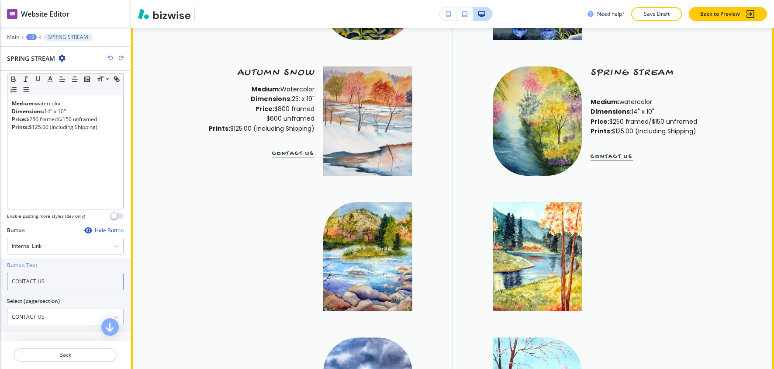
scroll to position [836, 0]
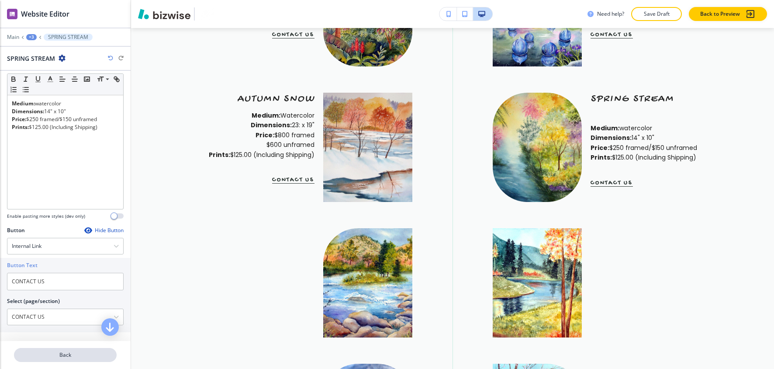
click at [80, 352] on p "Back" at bounding box center [65, 355] width 101 height 8
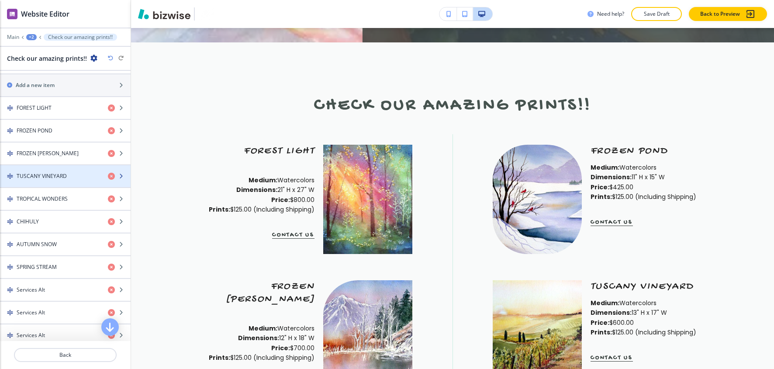
scroll to position [408, 0]
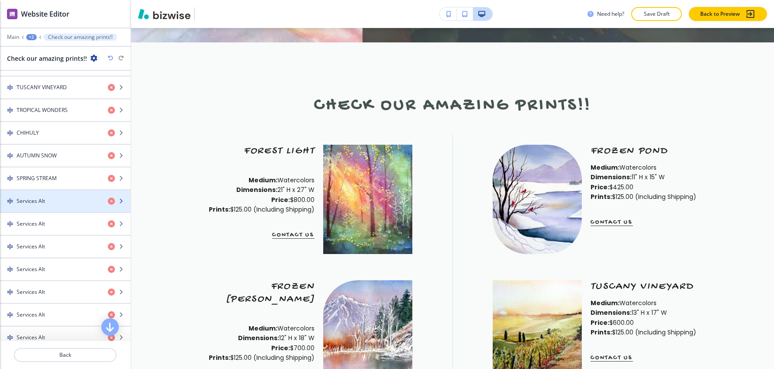
click at [46, 212] on div "button" at bounding box center [65, 208] width 131 height 7
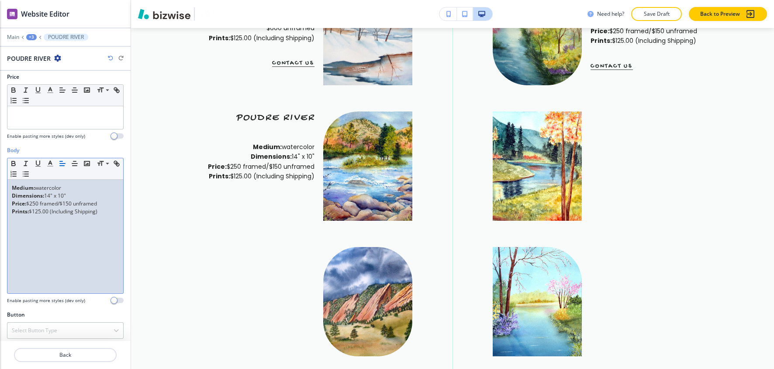
scroll to position [155, 0]
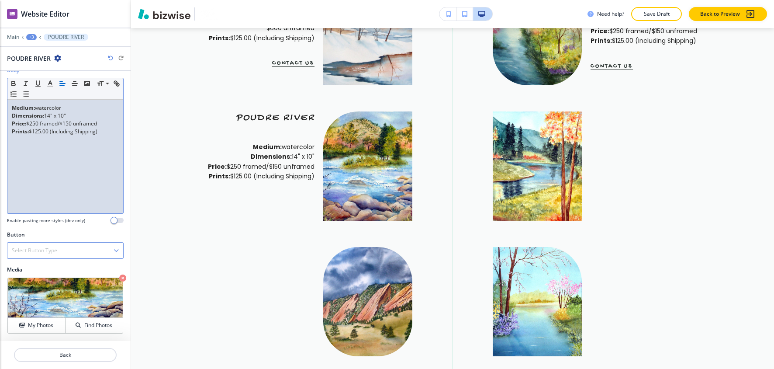
click at [46, 246] on h4 "Select Button Type" at bounding box center [34, 250] width 45 height 8
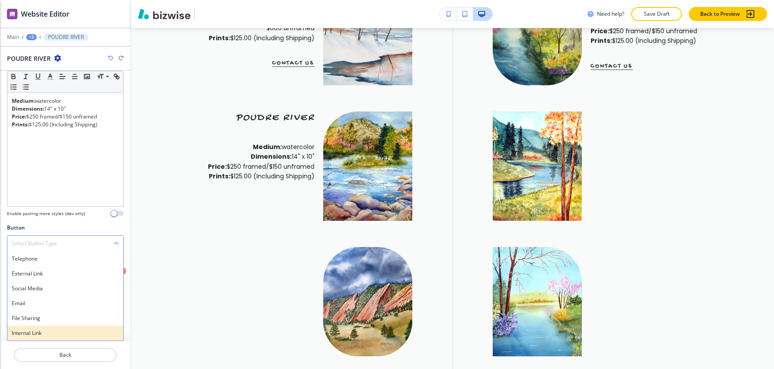
scroll to position [161, 0]
click at [43, 327] on div "Internal Link" at bounding box center [65, 332] width 116 height 15
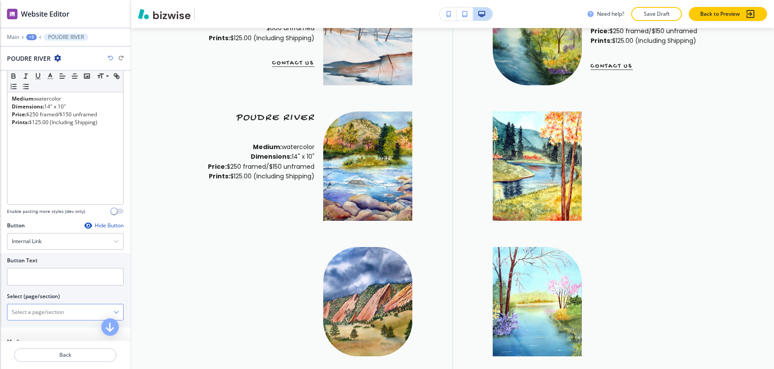
drag, startPoint x: 56, startPoint y: 317, endPoint x: 60, endPoint y: 314, distance: 4.6
click at [56, 317] on \(page\/section\) "Manual Input" at bounding box center [60, 311] width 106 height 15
type \(page\/section\) "CONTACT US"
click at [41, 327] on h4 "CONTACT US" at bounding box center [65, 327] width 107 height 8
click at [40, 282] on input "text" at bounding box center [65, 276] width 117 height 17
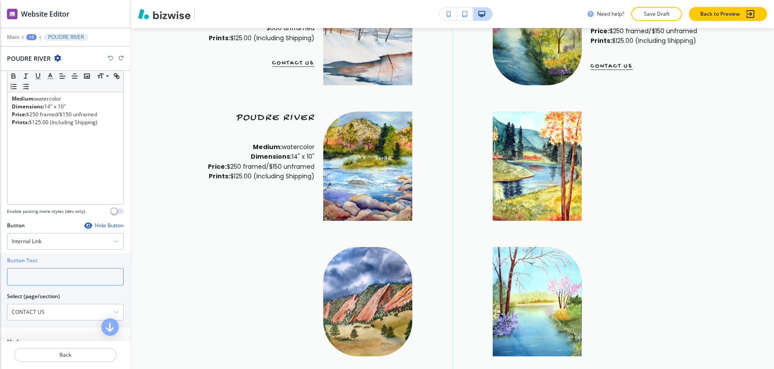
paste input "CONTACT US"
type input "CONTACT US"
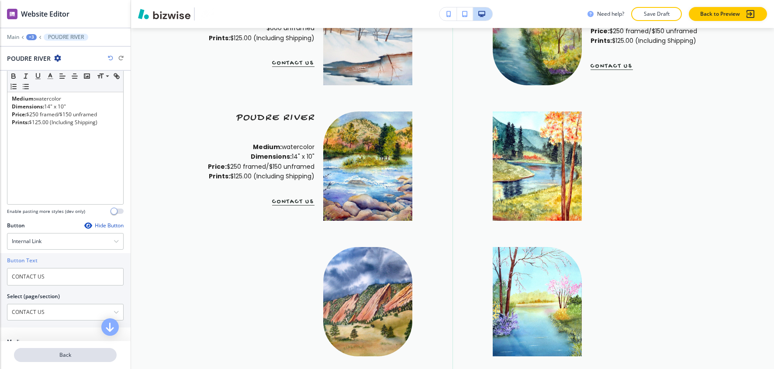
click at [76, 351] on p "Back" at bounding box center [65, 355] width 101 height 8
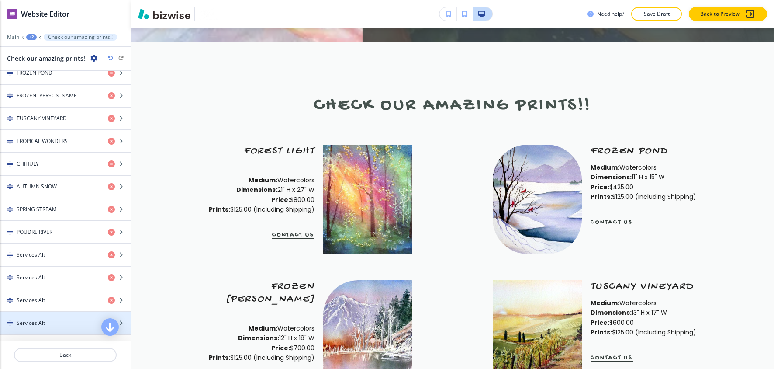
scroll to position [466, 0]
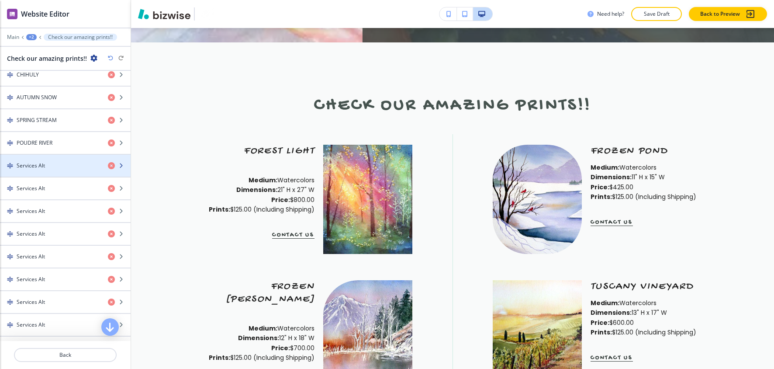
click at [49, 175] on div "button" at bounding box center [65, 172] width 131 height 7
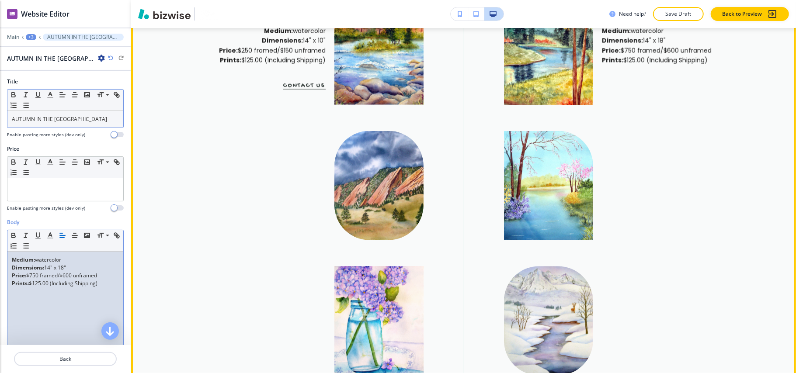
scroll to position [1069, 0]
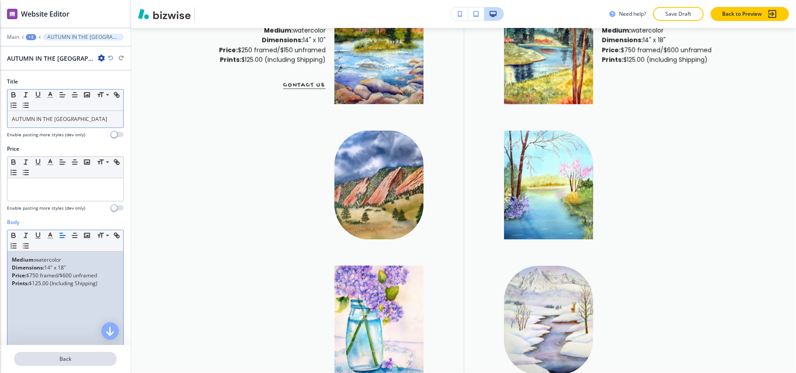
click at [74, 356] on p "Back" at bounding box center [65, 359] width 101 height 8
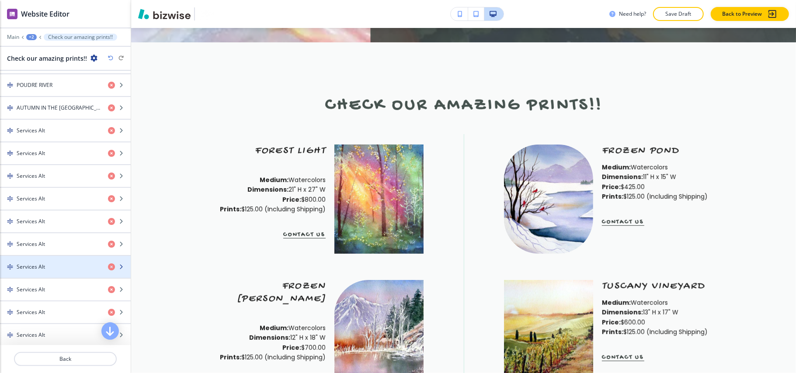
scroll to position [524, 0]
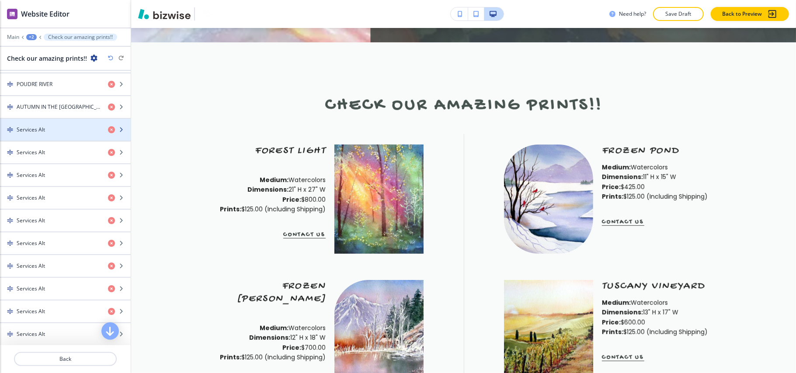
click at [42, 134] on h4 "Services Alt" at bounding box center [31, 130] width 28 height 8
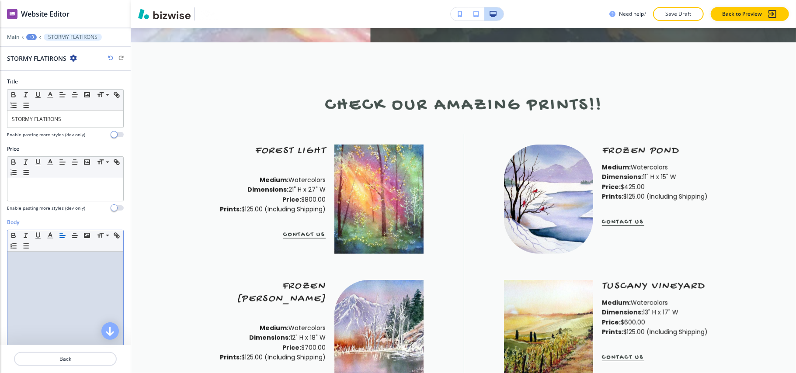
scroll to position [0, 0]
click at [58, 357] on p "Back" at bounding box center [65, 359] width 101 height 8
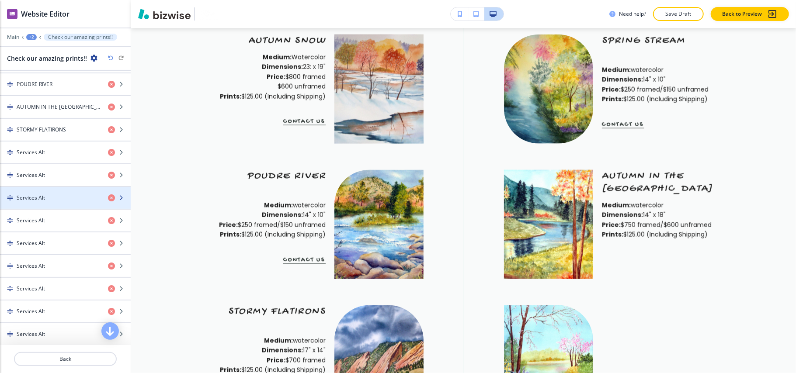
scroll to position [466, 0]
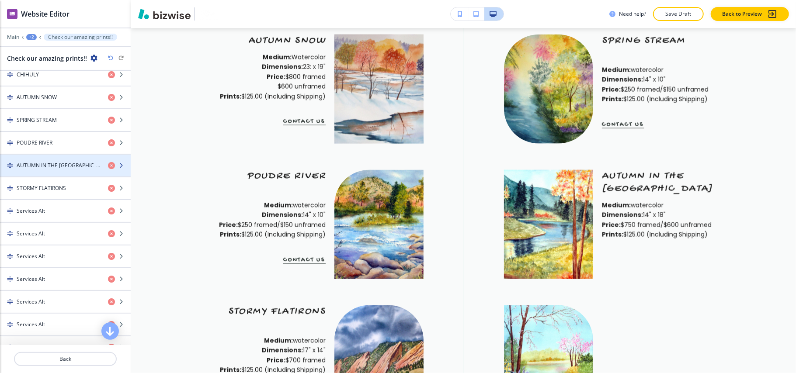
click at [53, 167] on h4 "AUTUMN IN THE ROCKY MOUNTAINS" at bounding box center [59, 166] width 84 height 8
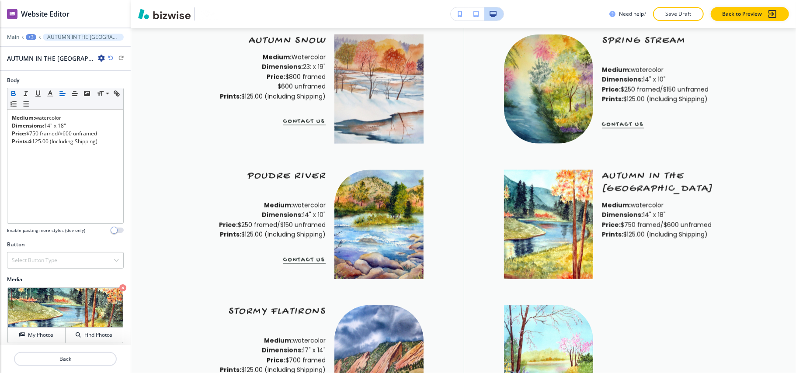
scroll to position [150, 0]
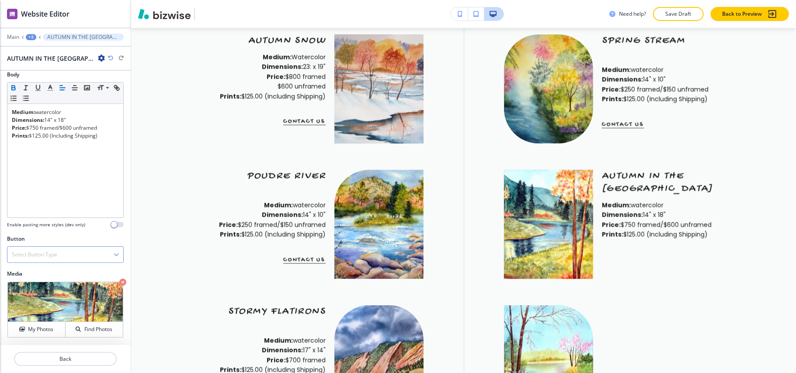
click at [51, 256] on h4 "Select Button Type" at bounding box center [34, 255] width 45 height 8
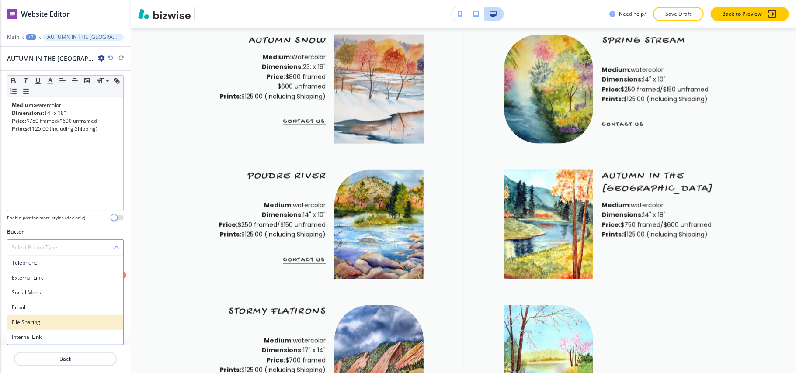
scroll to position [156, 0]
drag, startPoint x: 37, startPoint y: 342, endPoint x: 30, endPoint y: 339, distance: 6.9
click at [37, 341] on div "Internal Link" at bounding box center [65, 337] width 116 height 15
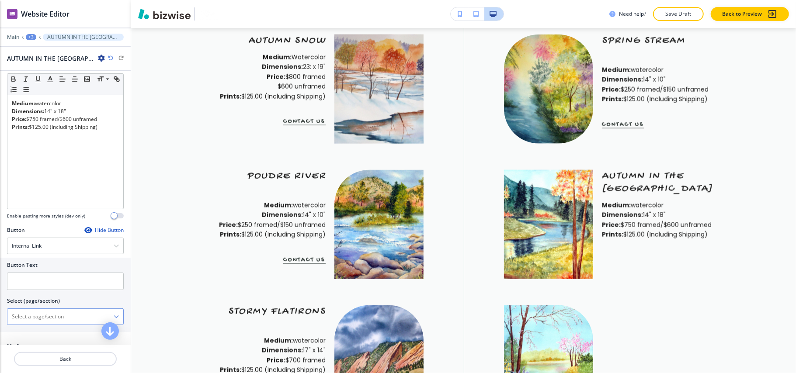
drag, startPoint x: 53, startPoint y: 322, endPoint x: 73, endPoint y: 313, distance: 22.5
click at [53, 322] on \(page\/section\) "Manual Input" at bounding box center [60, 316] width 106 height 15
type \(page\/section\) "CONTACT US"
click at [47, 335] on h4 "CONTACT US" at bounding box center [65, 332] width 107 height 8
click at [49, 293] on div at bounding box center [65, 293] width 117 height 7
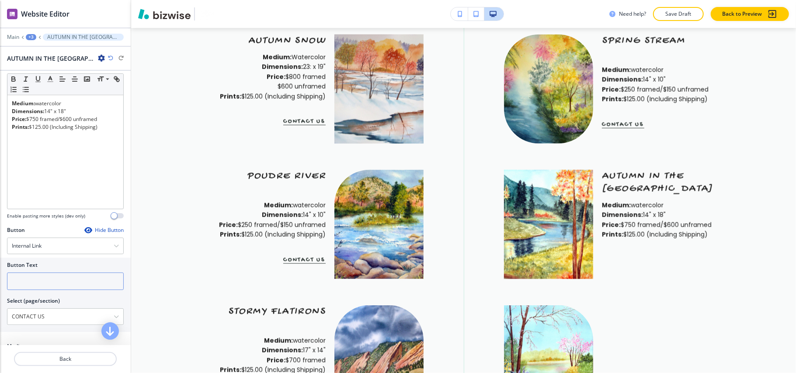
click at [52, 285] on input "text" at bounding box center [65, 281] width 117 height 17
paste input "CONTACT US"
type input "CONTACT US"
click at [70, 354] on button "Back" at bounding box center [65, 359] width 103 height 14
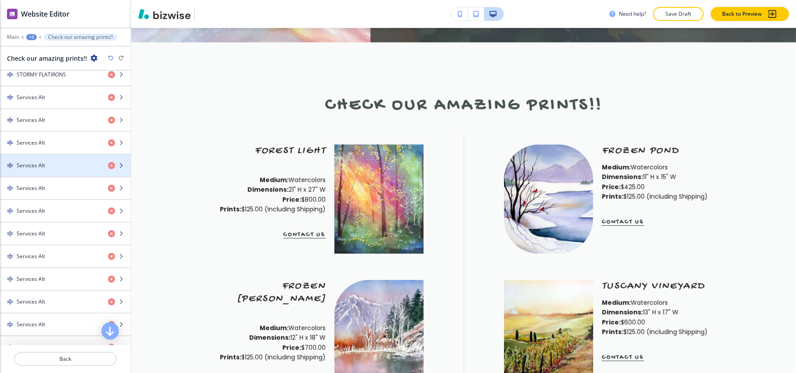
scroll to position [466, 0]
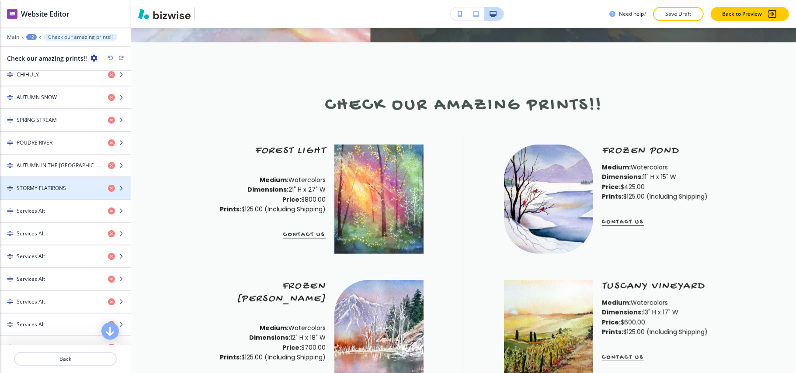
click at [59, 191] on h4 "STORMY FLATIRONS" at bounding box center [41, 188] width 49 height 8
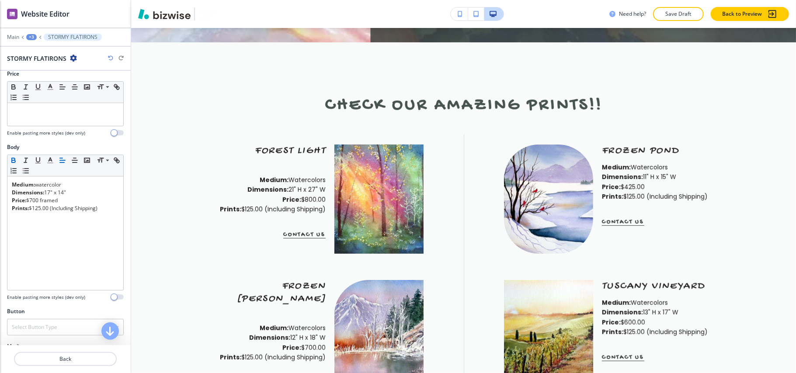
scroll to position [150, 0]
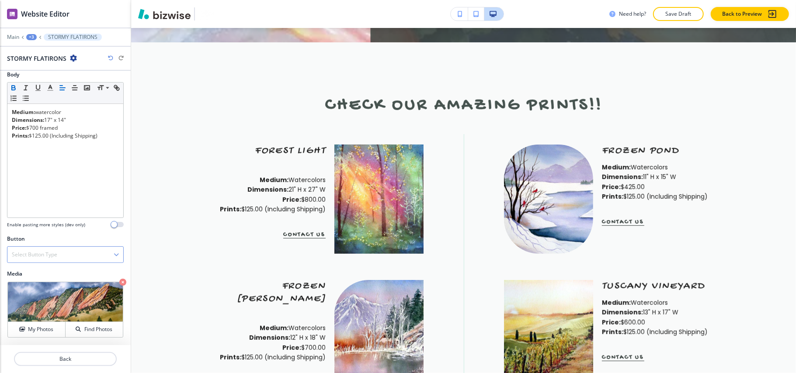
click at [53, 251] on h4 "Select Button Type" at bounding box center [34, 255] width 45 height 8
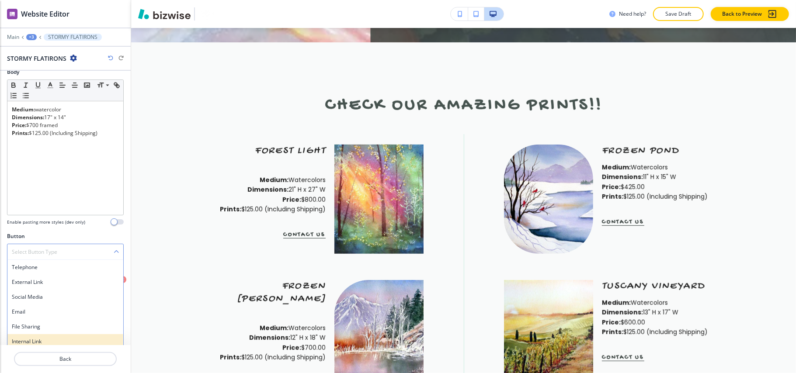
click at [45, 343] on h4 "Internal Link" at bounding box center [65, 342] width 107 height 8
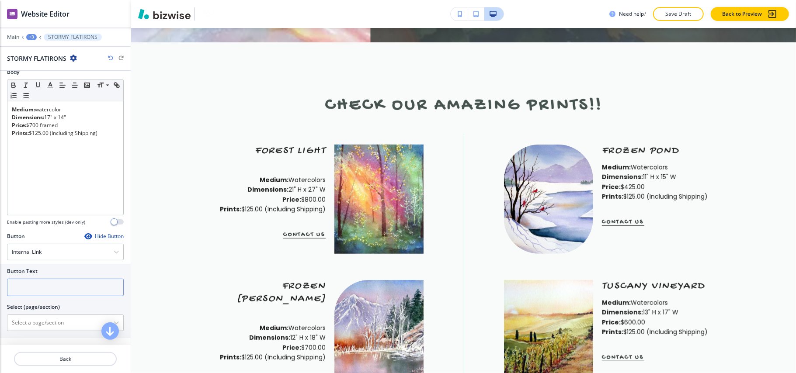
click at [45, 296] on input "text" at bounding box center [65, 287] width 117 height 17
paste input "CONTACT US"
type input "CONTACT US"
click at [49, 327] on \(page\/section\) "Manual Input" at bounding box center [60, 322] width 106 height 15
paste \(page\/section\) "CONTACT US"
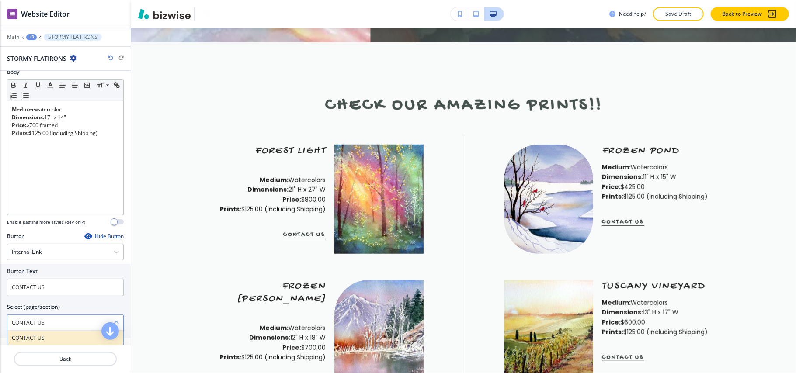
type \(page\/section\) "CONTACT US"
click at [36, 338] on h4 "CONTACT US" at bounding box center [65, 338] width 107 height 8
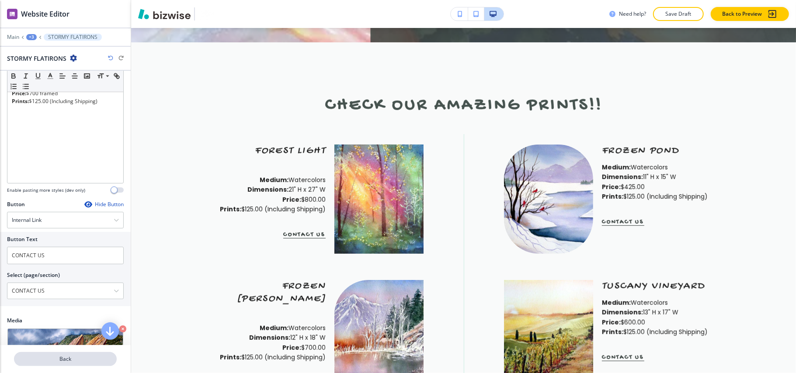
scroll to position [208, 0]
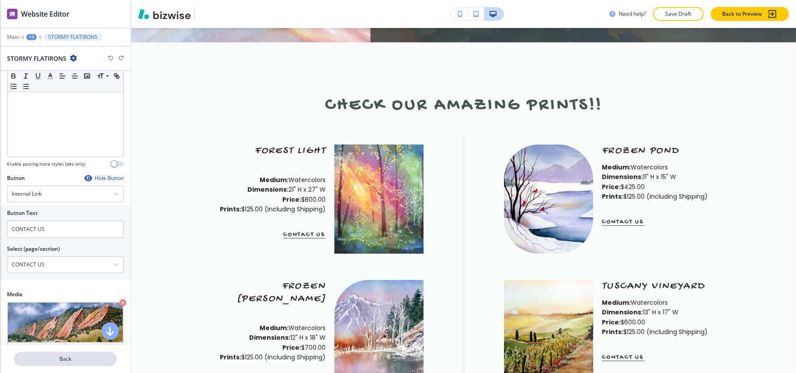
click at [60, 363] on button "Back" at bounding box center [65, 359] width 103 height 14
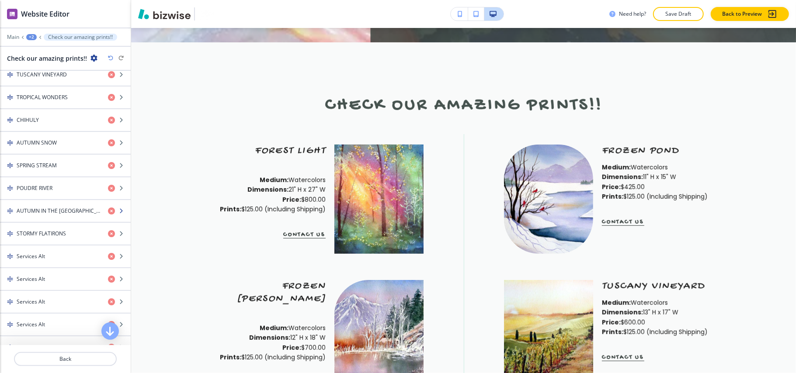
scroll to position [524, 0]
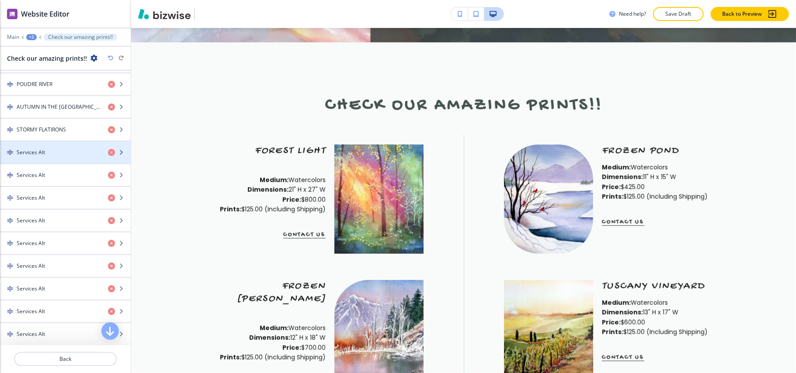
click at [52, 163] on div "button" at bounding box center [65, 159] width 131 height 7
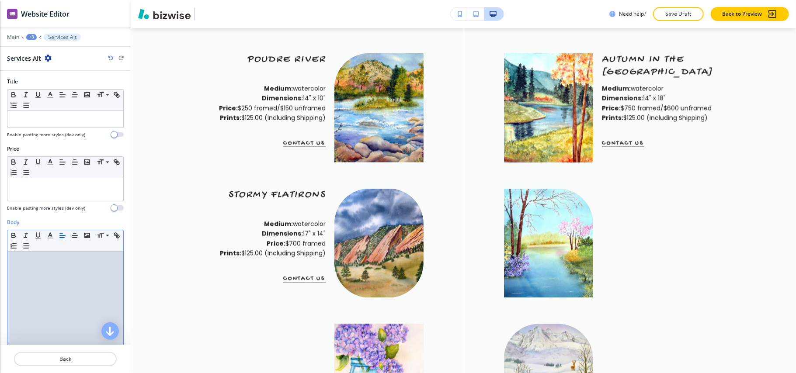
scroll to position [0, 0]
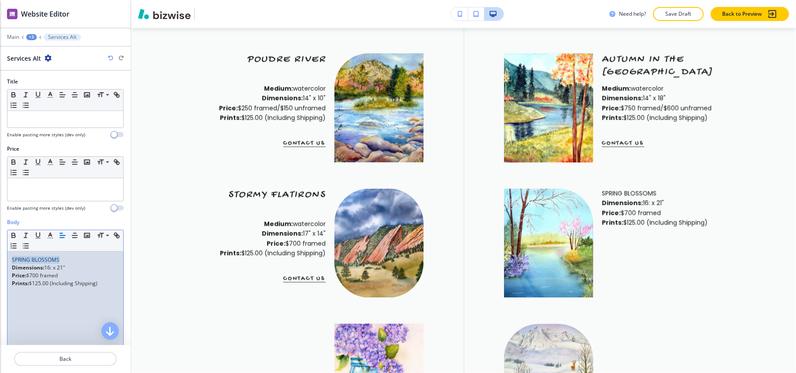
drag, startPoint x: 71, startPoint y: 258, endPoint x: 0, endPoint y: 258, distance: 70.8
click at [0, 258] on div "Body Small Normal Large Huge SPRING BLOSSOMS Dimensions: 16: x 21" Price: $700 …" at bounding box center [65, 300] width 131 height 164
copy p "SPRING BLOSSOMS"
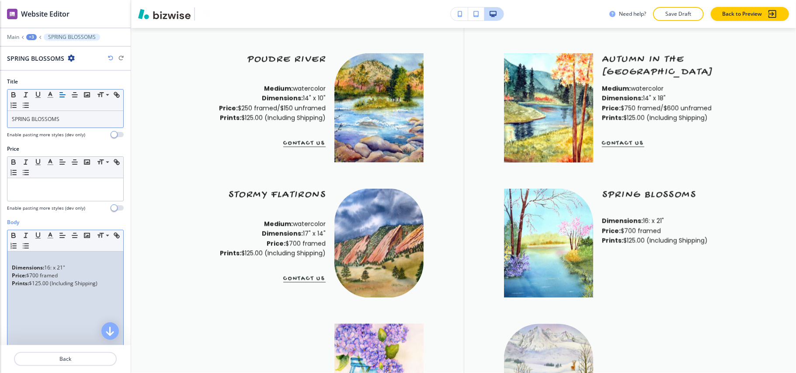
click at [8, 270] on div "Dimensions: 16: x 21" Price: $700 framed Prints: $125.00 (Including Shipping)" at bounding box center [65, 309] width 116 height 114
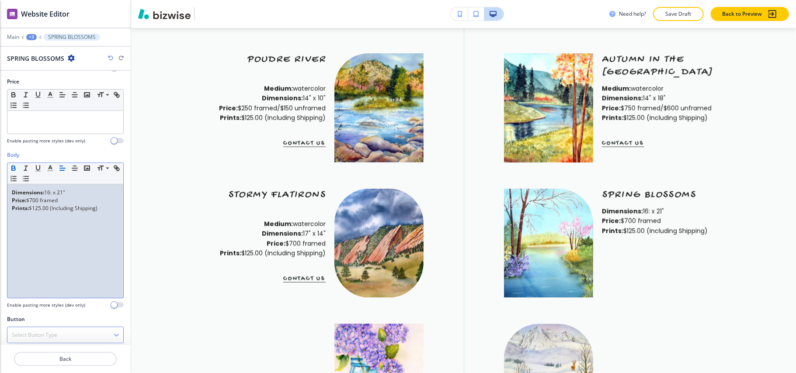
scroll to position [150, 0]
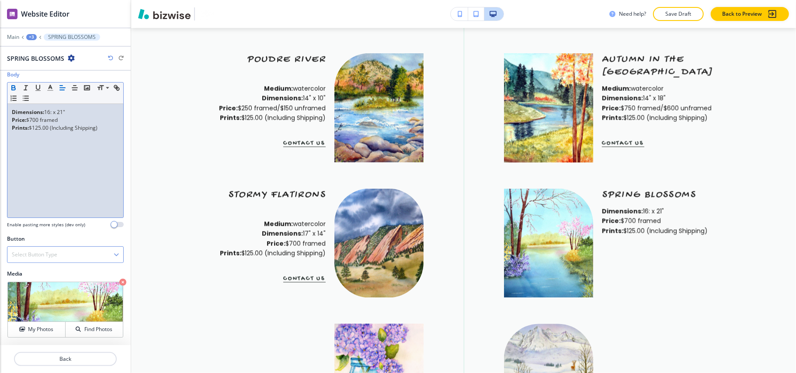
click at [45, 256] on h4 "Select Button Type" at bounding box center [34, 255] width 45 height 8
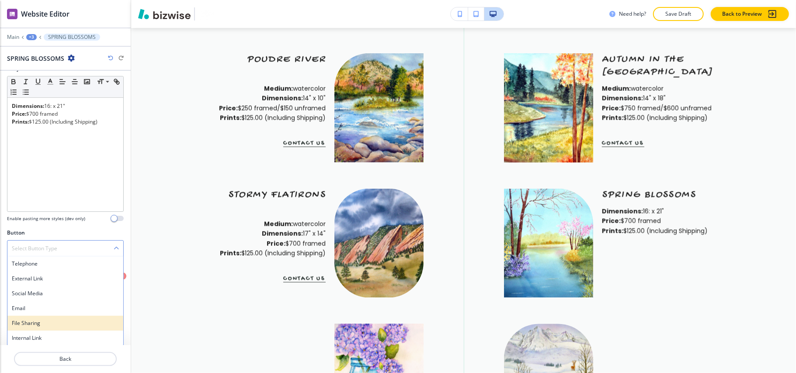
scroll to position [156, 0]
click at [42, 332] on div "Internal Link" at bounding box center [65, 337] width 116 height 15
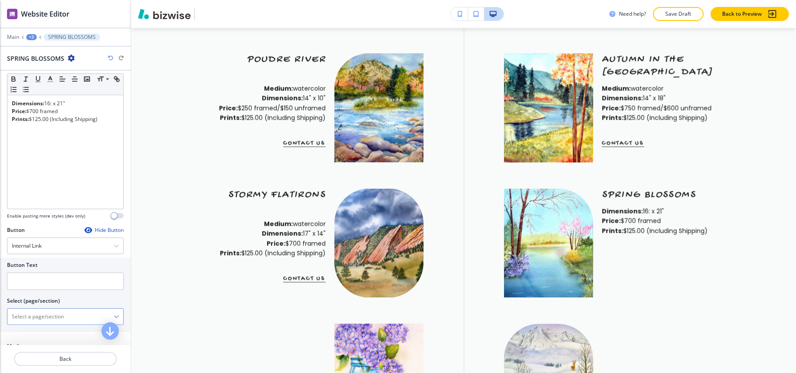
drag, startPoint x: 49, startPoint y: 325, endPoint x: 55, endPoint y: 320, distance: 7.4
click at [49, 324] on \(page\/section\) "Manual Input" at bounding box center [60, 316] width 106 height 15
type \(page\/section\) "CONTACT US"
click at [40, 334] on h4 "CONTACT US" at bounding box center [65, 332] width 107 height 8
click at [49, 285] on input "text" at bounding box center [65, 281] width 117 height 17
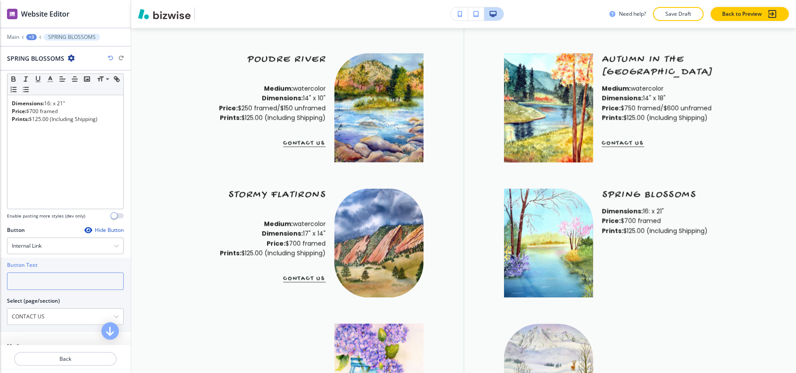
paste input "CONTACT US"
type input "CONTACT US"
click at [69, 358] on p "Back" at bounding box center [65, 359] width 101 height 8
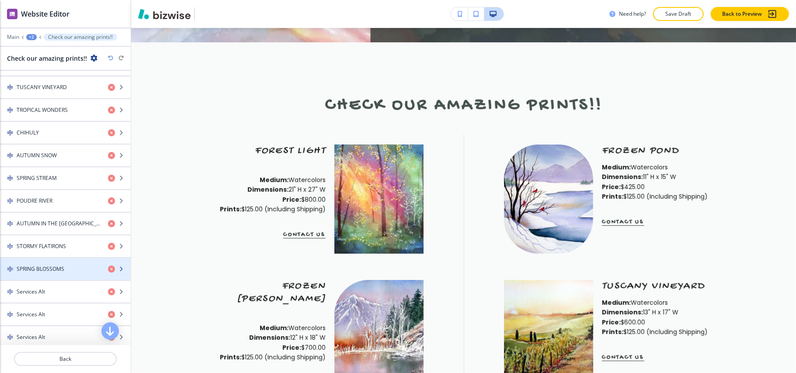
scroll to position [466, 0]
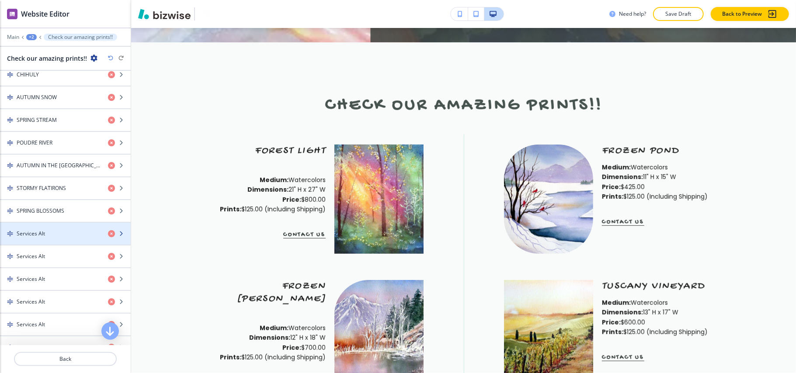
click at [49, 237] on div "Services Alt" at bounding box center [50, 234] width 101 height 8
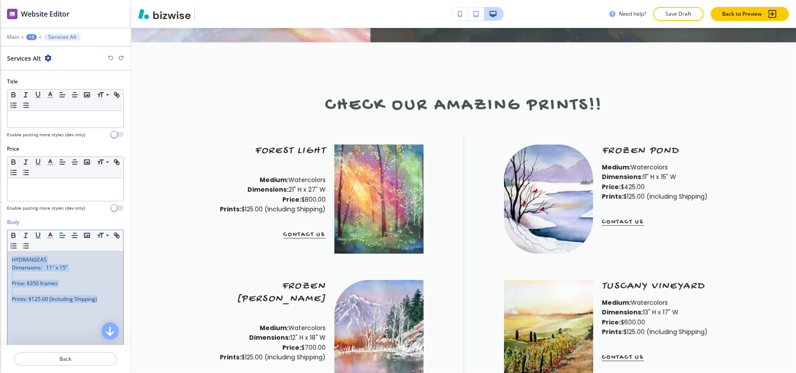
scroll to position [0, 0]
drag, startPoint x: 56, startPoint y: 259, endPoint x: 0, endPoint y: 258, distance: 55.9
click at [0, 258] on div "Body Small Normal Large Huge HYDRANGEAS Dimensions: 11" x 15" Price: $350 frame…" at bounding box center [65, 300] width 131 height 164
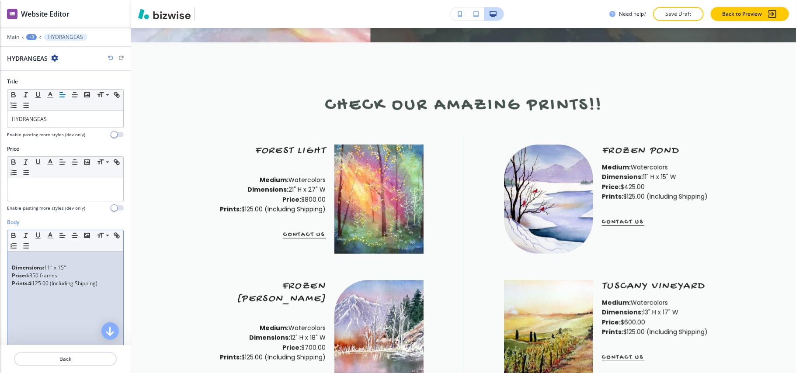
click at [6, 266] on div "Body Small Normal Large Huge Dimensions: 11" x 15" Price: $350 frames Prints: $…" at bounding box center [65, 300] width 131 height 164
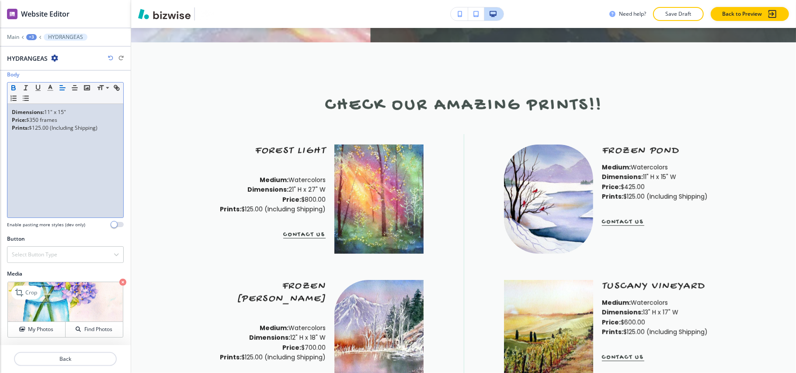
scroll to position [150, 0]
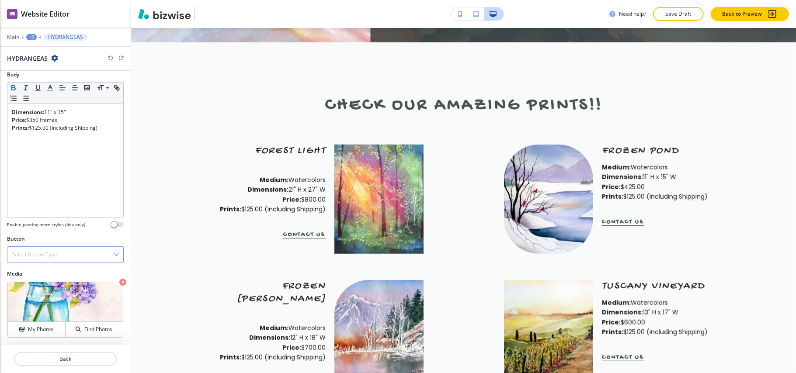
click at [49, 254] on h4 "Select Button Type" at bounding box center [34, 255] width 45 height 8
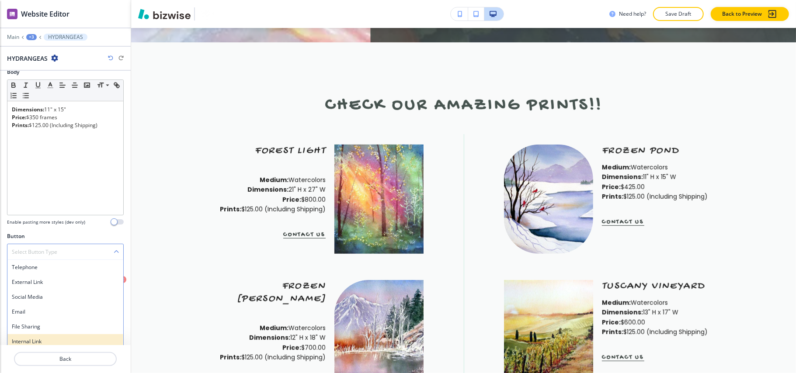
click at [33, 343] on h4 "Internal Link" at bounding box center [65, 342] width 107 height 8
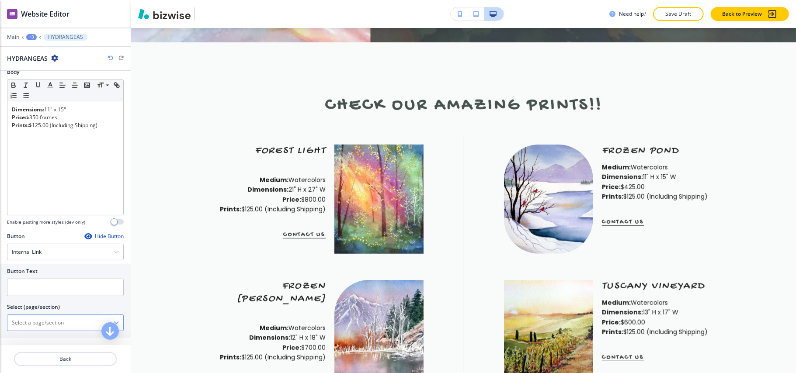
click at [55, 330] on \(page\/section\) "Manual Input" at bounding box center [60, 322] width 106 height 15
type \(page\/section\) "CONTACT US"
click at [41, 339] on h4 "CONTACT US" at bounding box center [65, 338] width 107 height 8
click at [52, 283] on input "text" at bounding box center [65, 287] width 117 height 17
paste input "CONTACT US"
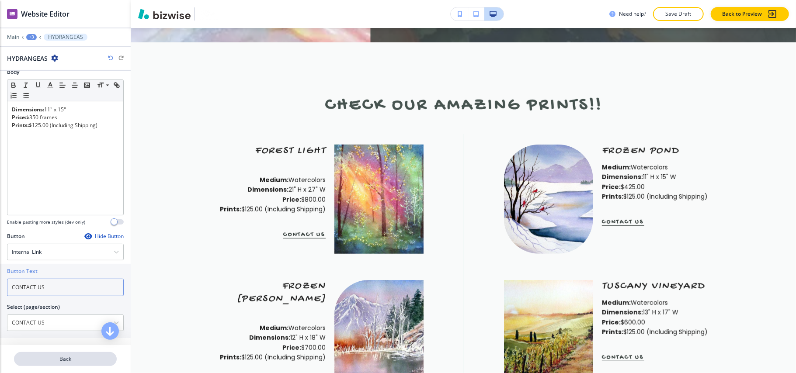
type input "CONTACT US"
click at [60, 359] on p "Back" at bounding box center [65, 359] width 101 height 8
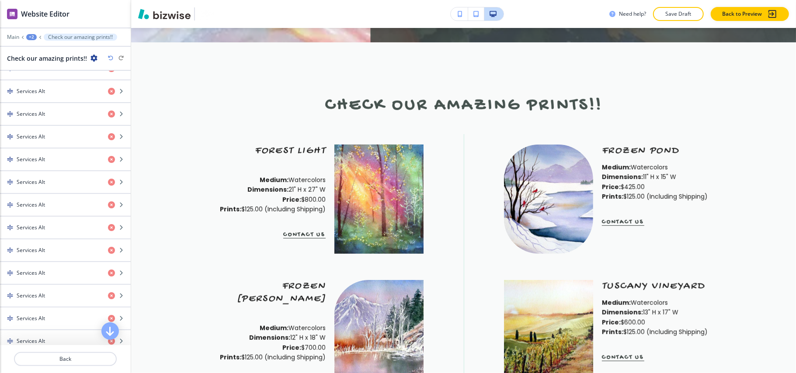
scroll to position [524, 0]
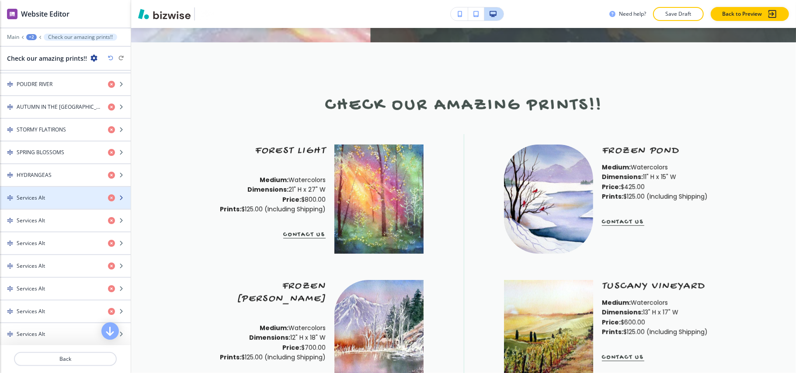
click at [36, 202] on h4 "Services Alt" at bounding box center [31, 198] width 28 height 8
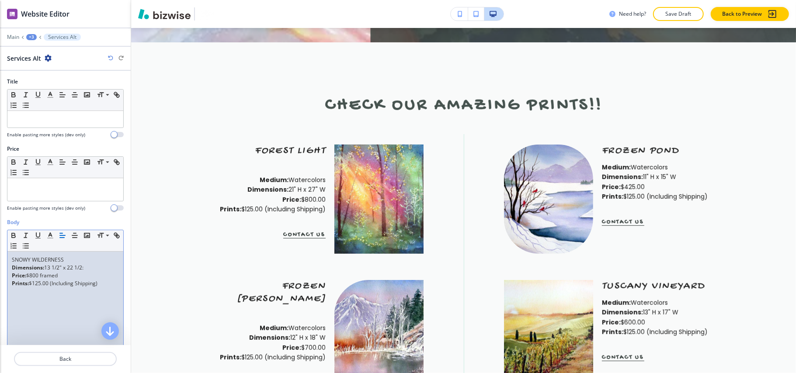
scroll to position [0, 0]
drag, startPoint x: 71, startPoint y: 256, endPoint x: 0, endPoint y: 257, distance: 70.8
click at [0, 257] on div "Body Small Normal Large Huge SNOWY WILDERNESS Dimensions: 13 1/2" x 22 1/2: Pri…" at bounding box center [65, 300] width 131 height 164
click at [11, 272] on div "Dimensions: 13 1/2" x 22 1/2: Price: $800 framed Prints: $125.00 (Including Shi…" at bounding box center [65, 309] width 116 height 114
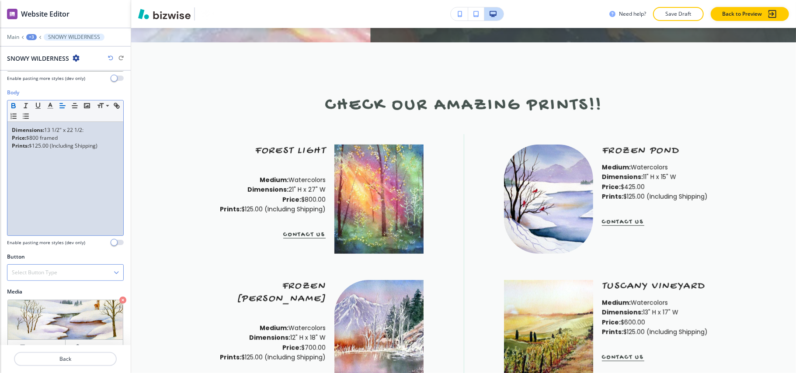
scroll to position [150, 0]
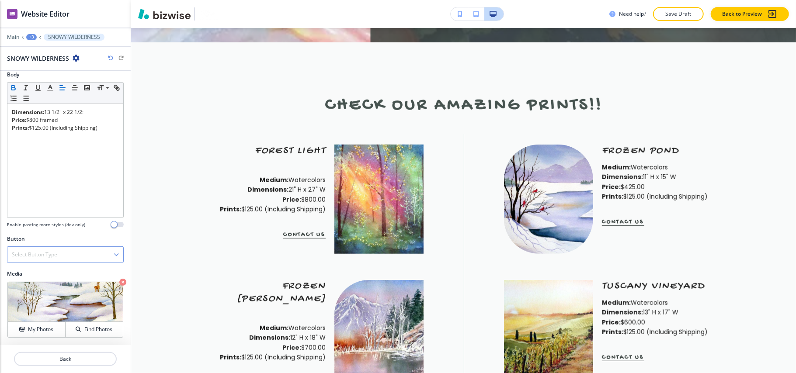
click at [42, 257] on h4 "Select Button Type" at bounding box center [34, 255] width 45 height 8
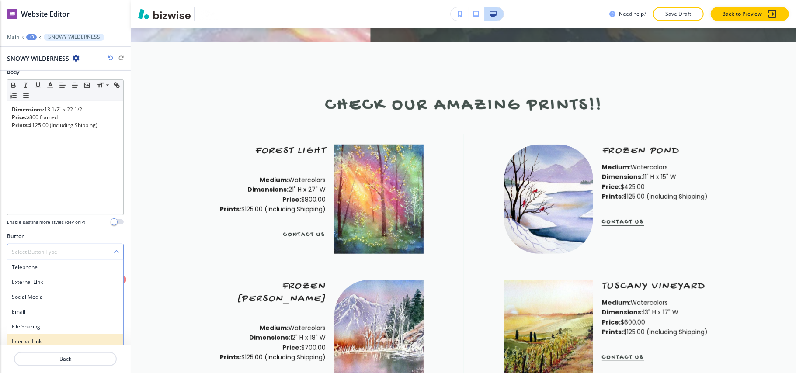
click at [38, 341] on h4 "Internal Link" at bounding box center [65, 342] width 107 height 8
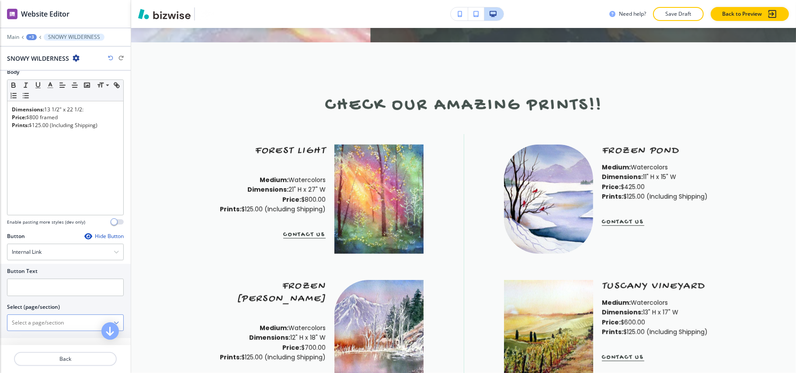
click at [39, 327] on \(page\/section\) "Manual Input" at bounding box center [60, 322] width 106 height 15
click at [30, 336] on div "CONTACT US" at bounding box center [65, 338] width 116 height 15
type \(page\/section\) "CONTACT US"
click at [49, 323] on \(page\/section\) "CONTACT US" at bounding box center [60, 322] width 106 height 15
click at [13, 287] on input "text" at bounding box center [65, 287] width 117 height 17
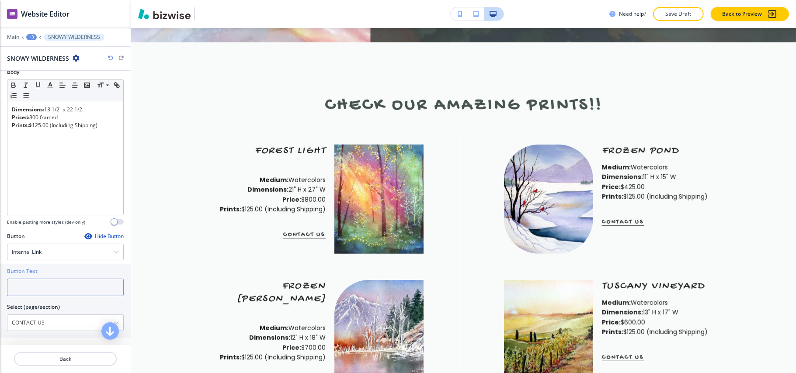
paste input "CONTACT US"
type input "CONTACT US"
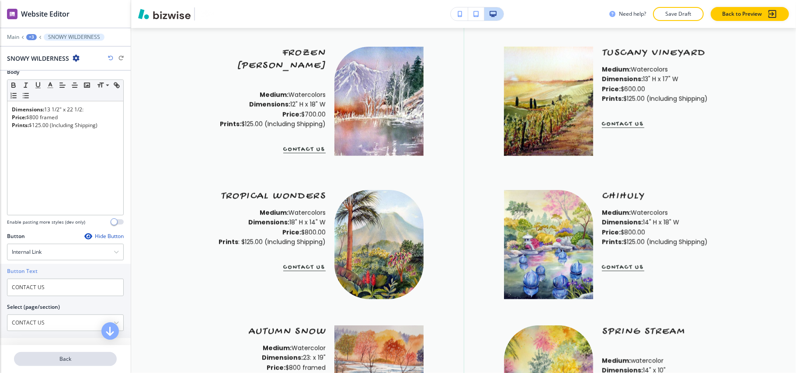
click at [86, 356] on p "Back" at bounding box center [65, 359] width 101 height 8
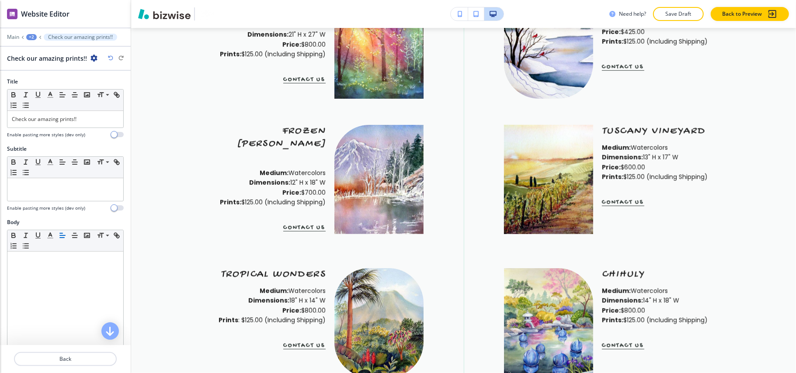
scroll to position [370, 0]
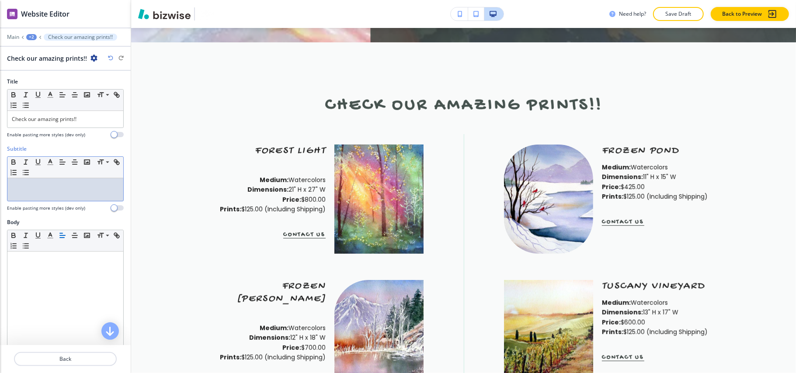
click at [58, 180] on div at bounding box center [65, 189] width 116 height 23
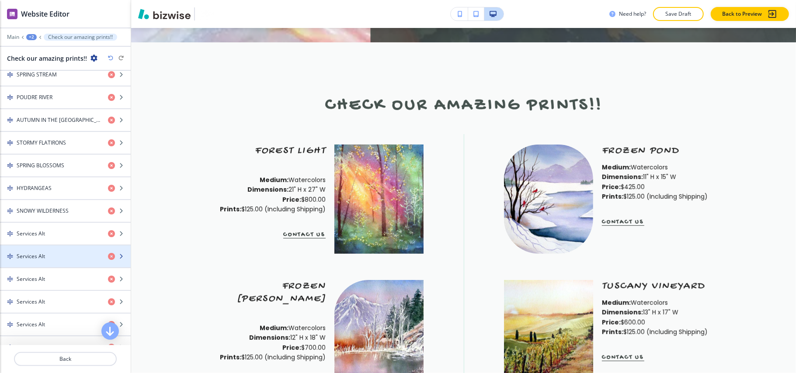
scroll to position [582, 0]
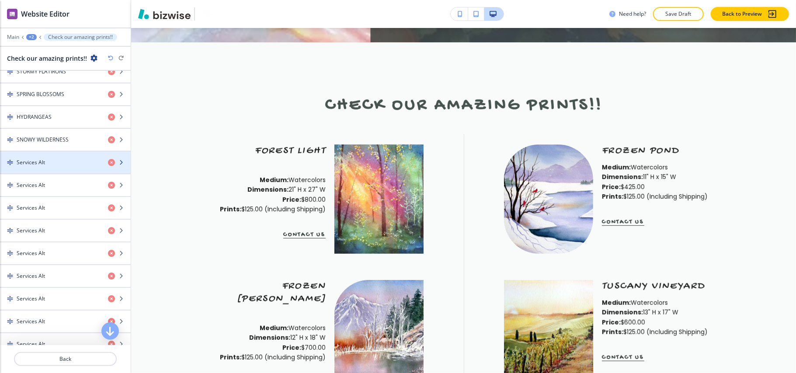
click at [57, 173] on div "button" at bounding box center [65, 169] width 131 height 7
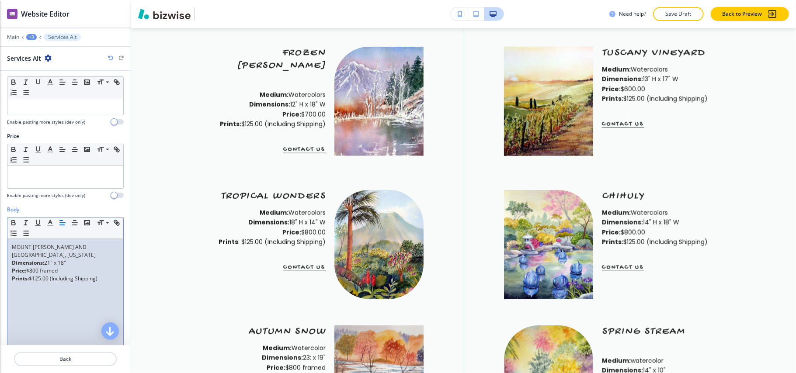
scroll to position [0, 0]
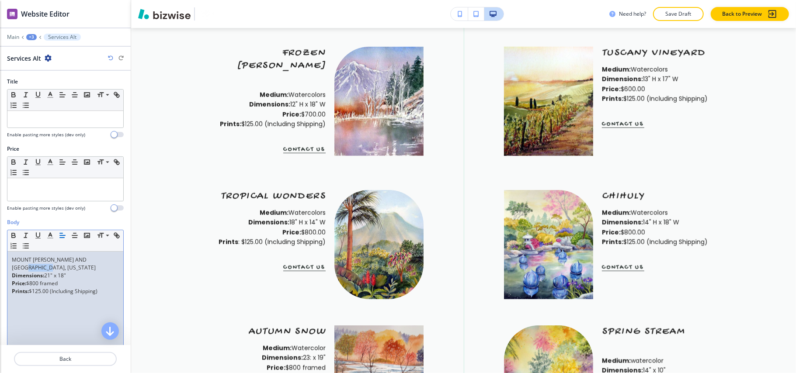
drag, startPoint x: 47, startPoint y: 271, endPoint x: 0, endPoint y: 266, distance: 47.5
click at [0, 266] on div "Body Small Normal Large Huge MOUNT MEEKER AND LONGS PEAK, COLORADO Dimensions: …" at bounding box center [65, 300] width 131 height 164
click at [43, 268] on p "MOUNT MEEKER AND LONGS PEAK, COLORADO" at bounding box center [65, 264] width 107 height 16
drag, startPoint x: 25, startPoint y: 265, endPoint x: 31, endPoint y: 264, distance: 5.7
click at [0, 259] on div "Body Small Normal Large Huge MOUNT MEEKER AND LONGS PEAK, COLORADO Dimensions: …" at bounding box center [65, 300] width 131 height 164
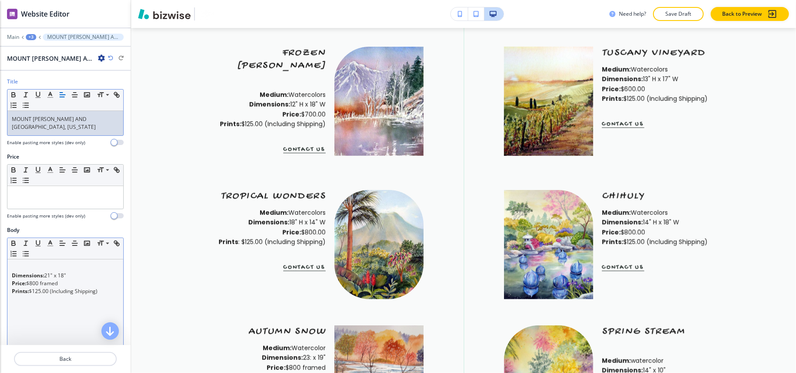
click at [9, 277] on div "Dimensions: 21" x 18" Price: $800 framed Prints: $125.00 (Including Shipping)" at bounding box center [65, 316] width 116 height 114
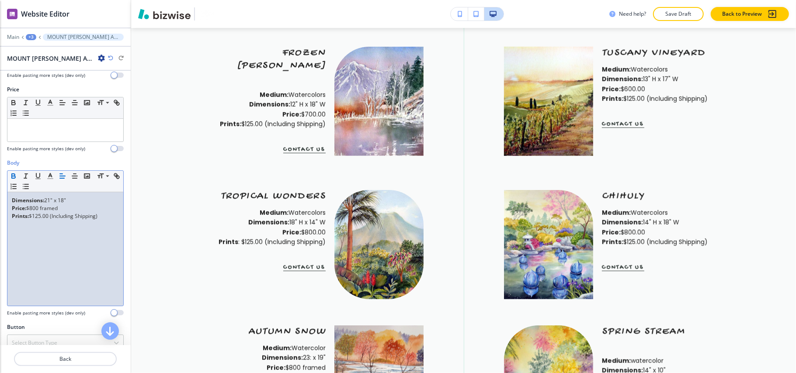
scroll to position [158, 0]
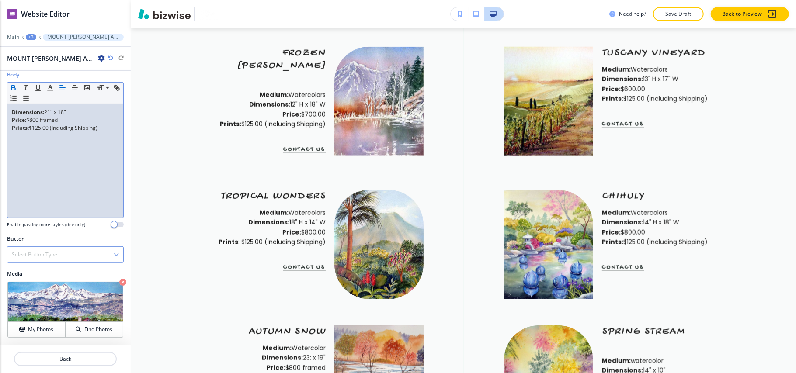
click at [62, 250] on div "Select Button Type" at bounding box center [65, 255] width 116 height 16
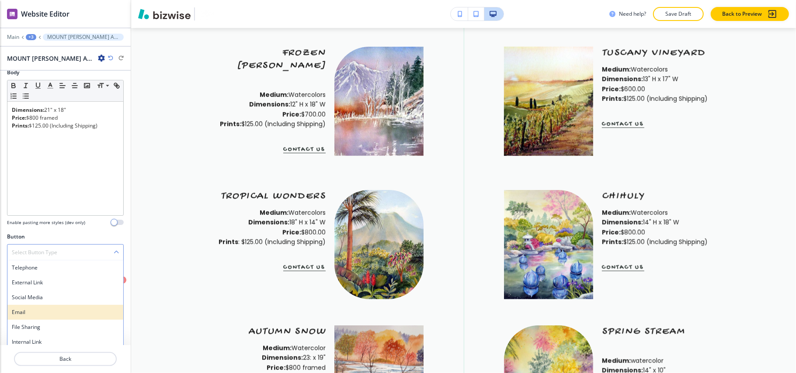
scroll to position [165, 0]
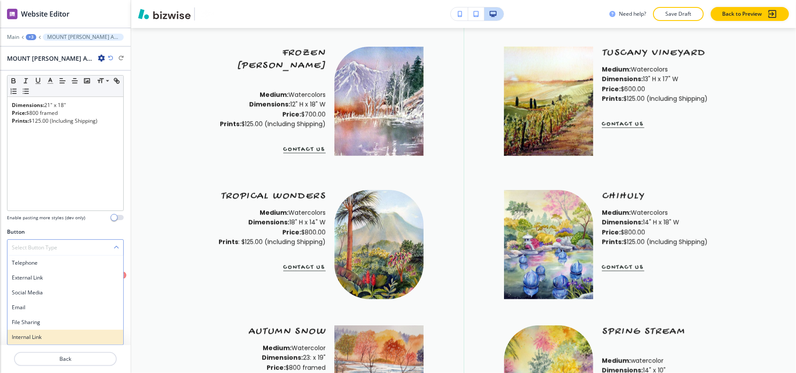
click at [46, 332] on div "Internal Link" at bounding box center [65, 337] width 116 height 15
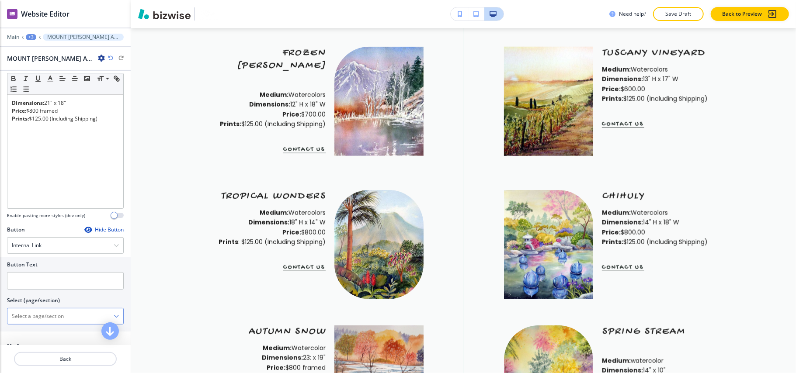
click at [60, 324] on \(page\/section\) "Manual Input" at bounding box center [60, 316] width 106 height 15
type \(page\/section\) "CONTACT US"
click at [38, 330] on h4 "CONTACT US" at bounding box center [65, 332] width 107 height 8
click at [50, 280] on input "text" at bounding box center [65, 280] width 117 height 17
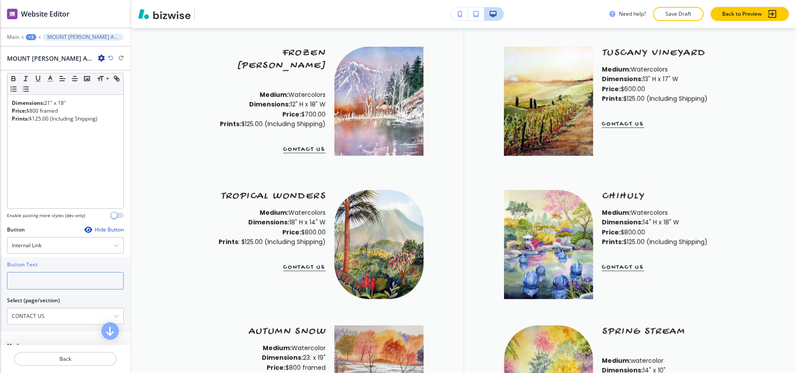
paste input "CONTACT US"
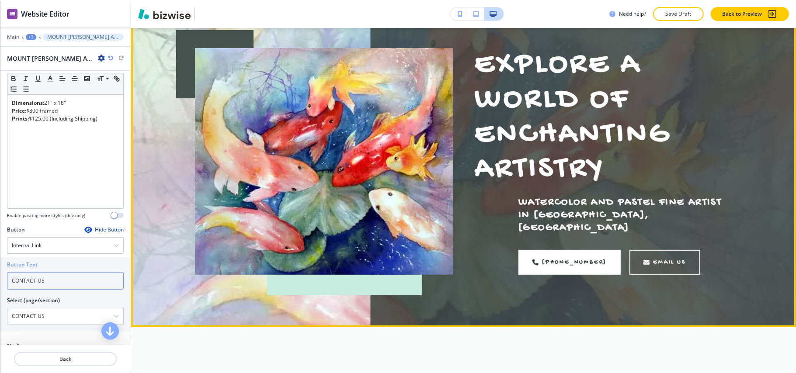
scroll to position [0, 0]
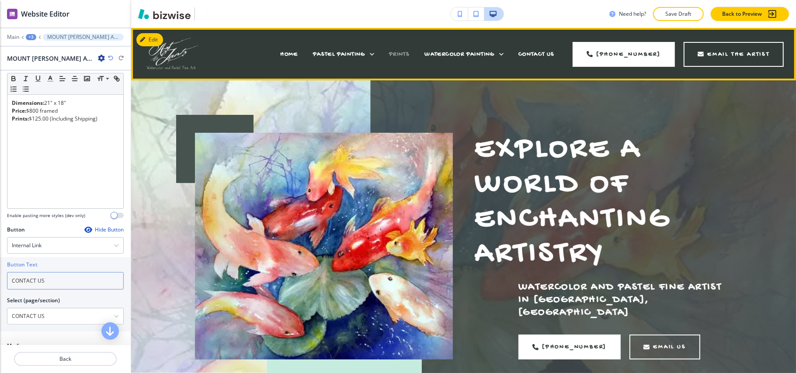
type input "CONTACT US"
click at [401, 53] on span "PRINTS" at bounding box center [399, 54] width 21 height 7
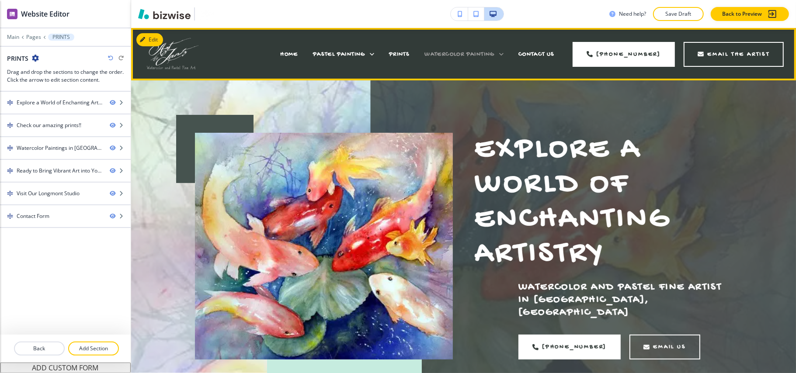
click at [481, 52] on span "WATERCOLOR PAINTING" at bounding box center [459, 54] width 70 height 7
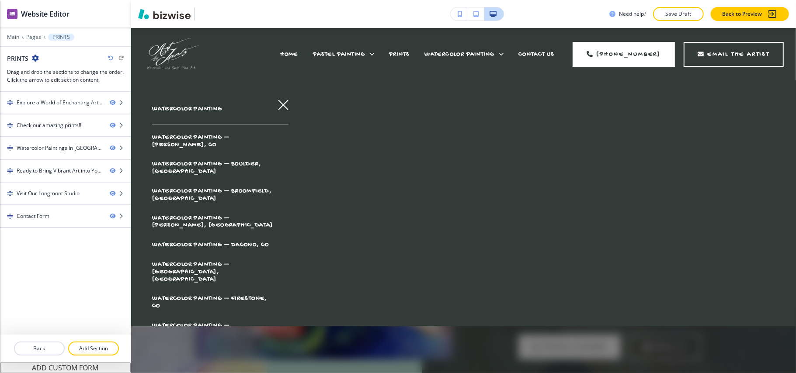
click at [278, 105] on icon "button" at bounding box center [283, 105] width 10 height 10
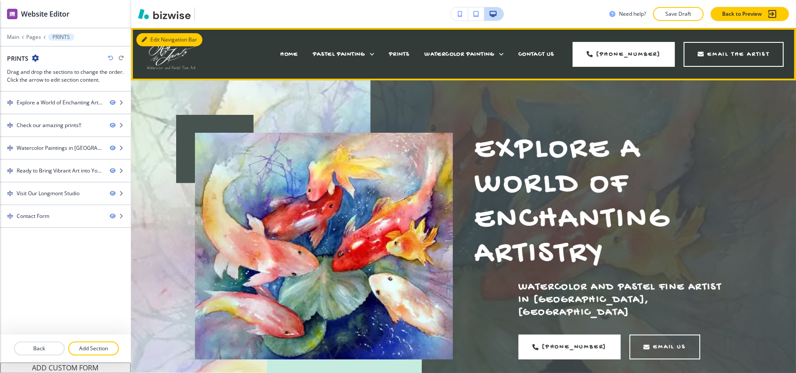
click at [147, 34] on button "Edit Navigation Bar" at bounding box center [169, 39] width 66 height 13
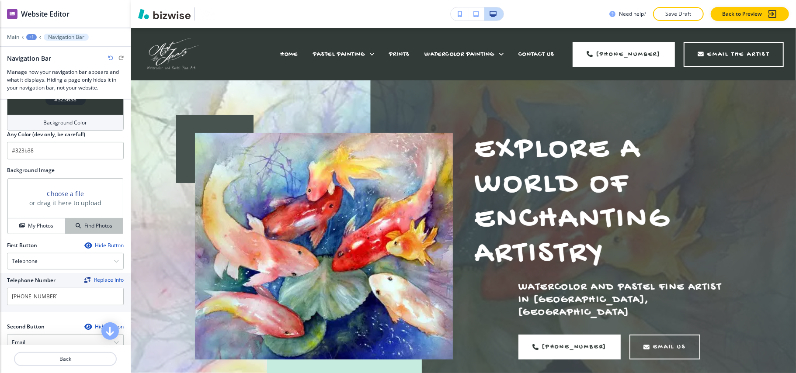
scroll to position [233, 0]
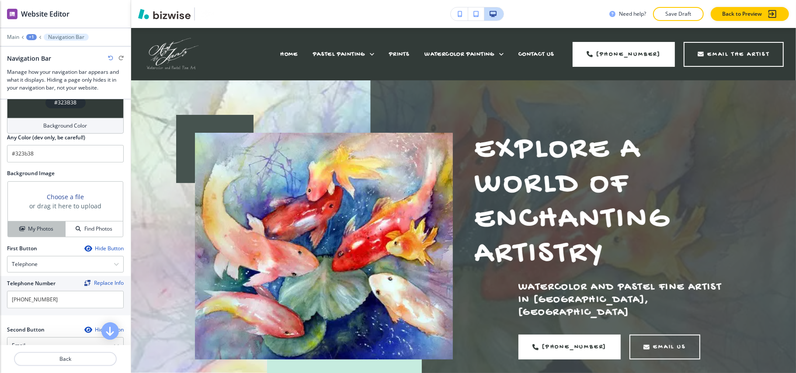
click at [35, 232] on h4 "My Photos" at bounding box center [40, 229] width 25 height 8
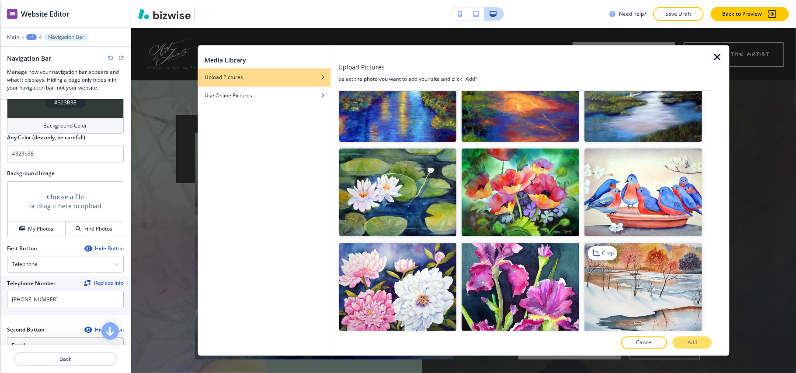
click at [620, 273] on img "button" at bounding box center [644, 287] width 118 height 88
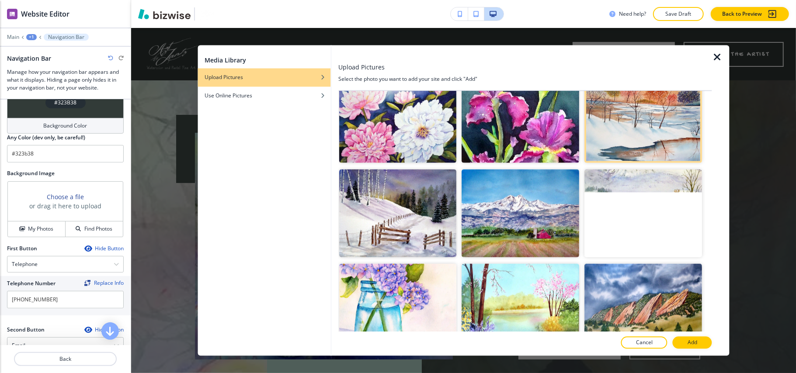
scroll to position [408, 0]
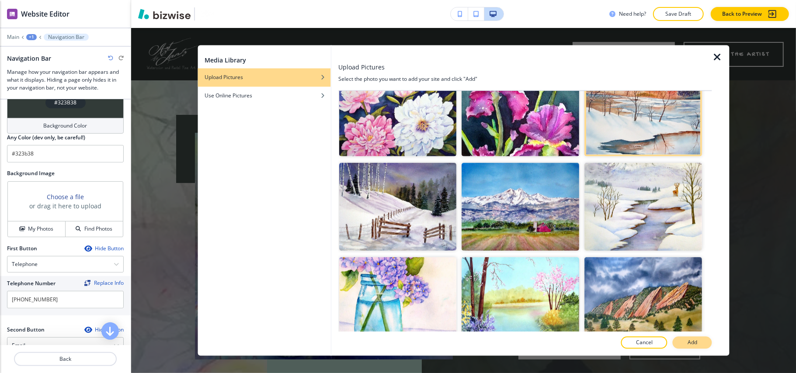
click at [699, 346] on button "Add" at bounding box center [691, 343] width 39 height 12
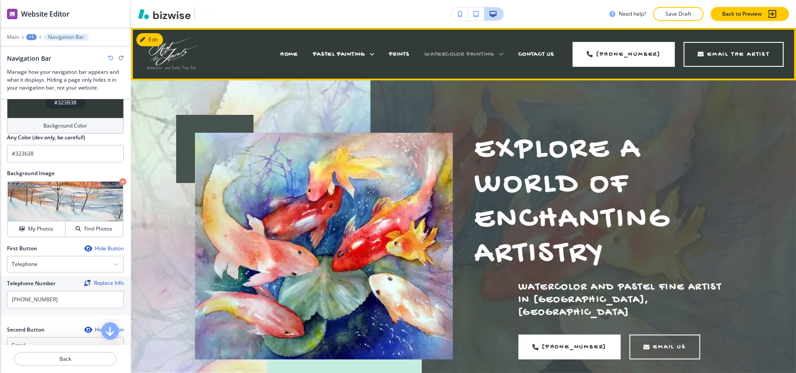
click at [497, 55] on icon at bounding box center [501, 54] width 9 height 9
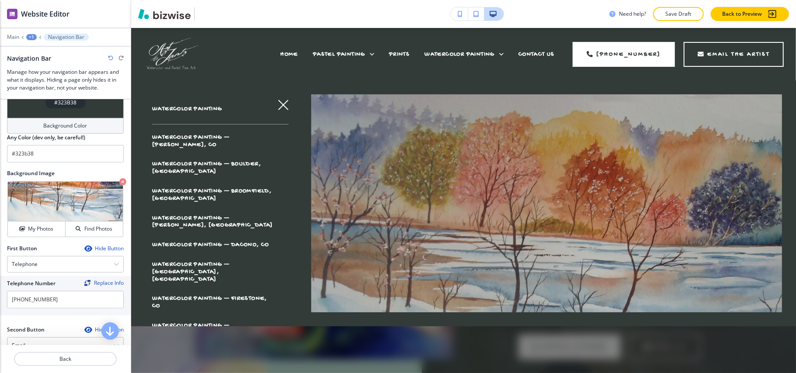
click at [209, 138] on span "WATERCOLOR PAINTING — BERTHOUD, CO" at bounding box center [190, 141] width 77 height 15
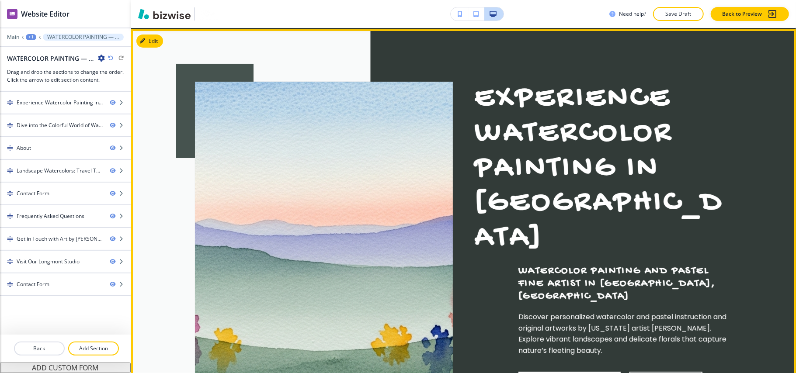
scroll to position [0, 0]
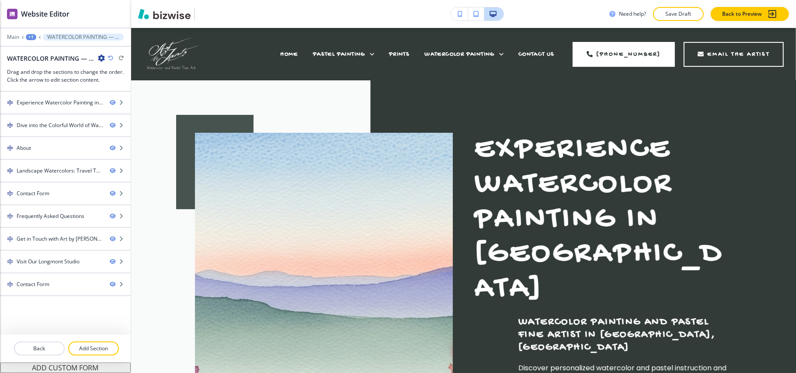
click at [30, 37] on div "+1" at bounding box center [31, 37] width 10 height 6
click at [42, 50] on p "Pages" at bounding box center [53, 52] width 45 height 8
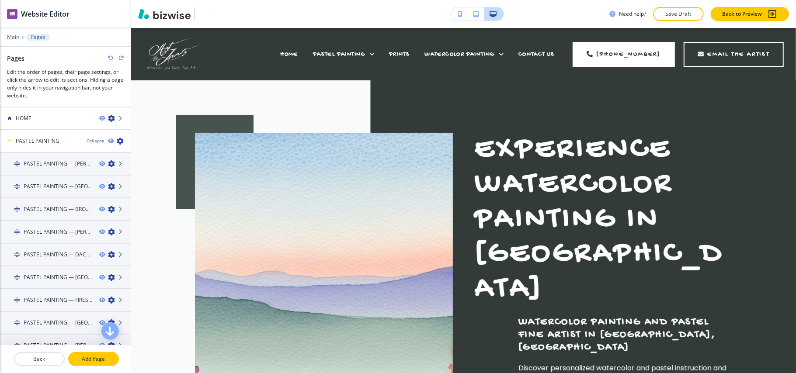
click at [91, 358] on p "Add Page" at bounding box center [93, 359] width 49 height 8
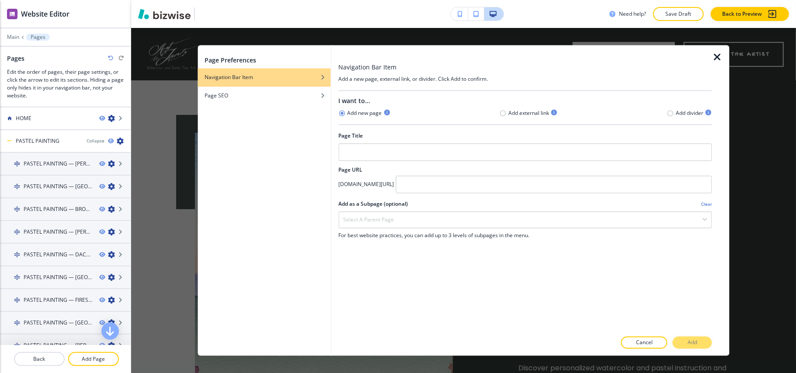
click at [715, 55] on icon "button" at bounding box center [717, 57] width 10 height 10
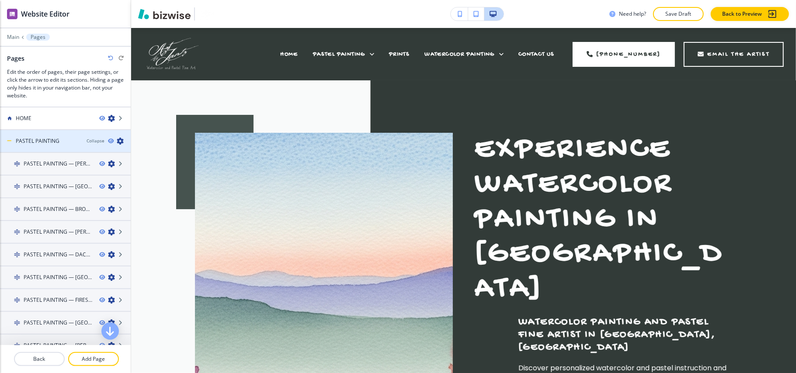
click at [117, 142] on icon "button" at bounding box center [120, 141] width 7 height 7
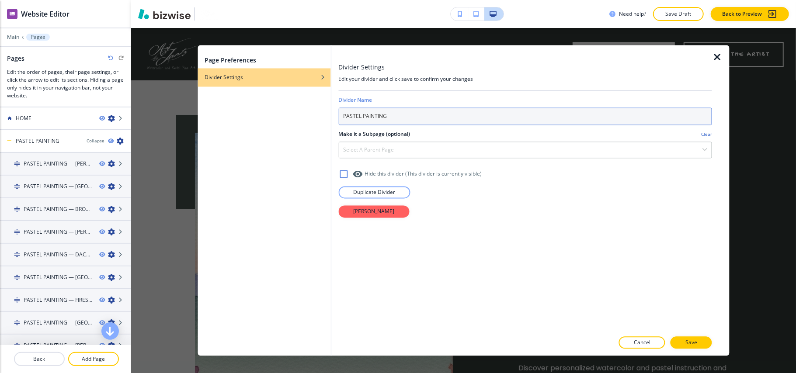
drag, startPoint x: 356, startPoint y: 116, endPoint x: 432, endPoint y: 114, distance: 76.0
click at [432, 114] on input "PASTEL PAINTING" at bounding box center [525, 116] width 374 height 17
type input "P"
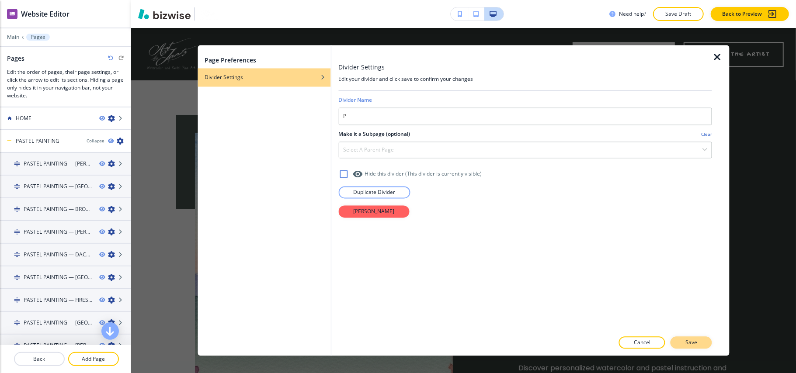
click at [699, 341] on button "Save" at bounding box center [691, 343] width 42 height 12
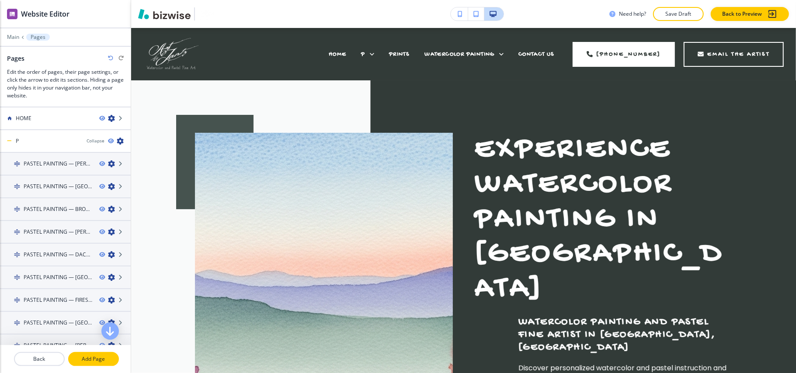
click at [88, 362] on p "Add Page" at bounding box center [93, 359] width 49 height 8
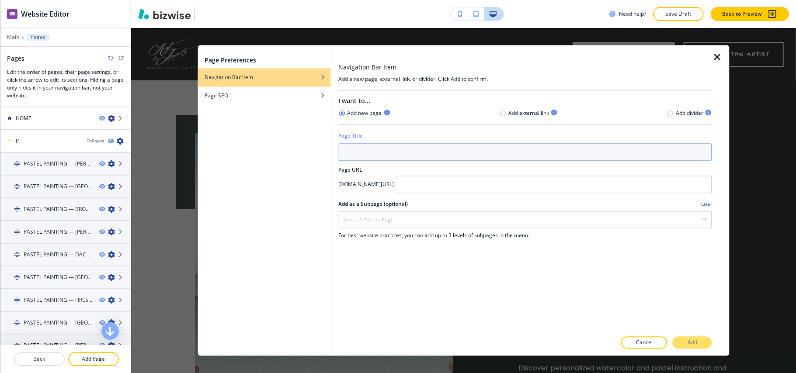
click at [388, 145] on input "text" at bounding box center [525, 152] width 374 height 17
type input "p"
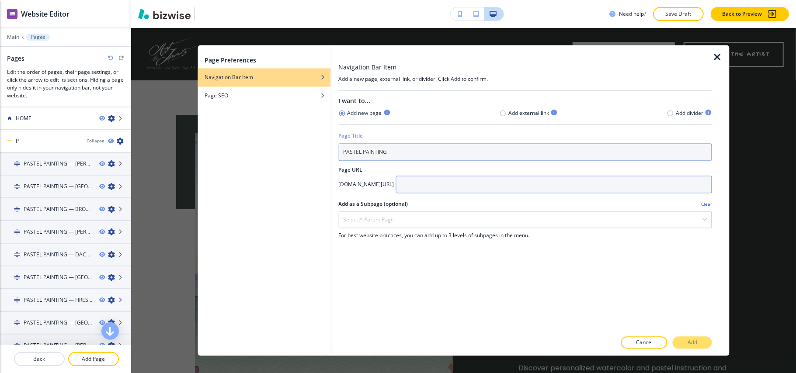
type input "PASTEL PAINTING"
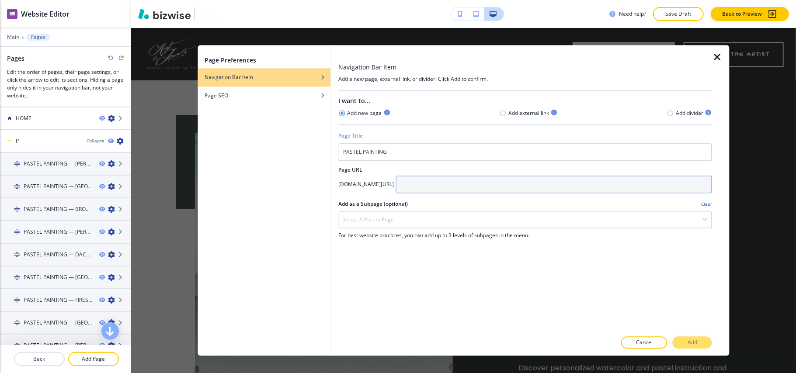
click at [465, 182] on input "text" at bounding box center [553, 184] width 316 height 17
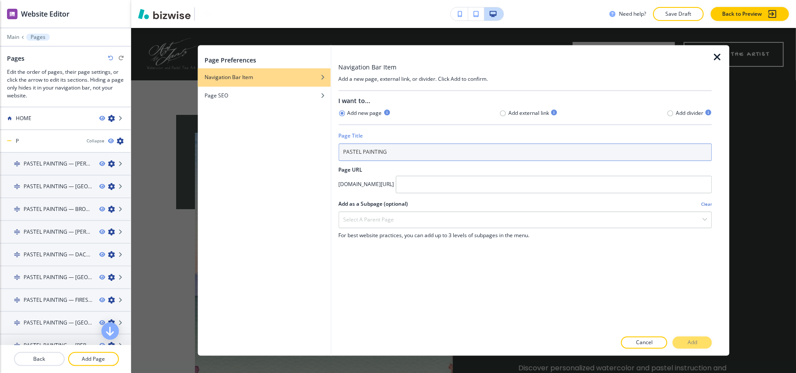
drag, startPoint x: 418, startPoint y: 158, endPoint x: 267, endPoint y: 152, distance: 150.8
click at [267, 152] on div "Page Preferences Navigation Bar Item Page SEO Navigation Bar Item Add a new pag…" at bounding box center [463, 200] width 532 height 311
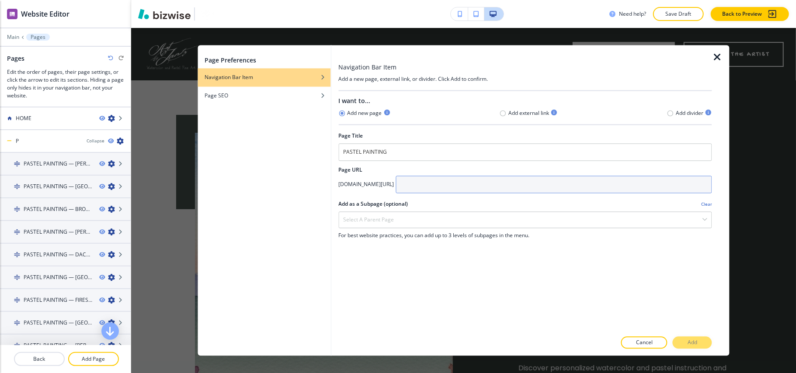
click at [467, 177] on input "text" at bounding box center [553, 184] width 316 height 17
paste input "PASTEL PAINTING"
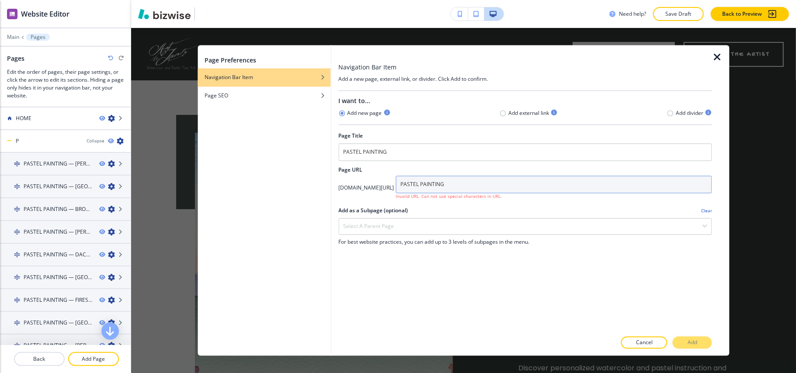
click at [474, 186] on input "PASTEL PAINTING" at bounding box center [553, 184] width 316 height 17
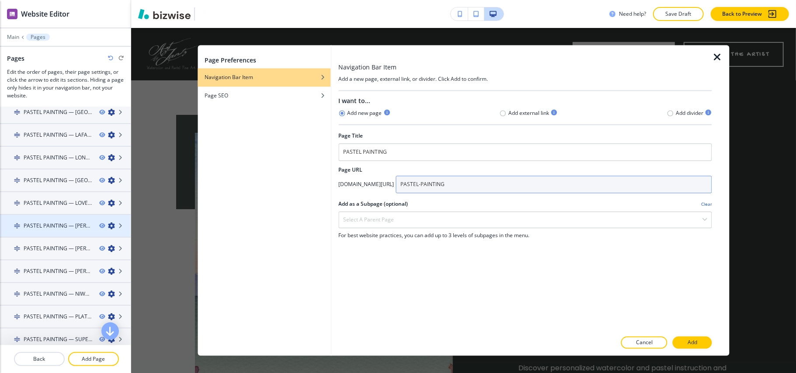
scroll to position [395, 0]
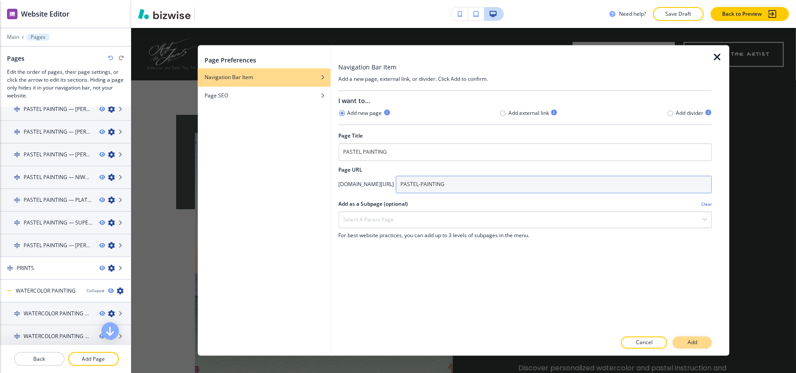
type input "PASTEL-PAINTING"
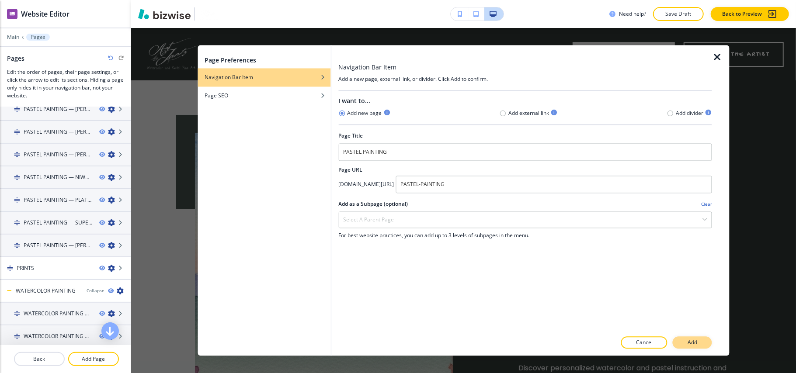
click at [689, 341] on p "Add" at bounding box center [692, 343] width 10 height 8
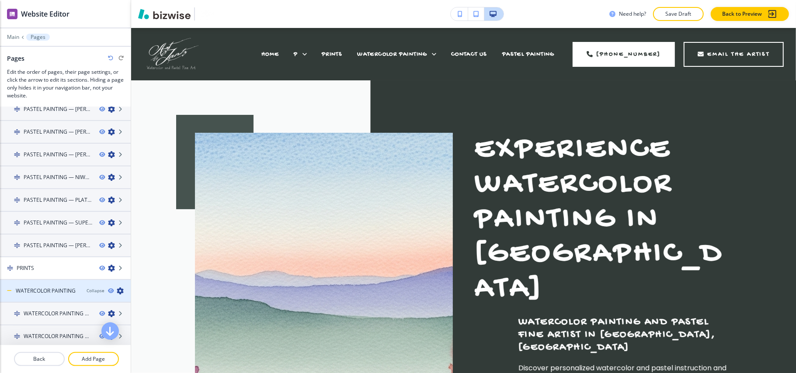
click at [117, 287] on icon "button" at bounding box center [120, 290] width 7 height 7
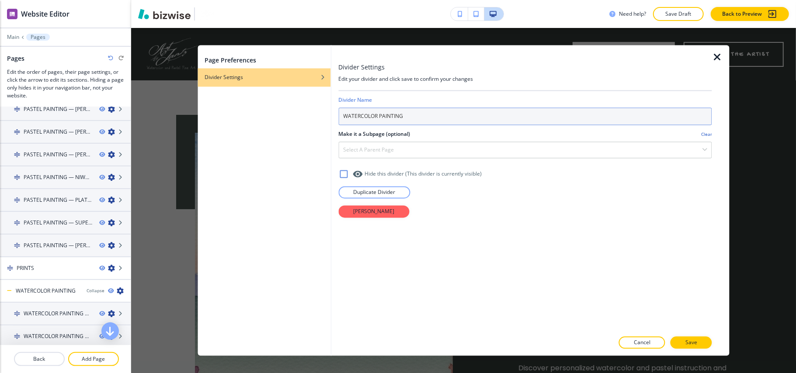
click at [377, 117] on input "WATERCOLOR PAINTING" at bounding box center [525, 116] width 374 height 17
drag, startPoint x: 410, startPoint y: 117, endPoint x: 339, endPoint y: 114, distance: 70.8
click at [331, 115] on div "Page Preferences Divider Settings Divider Settings Edit your divider and click …" at bounding box center [463, 200] width 532 height 311
click at [417, 113] on input "WATERCOLOR PAINTING" at bounding box center [525, 116] width 374 height 17
drag, startPoint x: 349, startPoint y: 114, endPoint x: 444, endPoint y: 114, distance: 94.4
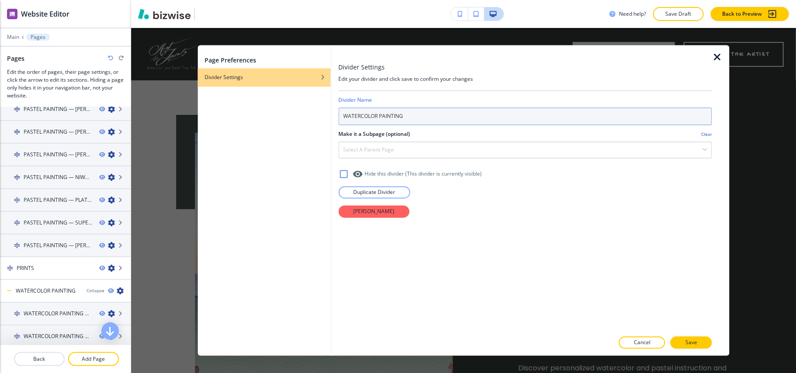
click at [444, 114] on input "WATERCOLOR PAINTING" at bounding box center [525, 116] width 374 height 17
type input "W"
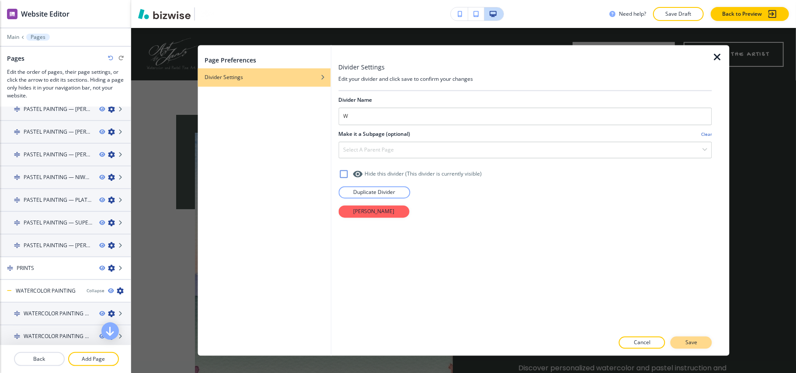
click at [684, 345] on button "Save" at bounding box center [691, 343] width 42 height 12
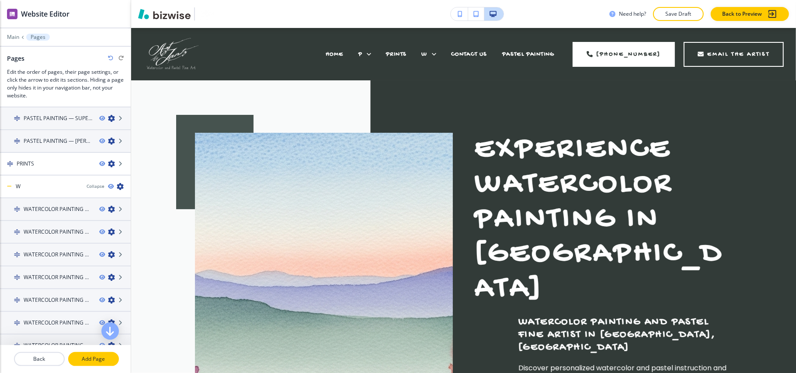
scroll to position [512, 0]
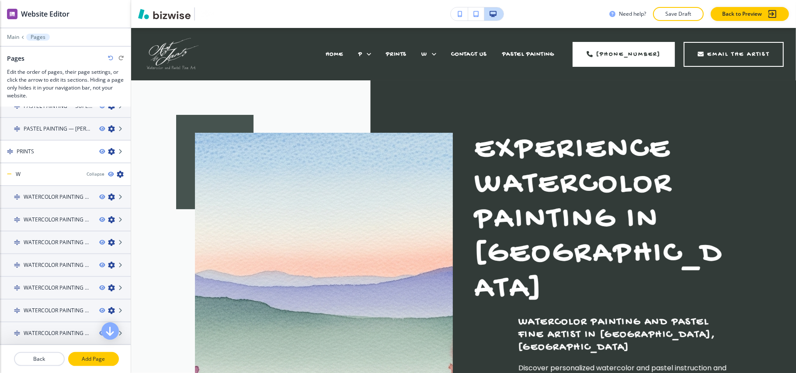
click at [102, 359] on p "Add Page" at bounding box center [93, 359] width 49 height 8
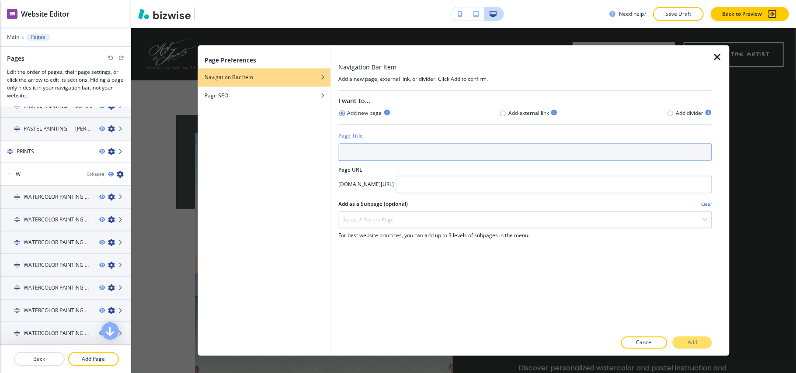
click at [380, 155] on input "text" at bounding box center [525, 152] width 374 height 17
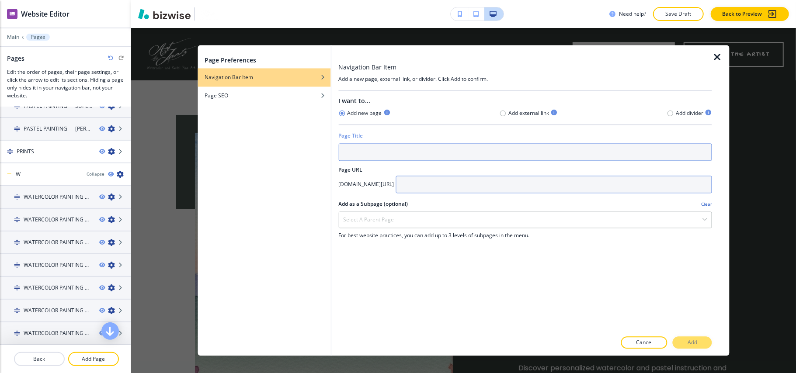
paste input "WATERCOLOR PAINTING"
type input "WATERCOLOR PAINTING"
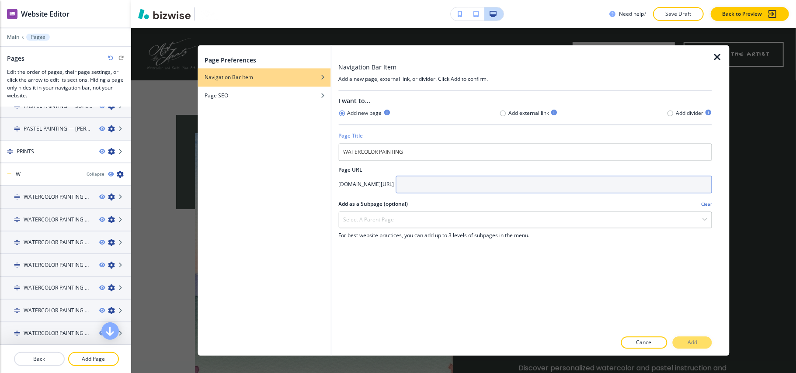
click at [514, 193] on input "text" at bounding box center [553, 184] width 316 height 17
paste input "WATERCOLOR PAINTING"
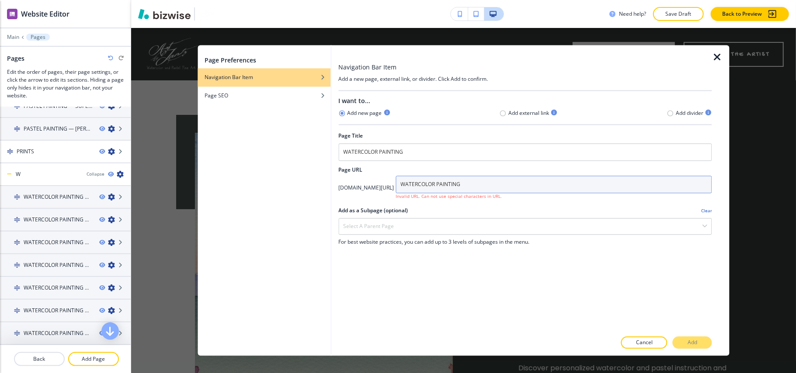
click at [490, 184] on input "WATERCOLOR PAINTING" at bounding box center [553, 184] width 316 height 17
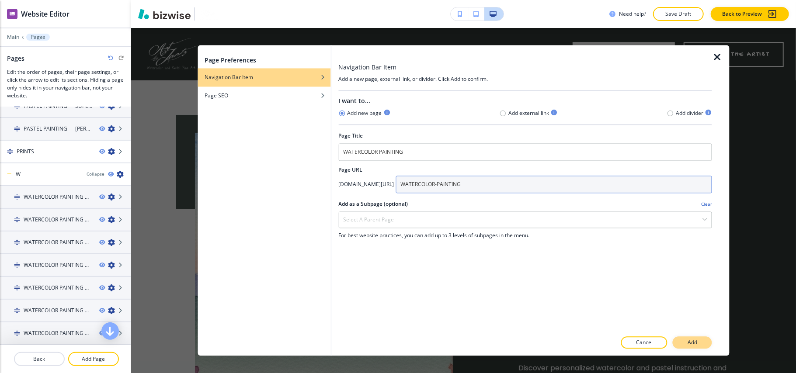
type input "WATERCOLOR-PAINTING"
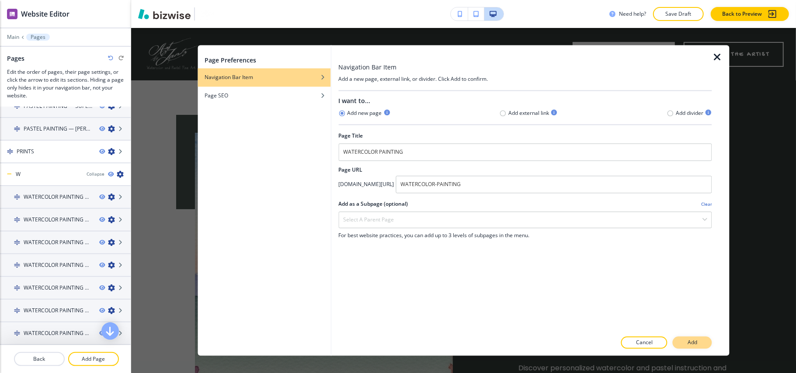
click at [690, 341] on p "Add" at bounding box center [692, 343] width 10 height 8
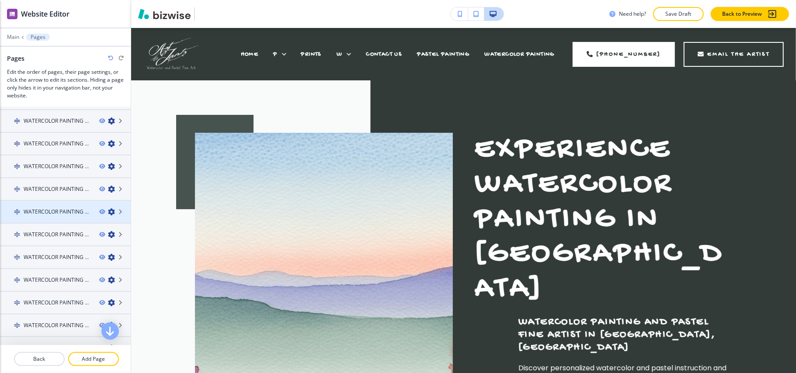
scroll to position [906, 0]
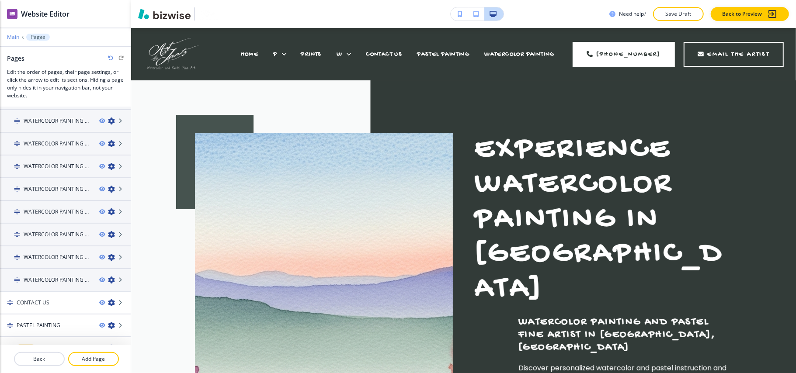
click at [14, 39] on p "Main" at bounding box center [13, 37] width 12 height 6
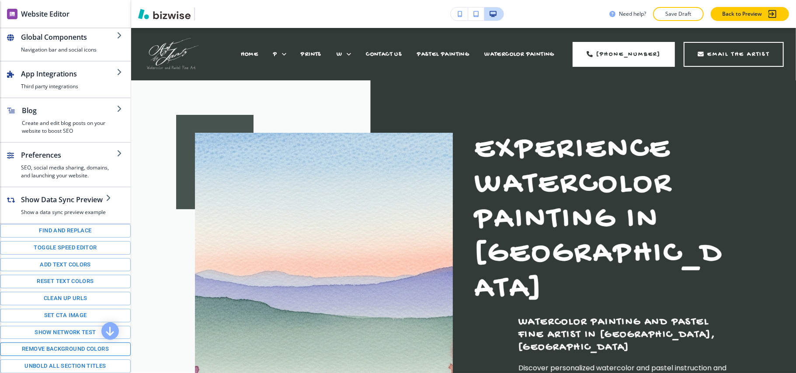
scroll to position [105, 0]
click at [55, 245] on button "Toggle speed editor" at bounding box center [65, 248] width 131 height 14
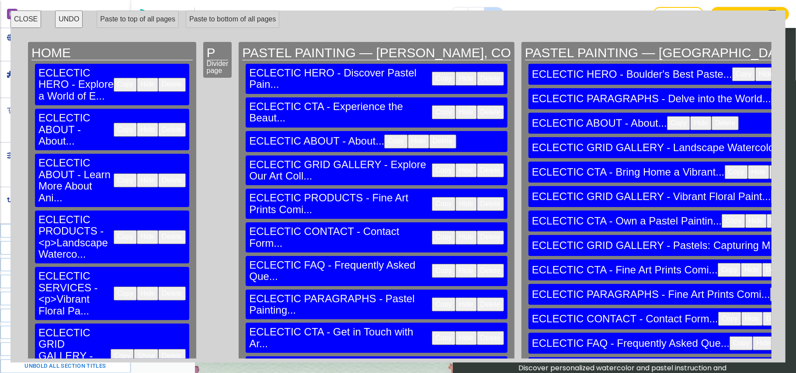
drag, startPoint x: 90, startPoint y: 52, endPoint x: 121, endPoint y: 52, distance: 31.9
click at [121, 51] on h2 "HOME" at bounding box center [111, 52] width 161 height 14
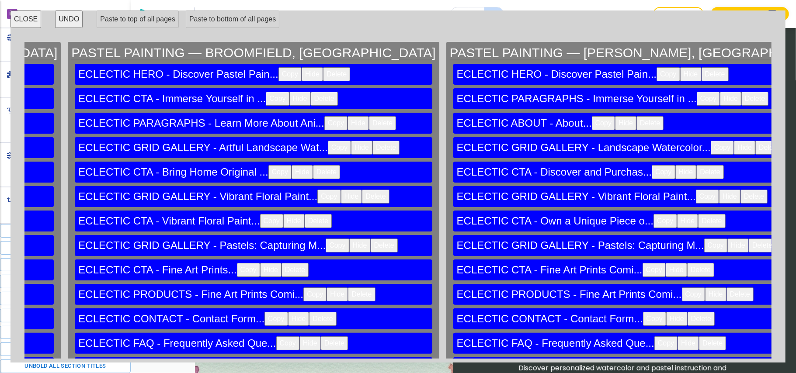
scroll to position [0, 0]
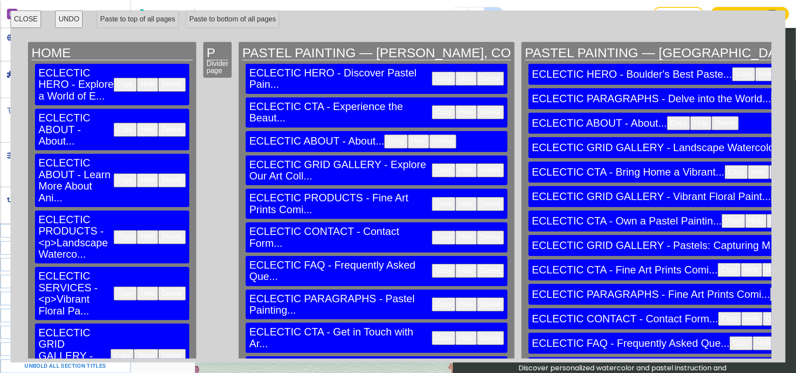
click at [114, 123] on button "Copy" at bounding box center [125, 130] width 23 height 14
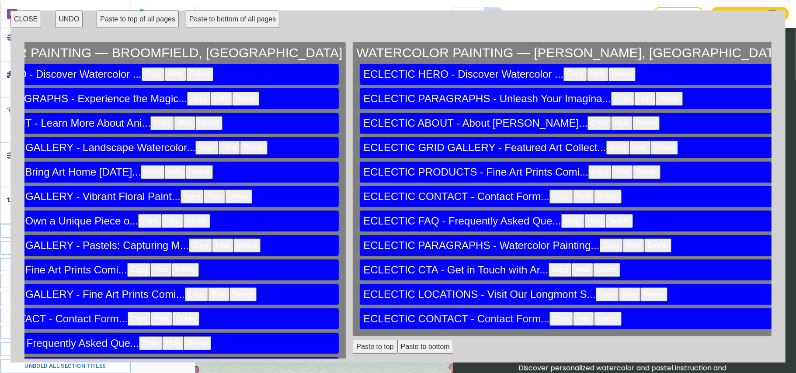
scroll to position [0, 9596]
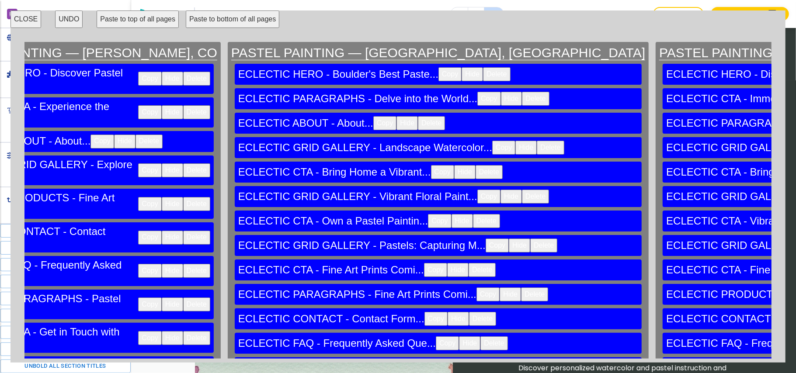
scroll to position [0, 0]
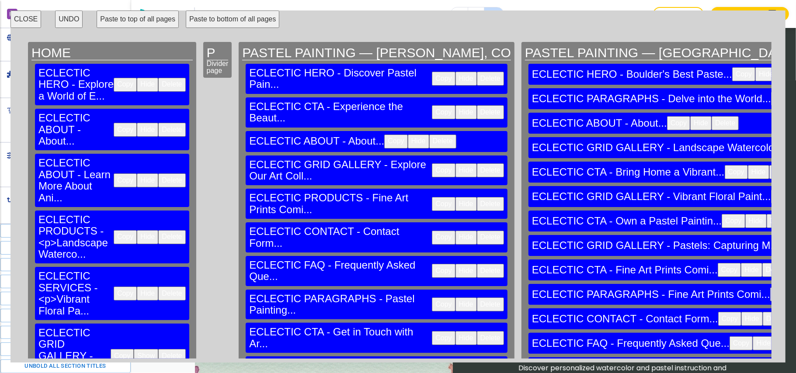
click at [114, 173] on button "Copy" at bounding box center [125, 180] width 23 height 14
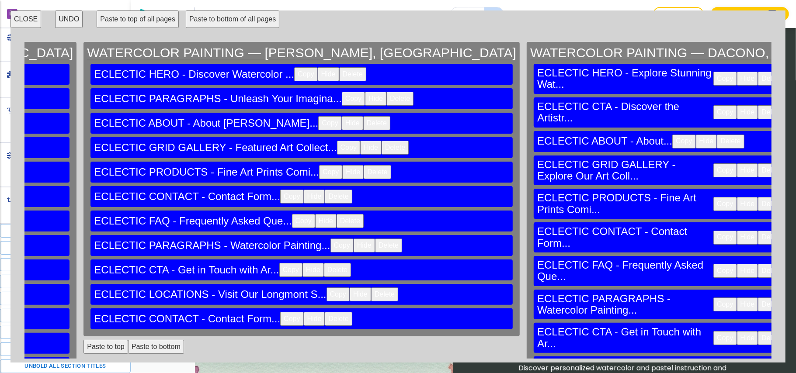
scroll to position [0, 9596]
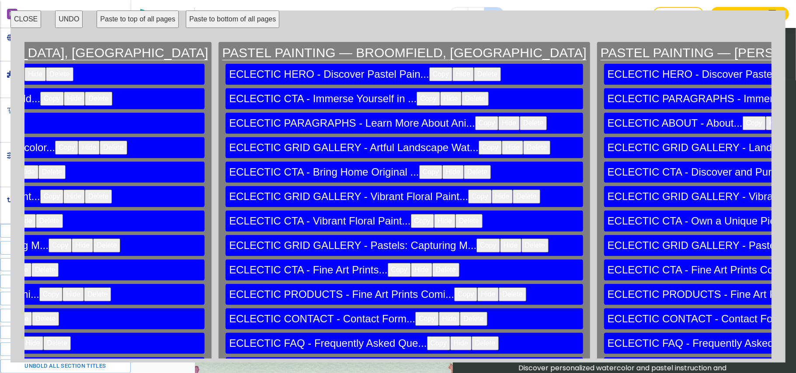
scroll to position [0, 0]
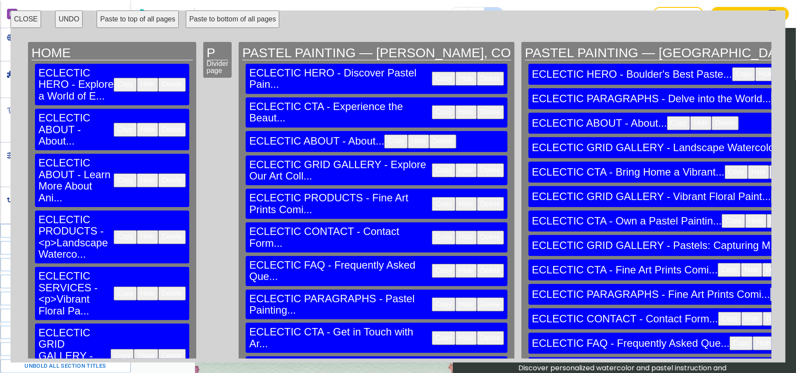
click at [114, 230] on button "Copy" at bounding box center [125, 237] width 23 height 14
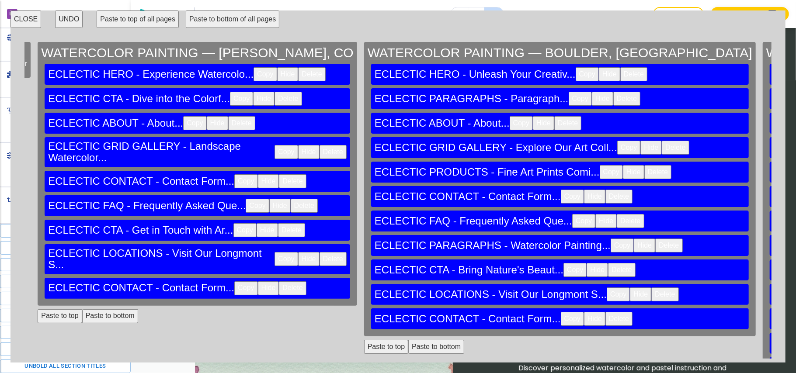
scroll to position [0, 9596]
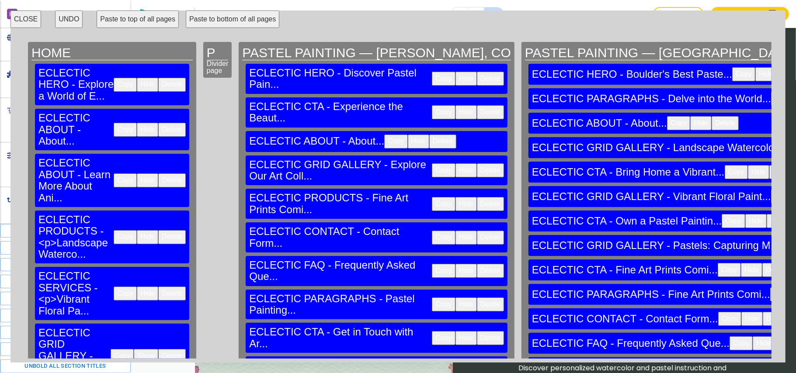
scroll to position [58, 0]
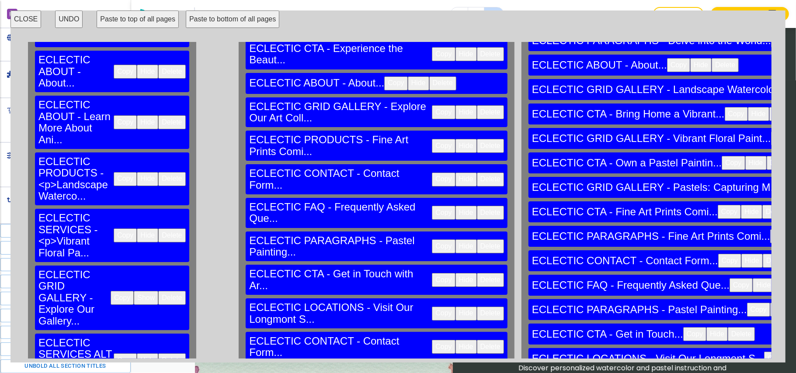
click at [114, 228] on button "Copy" at bounding box center [125, 235] width 23 height 14
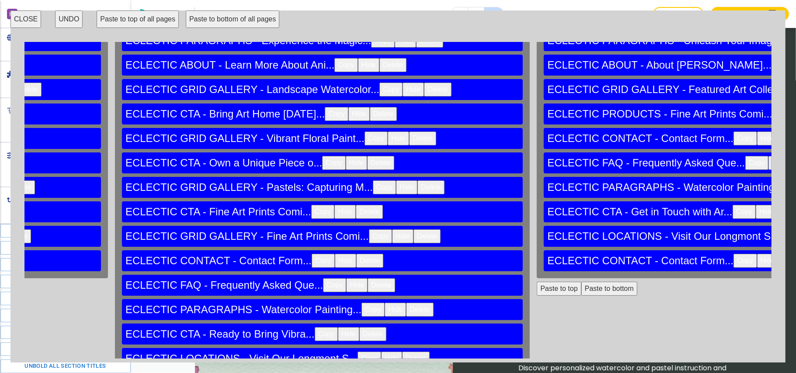
scroll to position [58, 9606]
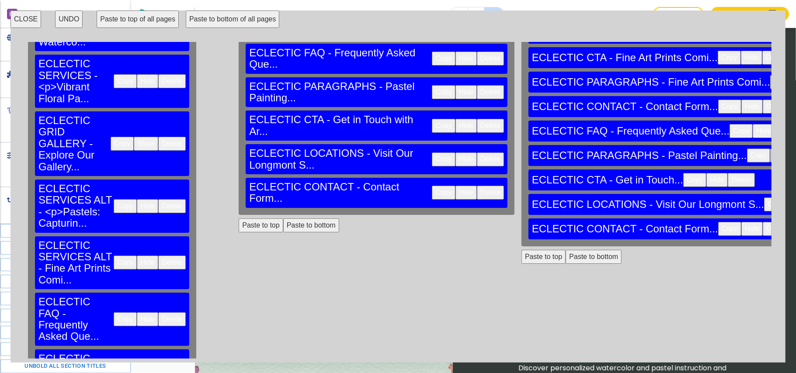
scroll to position [233, 0]
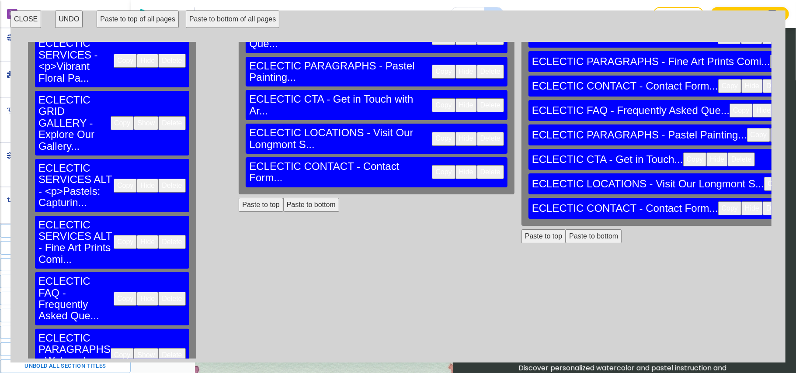
click at [111, 116] on button "Copy" at bounding box center [122, 123] width 23 height 14
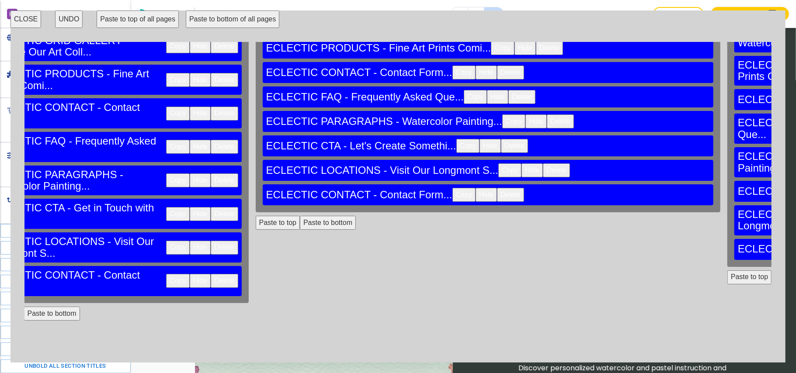
scroll to position [116, 9606]
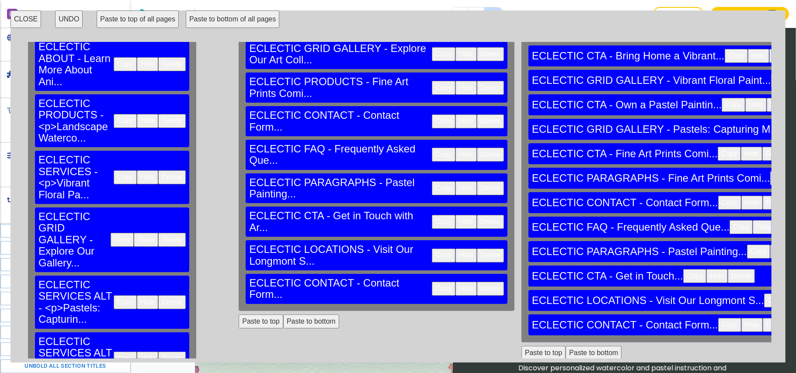
scroll to position [175, 0]
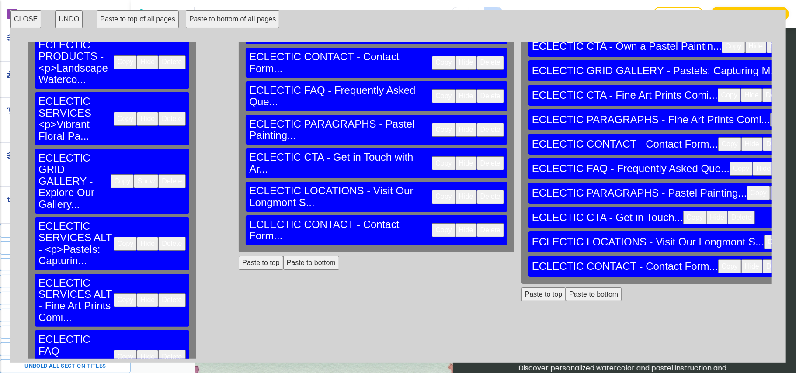
click at [114, 237] on button "Copy" at bounding box center [125, 244] width 23 height 14
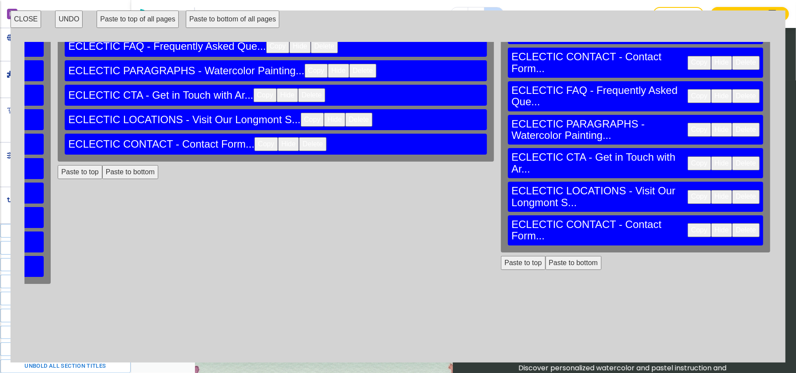
scroll to position [175, 9606]
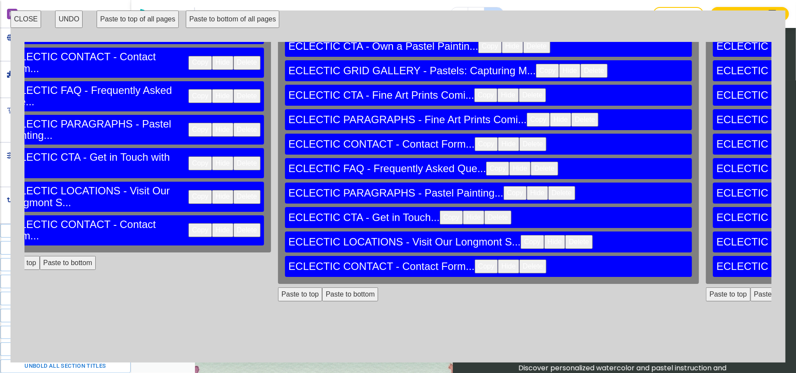
scroll to position [175, 0]
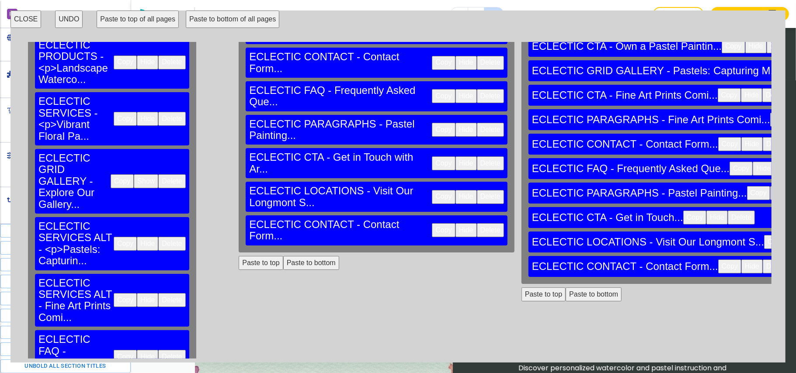
click at [114, 350] on button "Copy" at bounding box center [125, 357] width 23 height 14
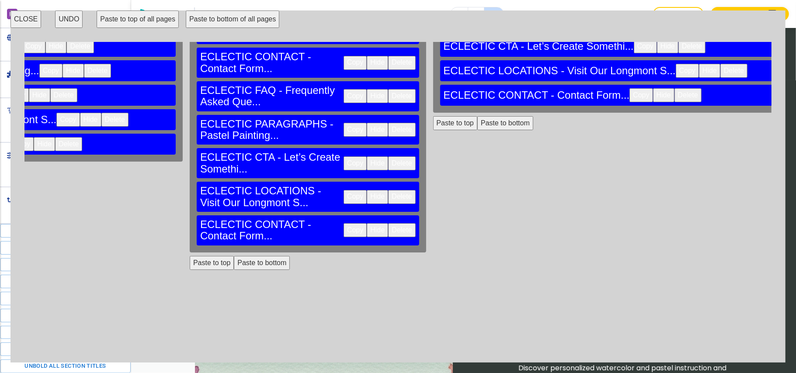
scroll to position [175, 9606]
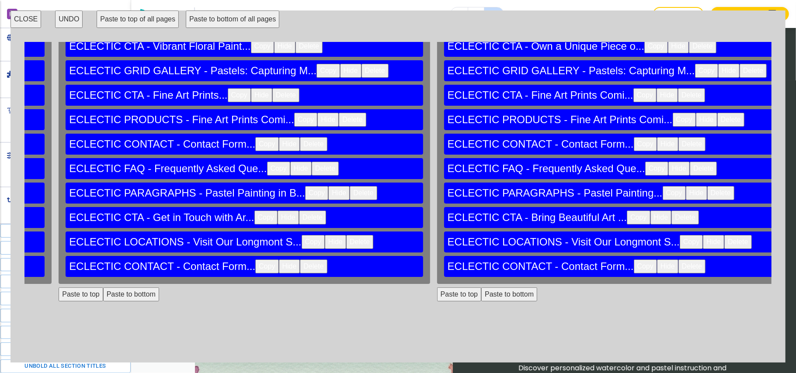
scroll to position [175, 0]
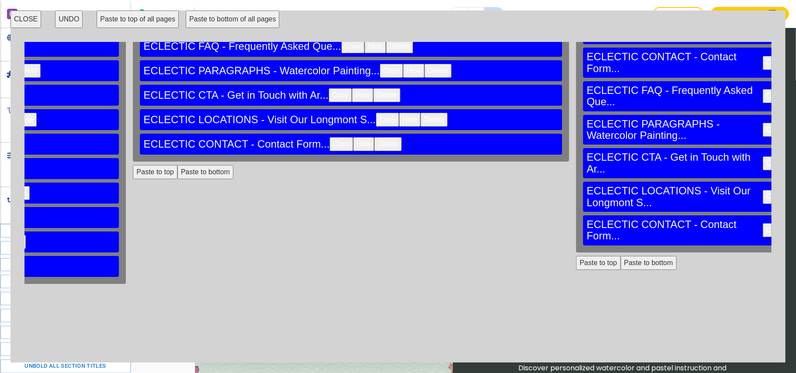
scroll to position [175, 9606]
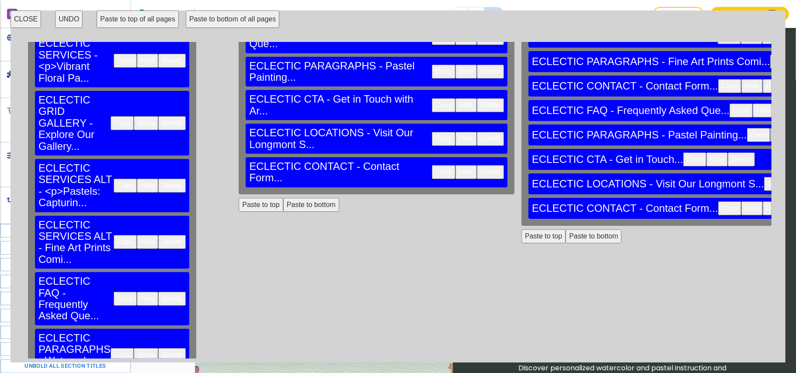
scroll to position [291, 0]
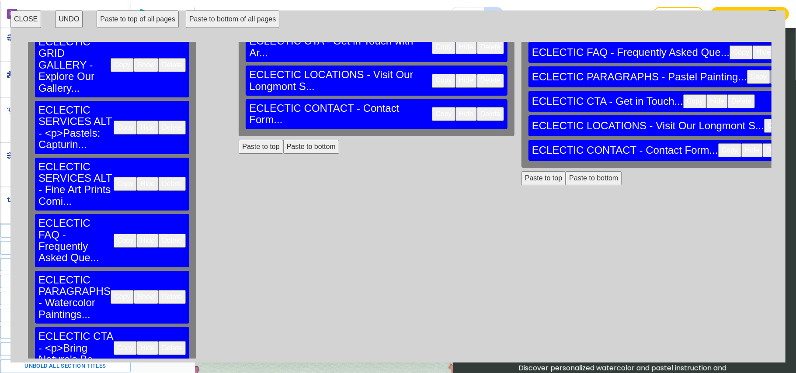
click at [114, 341] on button "Copy" at bounding box center [125, 348] width 23 height 14
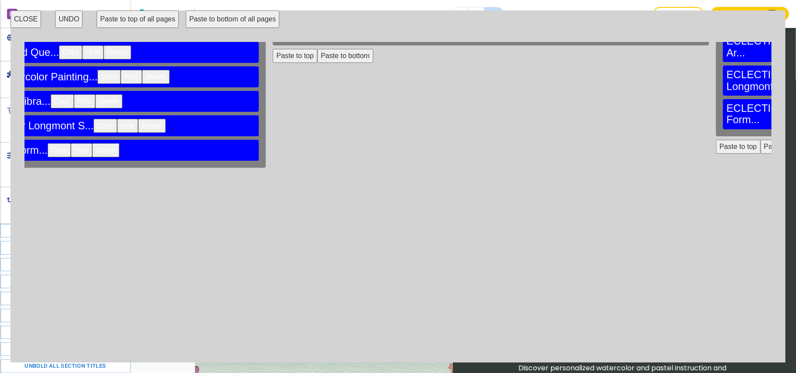
scroll to position [291, 9628]
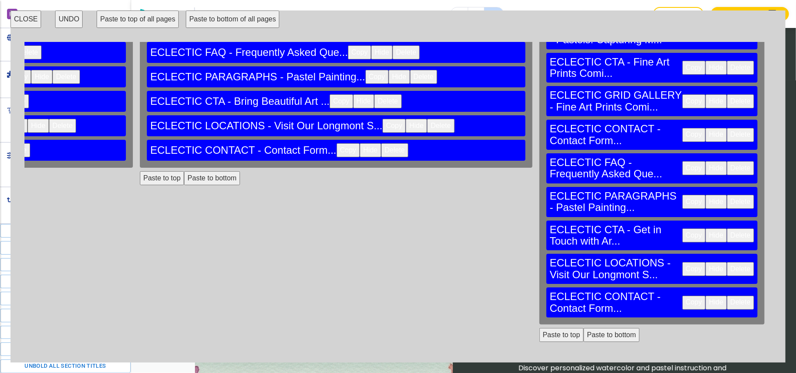
scroll to position [291, 0]
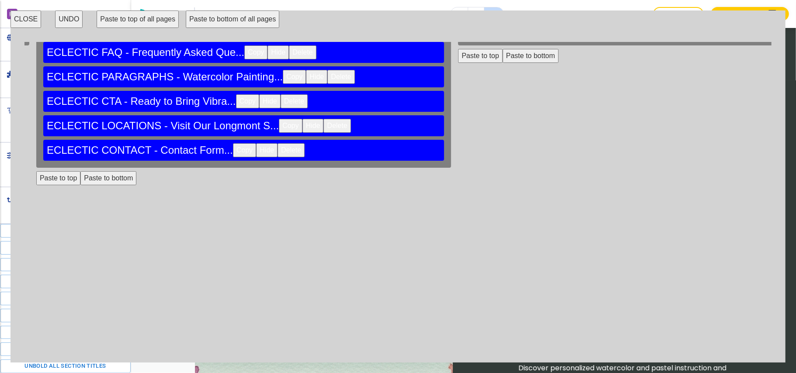
scroll to position [291, 9628]
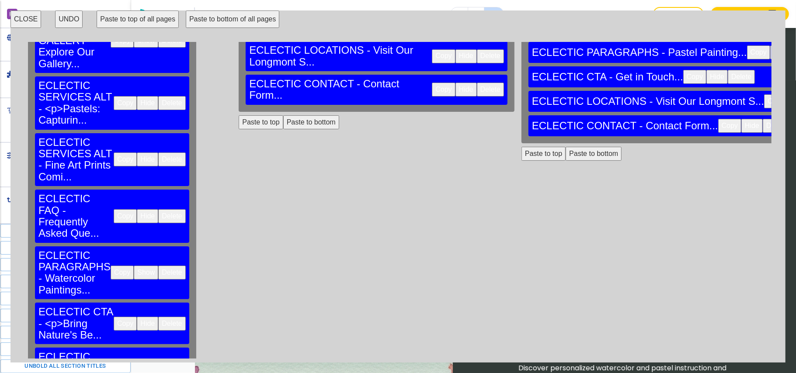
scroll to position [327, 0]
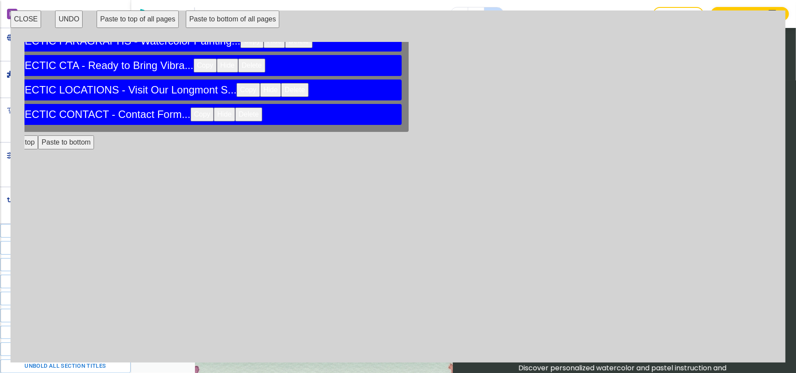
scroll to position [327, 9628]
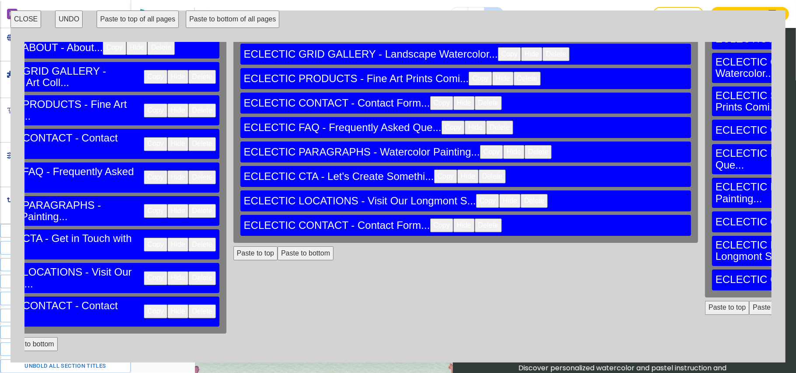
scroll to position [0, 9628]
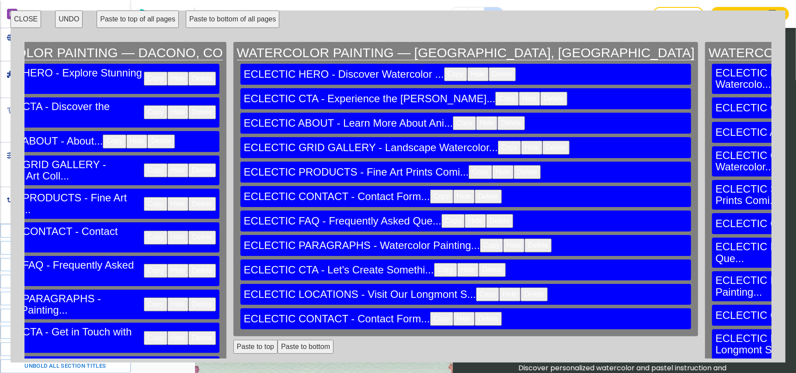
click at [28, 15] on button "CLOSE" at bounding box center [25, 18] width 31 height 17
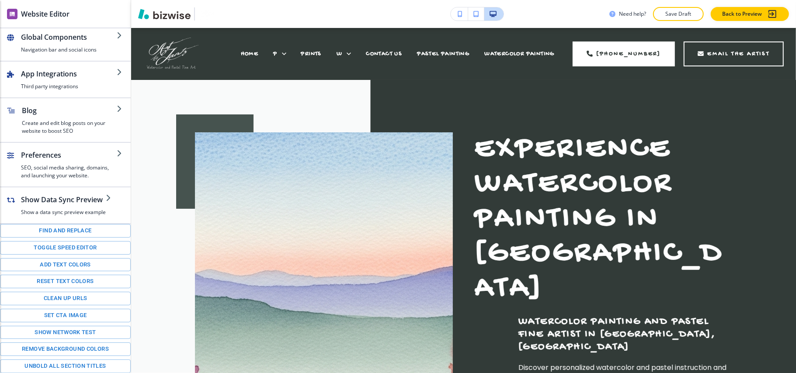
scroll to position [0, 0]
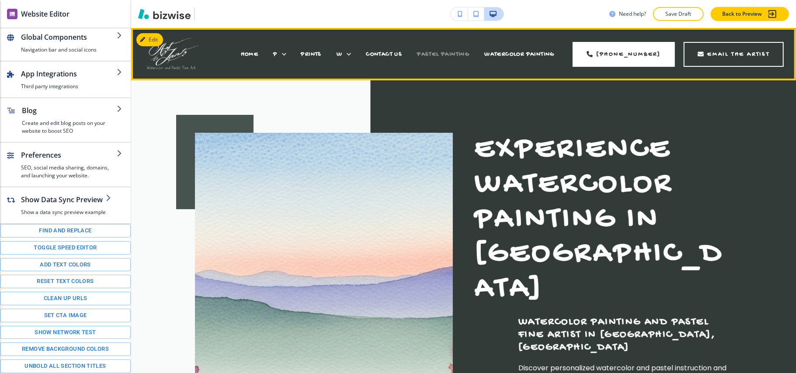
click at [445, 54] on span "PASTEL PAINTING" at bounding box center [443, 54] width 52 height 7
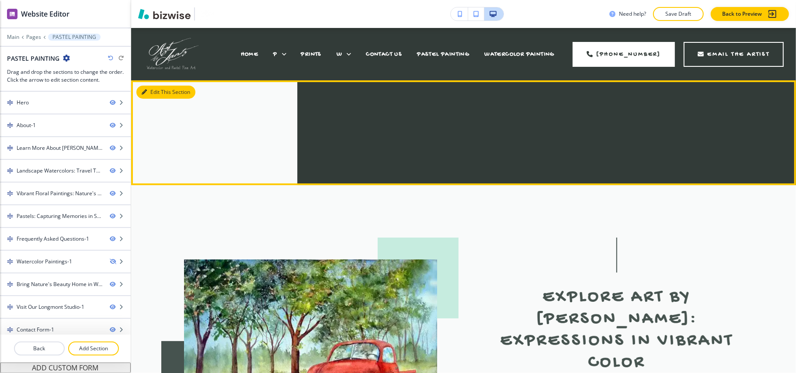
drag, startPoint x: 162, startPoint y: 91, endPoint x: 143, endPoint y: 93, distance: 18.5
click at [162, 91] on button "Edit This Section" at bounding box center [165, 92] width 59 height 13
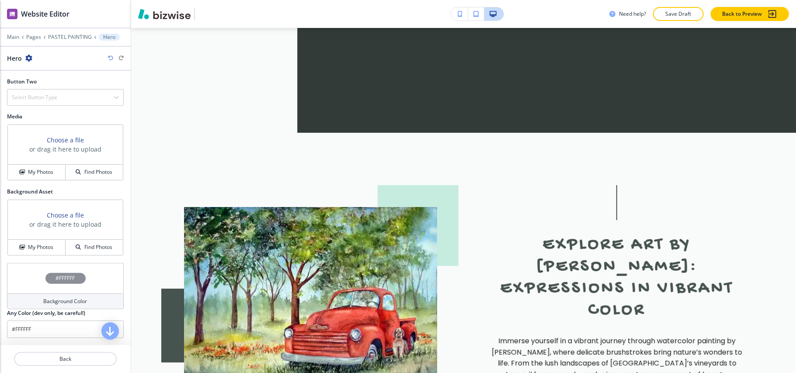
scroll to position [343, 0]
click at [45, 176] on button "My Photos" at bounding box center [37, 172] width 58 height 15
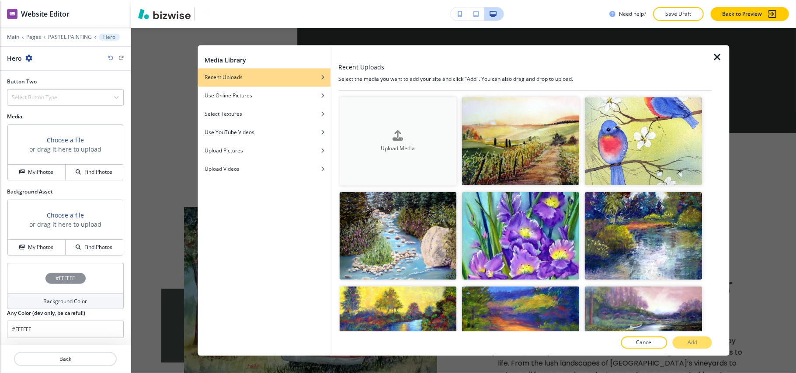
click at [408, 135] on div "Upload Media" at bounding box center [398, 141] width 118 height 22
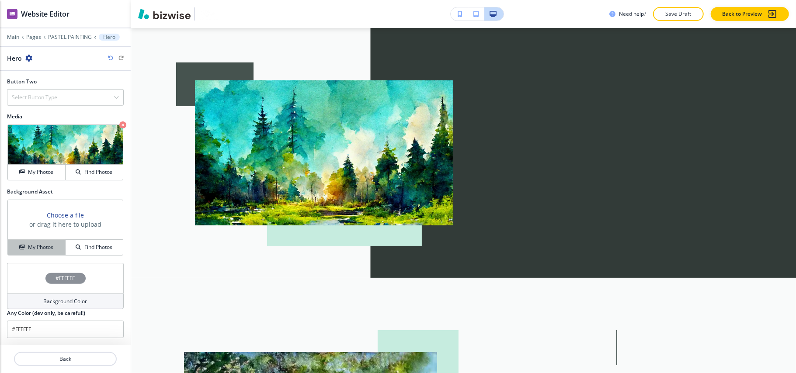
click at [39, 247] on h4 "My Photos" at bounding box center [40, 247] width 25 height 8
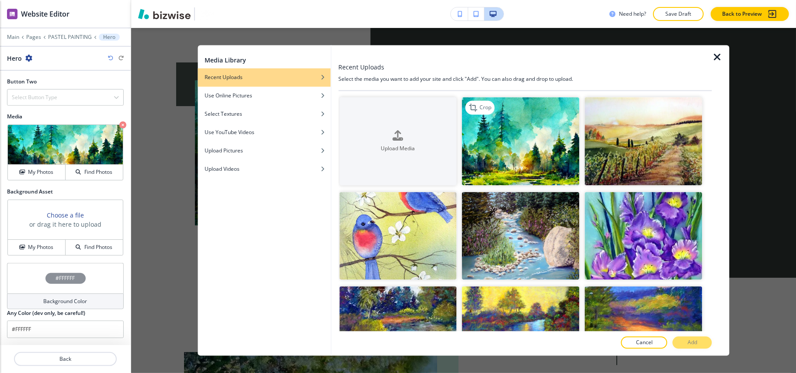
click at [515, 136] on img "button" at bounding box center [521, 141] width 118 height 88
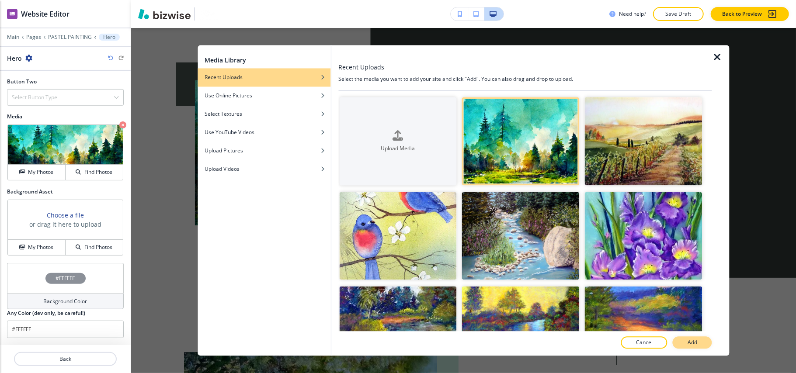
click at [701, 343] on button "Add" at bounding box center [691, 343] width 39 height 12
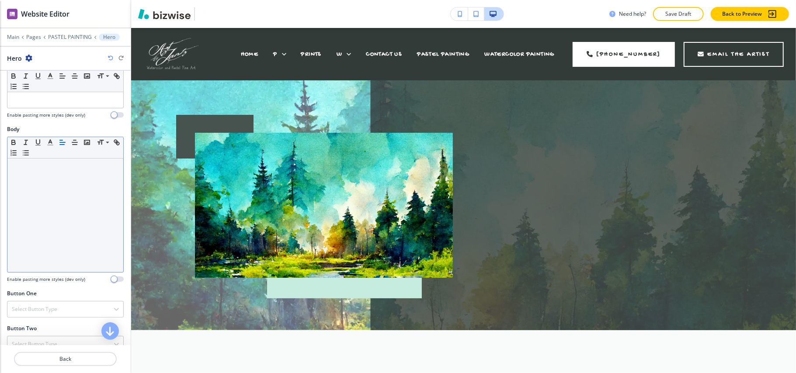
scroll to position [0, 0]
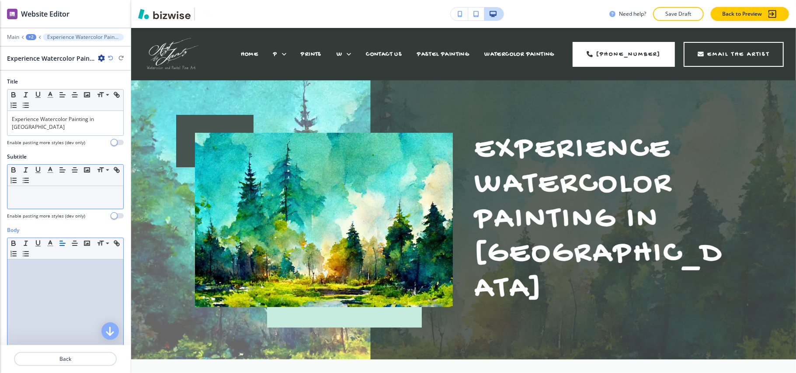
drag, startPoint x: 44, startPoint y: 315, endPoint x: 29, endPoint y: 195, distance: 120.6
click at [29, 195] on p at bounding box center [65, 194] width 107 height 8
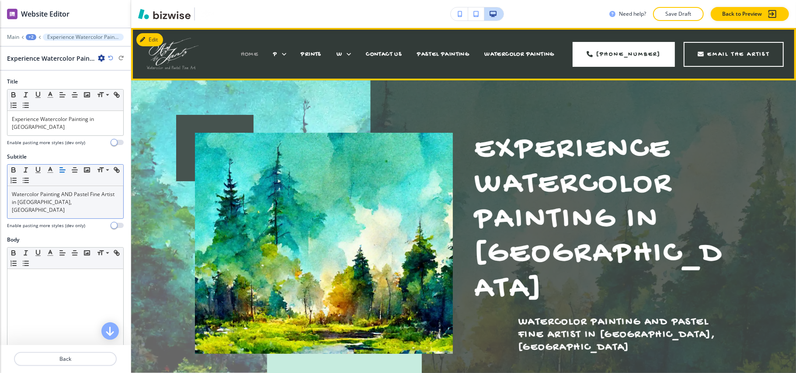
click at [246, 55] on span "HOME" at bounding box center [250, 54] width 18 height 7
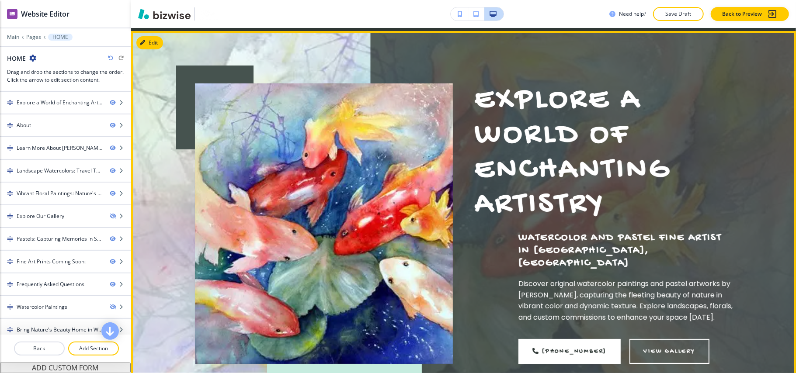
scroll to position [116, 0]
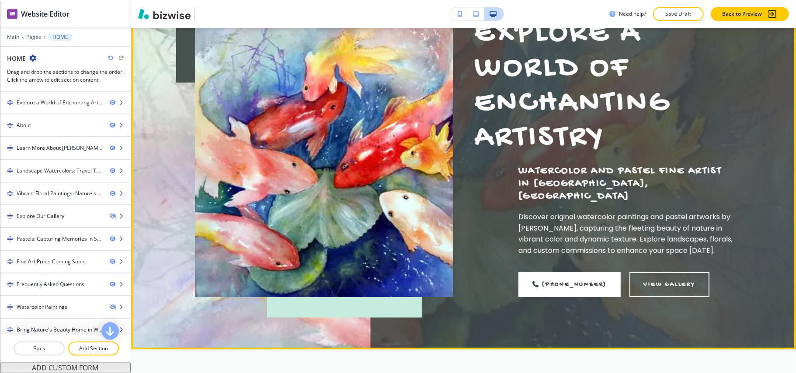
click at [666, 236] on p "Discover original watercolor paintings and pastel artworks by Anita Jantz, capt…" at bounding box center [625, 233] width 214 height 45
click at [666, 234] on p "Discover original watercolor paintings and pastel artworks by Anita Jantz, capt…" at bounding box center [625, 233] width 214 height 45
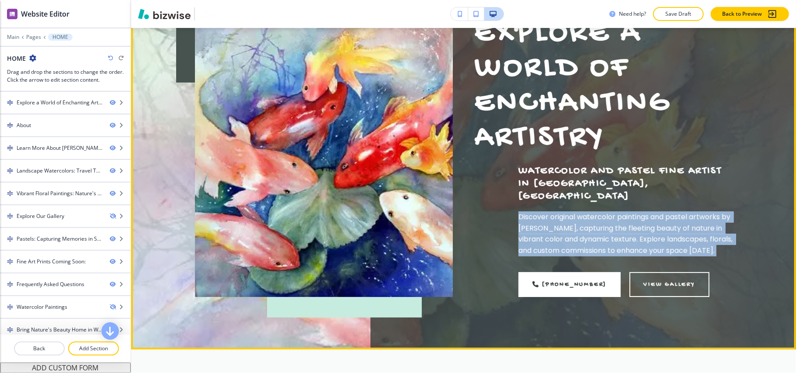
click at [667, 233] on p "Discover original watercolor paintings and pastel artworks by Anita Jantz, capt…" at bounding box center [625, 233] width 214 height 45
copy div "Discover original watercolor paintings and pastel artworks by Anita Jantz, capt…"
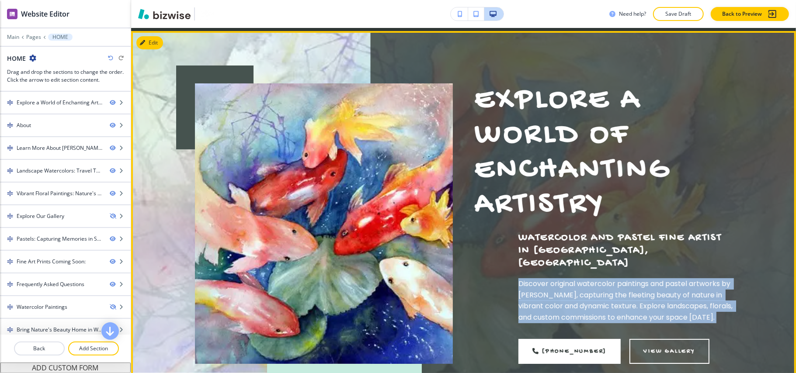
scroll to position [0, 0]
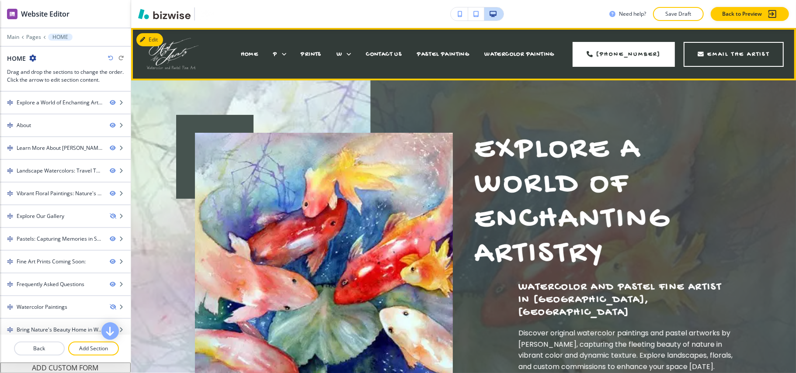
click at [458, 49] on div "PASTEL PAINTING" at bounding box center [442, 54] width 67 height 35
click at [458, 51] on span "PASTEL PAINTING" at bounding box center [443, 54] width 52 height 7
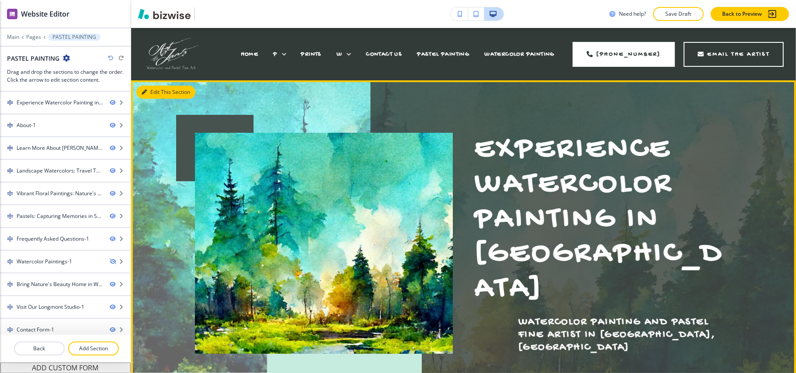
click at [156, 88] on button "Edit This Section" at bounding box center [165, 92] width 59 height 13
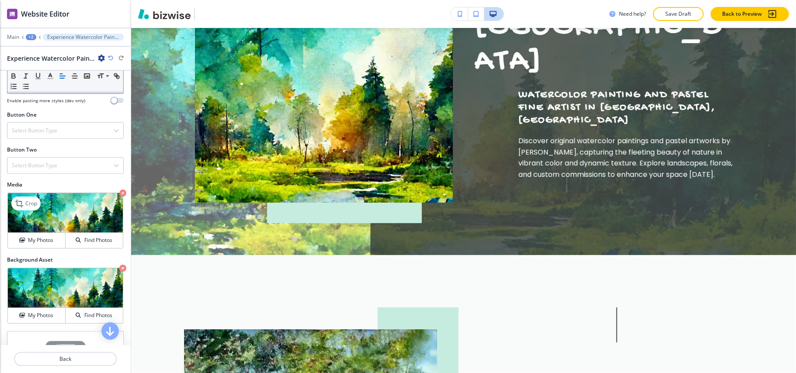
scroll to position [291, 0]
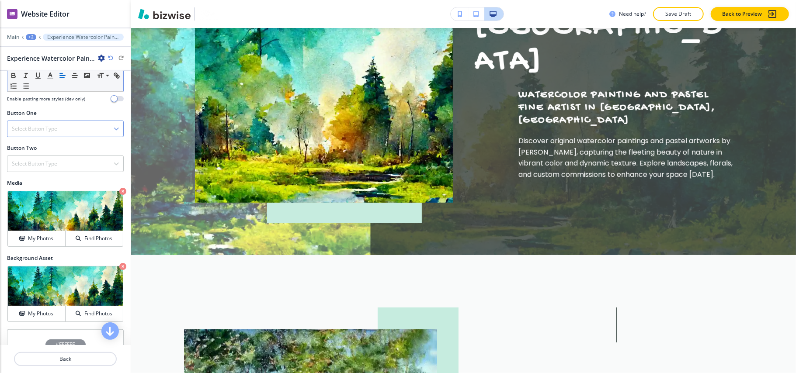
click at [62, 126] on div "Select Button Type" at bounding box center [65, 129] width 116 height 16
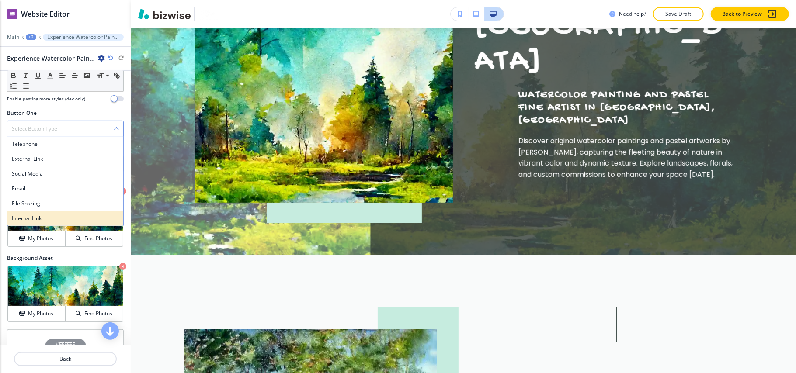
click at [50, 214] on h4 "Internal Link" at bounding box center [65, 218] width 107 height 8
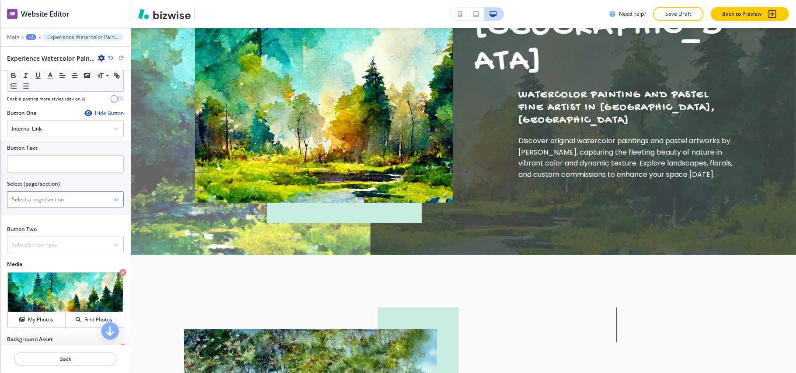
click at [38, 200] on \(page\/section\) "Manual Input" at bounding box center [60, 199] width 106 height 15
type \(page\/section\) "CONTACT US"
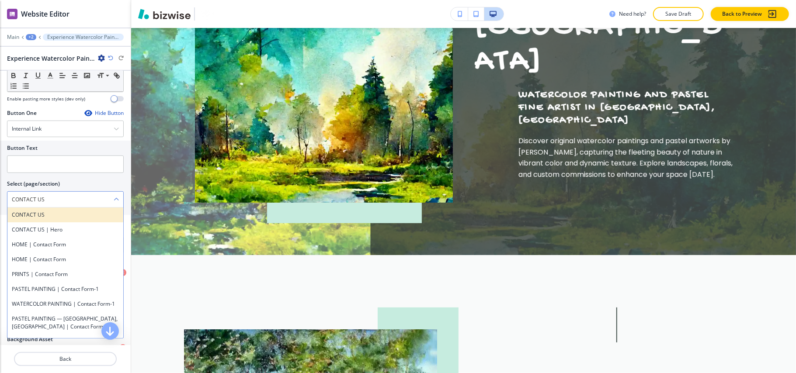
click at [49, 211] on h4 "CONTACT US" at bounding box center [65, 215] width 107 height 8
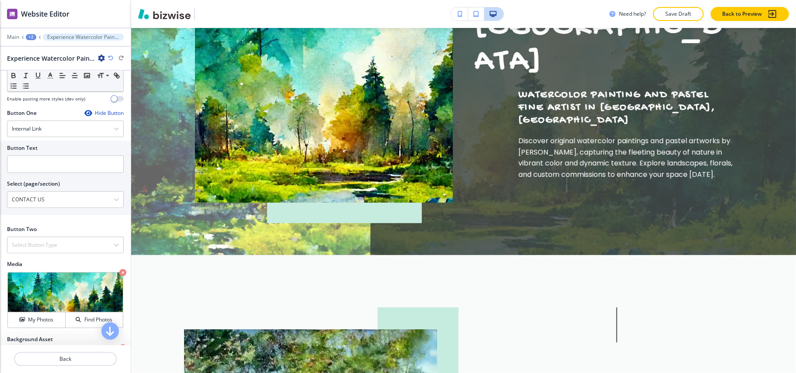
click at [42, 173] on div at bounding box center [65, 176] width 117 height 7
click at [46, 162] on input "text" at bounding box center [65, 164] width 117 height 17
paste input "CONTACT US"
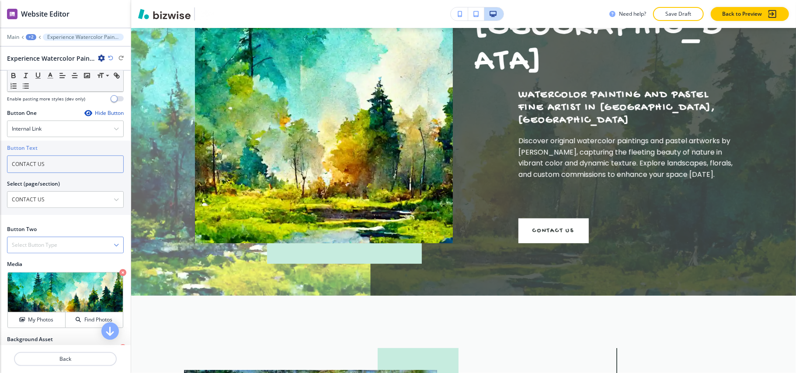
type input "CONTACT US"
click at [38, 237] on div "Select Button Type" at bounding box center [65, 245] width 116 height 16
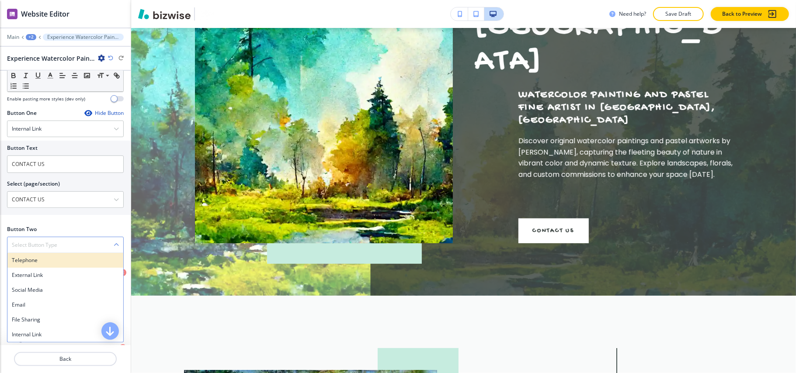
click at [38, 256] on h4 "Telephone" at bounding box center [65, 260] width 107 height 8
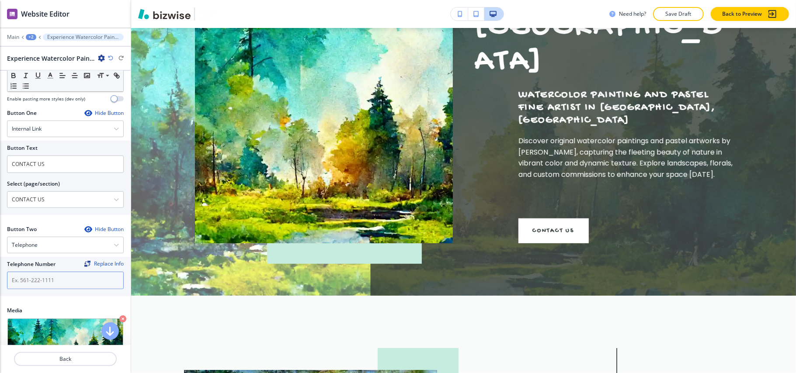
click at [41, 274] on input "text" at bounding box center [65, 280] width 117 height 17
paste input "303-305-9109"
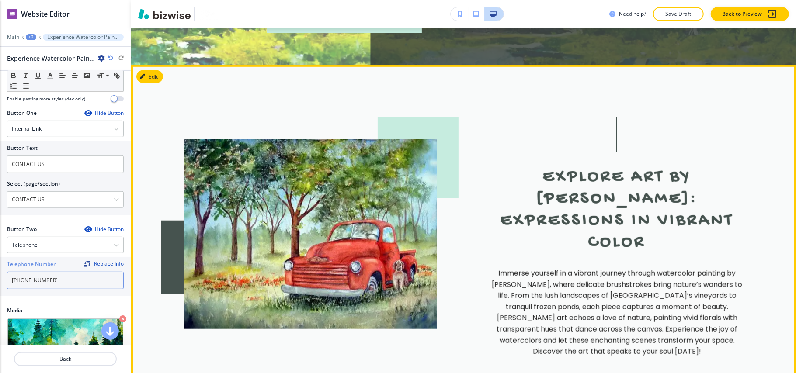
scroll to position [524, 0]
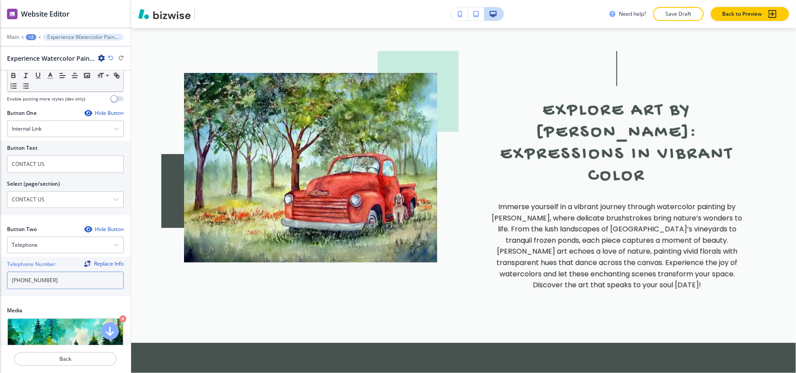
type input "303-305-9109"
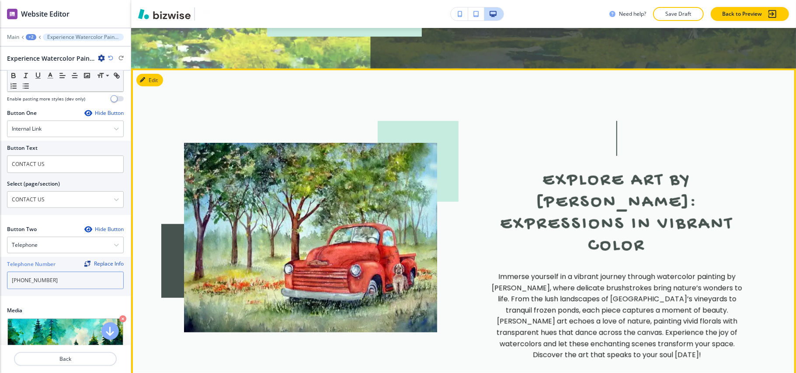
scroll to position [349, 0]
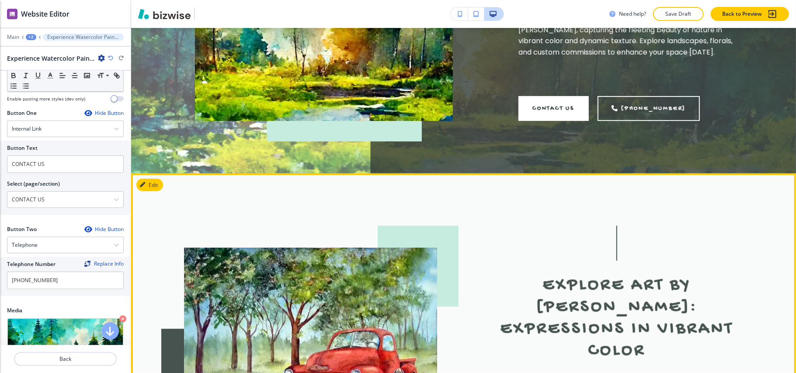
click at [163, 173] on section "Explore Art by Jantz: Expressions in Vibrant Color Immerse yourself in a vibran…" at bounding box center [463, 345] width 664 height 345
click at [146, 182] on icon "button" at bounding box center [144, 184] width 5 height 5
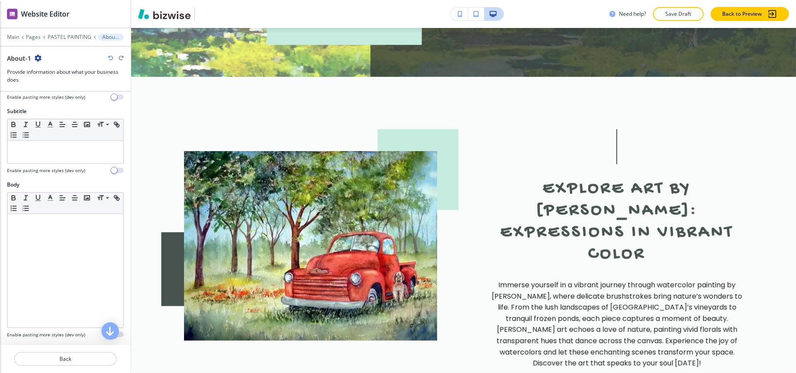
scroll to position [233, 0]
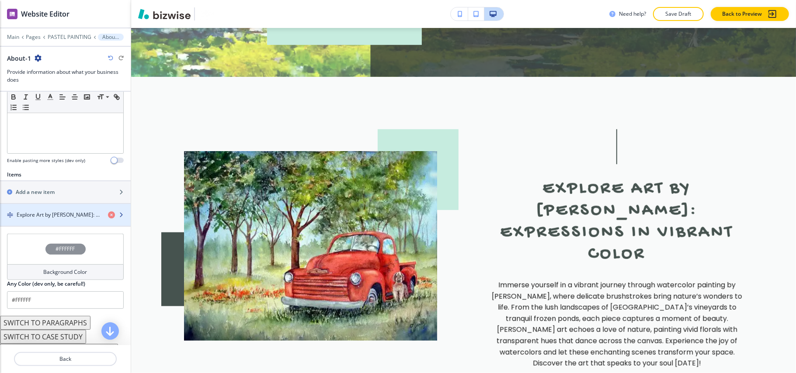
click at [26, 213] on h4 "Explore Art by Jantz: Expressions in Vibrant Color" at bounding box center [59, 215] width 84 height 8
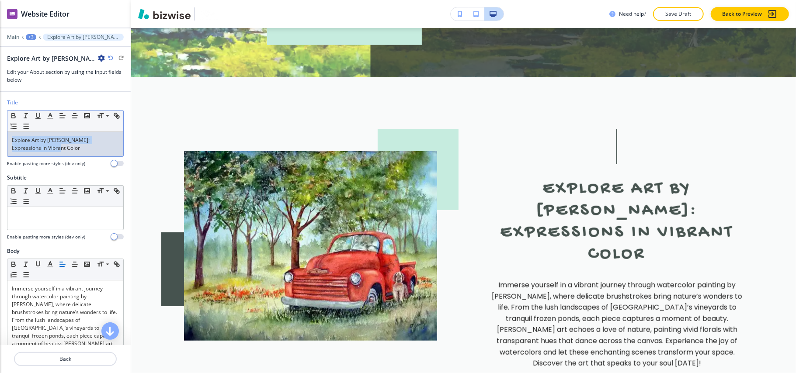
drag, startPoint x: 63, startPoint y: 149, endPoint x: 0, endPoint y: 126, distance: 66.9
click at [0, 126] on div "Title Small Normal Large Huge Explore Art by Jantz: Expressions in Vibrant Colo…" at bounding box center [65, 136] width 131 height 75
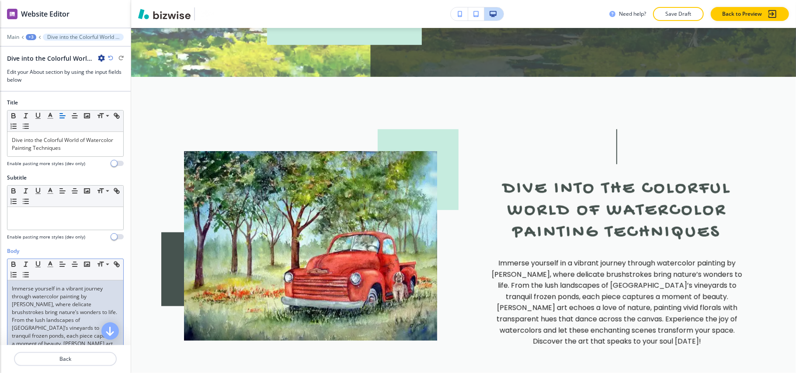
click at [60, 315] on p "Immerse yourself in a vibrant journey through watercolor painting by Anita Jant…" at bounding box center [65, 340] width 107 height 110
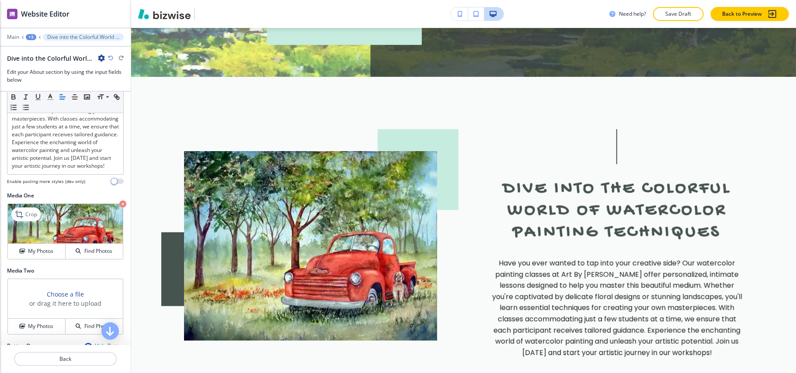
click at [119, 208] on icon "button" at bounding box center [122, 204] width 7 height 7
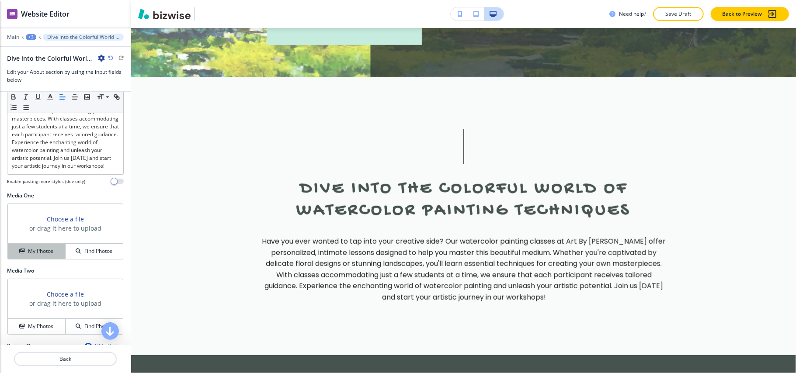
click at [34, 259] on button "My Photos" at bounding box center [37, 251] width 58 height 15
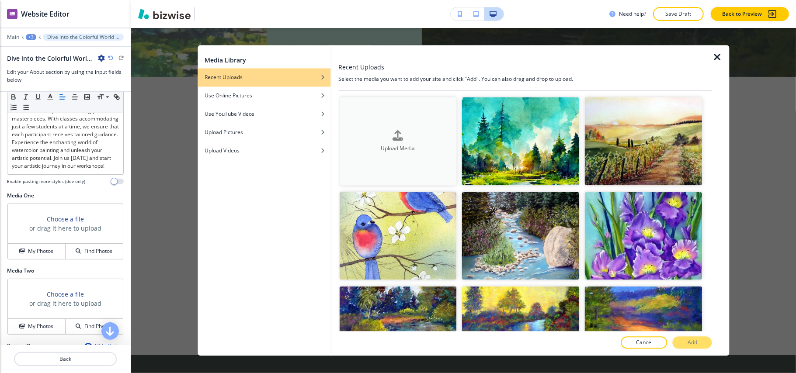
click at [405, 137] on div "Upload Media" at bounding box center [398, 141] width 118 height 22
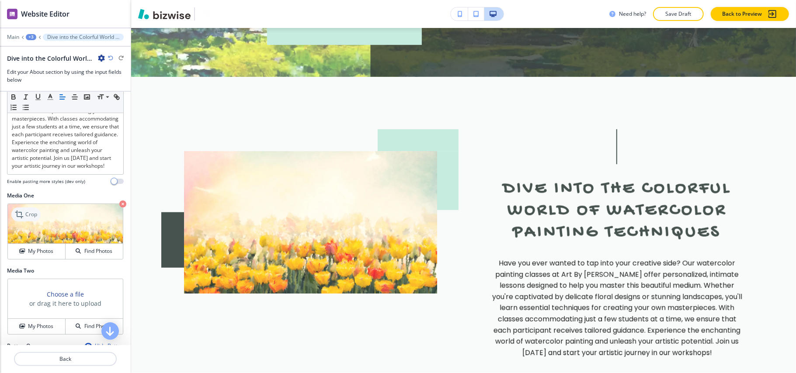
click at [37, 218] on p "Crop" at bounding box center [31, 215] width 12 height 8
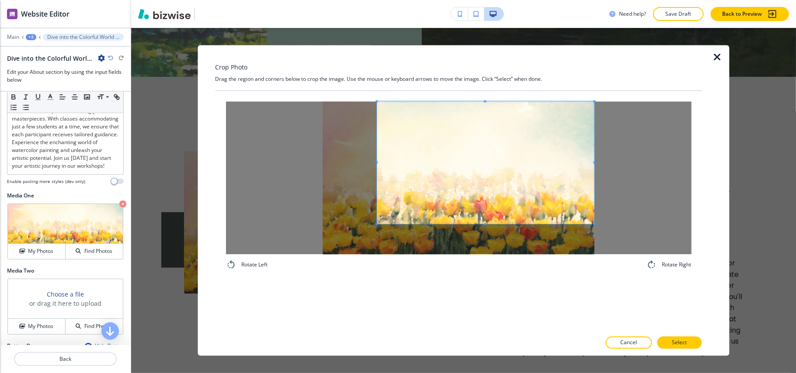
click at [434, 133] on span at bounding box center [486, 163] width 218 height 122
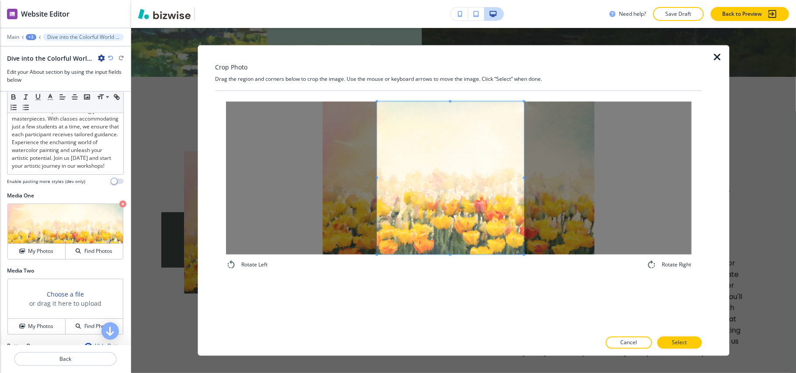
click at [522, 273] on div "Rotate Left Rotate Right" at bounding box center [458, 186] width 486 height 190
click at [672, 341] on p "Select" at bounding box center [678, 343] width 15 height 8
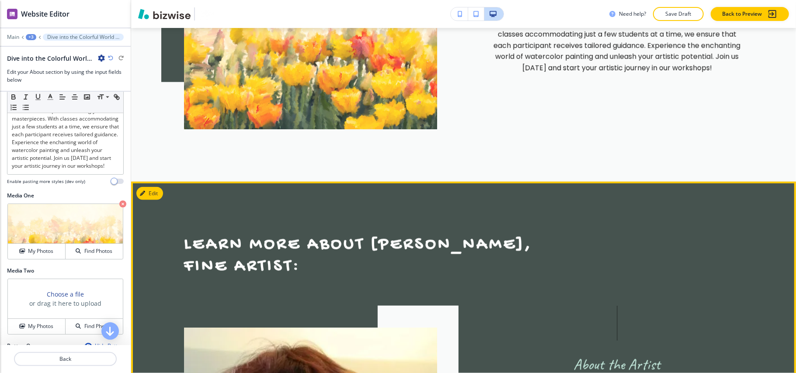
scroll to position [854, 0]
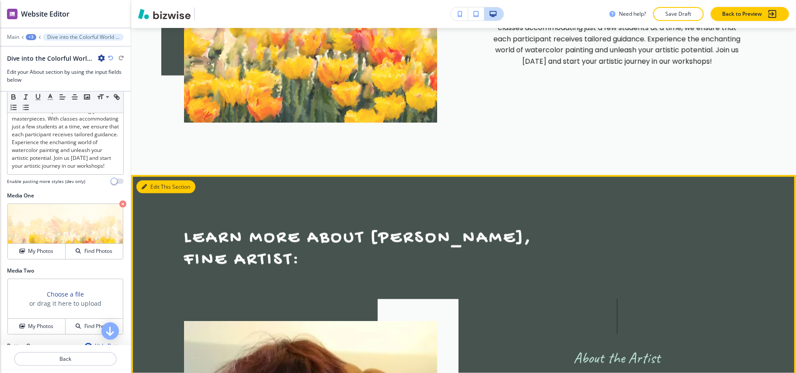
click at [152, 180] on button "Edit This Section" at bounding box center [165, 186] width 59 height 13
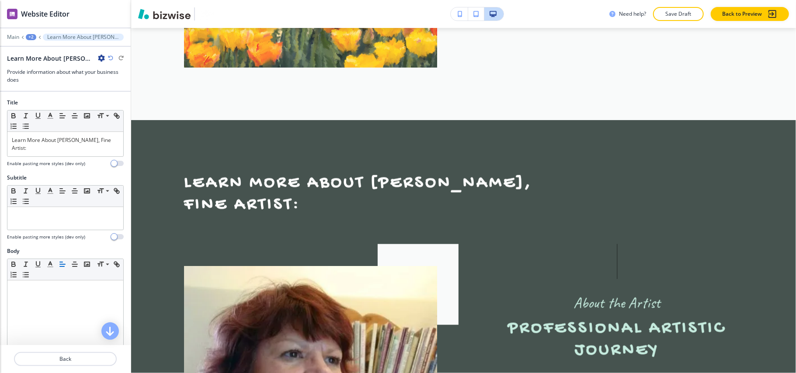
scroll to position [832, 0]
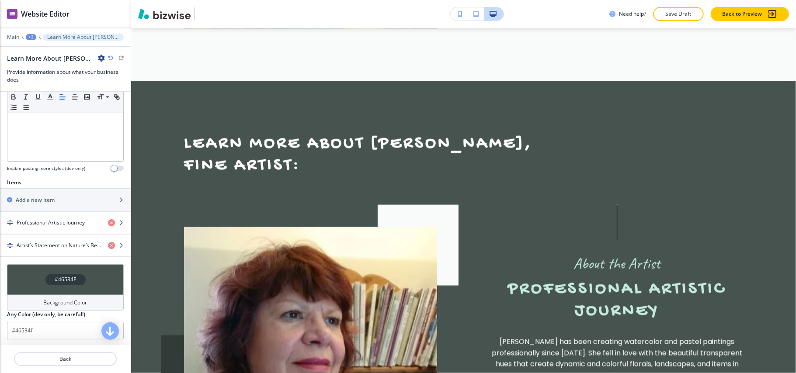
click at [30, 288] on div "#46534F" at bounding box center [65, 279] width 117 height 31
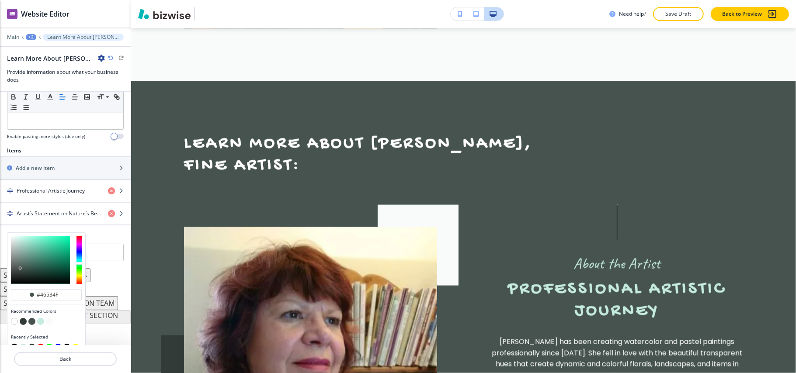
scroll to position [280, 0]
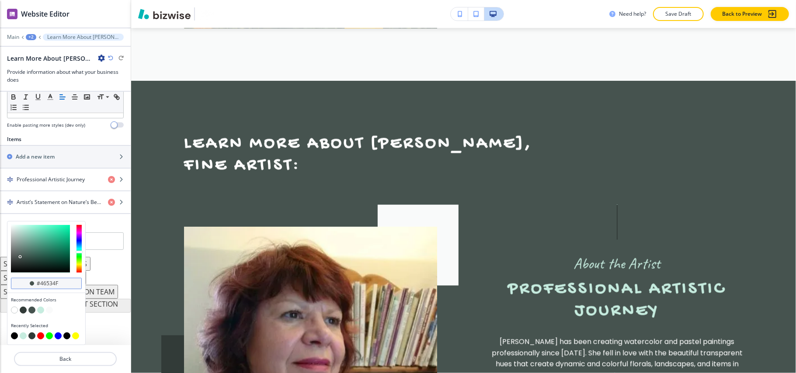
click at [69, 280] on div "#46534f" at bounding box center [46, 283] width 71 height 11
click at [59, 280] on input "#46534f" at bounding box center [51, 283] width 31 height 7
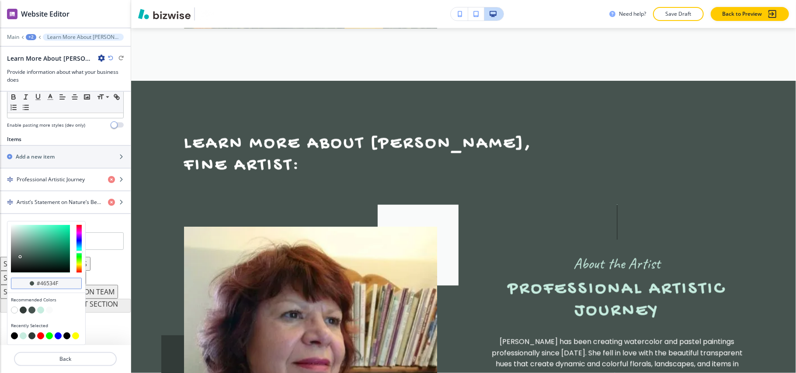
paste input "6c7c66"
type input "#6c7c66"
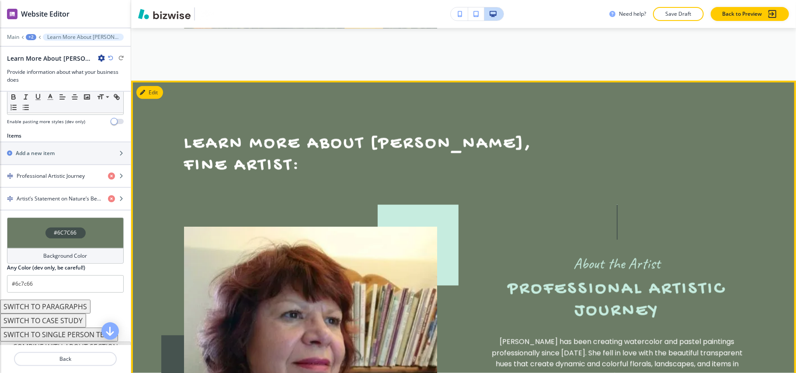
click at [532, 133] on h2 "Learn More About Anita Jantz, Fine Artist:" at bounding box center [379, 155] width 391 height 44
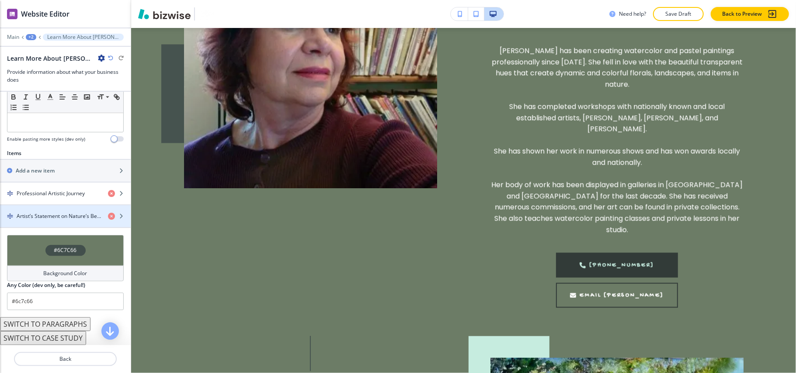
scroll to position [291, 0]
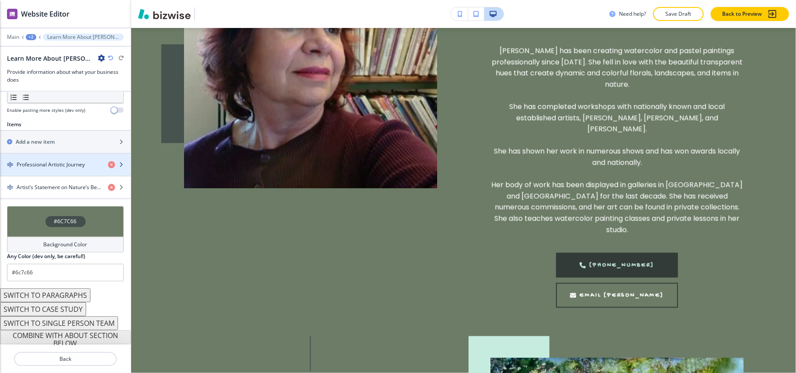
click at [30, 172] on div "button" at bounding box center [65, 172] width 131 height 7
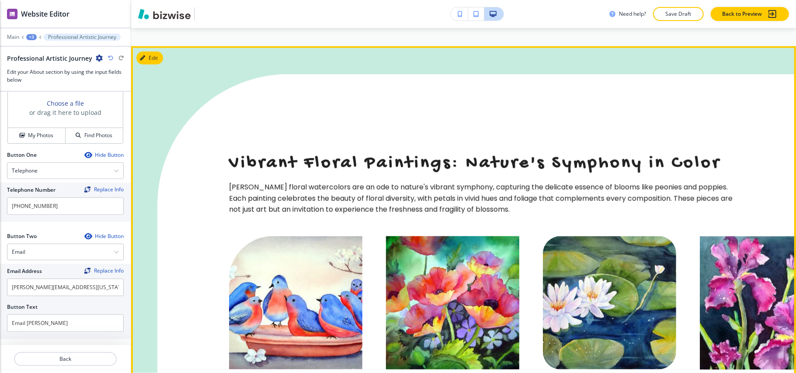
scroll to position [3079, 0]
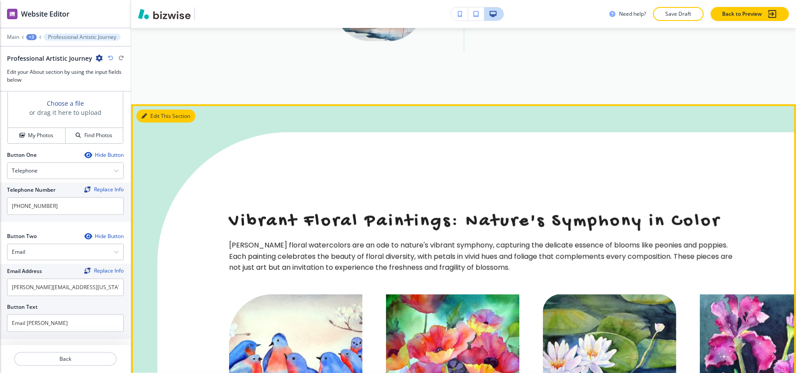
click at [147, 110] on button "Edit This Section" at bounding box center [165, 116] width 59 height 13
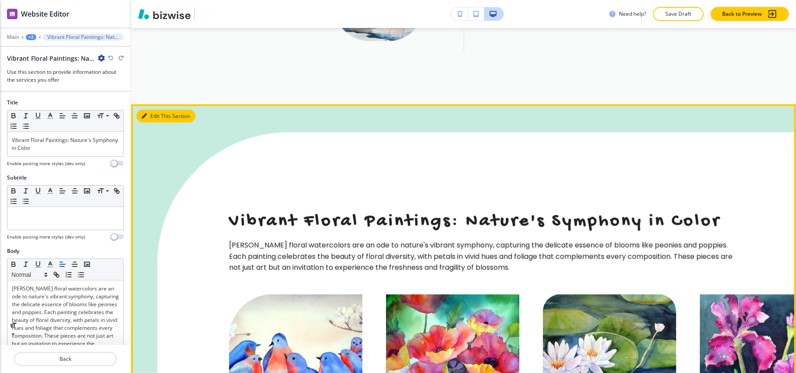
scroll to position [3083, 0]
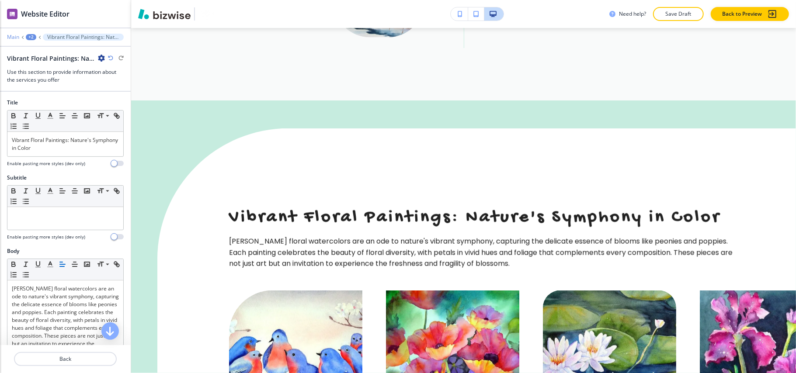
click at [14, 35] on p "Main" at bounding box center [13, 37] width 12 height 6
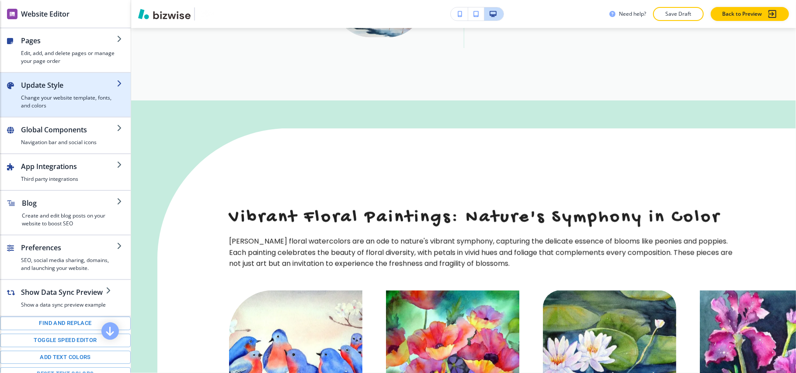
click at [45, 89] on h2 "Update Style" at bounding box center [69, 85] width 96 height 10
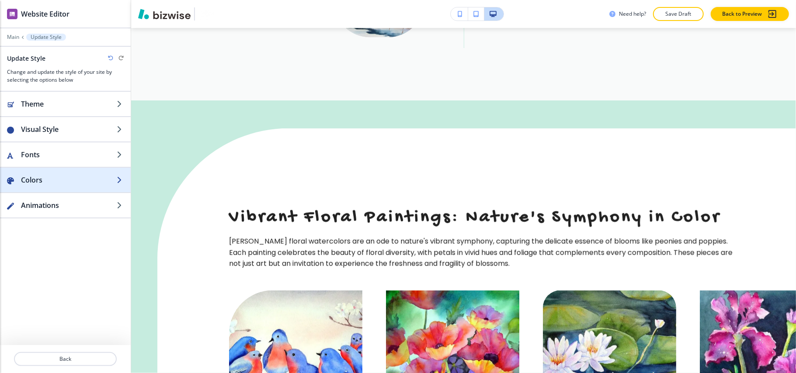
click at [44, 188] on div "button" at bounding box center [65, 188] width 131 height 7
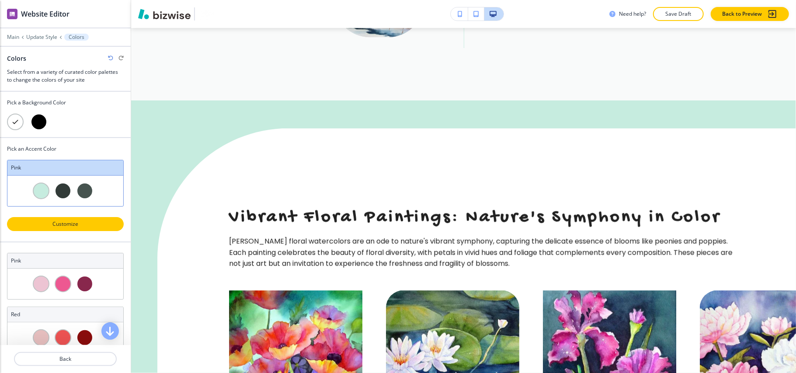
click at [58, 219] on button "Customize" at bounding box center [65, 224] width 117 height 14
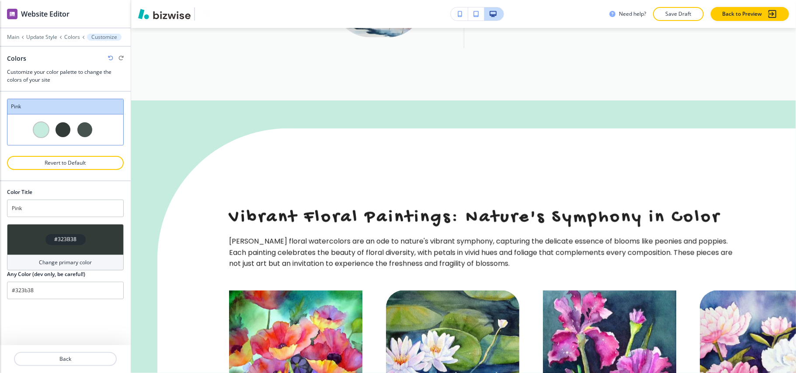
click at [44, 245] on div "#323B38" at bounding box center [65, 239] width 117 height 31
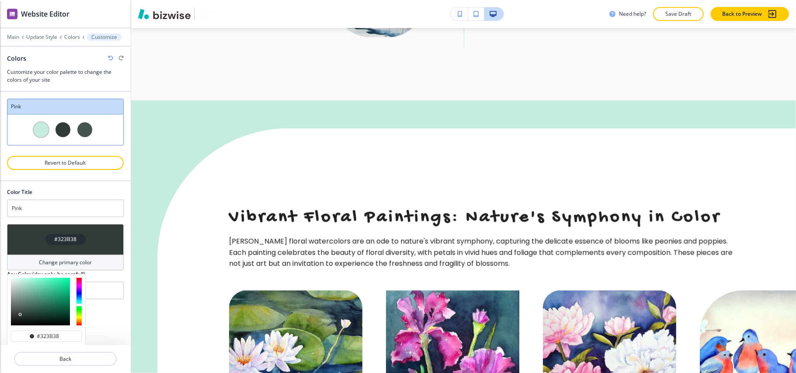
type input "Custom Pink"
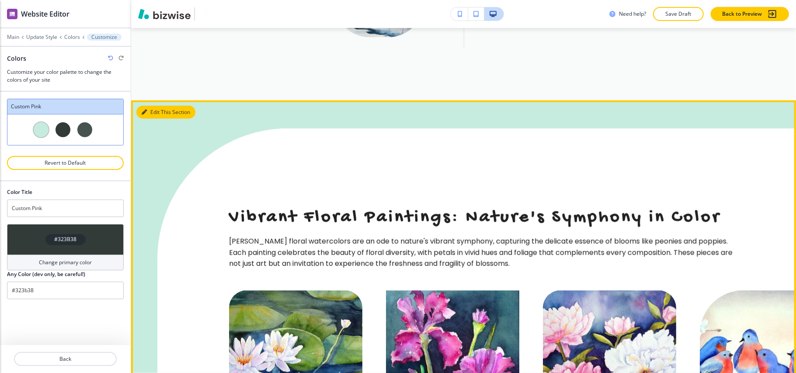
click at [153, 106] on button "Edit This Section" at bounding box center [165, 112] width 59 height 13
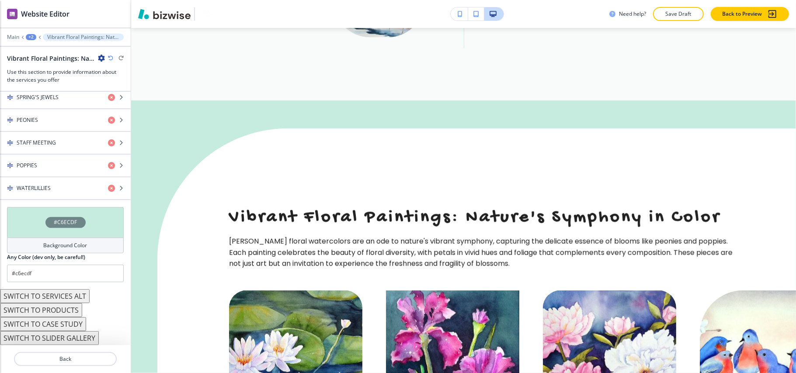
click at [31, 210] on div "#C6ECDF" at bounding box center [65, 222] width 117 height 31
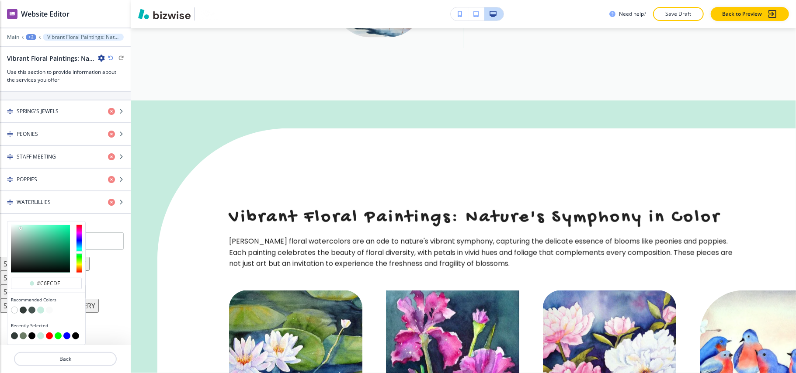
scroll to position [349, 0]
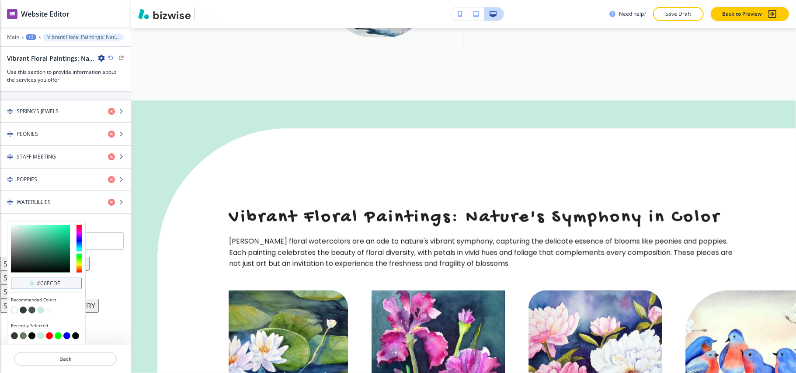
click at [61, 287] on div "#c6ecdf" at bounding box center [46, 283] width 71 height 11
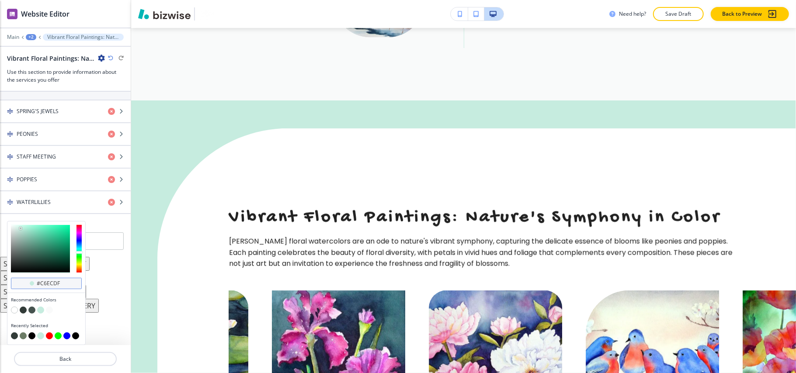
click at [61, 285] on input "#c6ecdf" at bounding box center [51, 283] width 31 height 7
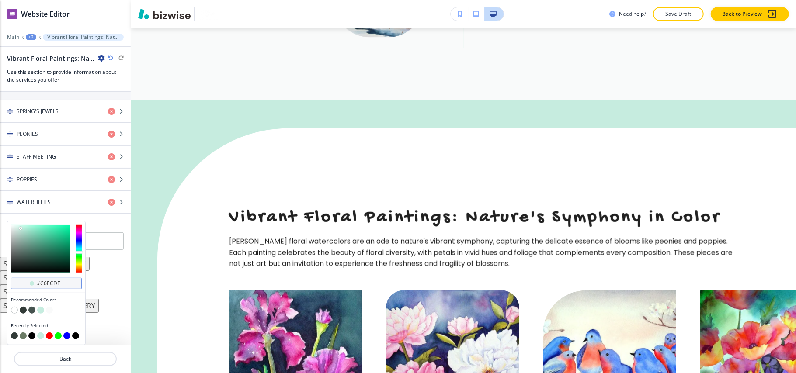
click at [61, 285] on input "#c6ecdf" at bounding box center [51, 283] width 31 height 7
paste input "6c7c66"
type input "#6c7c66"
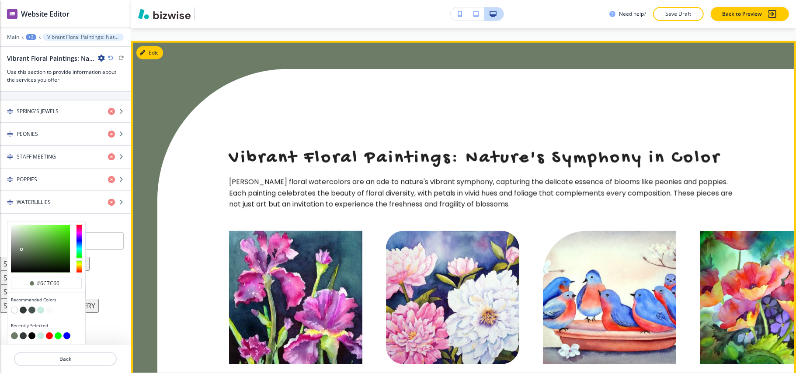
scroll to position [3142, 0]
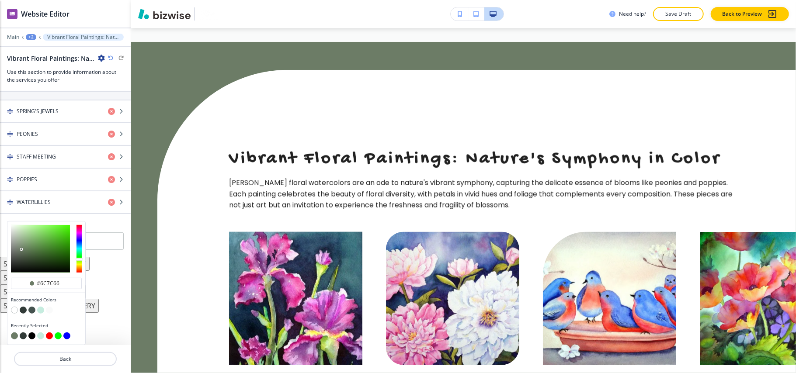
type input "#6c7c66"
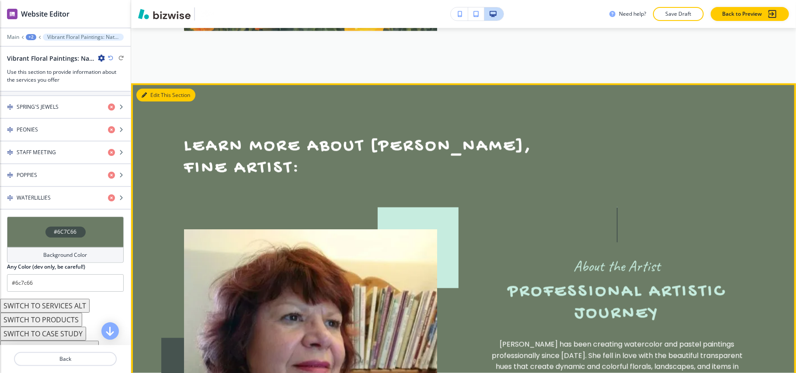
click at [153, 89] on button "Edit This Section" at bounding box center [165, 95] width 59 height 13
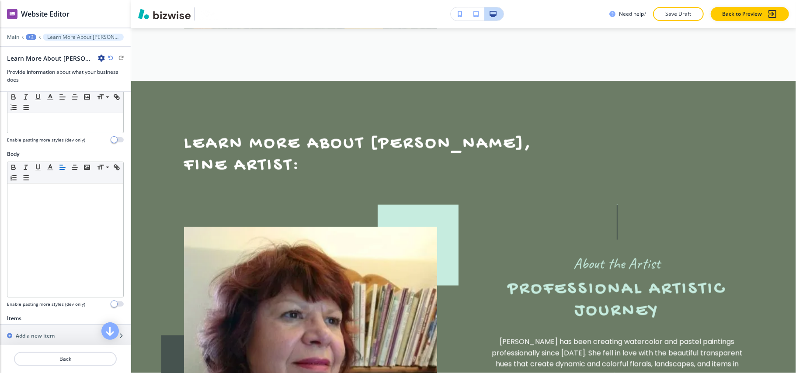
scroll to position [175, 0]
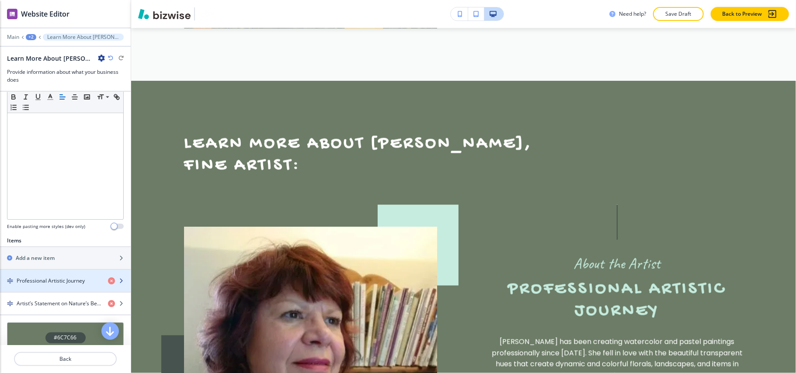
click at [41, 289] on div "button" at bounding box center [65, 288] width 131 height 7
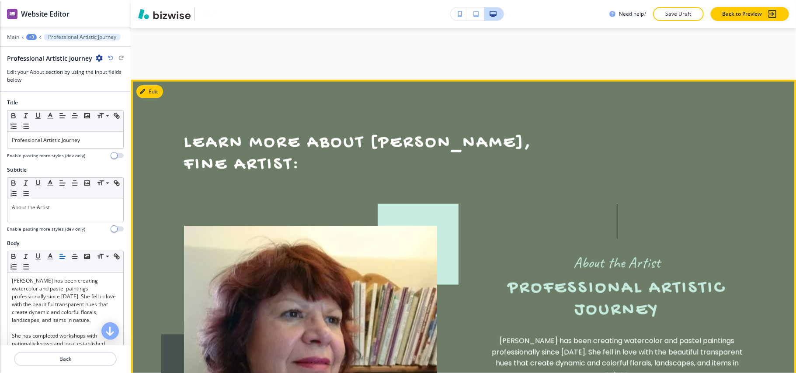
scroll to position [832, 0]
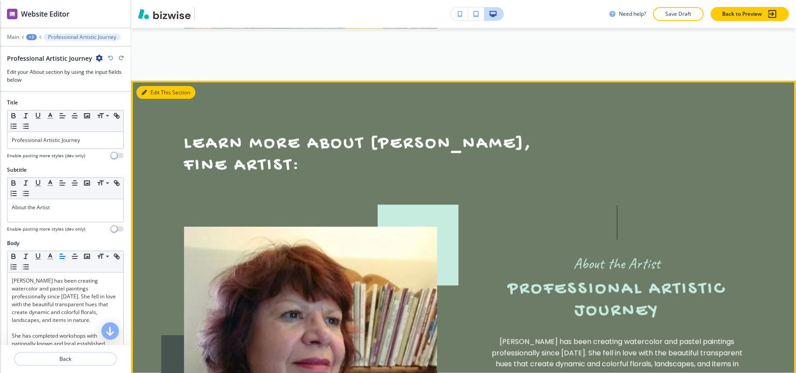
click at [153, 86] on button "Edit This Section" at bounding box center [165, 92] width 59 height 13
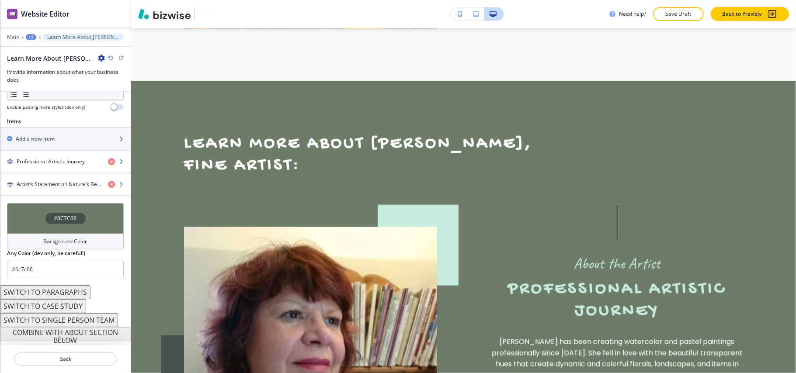
click at [39, 218] on div "#6C7C66" at bounding box center [65, 218] width 117 height 31
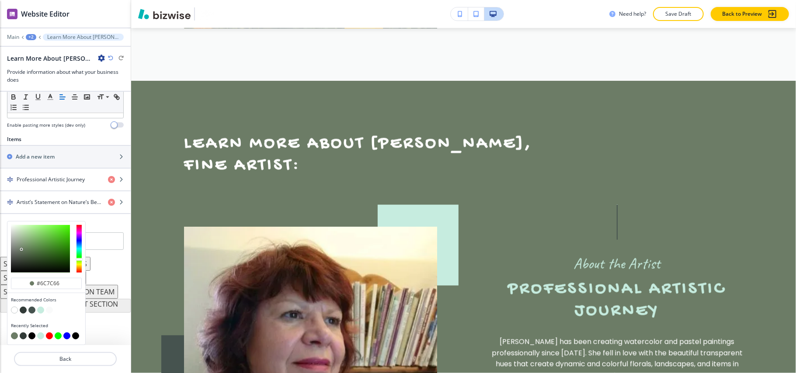
click at [23, 310] on button "button" at bounding box center [23, 310] width 7 height 7
type input "#323b38"
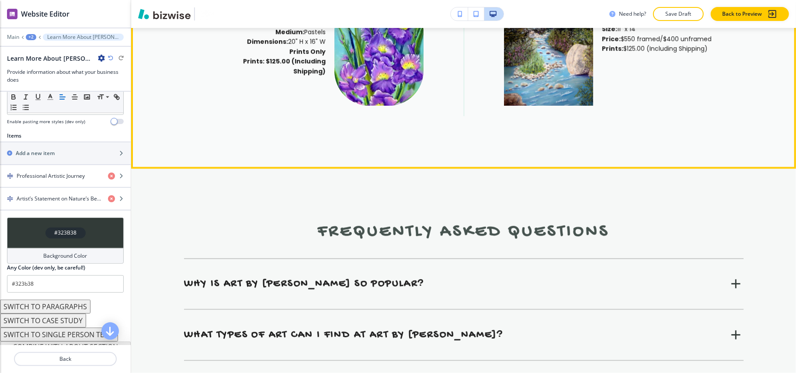
scroll to position [4210, 0]
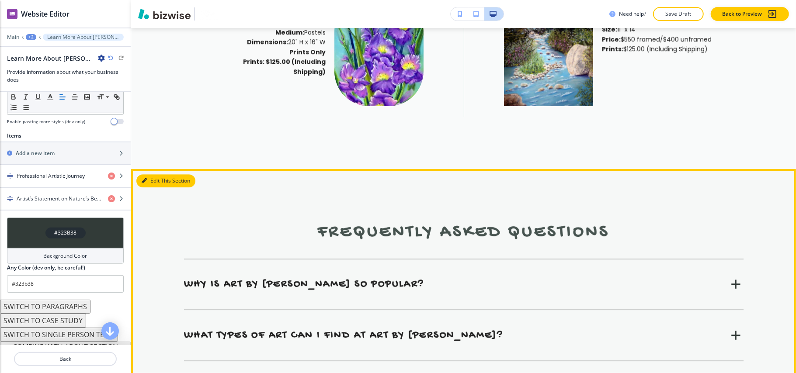
click at [150, 174] on button "Edit This Section" at bounding box center [165, 180] width 59 height 13
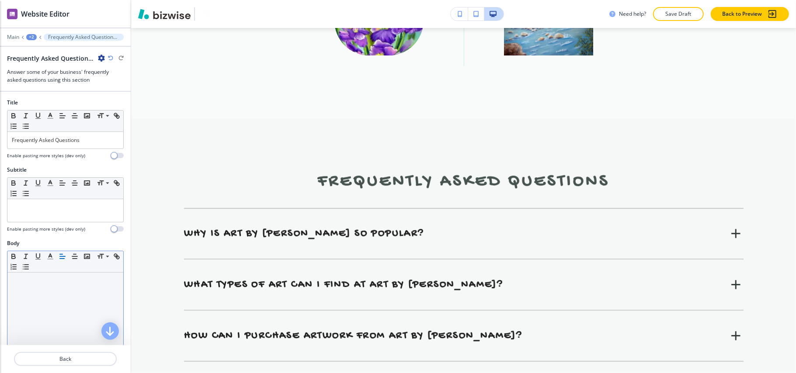
scroll to position [4278, 0]
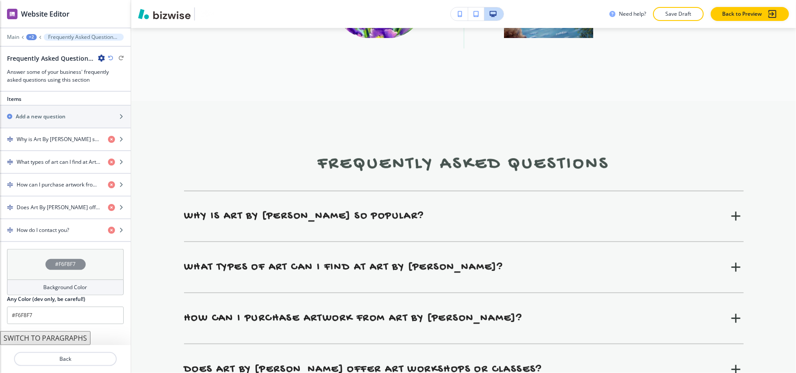
click at [23, 265] on div "#F6F8F7" at bounding box center [65, 264] width 117 height 31
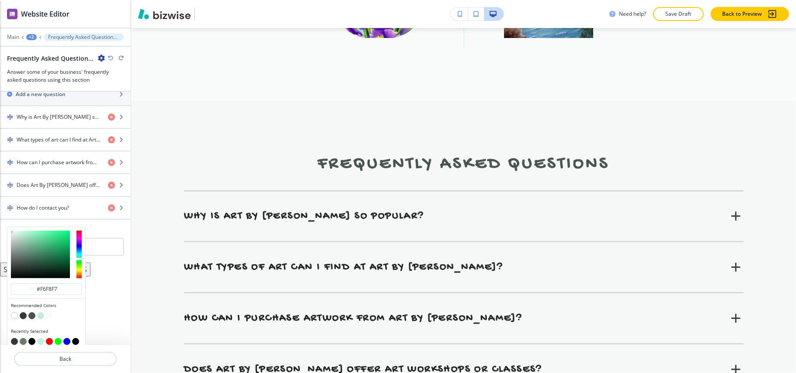
scroll to position [341, 0]
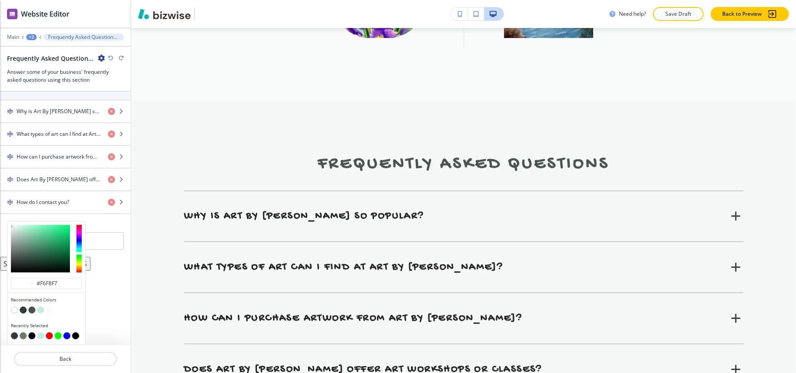
click at [21, 336] on button "button" at bounding box center [23, 335] width 7 height 7
type input "#6c7c66"
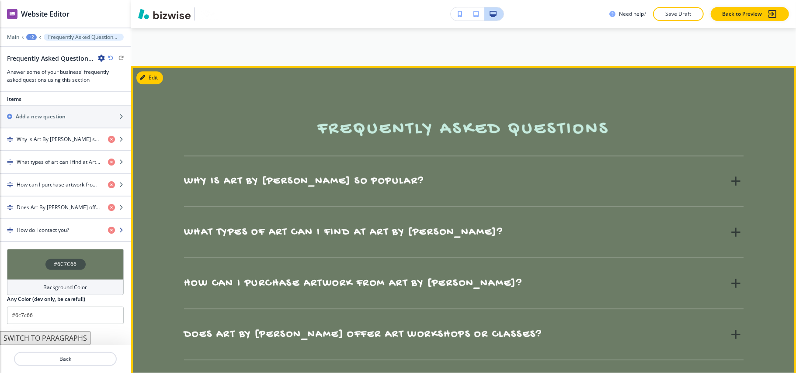
scroll to position [4336, 0]
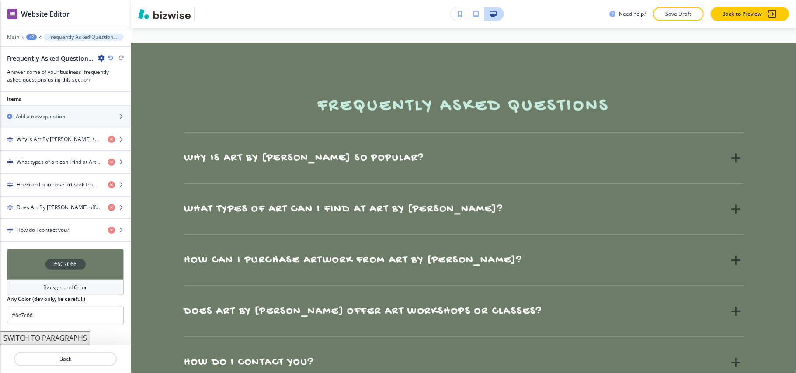
click at [16, 257] on div "#6C7C66" at bounding box center [65, 264] width 117 height 31
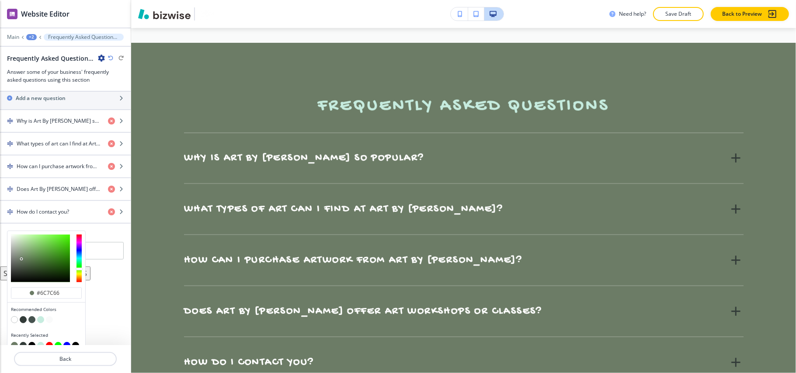
scroll to position [341, 0]
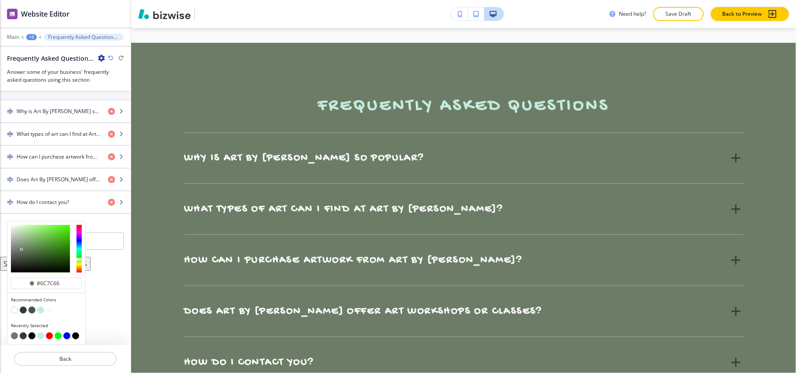
type input "#d8dbd7"
click at [12, 232] on div at bounding box center [40, 249] width 59 height 48
type input "#d8dbd7"
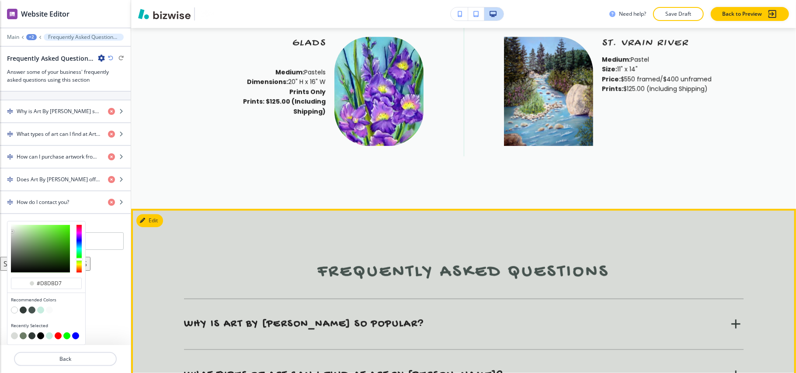
scroll to position [4161, 0]
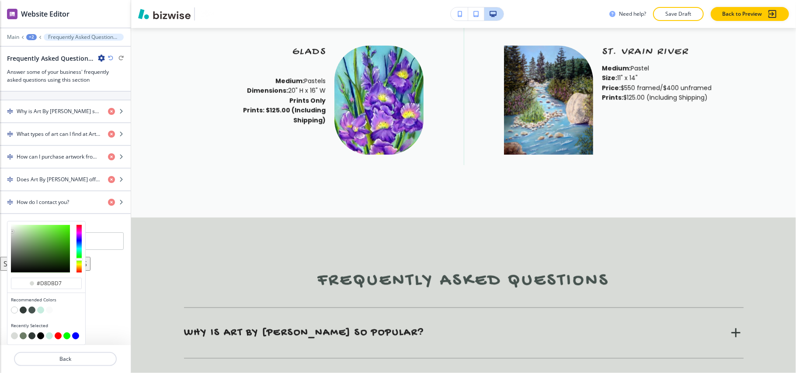
type input "#f2f3f2"
click at [11, 227] on div at bounding box center [40, 249] width 59 height 48
type input "#f2f3f2"
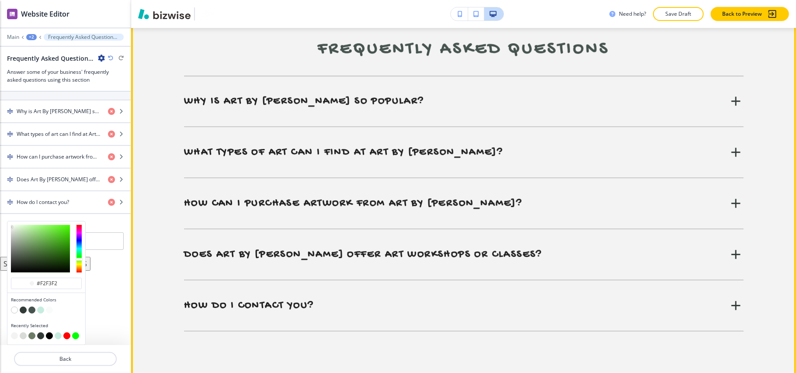
scroll to position [4395, 0]
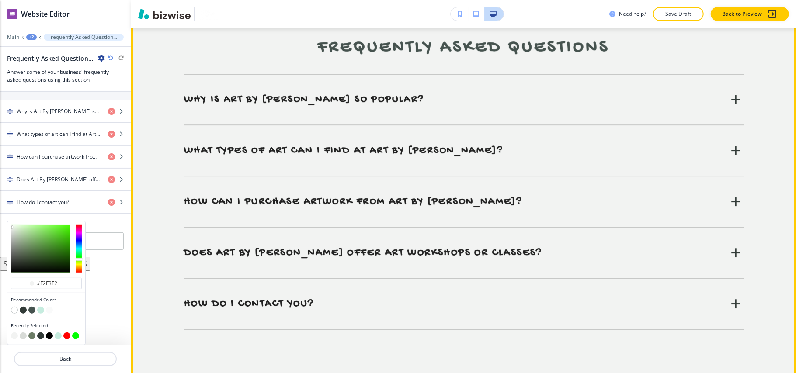
click at [728, 143] on icon at bounding box center [735, 150] width 15 height 15
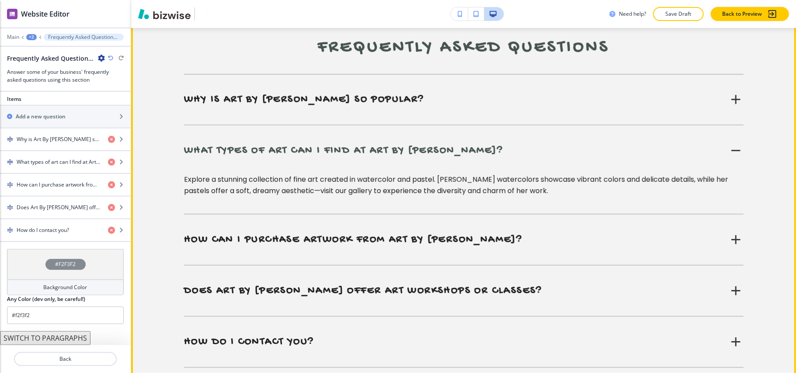
click at [728, 143] on icon at bounding box center [735, 150] width 15 height 15
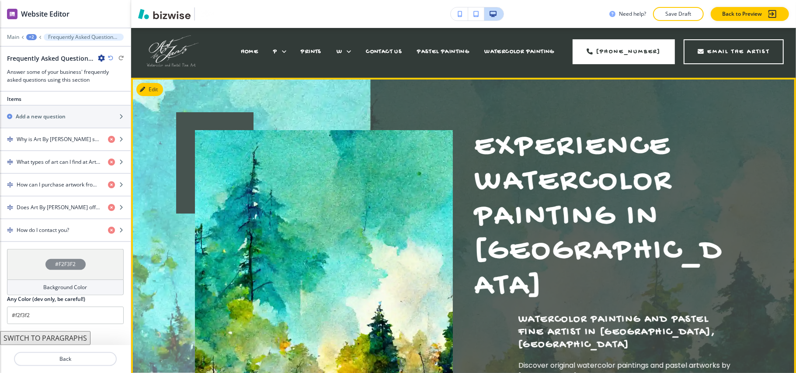
scroll to position [0, 0]
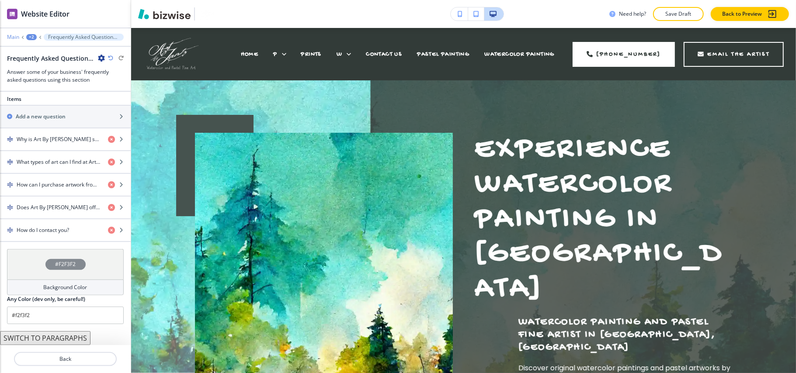
click at [12, 37] on p "Main" at bounding box center [13, 37] width 12 height 6
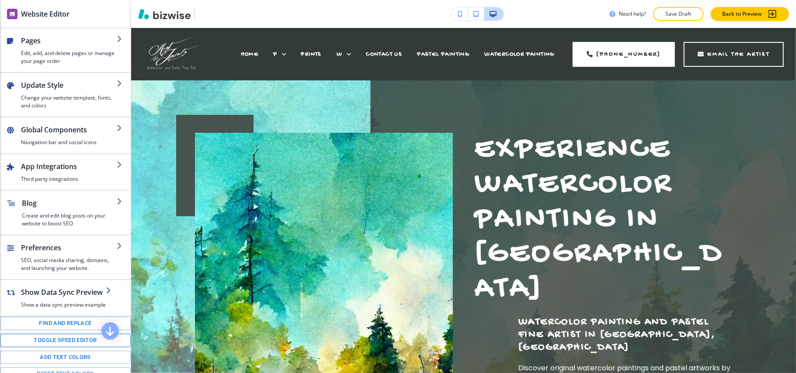
click at [55, 347] on button "Toggle speed editor" at bounding box center [65, 341] width 131 height 14
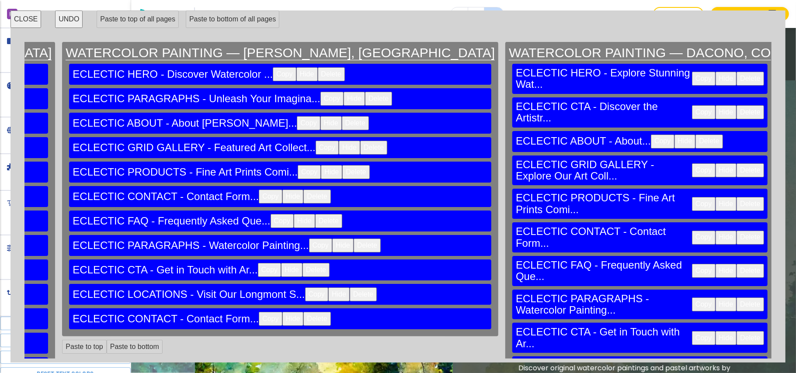
scroll to position [0, 9628]
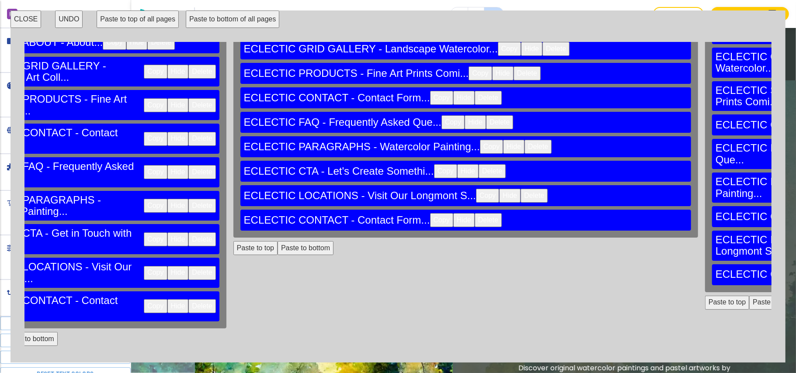
scroll to position [233, 9628]
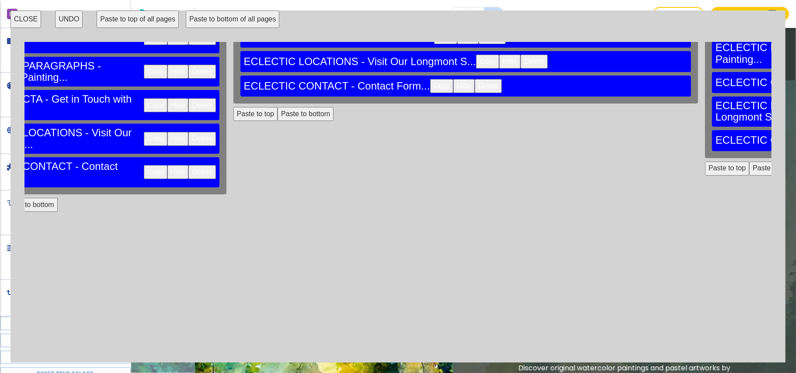
click at [20, 17] on button "CLOSE" at bounding box center [25, 18] width 31 height 17
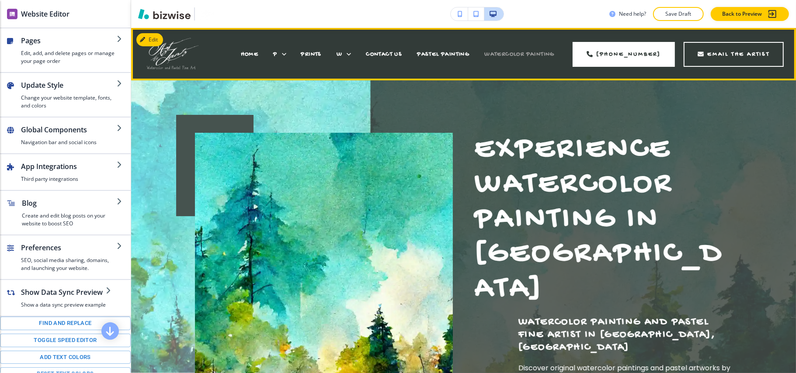
click at [515, 52] on span "WATERCOLOR PAINTING" at bounding box center [519, 54] width 70 height 7
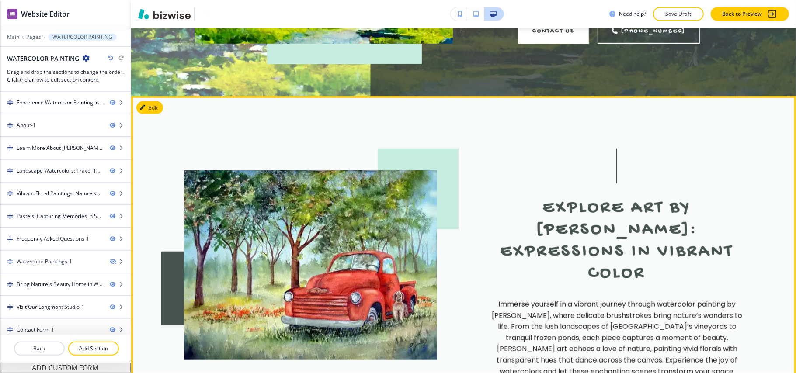
scroll to position [349, 0]
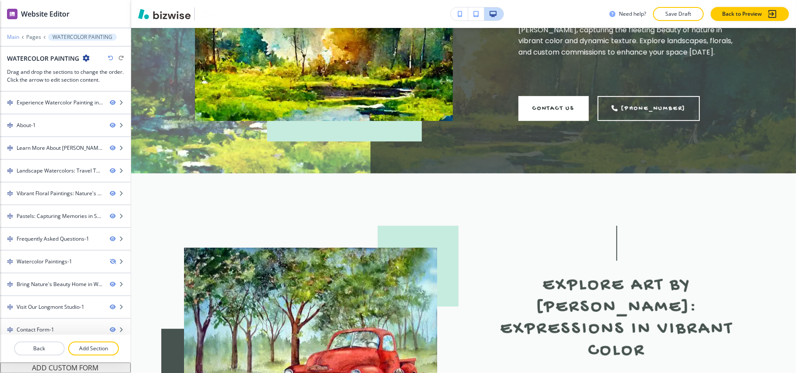
click at [9, 36] on p "Main" at bounding box center [13, 37] width 12 height 6
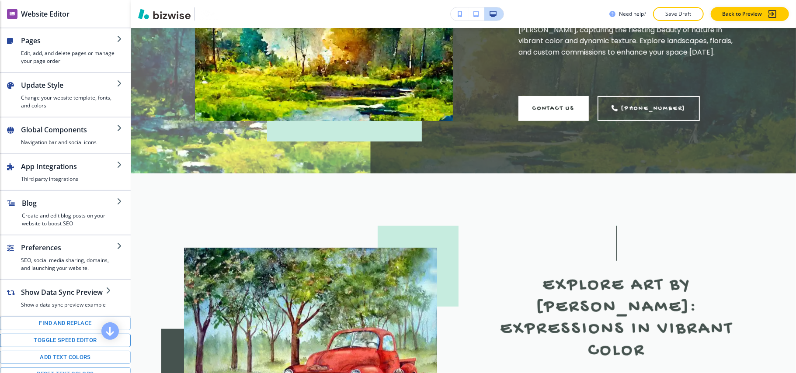
click at [44, 347] on button "Toggle speed editor" at bounding box center [65, 341] width 131 height 14
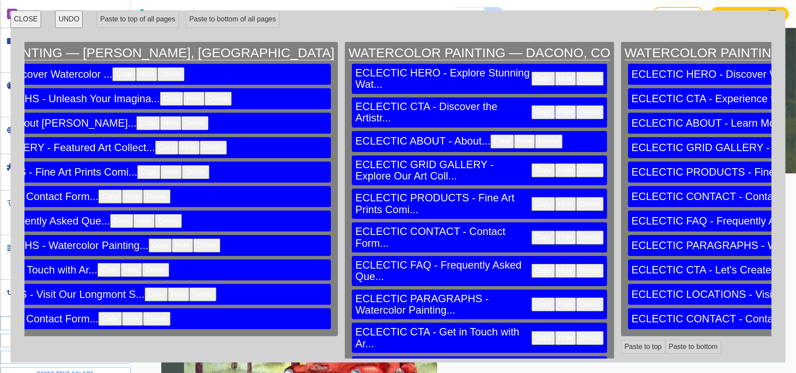
scroll to position [0, 9628]
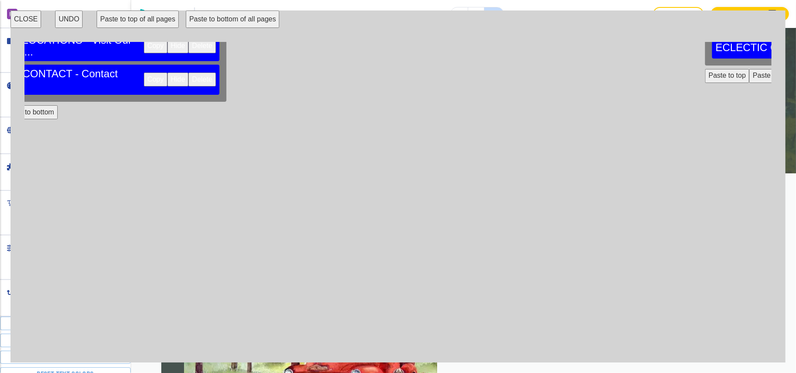
scroll to position [327, 9628]
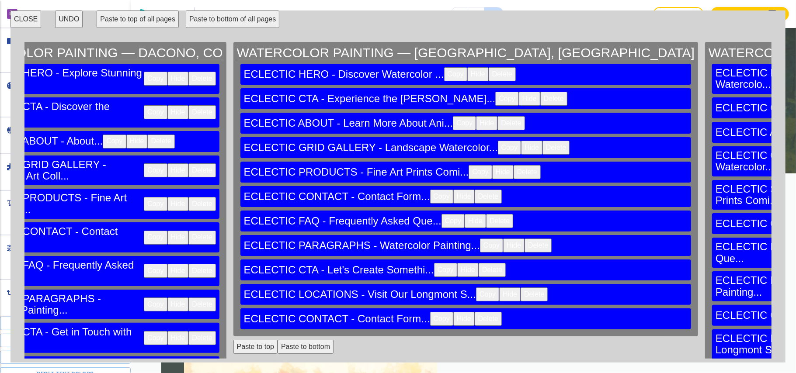
scroll to position [446, 0]
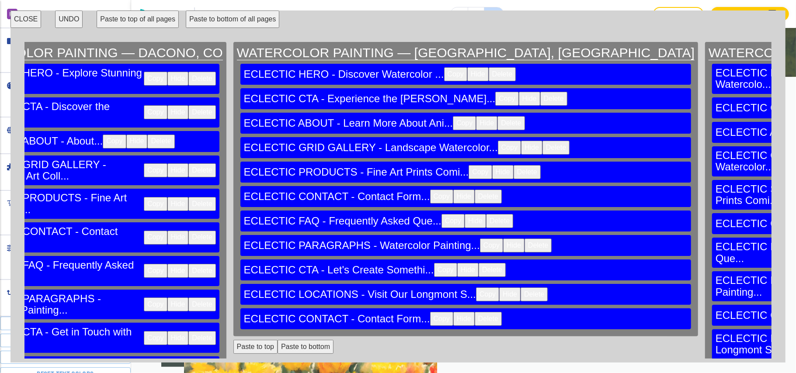
click at [27, 14] on button "CLOSE" at bounding box center [25, 18] width 31 height 17
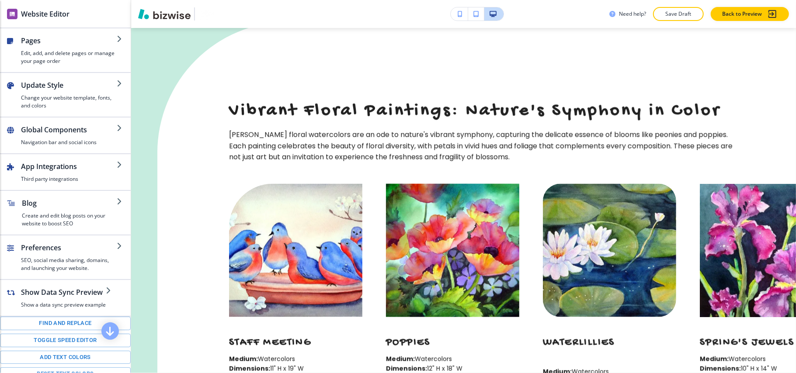
scroll to position [2905, 0]
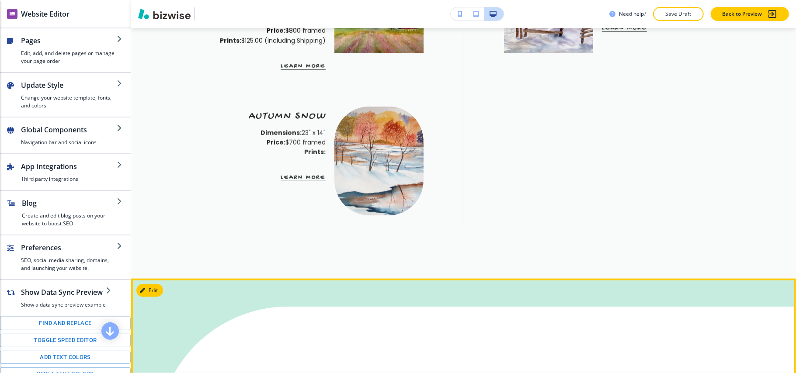
click at [151, 284] on button "Edit This Section" at bounding box center [165, 290] width 59 height 13
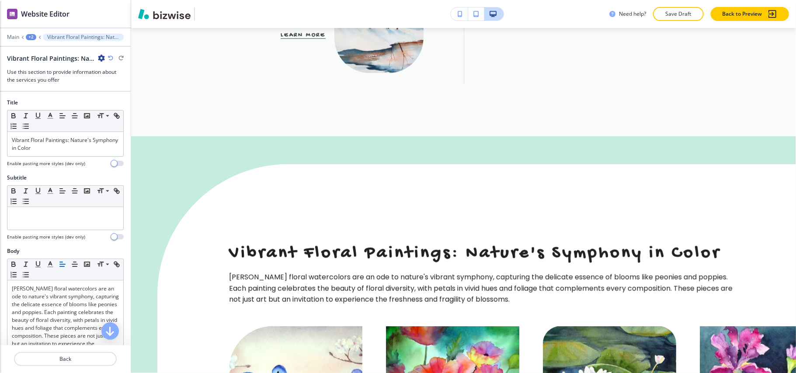
scroll to position [3083, 0]
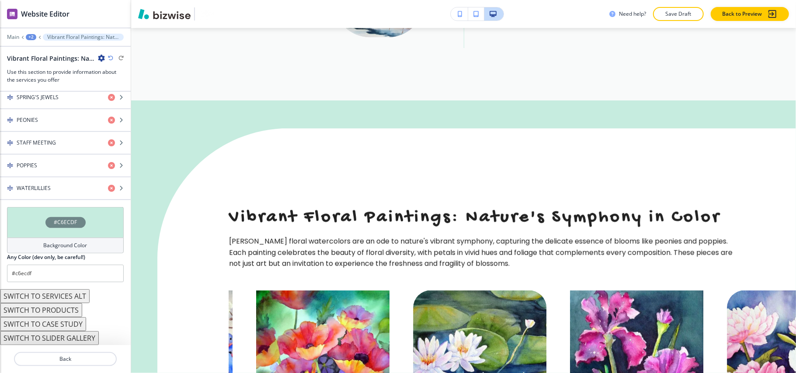
click at [25, 223] on div "#C6ECDF" at bounding box center [65, 222] width 117 height 31
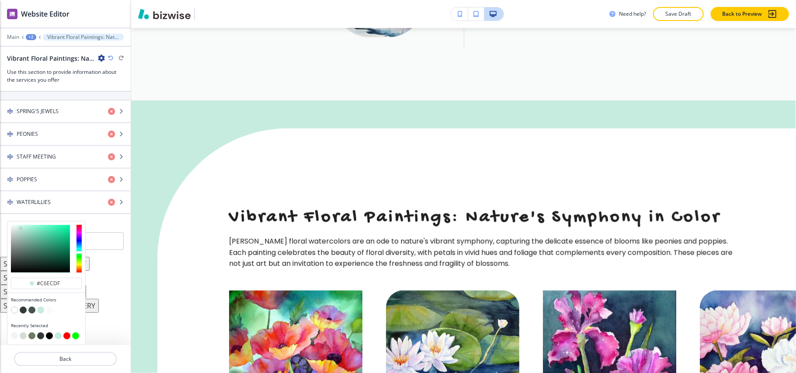
click at [29, 310] on button "button" at bounding box center [31, 310] width 7 height 7
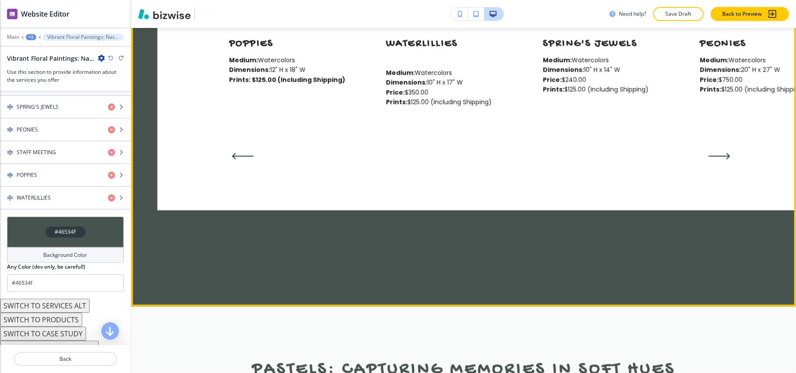
scroll to position [3491, 0]
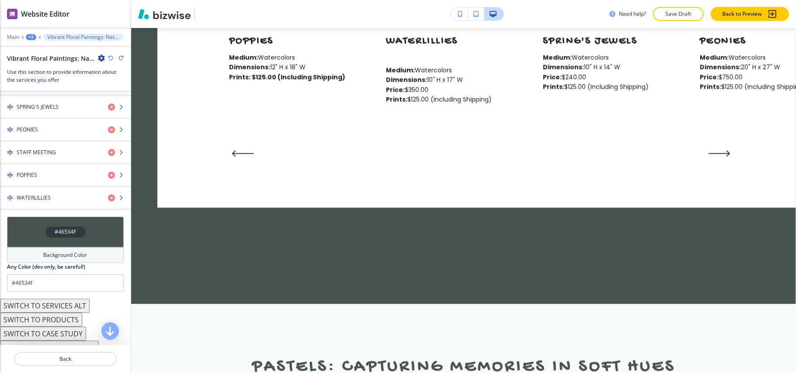
click at [32, 239] on div "#46534F" at bounding box center [65, 232] width 117 height 31
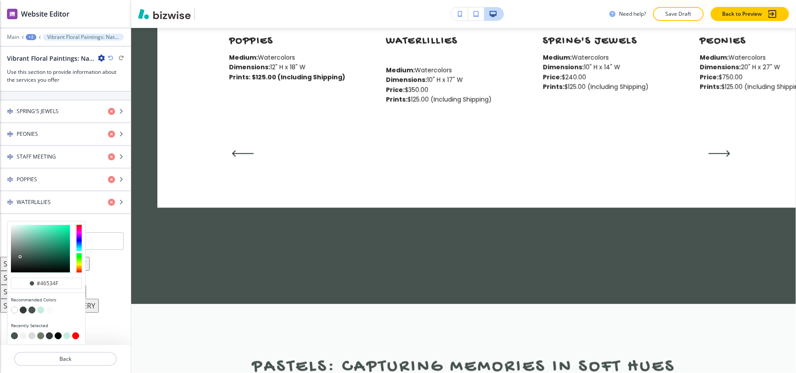
click at [42, 336] on button "button" at bounding box center [40, 335] width 7 height 7
type input "#6c7c66"
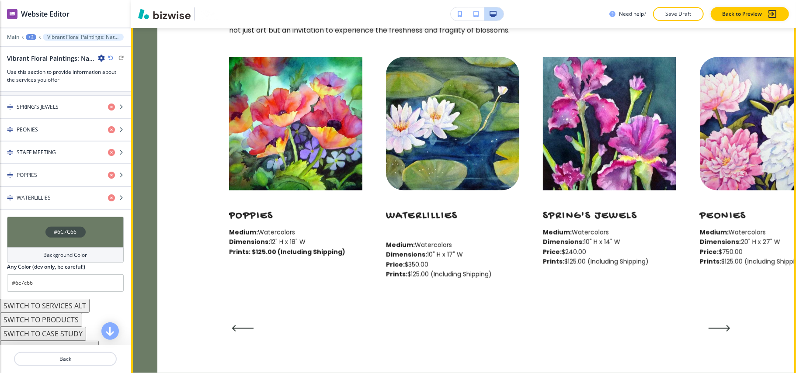
scroll to position [3025, 0]
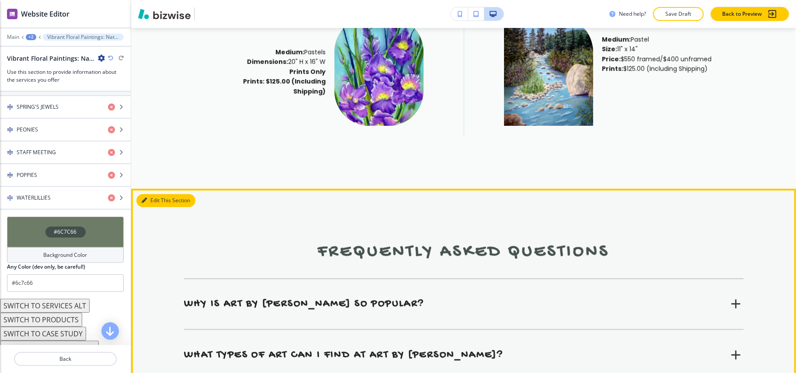
click at [151, 194] on button "Edit This Section" at bounding box center [165, 200] width 59 height 13
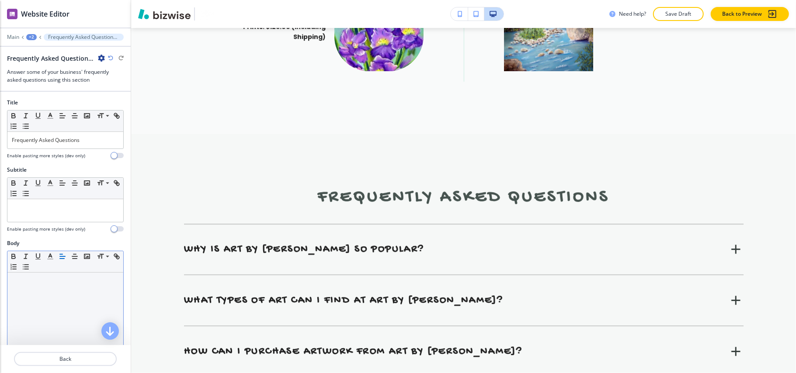
scroll to position [4278, 0]
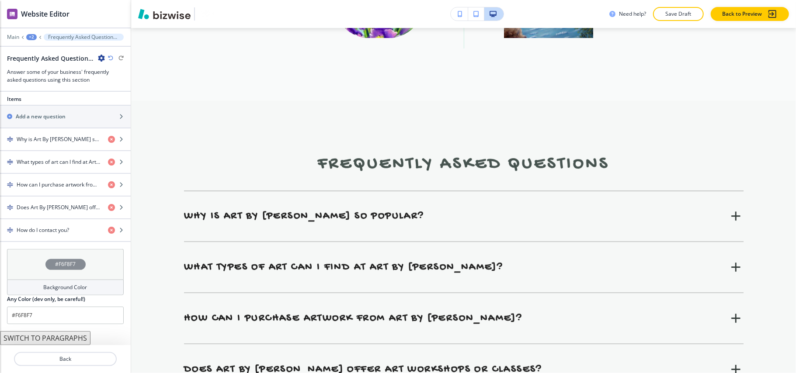
click at [25, 258] on div "#F6F8F7" at bounding box center [65, 264] width 117 height 31
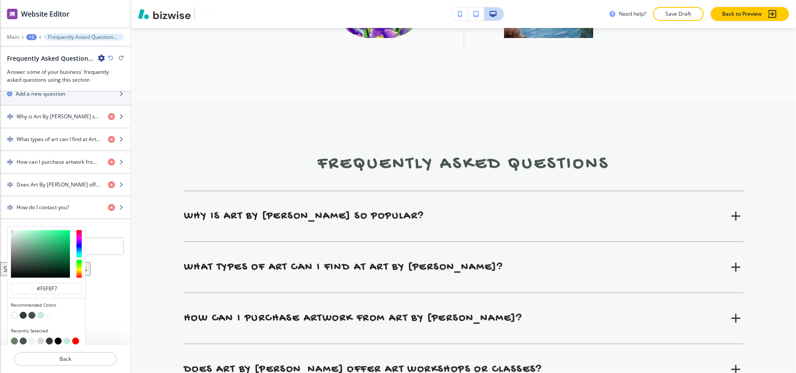
scroll to position [341, 0]
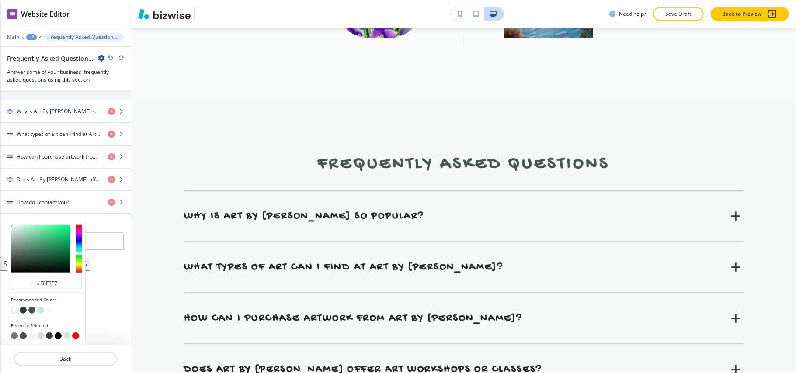
click at [41, 334] on button "button" at bounding box center [40, 335] width 7 height 7
type input "#d8dbd7"
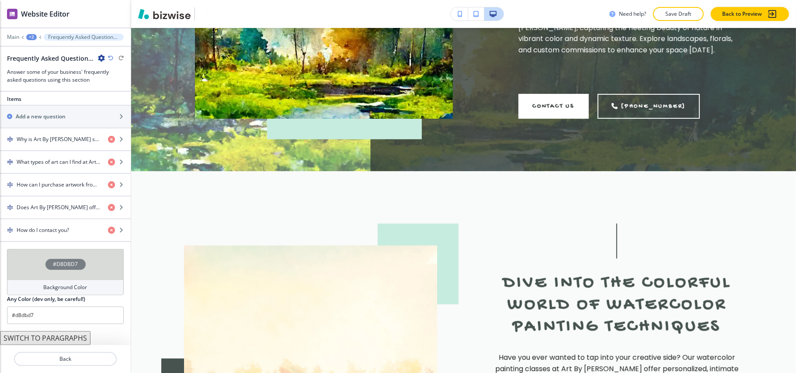
scroll to position [0, 0]
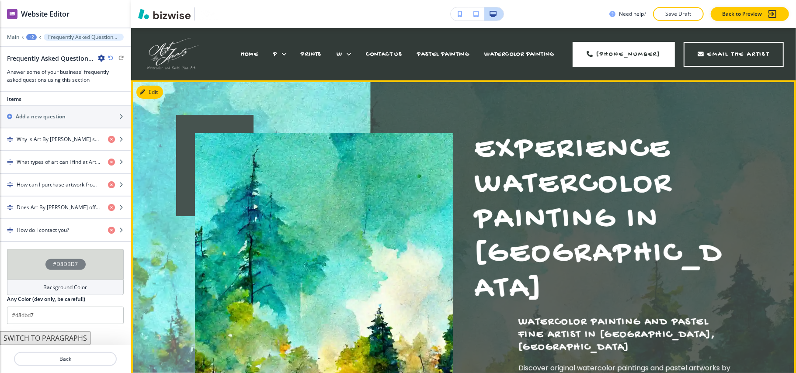
click at [441, 111] on div at bounding box center [313, 291] width 280 height 360
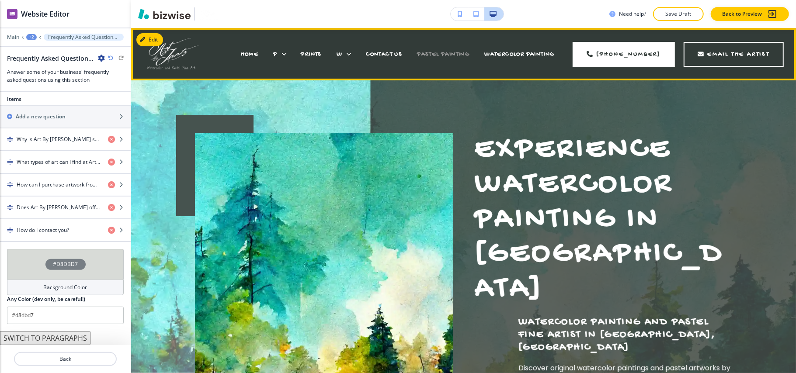
click at [443, 55] on span "PASTEL PAINTING" at bounding box center [443, 54] width 52 height 7
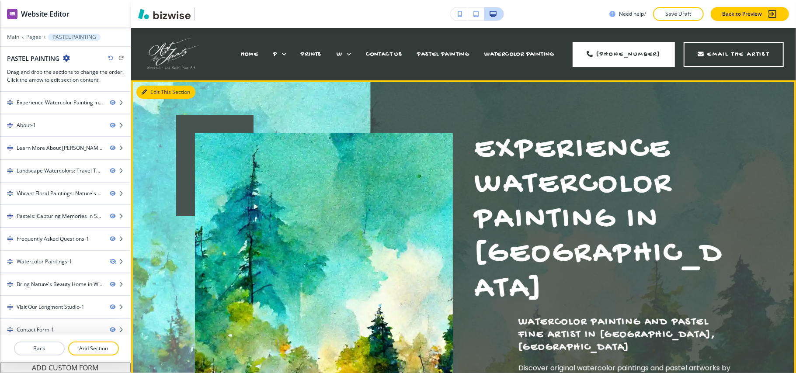
click at [155, 93] on button "Edit This Section" at bounding box center [165, 92] width 59 height 13
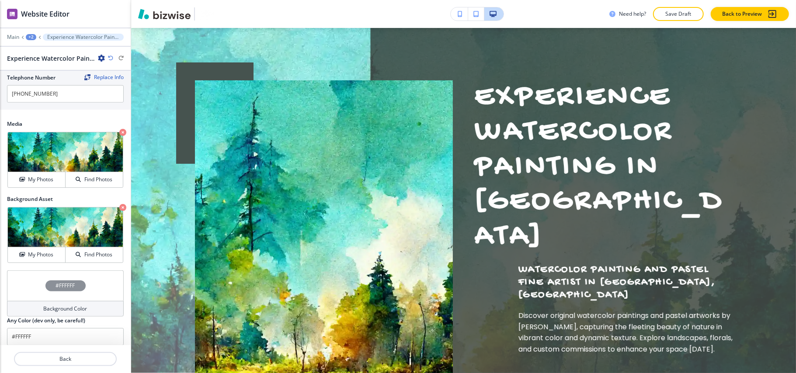
scroll to position [481, 0]
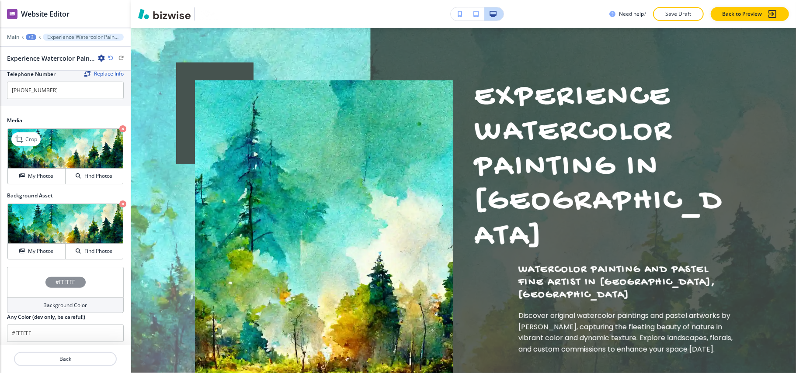
click at [119, 125] on icon "button" at bounding box center [122, 128] width 7 height 7
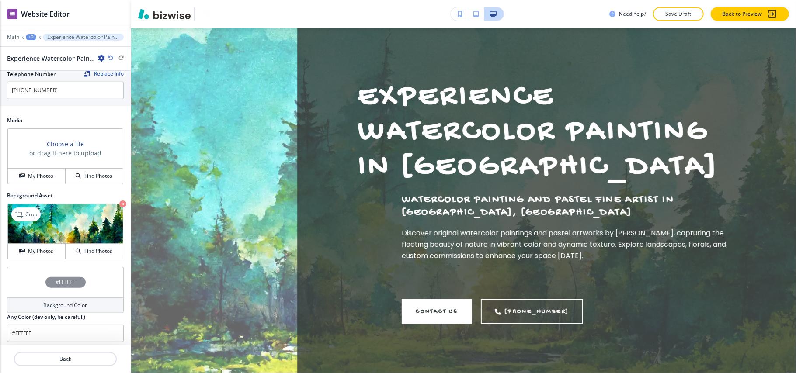
click at [119, 201] on icon "button" at bounding box center [122, 204] width 7 height 7
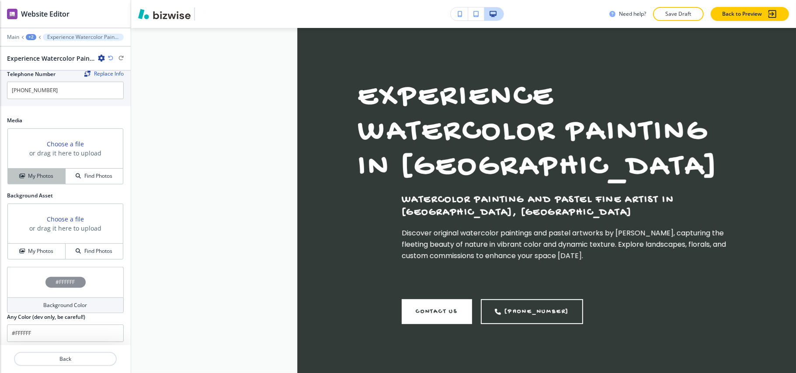
click at [34, 173] on h4 "My Photos" at bounding box center [40, 176] width 25 height 8
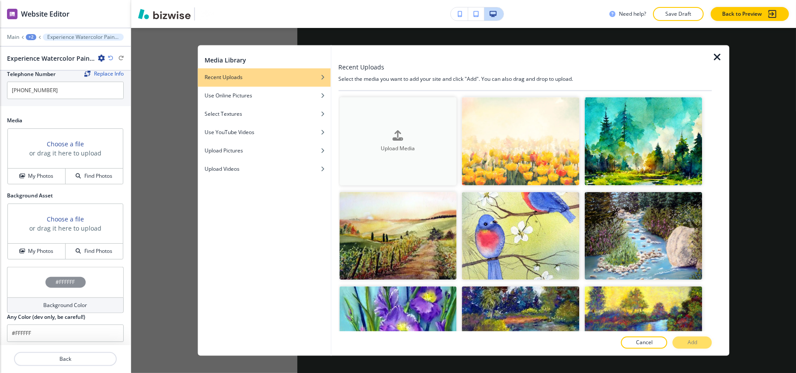
click at [409, 133] on div "Upload Media" at bounding box center [398, 141] width 118 height 22
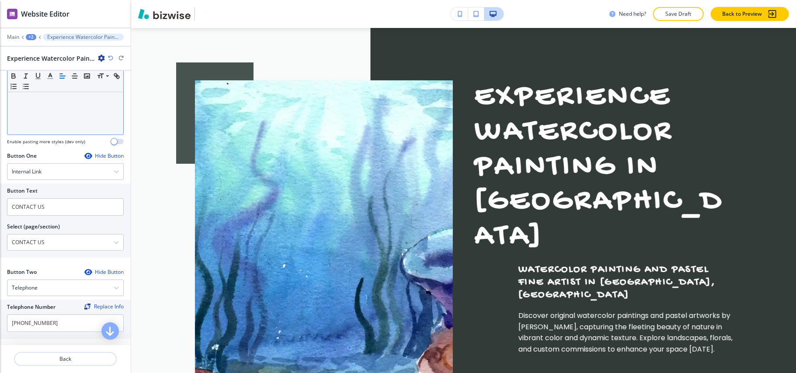
scroll to position [73, 0]
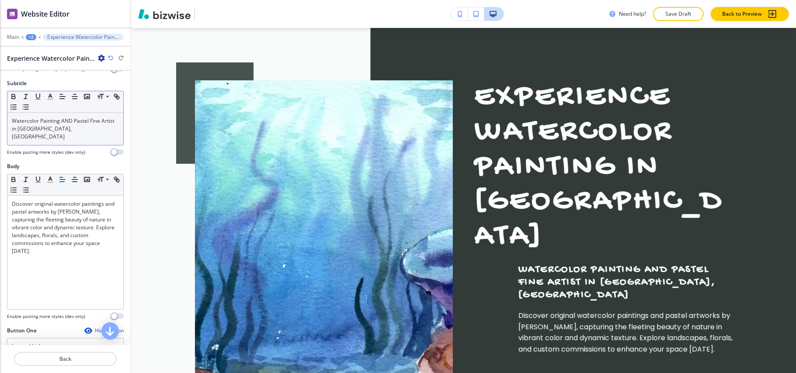
click at [48, 130] on p "Watercolor Painting AND Pastel Fine Artist in Longmont, CO" at bounding box center [65, 129] width 107 height 24
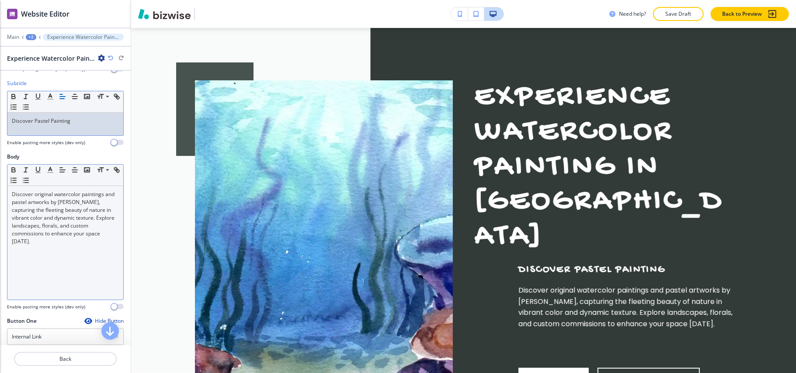
click at [87, 222] on p "Discover original watercolor paintings and pastel artworks by Anita Jantz, capt…" at bounding box center [65, 217] width 107 height 55
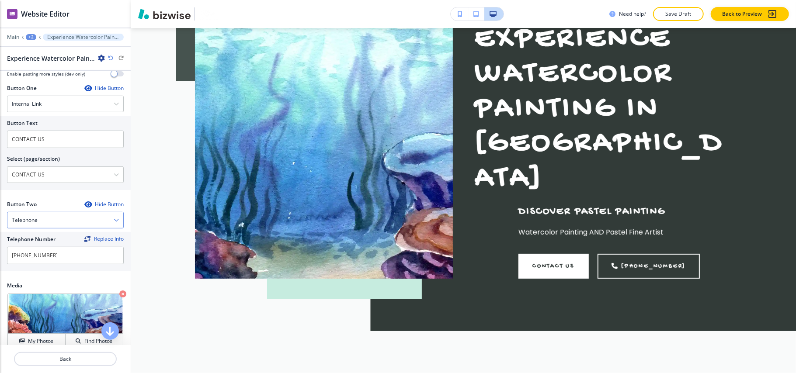
scroll to position [423, 0]
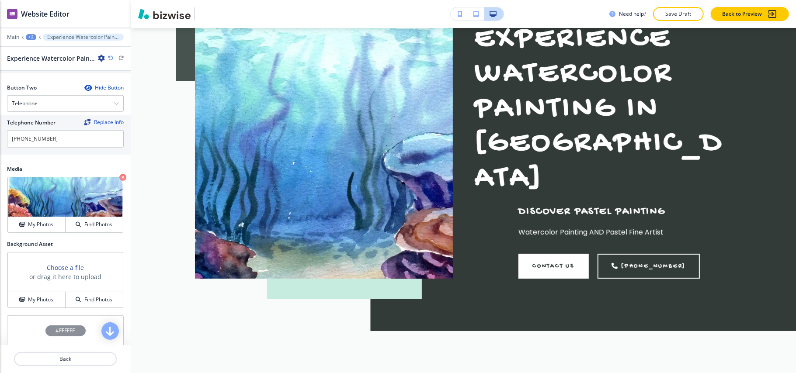
click at [37, 292] on div "Choose a file or drag it here to upload" at bounding box center [65, 273] width 115 height 40
click at [36, 303] on h4 "My Photos" at bounding box center [40, 300] width 25 height 8
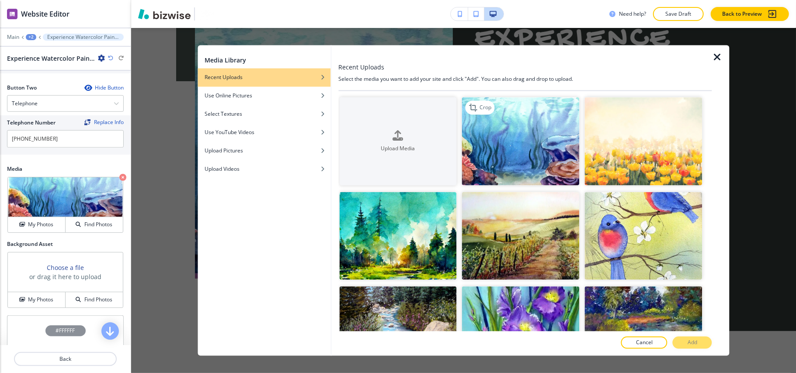
click at [515, 113] on img "button" at bounding box center [521, 141] width 118 height 88
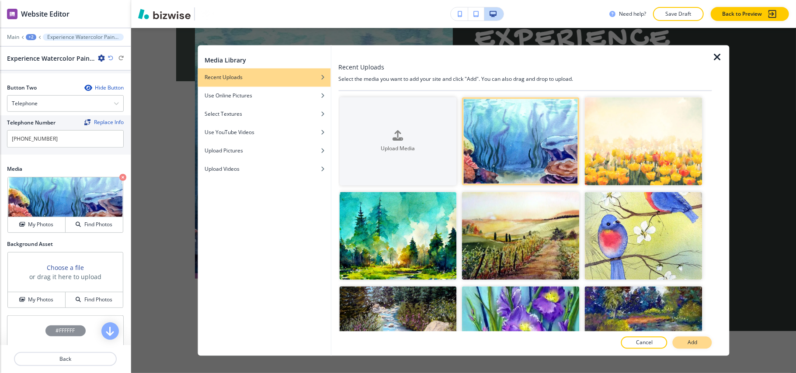
click at [697, 341] on p "Add" at bounding box center [692, 343] width 10 height 8
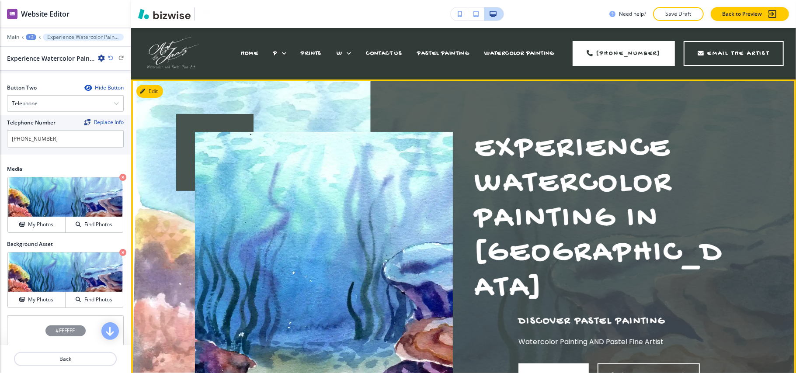
scroll to position [0, 0]
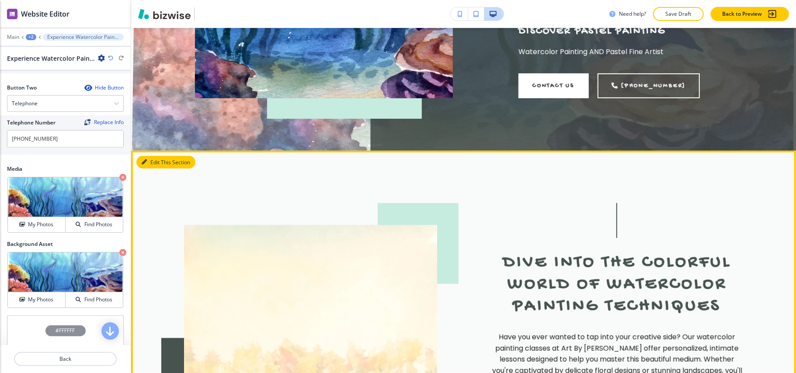
click at [163, 156] on button "Edit This Section" at bounding box center [165, 162] width 59 height 13
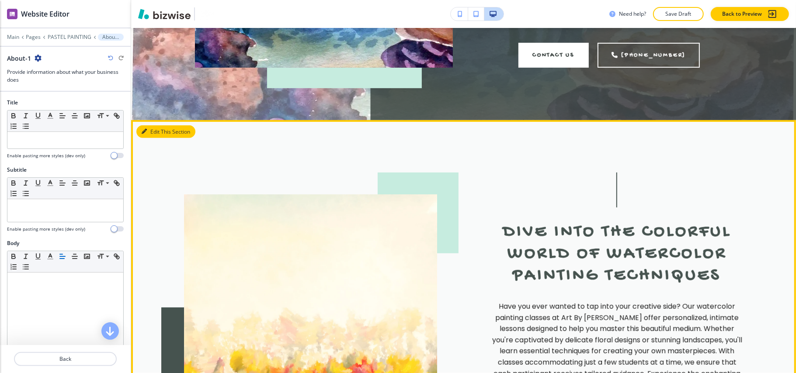
scroll to position [378, 0]
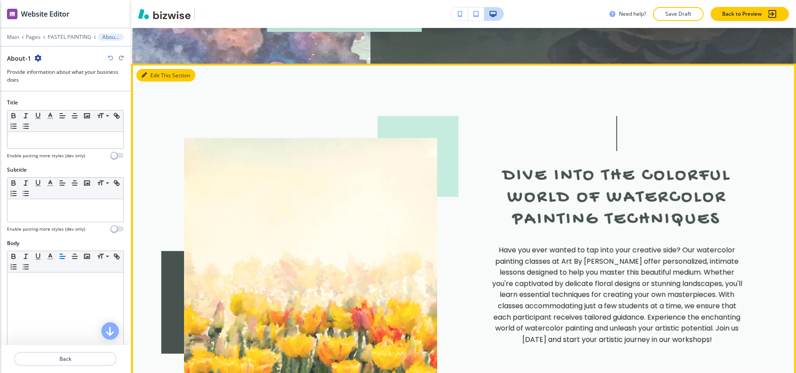
click at [153, 69] on button "Edit This Section" at bounding box center [165, 75] width 59 height 13
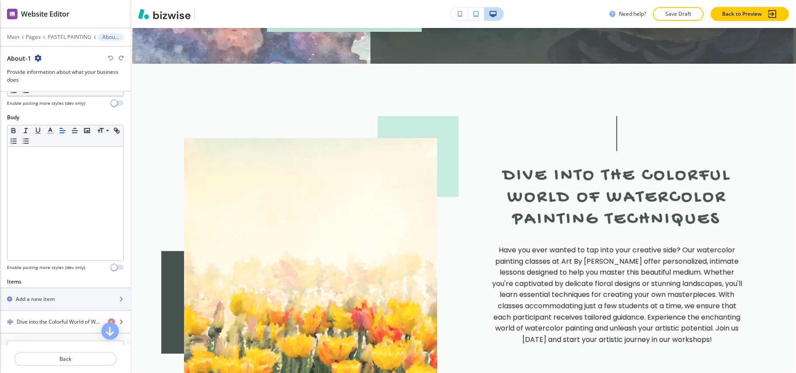
scroll to position [233, 0]
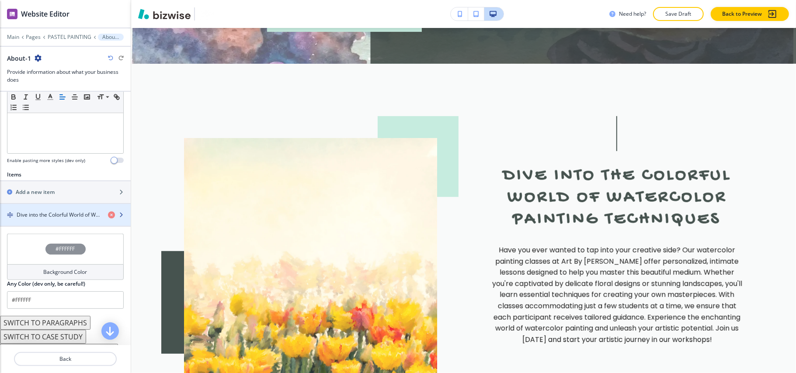
click at [38, 225] on div "button" at bounding box center [65, 222] width 131 height 7
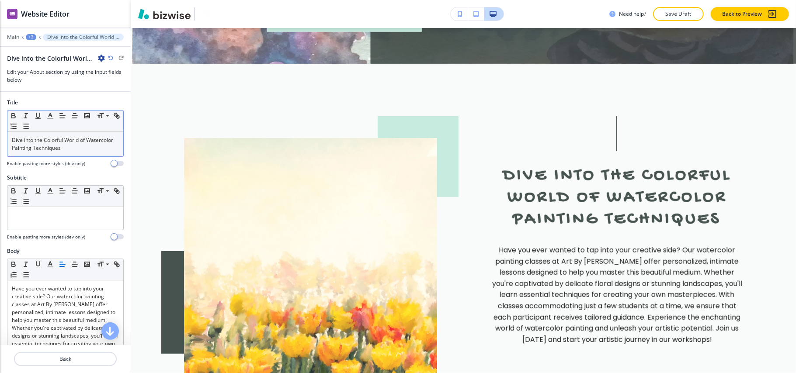
click at [55, 149] on p "Dive into the Colorful World of Watercolor Painting Techniques" at bounding box center [65, 144] width 107 height 16
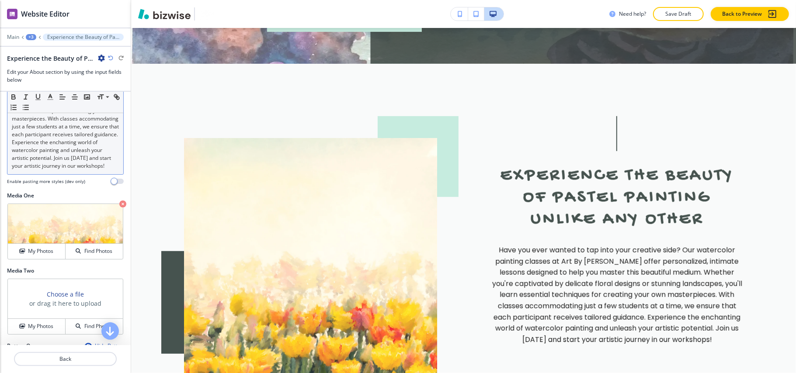
click at [58, 165] on p "Have you ever wanted to tap into your creative side? Our watercolor painting cl…" at bounding box center [65, 111] width 107 height 118
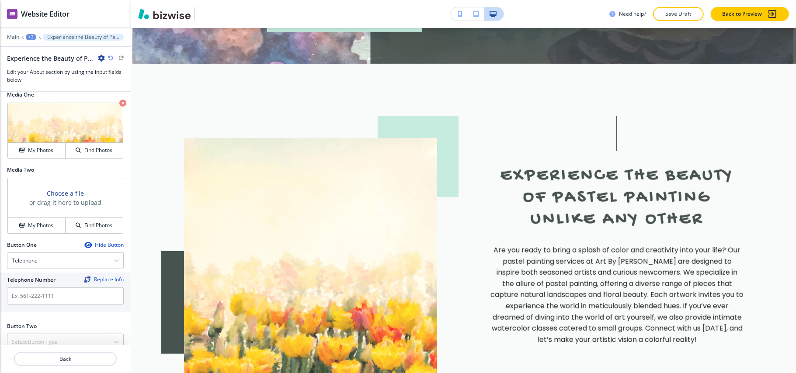
scroll to position [304, 0]
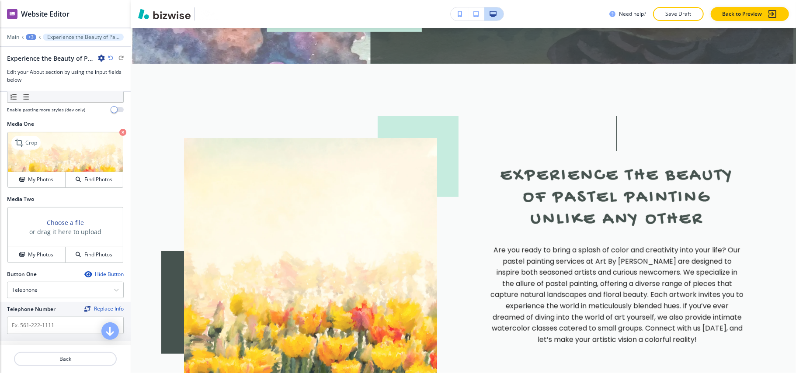
click at [119, 136] on icon "button" at bounding box center [122, 132] width 7 height 7
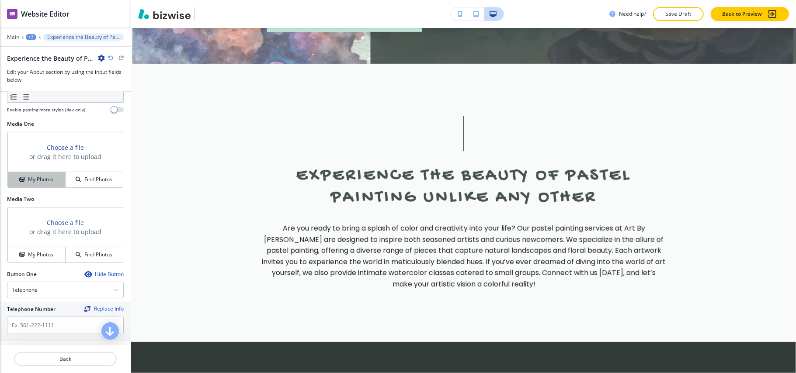
click at [35, 183] on h4 "My Photos" at bounding box center [40, 180] width 25 height 8
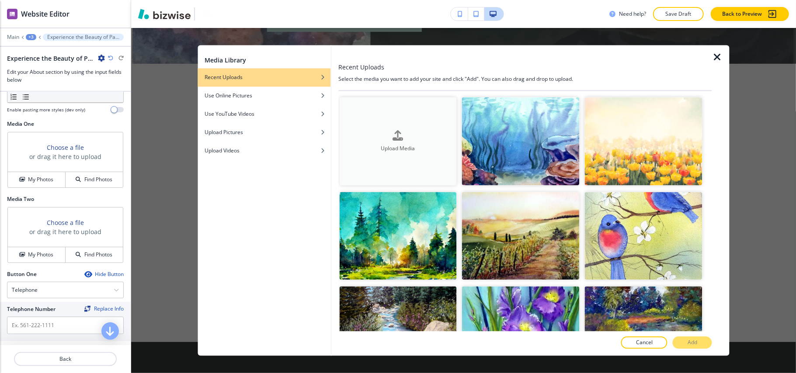
click at [450, 123] on button "Upload Media" at bounding box center [398, 141] width 118 height 88
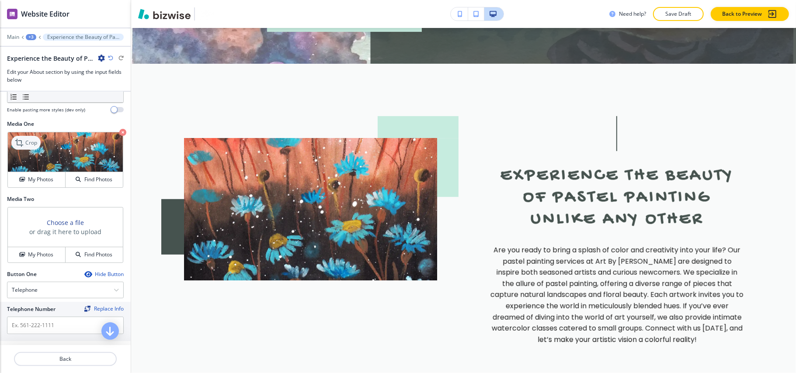
click at [32, 147] on p "Crop" at bounding box center [31, 143] width 12 height 8
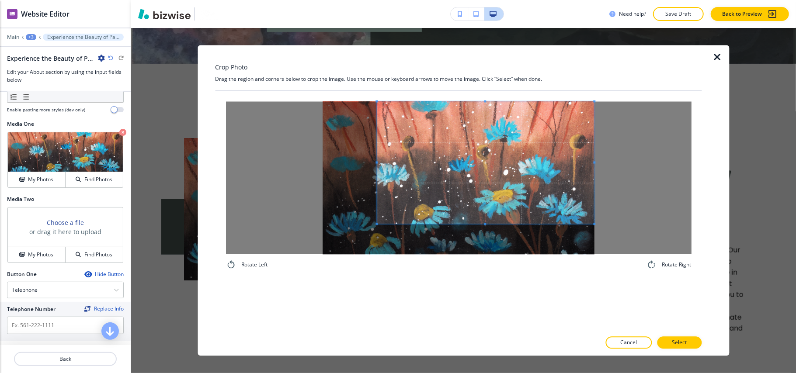
click at [509, 163] on span at bounding box center [486, 163] width 218 height 122
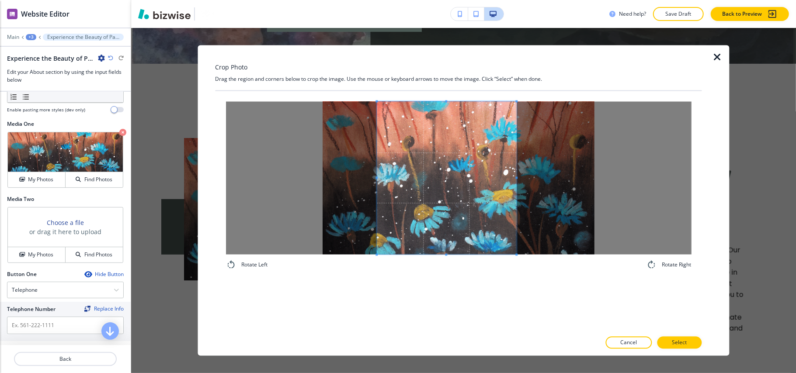
click at [516, 260] on div "Rotate Left Rotate Right" at bounding box center [457, 186] width 465 height 169
click at [667, 338] on button "Select" at bounding box center [679, 343] width 45 height 12
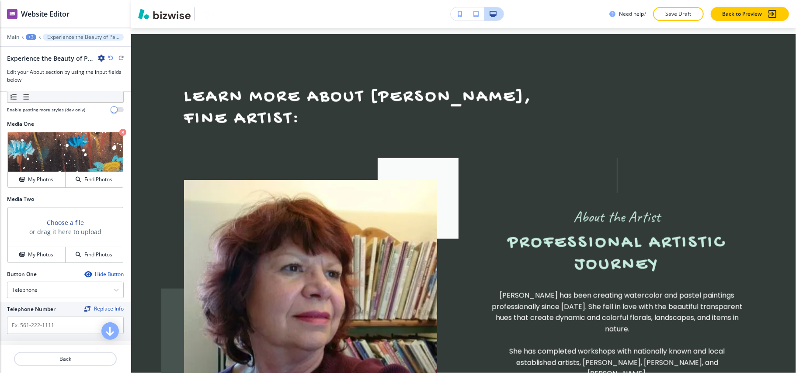
scroll to position [815, 0]
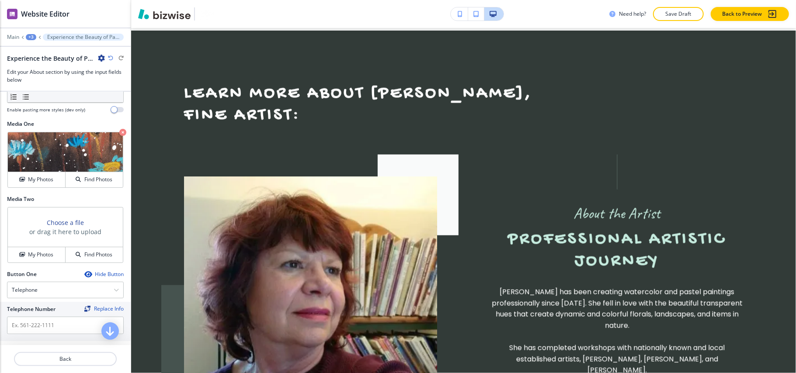
click at [28, 37] on div "+3" at bounding box center [31, 37] width 10 height 6
click at [45, 63] on p "PASTEL PAINTING" at bounding box center [53, 67] width 45 height 8
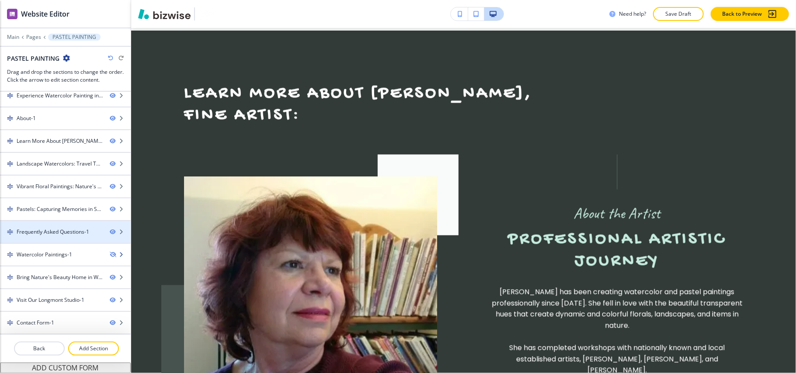
scroll to position [10, 0]
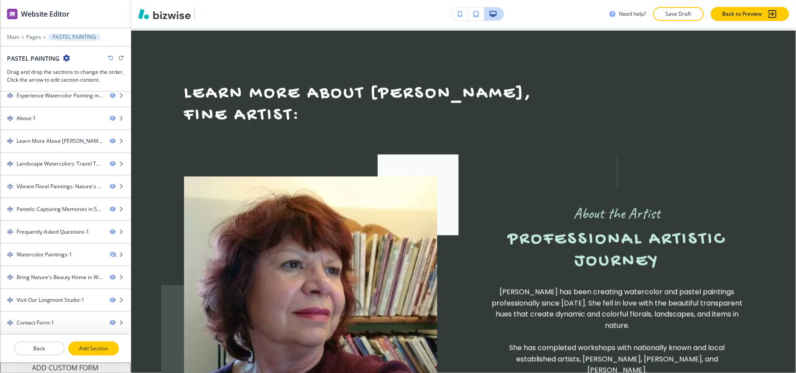
click at [93, 348] on p "Add Section" at bounding box center [93, 349] width 49 height 8
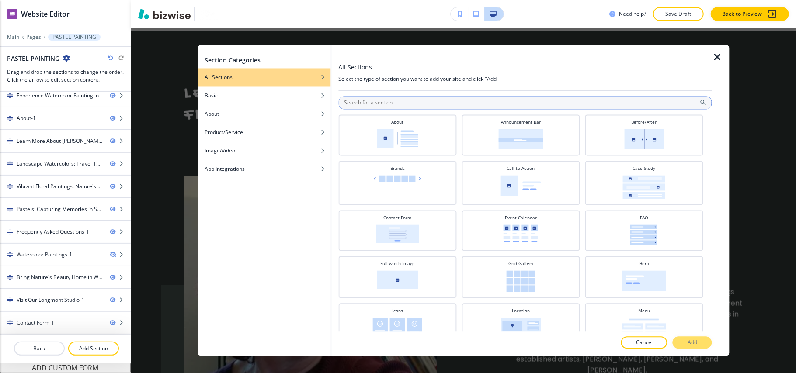
click at [395, 104] on input "text" at bounding box center [525, 103] width 374 height 13
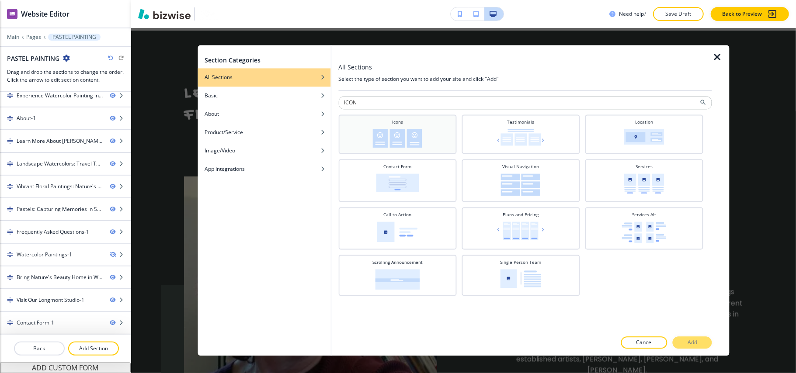
type input "ICON"
click at [384, 138] on img at bounding box center [397, 138] width 49 height 19
click at [690, 342] on p "Add" at bounding box center [692, 343] width 10 height 8
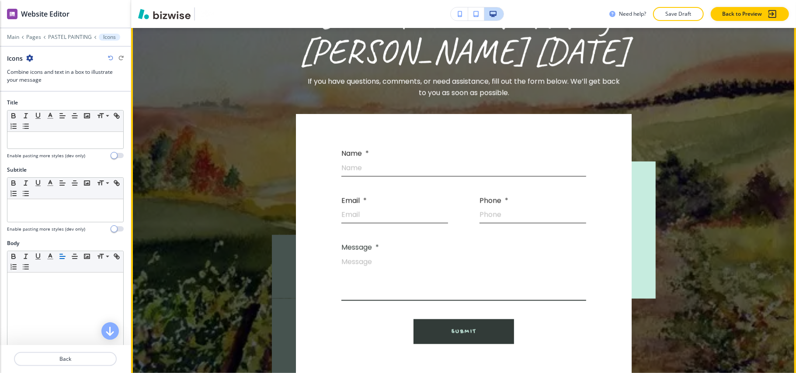
scroll to position [5746, 0]
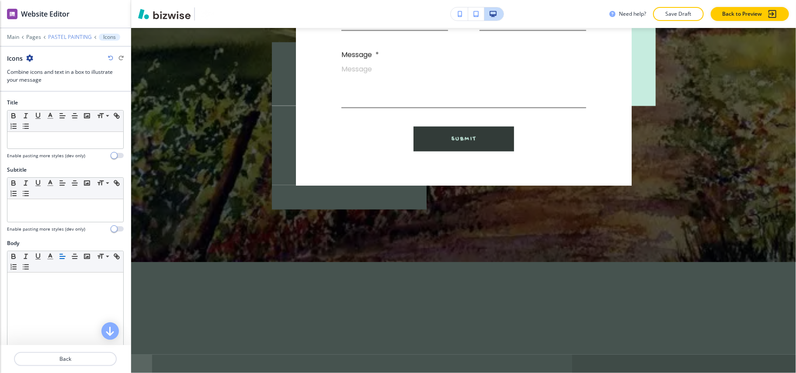
click at [60, 37] on p "PASTEL PAINTING" at bounding box center [70, 37] width 44 height 6
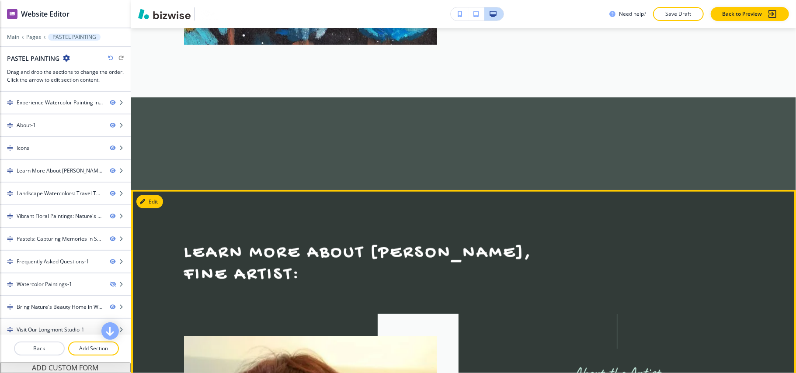
scroll to position [778, 0]
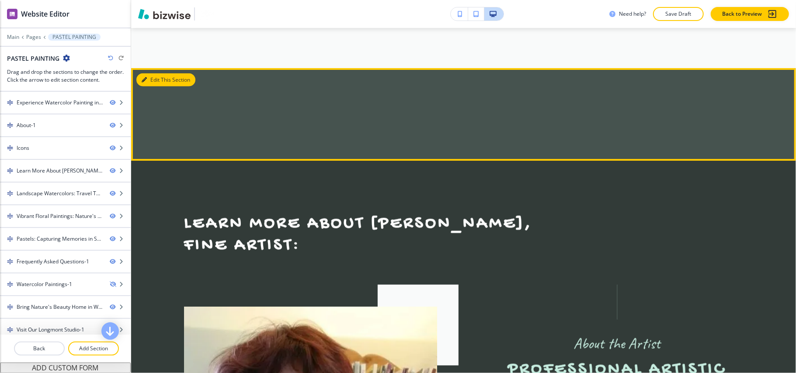
click at [155, 73] on button "Edit This Section" at bounding box center [165, 79] width 59 height 13
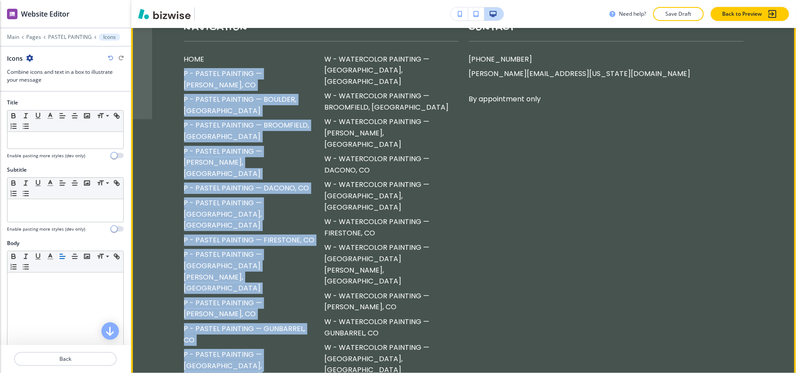
scroll to position [6165, 0]
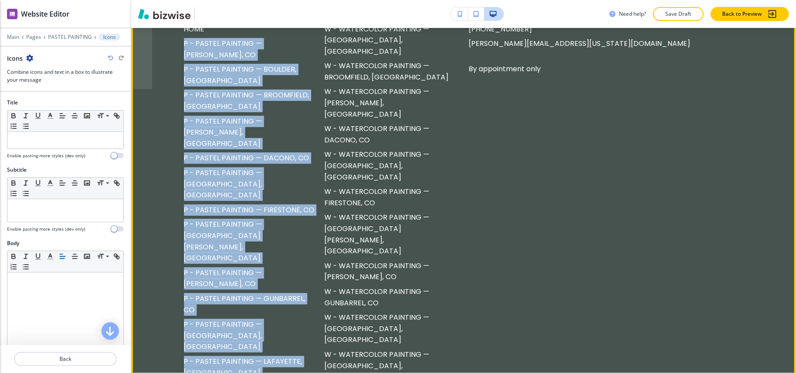
drag, startPoint x: 186, startPoint y: 62, endPoint x: 280, endPoint y: 296, distance: 252.6
copy div "P - PASTEL PAINTING — BERTHOUD, CO P - PASTEL PAINTING — BOULDER, CO P - PASTEL…"
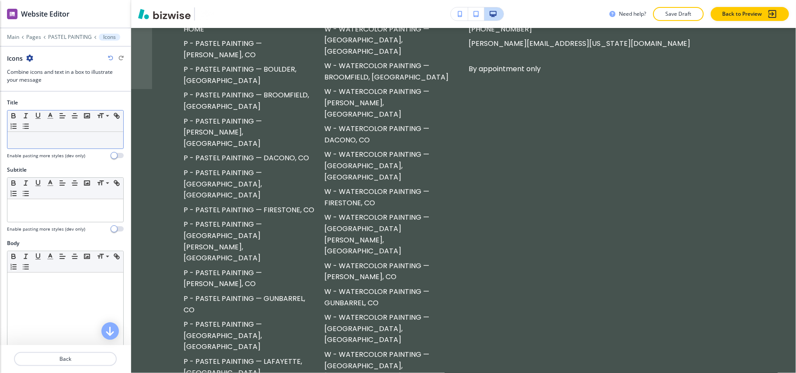
click at [35, 145] on div at bounding box center [65, 140] width 116 height 17
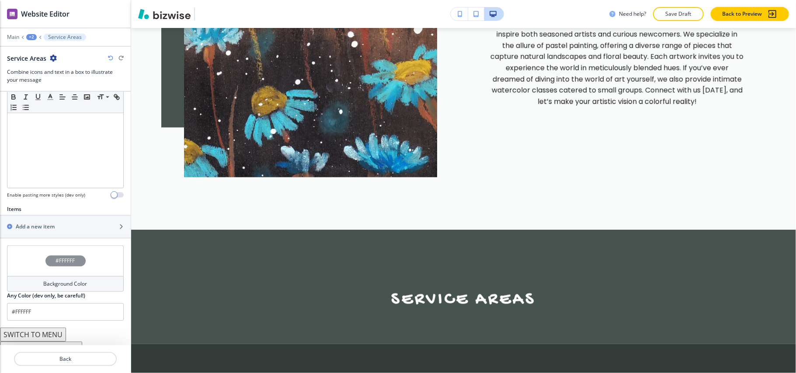
scroll to position [211, 0]
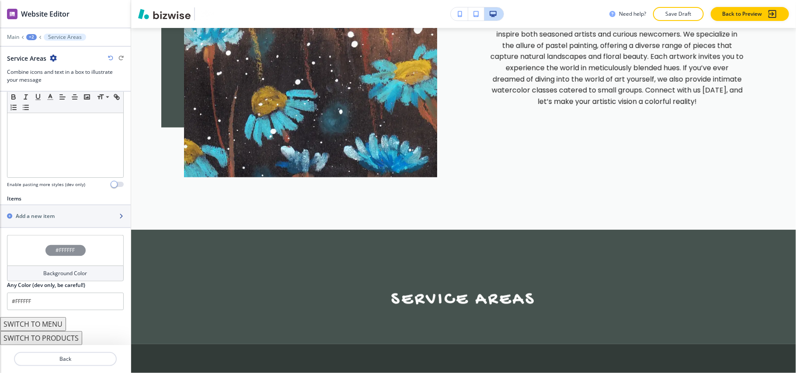
click at [51, 222] on div "button" at bounding box center [65, 223] width 131 height 7
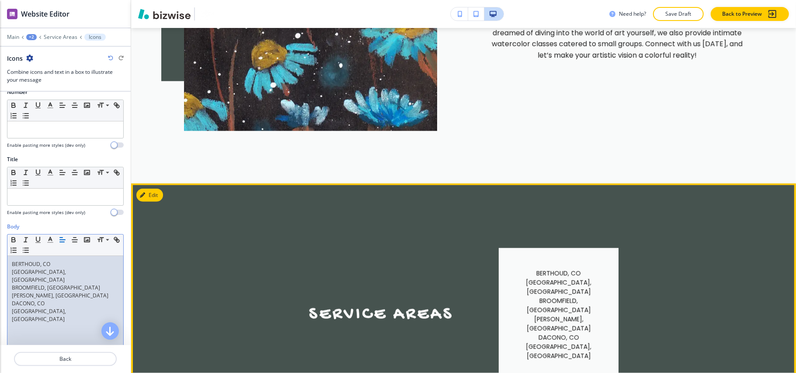
scroll to position [791, 0]
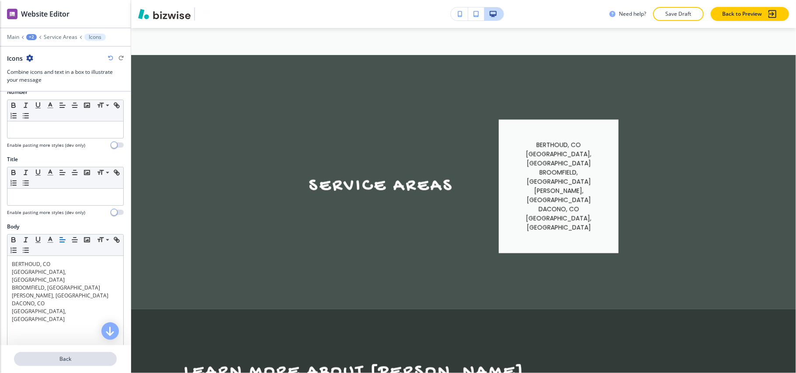
click at [51, 355] on p "Back" at bounding box center [65, 359] width 101 height 8
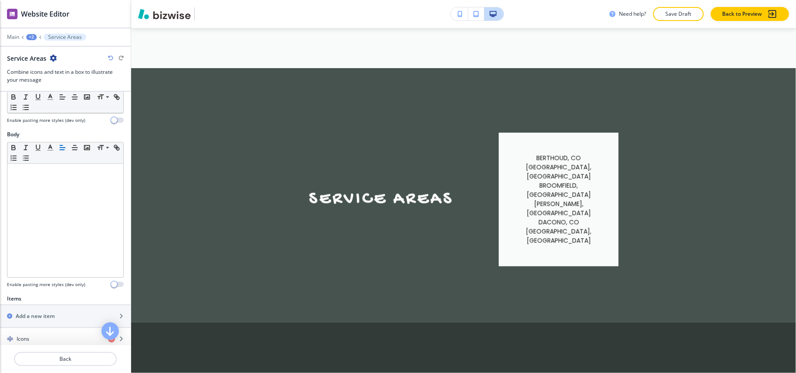
scroll to position [233, 0]
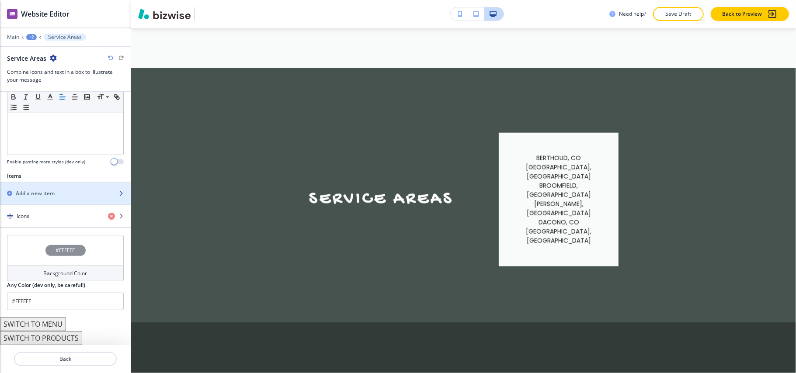
click at [33, 193] on h2 "Add a new item" at bounding box center [35, 194] width 39 height 8
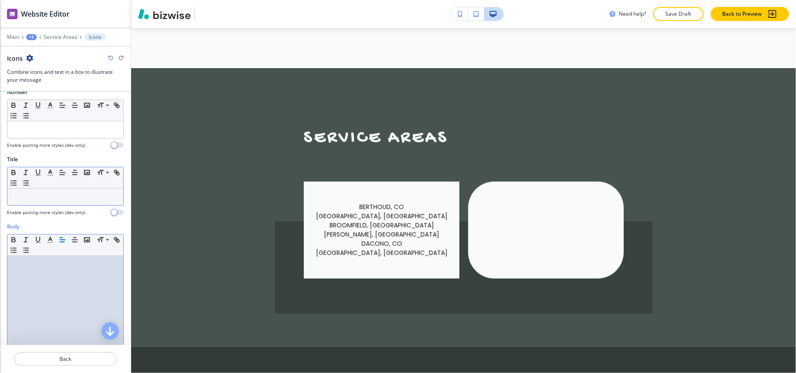
scroll to position [0, 0]
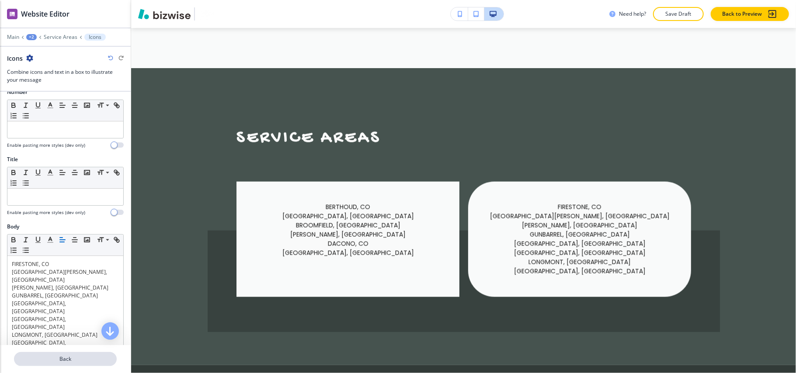
click at [63, 357] on p "Back" at bounding box center [65, 359] width 101 height 8
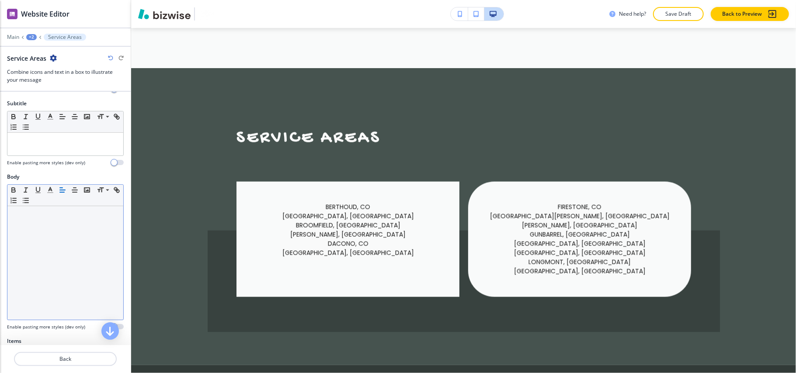
scroll to position [233, 0]
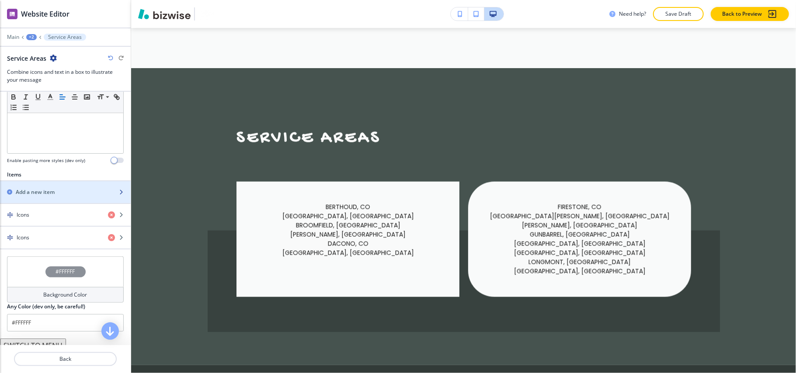
click at [41, 188] on div "button" at bounding box center [65, 184] width 131 height 7
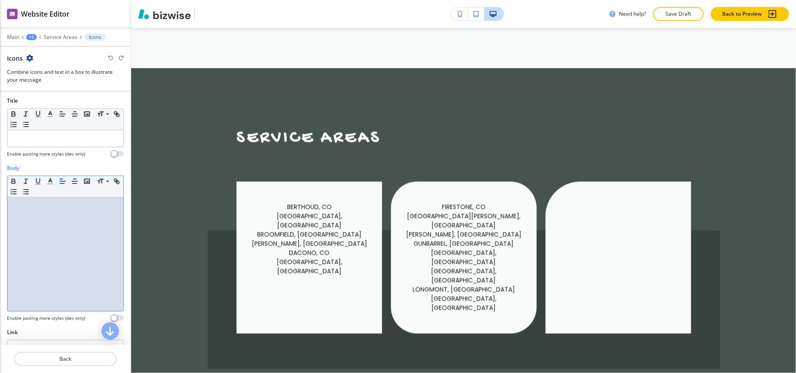
scroll to position [0, 0]
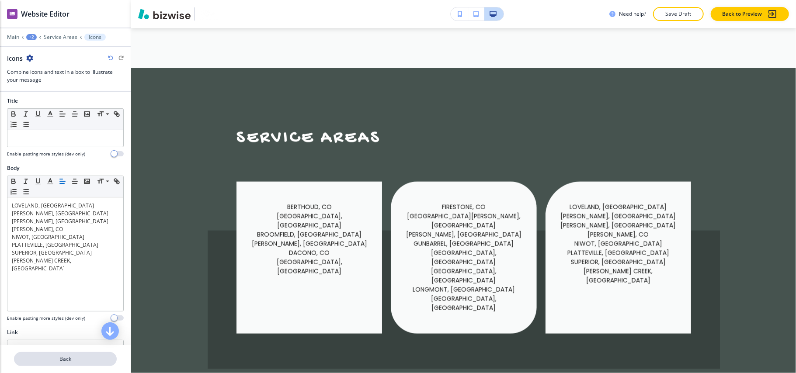
click at [75, 359] on p "Back" at bounding box center [65, 359] width 101 height 8
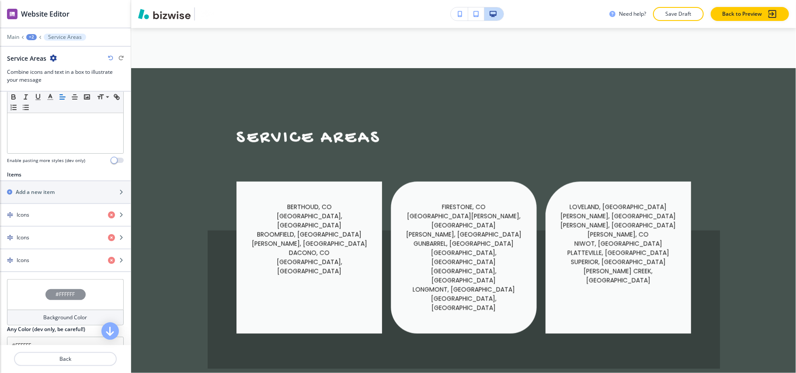
scroll to position [280, 0]
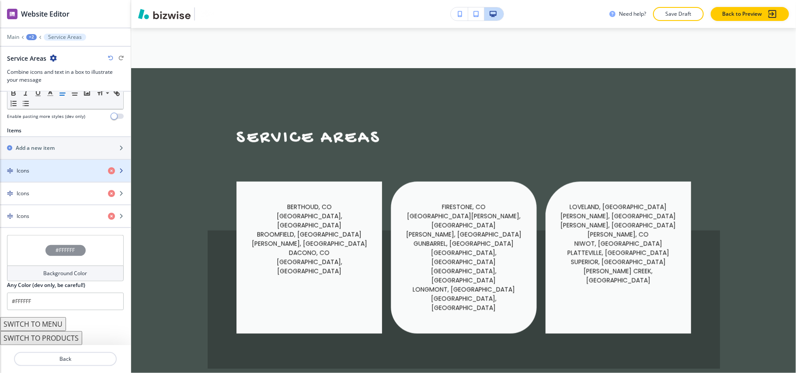
click at [41, 168] on div "Icons" at bounding box center [50, 171] width 101 height 8
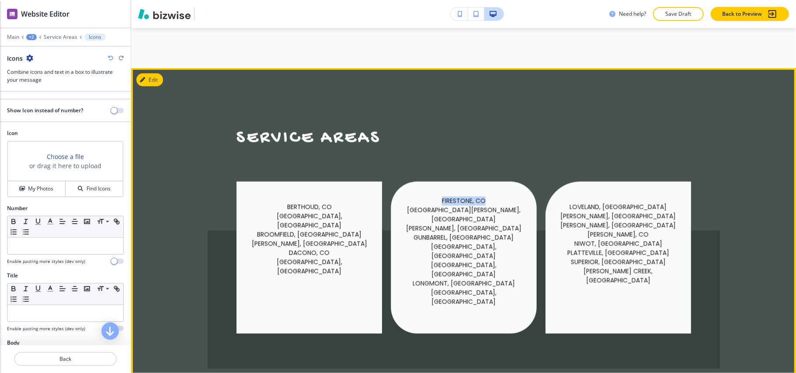
drag, startPoint x: 468, startPoint y: 158, endPoint x: 421, endPoint y: 163, distance: 47.4
click at [431, 182] on div "FIRESTONE, CO FORT LUPTON, CO FREDERICK, CO GUNBARREL, CO JOHNSTOWN, CO LAFAYET…" at bounding box center [463, 258] width 145 height 152
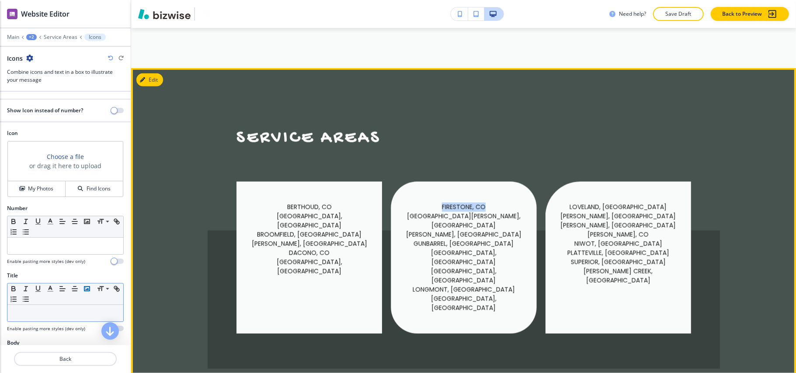
copy p "FIRESTONE, CO"
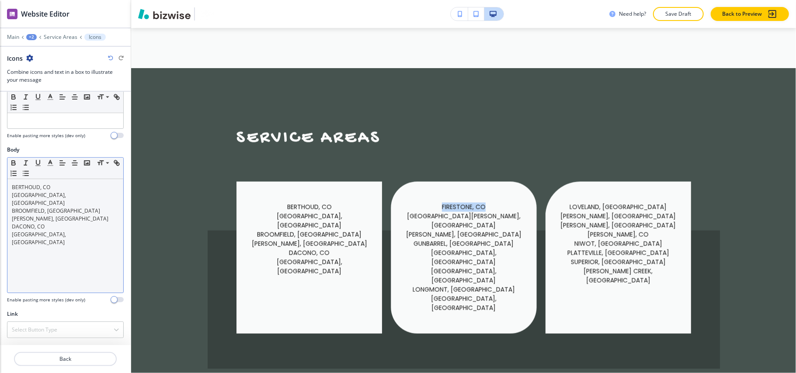
scroll to position [196, 0]
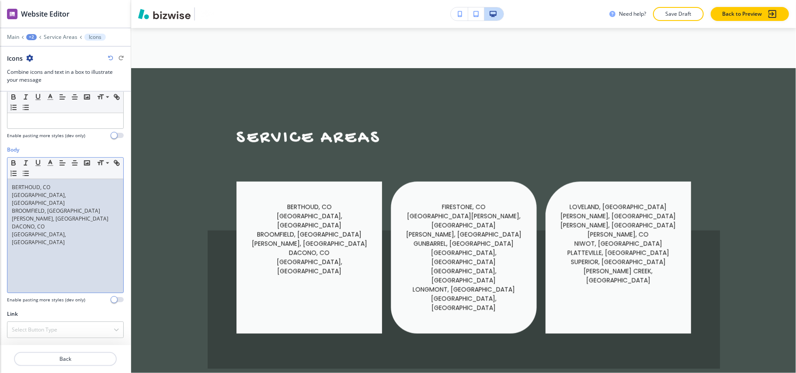
click at [69, 231] on div "BERTHOUD, CO BOULDER, CO BROOMFIELD, CO CAMPION, CO DACONO, CO ERIE, CO" at bounding box center [65, 236] width 116 height 114
click at [62, 361] on p "Back" at bounding box center [65, 359] width 101 height 8
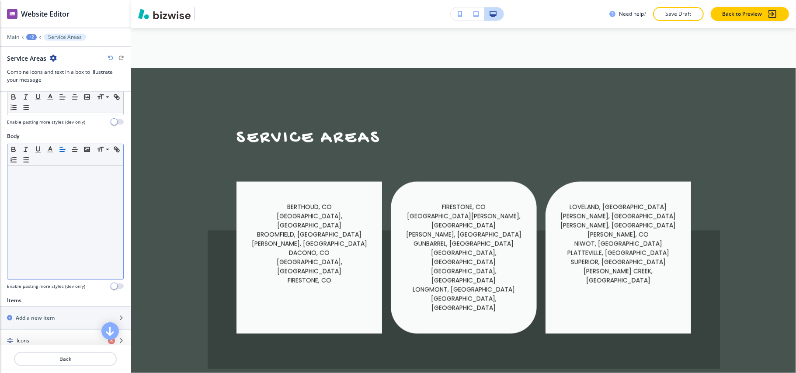
scroll to position [233, 0]
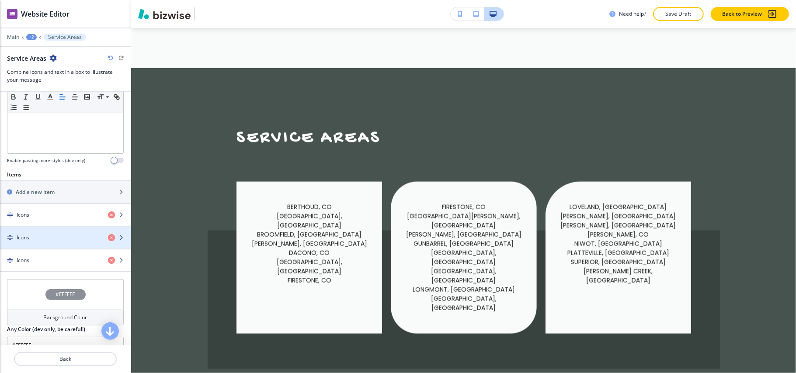
click at [43, 241] on div "Icons" at bounding box center [50, 238] width 101 height 8
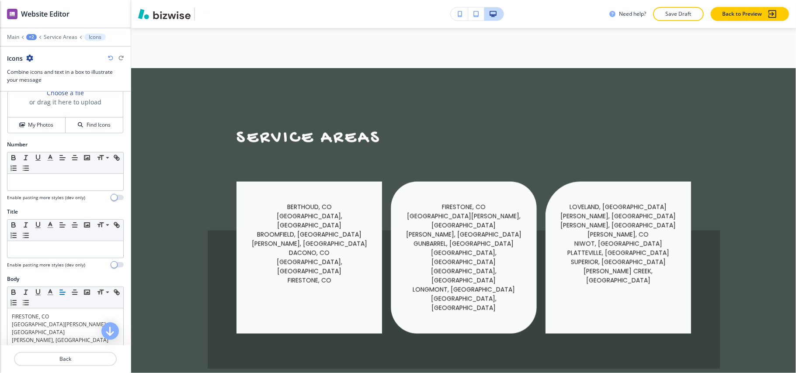
scroll to position [175, 0]
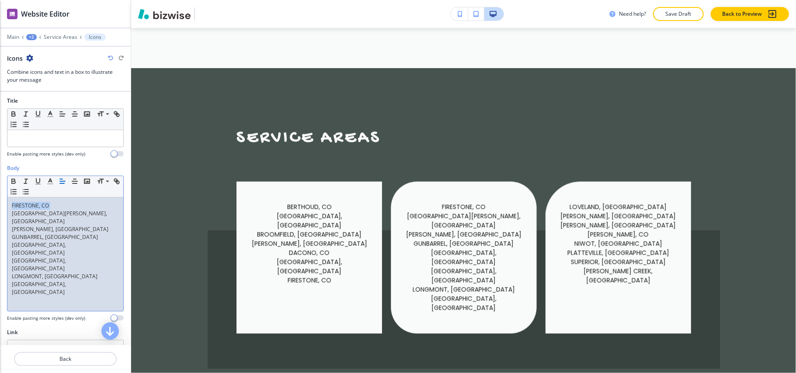
drag, startPoint x: 10, startPoint y: 216, endPoint x: 0, endPoint y: 201, distance: 17.7
click at [0, 201] on div "Body Small Normal Large Huge FIRESTONE, CO FORT LUPTON, CO FREDERICK, CO GUNBAR…" at bounding box center [65, 246] width 131 height 164
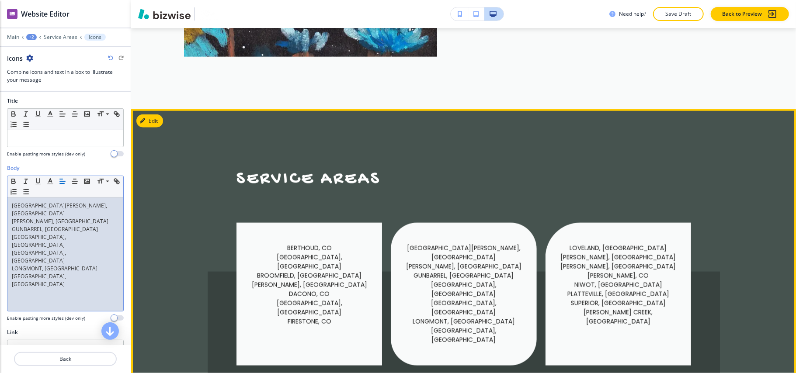
scroll to position [719, 0]
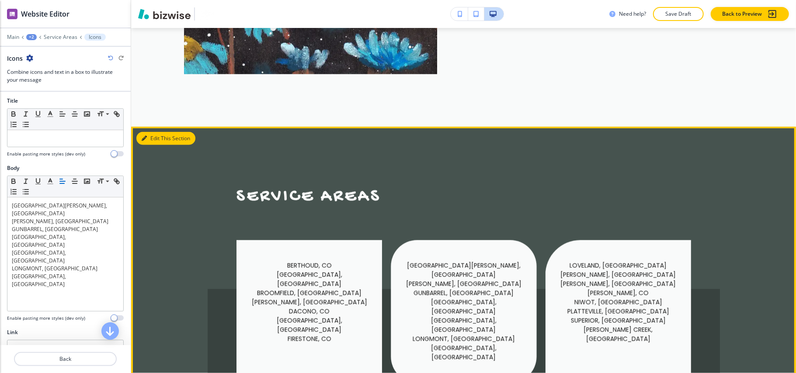
click at [153, 132] on button "Edit This Section" at bounding box center [165, 138] width 59 height 13
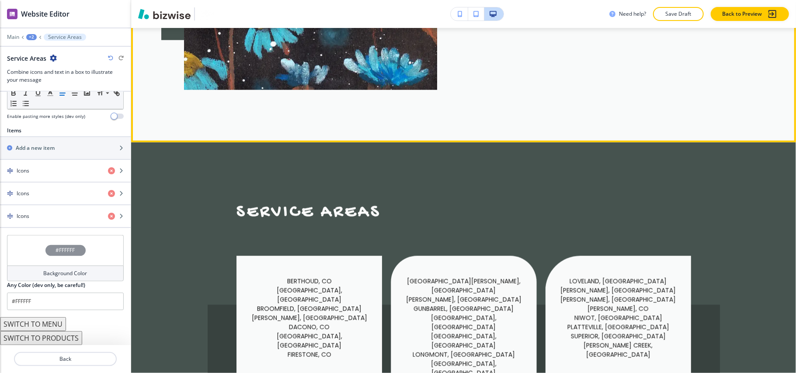
scroll to position [778, 0]
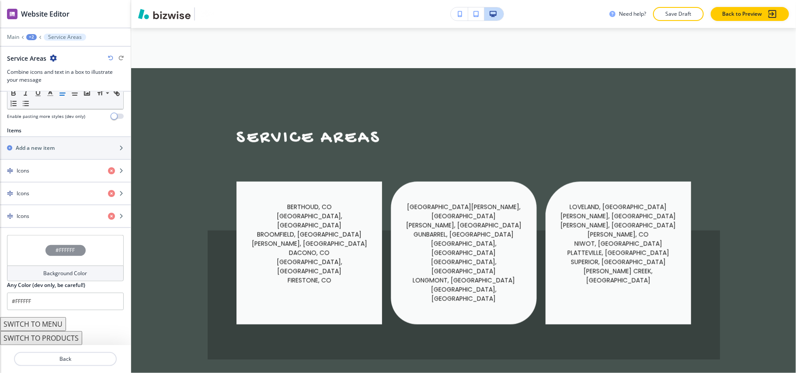
click at [21, 246] on div "#FFFFFF" at bounding box center [65, 250] width 117 height 31
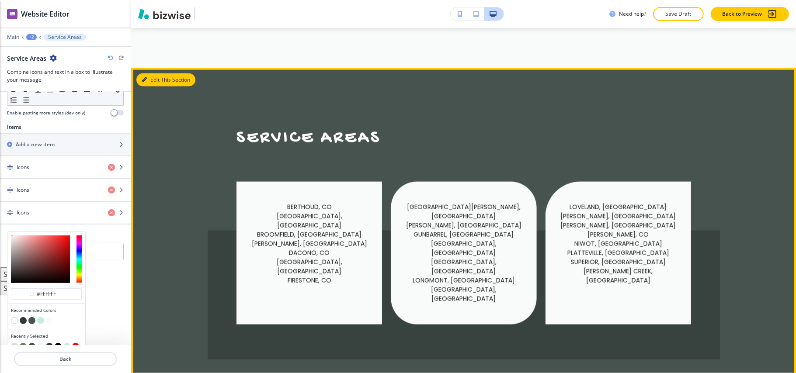
click at [149, 73] on button "Edit This Section" at bounding box center [165, 79] width 59 height 13
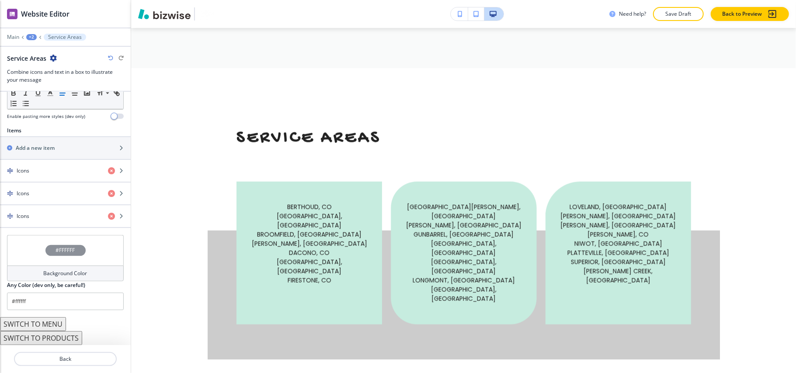
click at [24, 251] on div "#FFFFFF" at bounding box center [65, 250] width 117 height 31
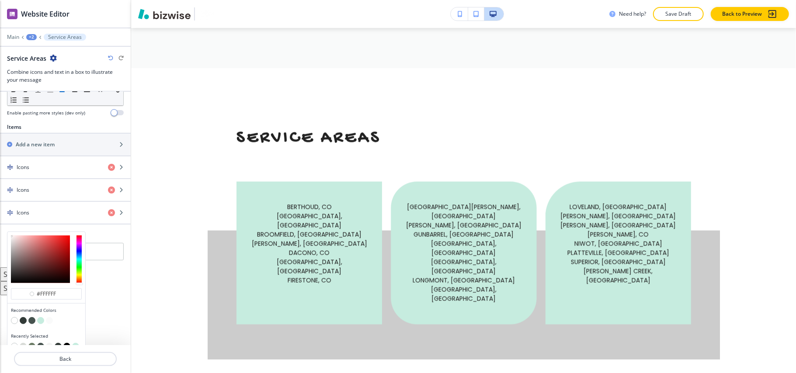
scroll to position [294, 0]
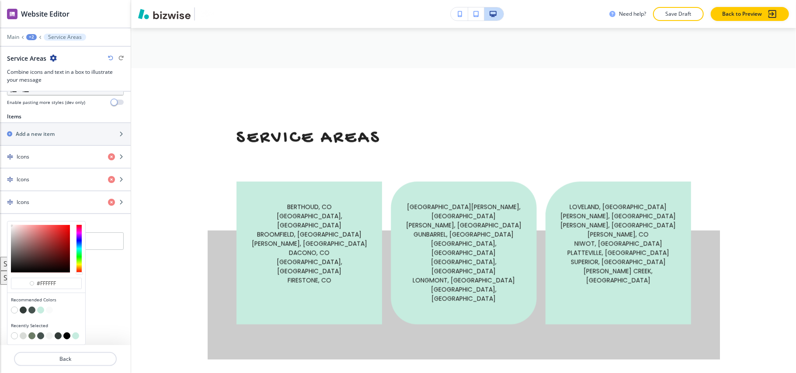
click at [23, 334] on button "button" at bounding box center [23, 335] width 7 height 7
type input "#d8dbd7"
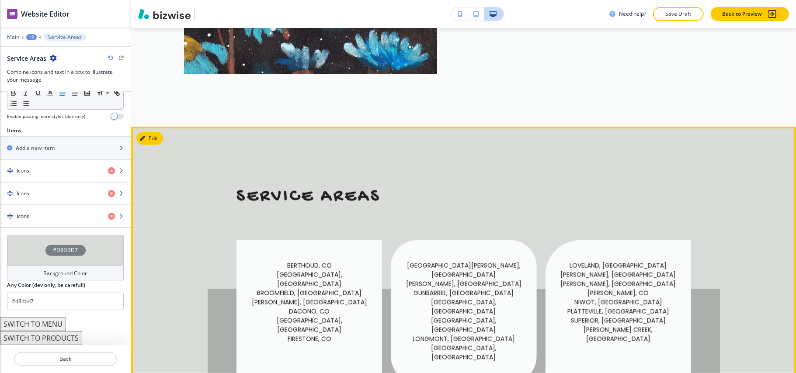
scroll to position [952, 0]
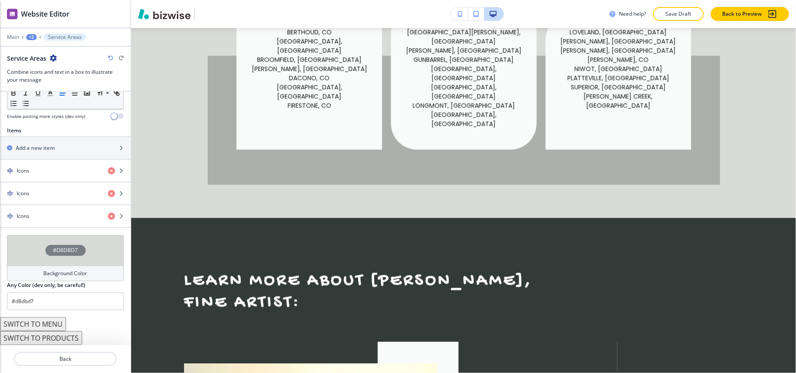
click at [28, 36] on div "+2" at bounding box center [31, 37] width 10 height 6
click at [39, 62] on button "PASTEL PAINTING" at bounding box center [54, 67] width 56 height 16
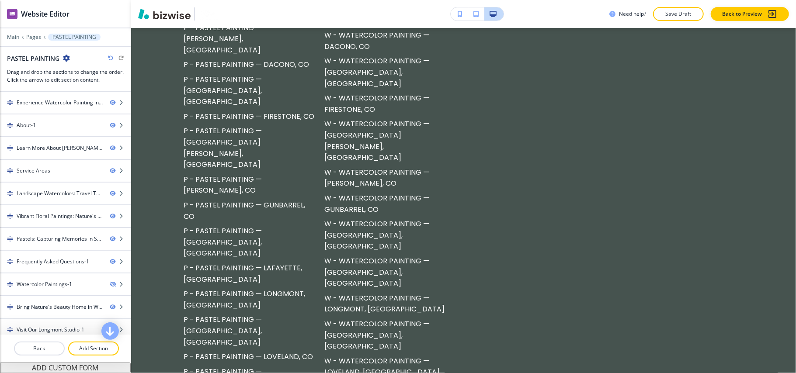
scroll to position [6378, 0]
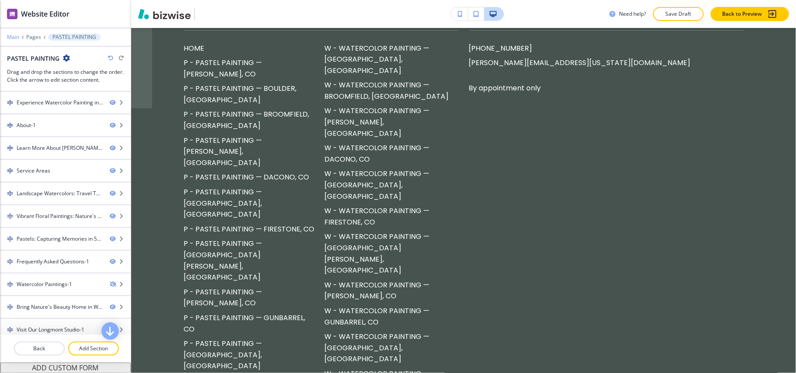
click at [16, 36] on p "Main" at bounding box center [13, 37] width 12 height 6
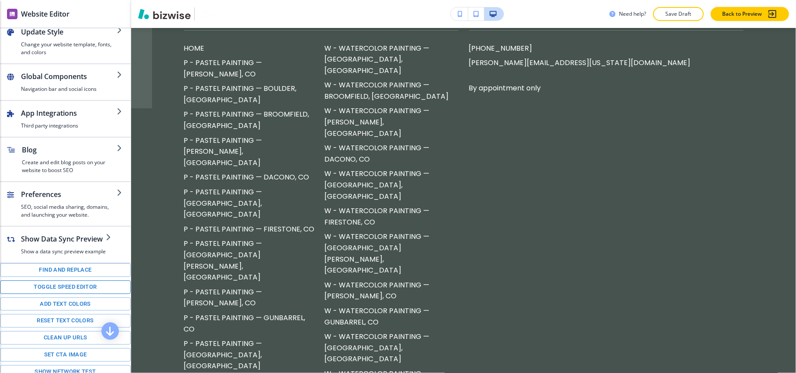
scroll to position [105, 0]
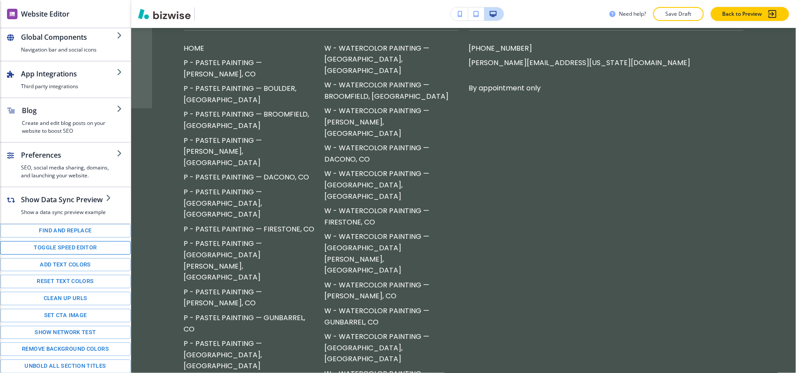
click at [60, 246] on button "Toggle speed editor" at bounding box center [65, 248] width 131 height 14
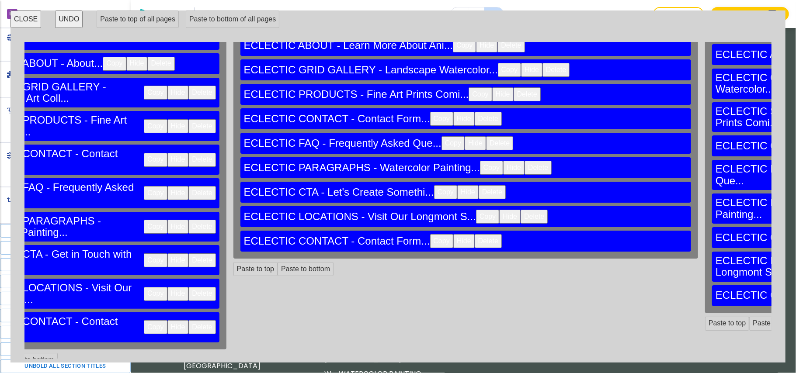
scroll to position [58, 9628]
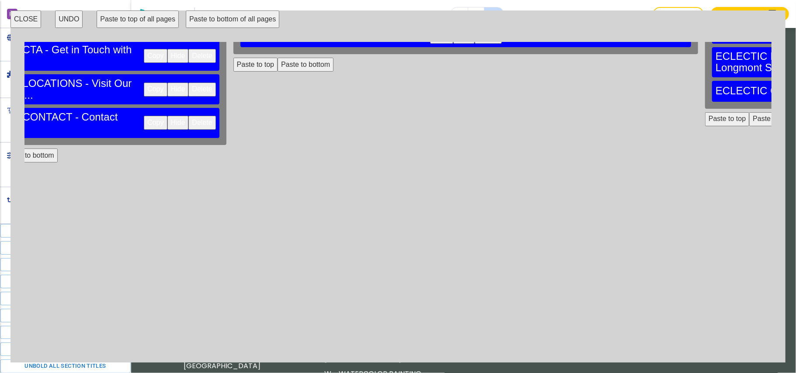
scroll to position [327, 9628]
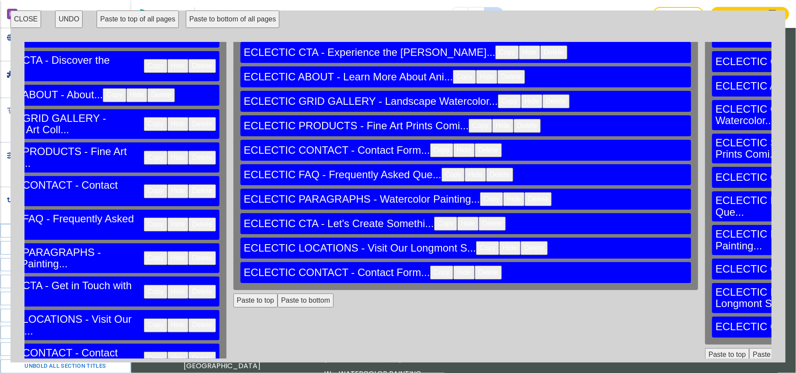
scroll to position [0, 9628]
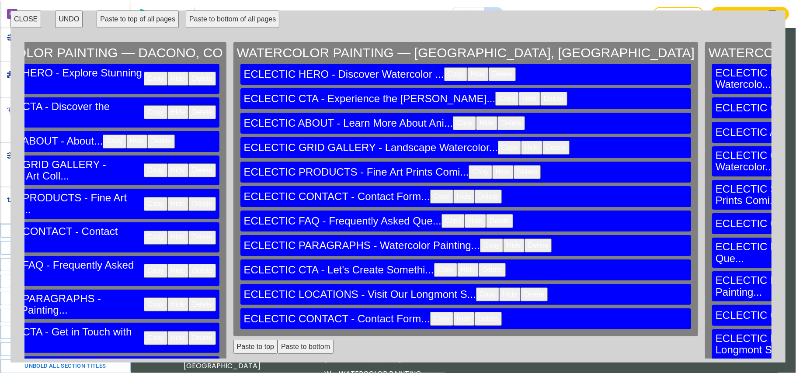
click at [33, 18] on button "CLOSE" at bounding box center [25, 18] width 31 height 17
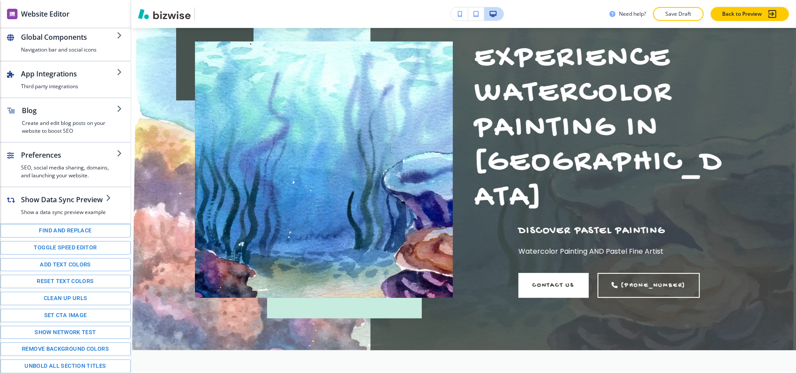
scroll to position [0, 0]
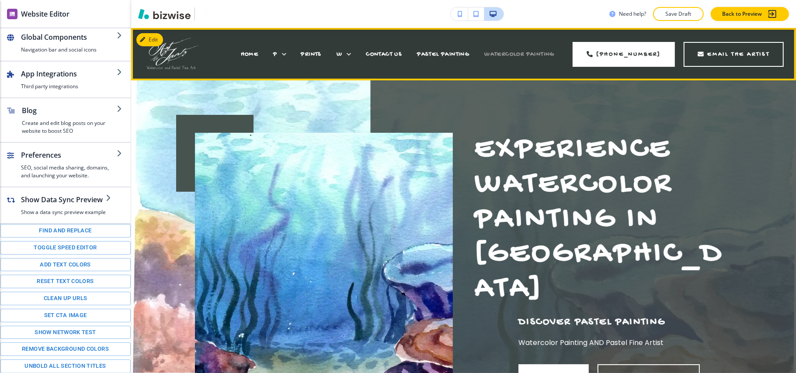
click at [532, 54] on span "WATERCOLOR PAINTING" at bounding box center [519, 54] width 70 height 7
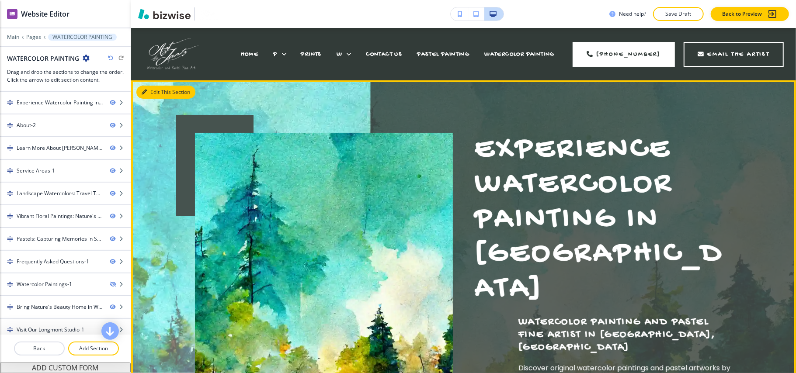
click at [147, 95] on button "Edit This Section" at bounding box center [165, 92] width 59 height 13
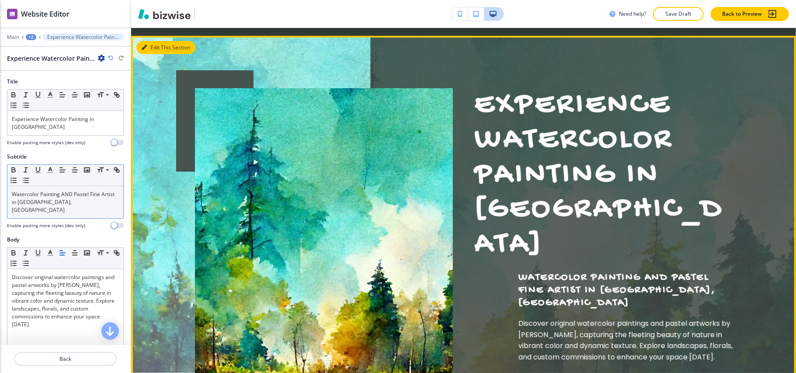
scroll to position [52, 0]
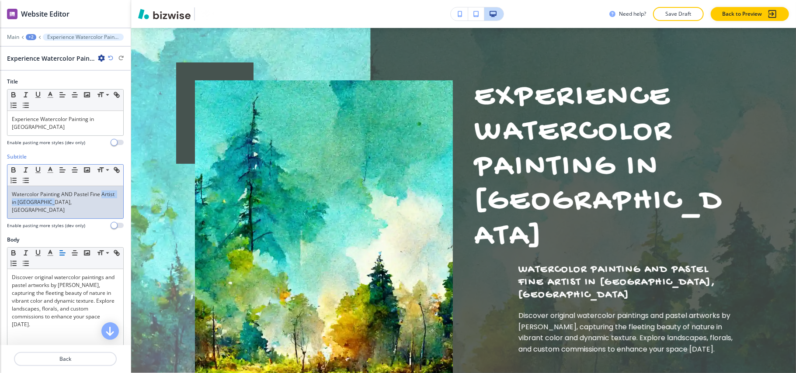
drag, startPoint x: 76, startPoint y: 205, endPoint x: 3, endPoint y: 204, distance: 73.4
click at [3, 204] on div "Subtitle Small Normal Large Huge Watercolor Painting AND Pastel Fine Artist in …" at bounding box center [65, 194] width 131 height 83
click at [69, 203] on p "Watercolor Painting AND Pastel Fine Artist in Longmont, CO" at bounding box center [65, 202] width 107 height 24
drag, startPoint x: 91, startPoint y: 203, endPoint x: 25, endPoint y: 201, distance: 66.0
click at [25, 201] on p "Watercolor Painting AND Pastel Fine Artist in Longmont, CO" at bounding box center [65, 202] width 107 height 24
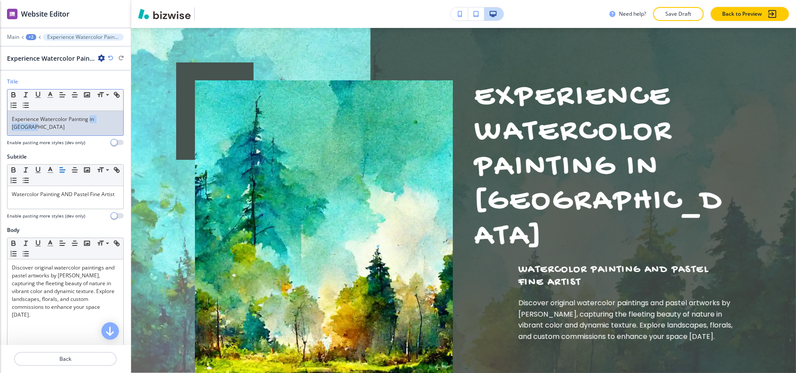
drag, startPoint x: 55, startPoint y: 130, endPoint x: 89, endPoint y: 120, distance: 35.5
click at [89, 120] on p "Experience Watercolor Painting in Berthoud" at bounding box center [65, 123] width 107 height 16
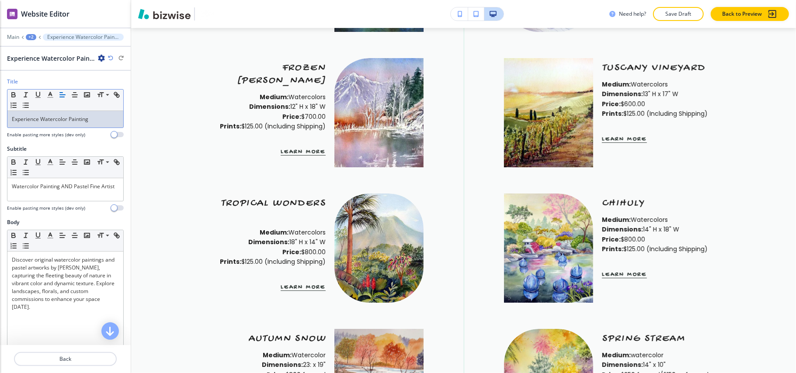
scroll to position [0, 0]
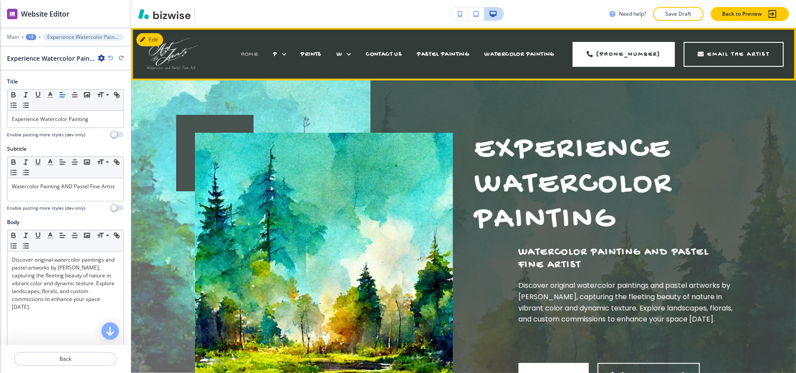
click at [247, 52] on span "HOME" at bounding box center [250, 54] width 18 height 7
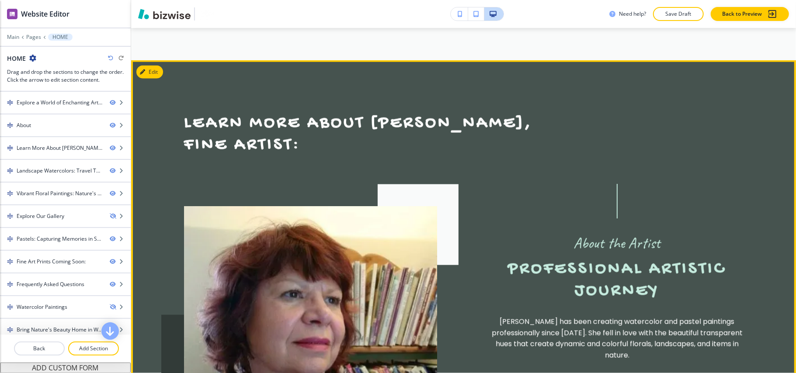
scroll to position [757, 0]
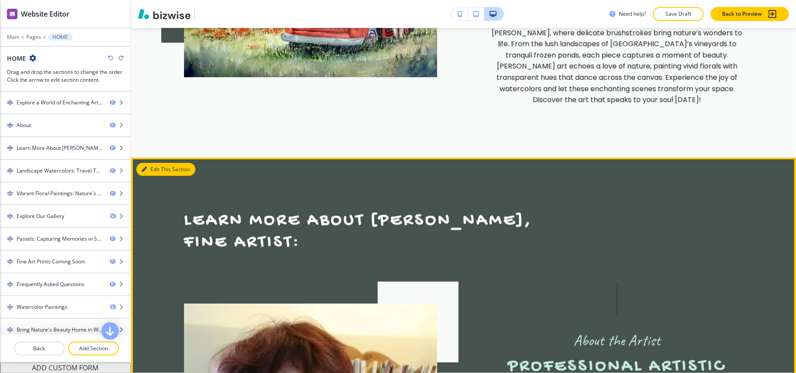
click at [154, 163] on button "Edit This Section" at bounding box center [165, 169] width 59 height 13
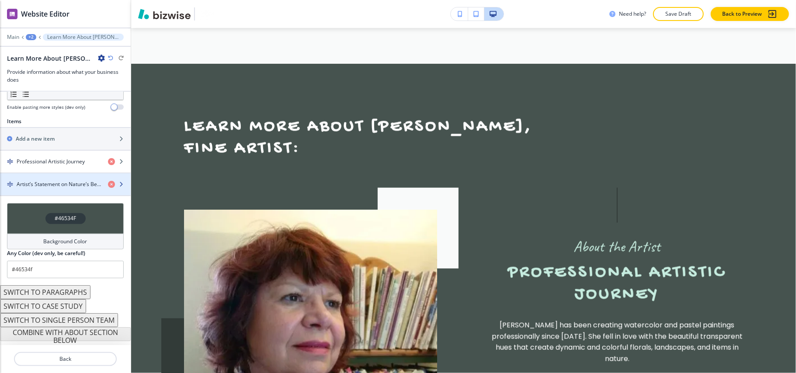
scroll to position [297, 0]
click at [48, 192] on div "button" at bounding box center [65, 191] width 131 height 7
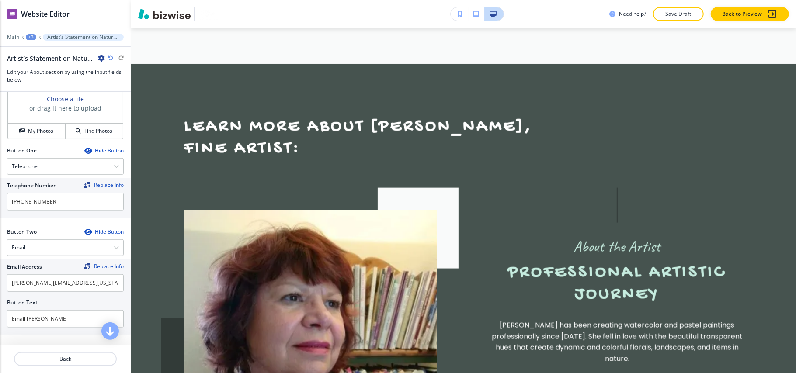
scroll to position [236, 0]
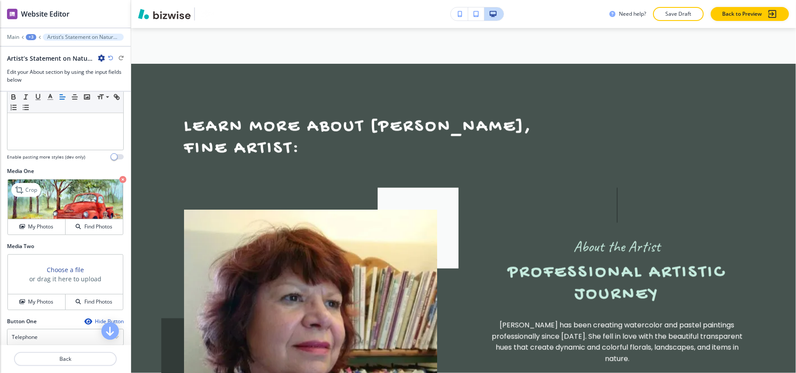
click at [119, 181] on icon "button" at bounding box center [122, 179] width 7 height 7
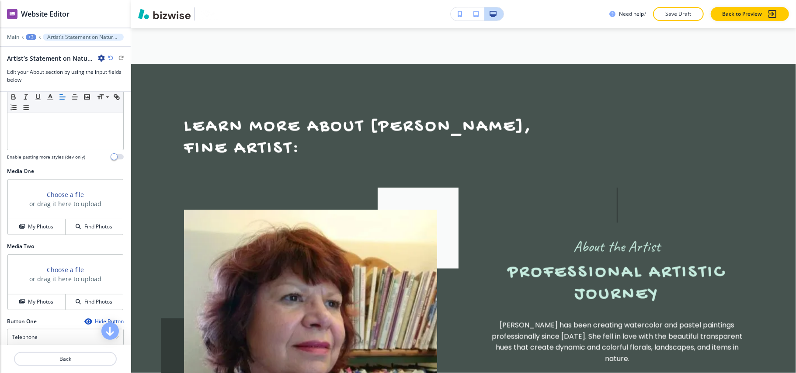
click at [25, 235] on div "Choose a file or drag it here to upload My Photos Find Photos" at bounding box center [65, 207] width 116 height 56
click at [30, 231] on h4 "My Photos" at bounding box center [40, 227] width 25 height 8
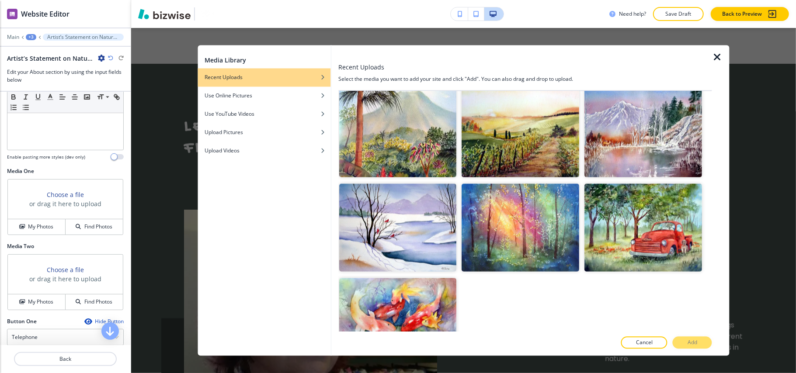
scroll to position [967, 0]
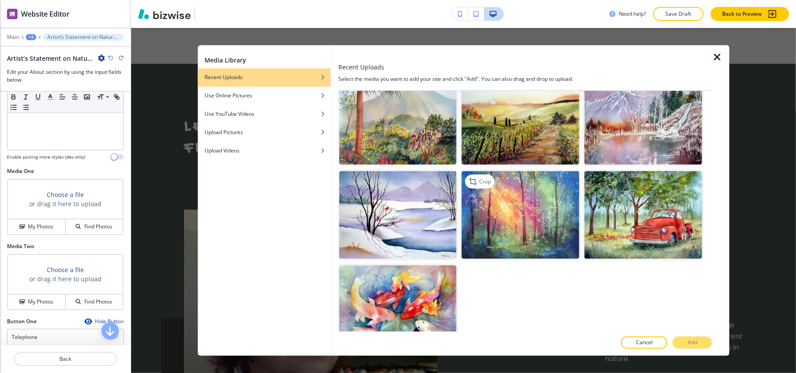
click at [502, 211] on img "button" at bounding box center [521, 215] width 118 height 88
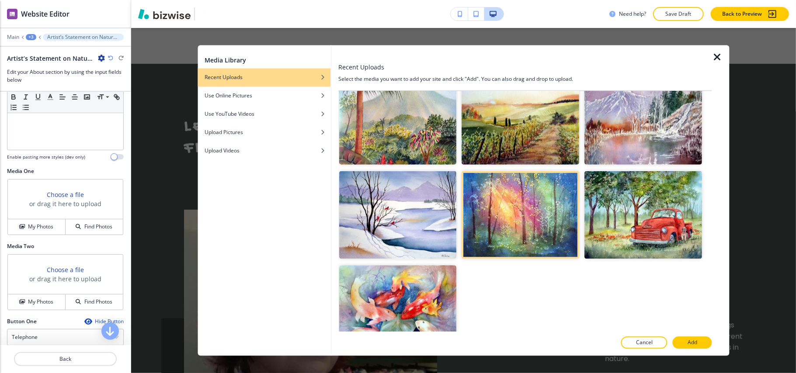
scroll to position [734, 0]
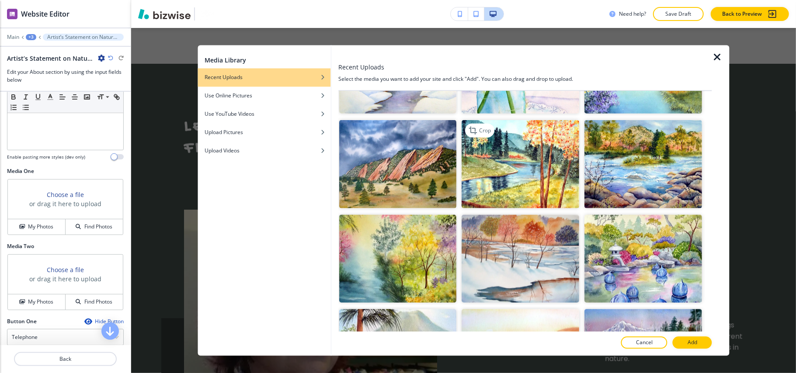
click at [503, 146] on img "button" at bounding box center [521, 164] width 118 height 88
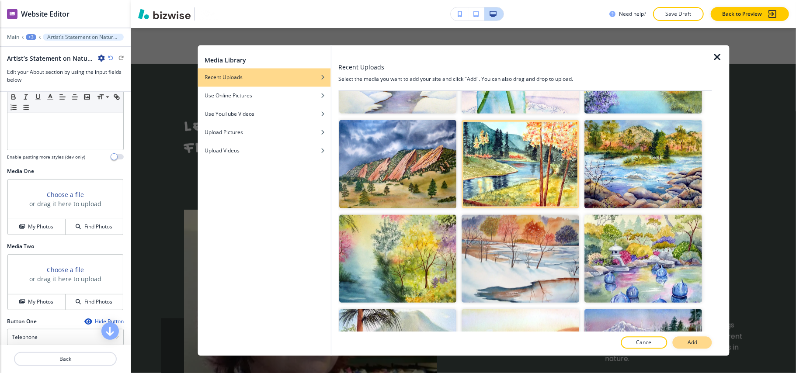
click at [689, 341] on p "Add" at bounding box center [692, 343] width 10 height 8
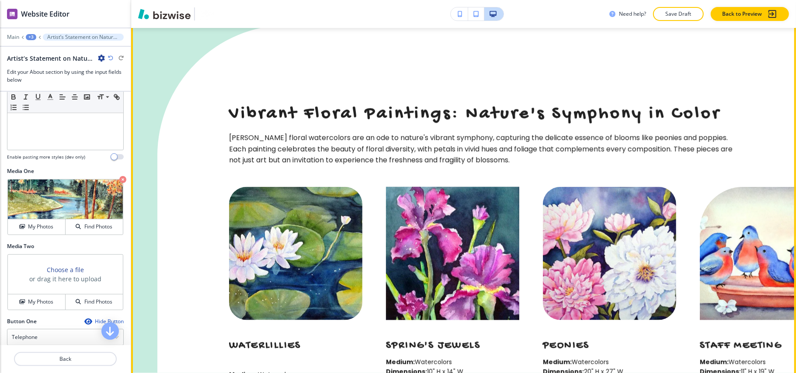
scroll to position [2959, 0]
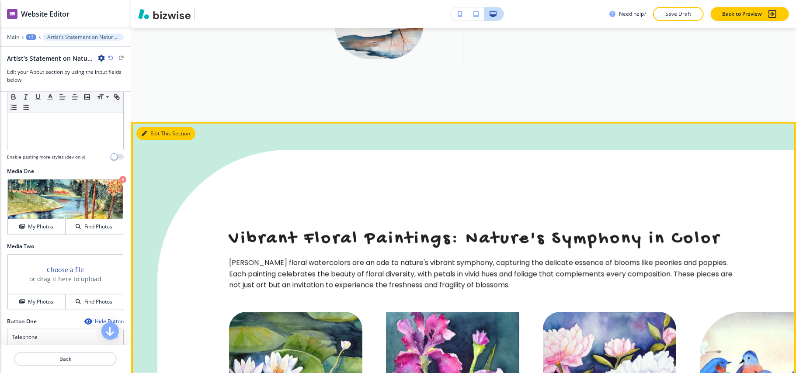
click at [141, 127] on button "Edit This Section" at bounding box center [165, 133] width 59 height 13
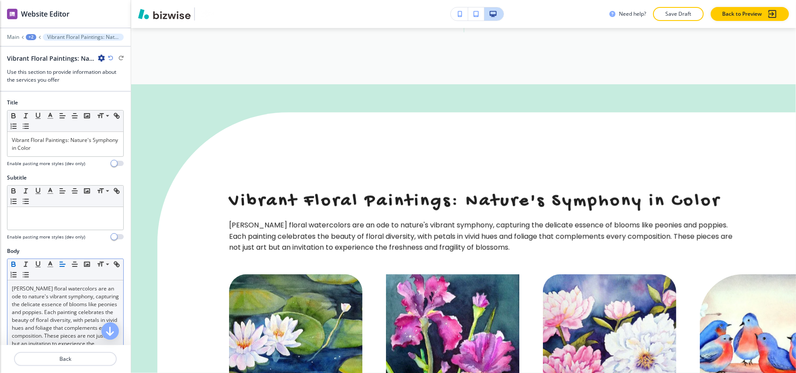
scroll to position [2999, 0]
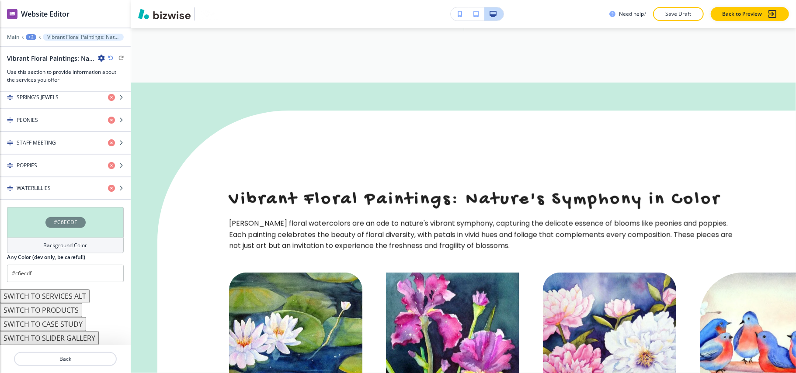
click at [18, 233] on div "#C6ECDF" at bounding box center [65, 222] width 117 height 31
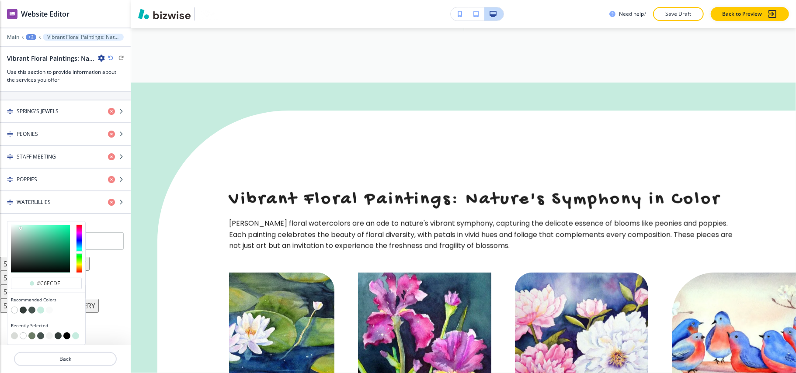
click at [33, 336] on button "button" at bounding box center [31, 335] width 7 height 7
type input "#6c7c66"
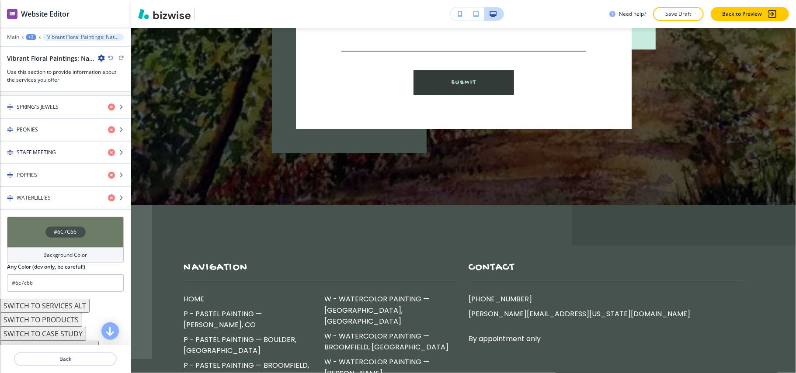
scroll to position [5894, 0]
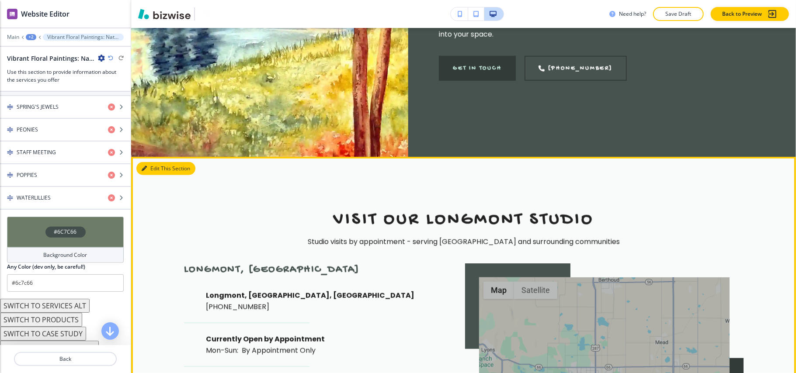
click at [152, 162] on button "Edit This Section" at bounding box center [165, 168] width 59 height 13
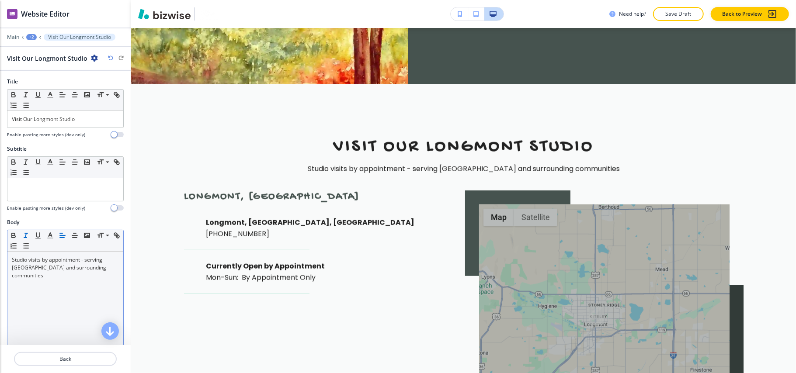
scroll to position [233, 0]
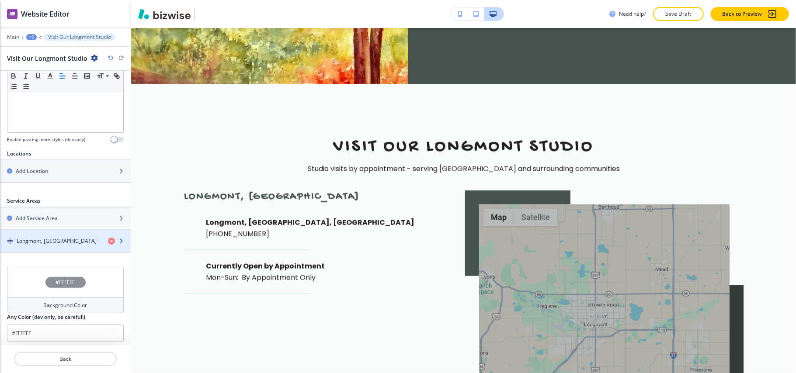
click at [35, 242] on h4 "Longmont, CO" at bounding box center [57, 241] width 80 height 8
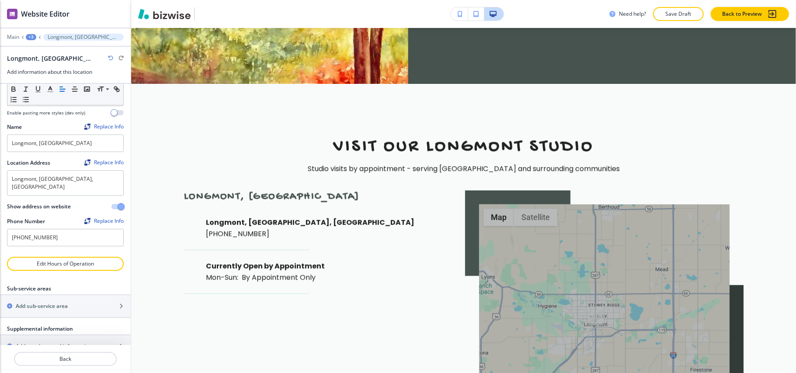
scroll to position [50, 0]
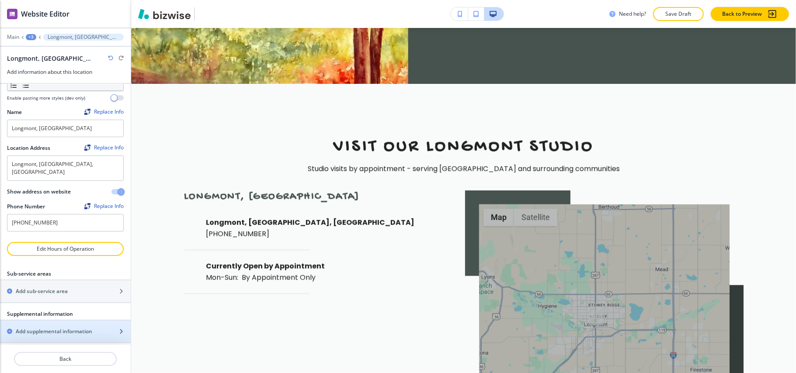
click at [57, 336] on div "button" at bounding box center [65, 339] width 131 height 7
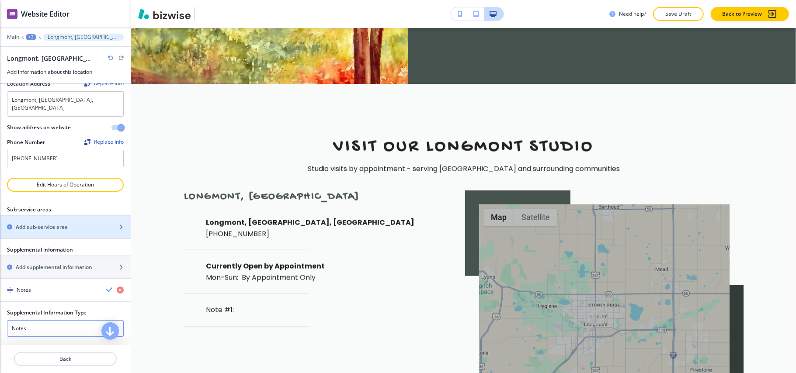
scroll to position [190, 0]
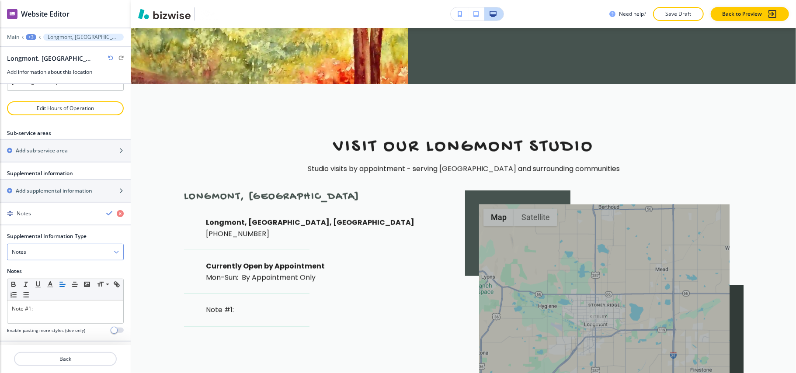
click at [32, 244] on div "Notes" at bounding box center [65, 252] width 116 height 16
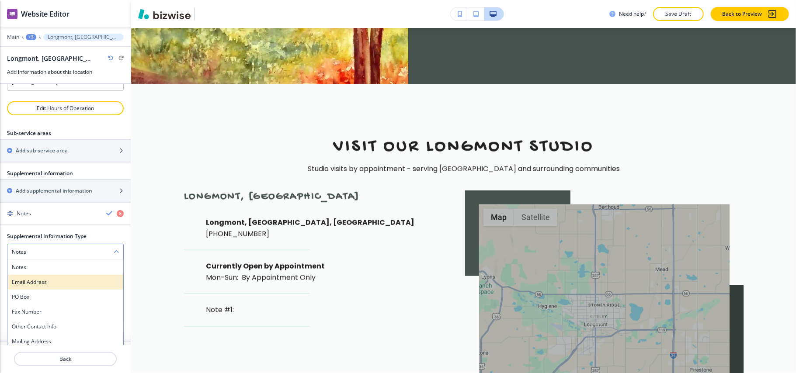
click at [33, 278] on h4 "Email Address" at bounding box center [65, 282] width 107 height 8
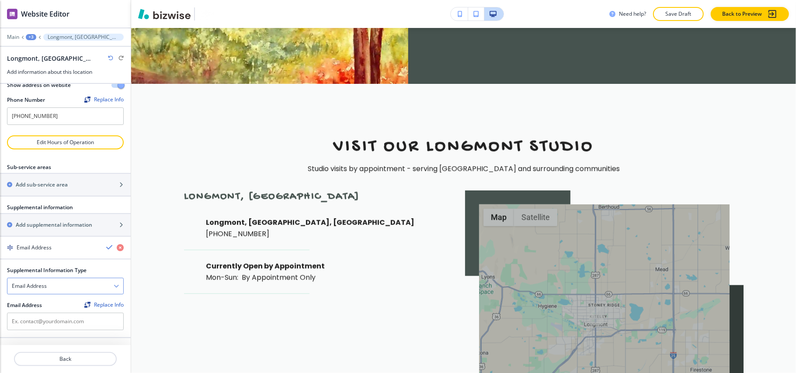
scroll to position [152, 0]
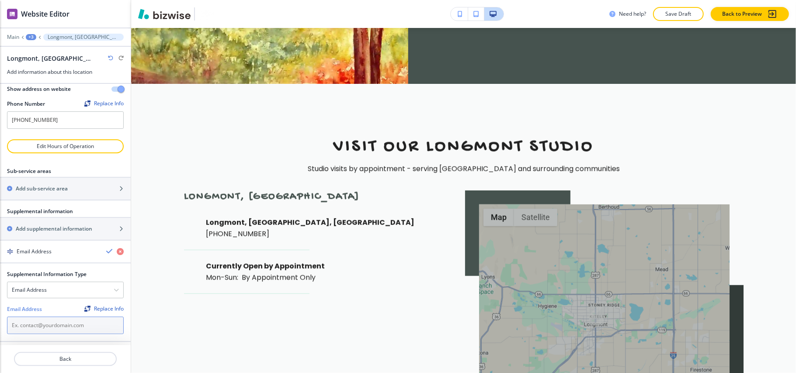
click at [37, 317] on input "text" at bounding box center [65, 325] width 117 height 17
paste input "Jantz@Colorado.edu"
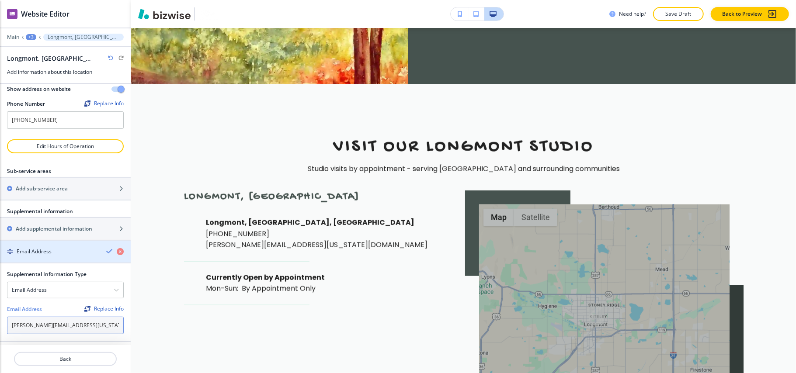
scroll to position [0, 0]
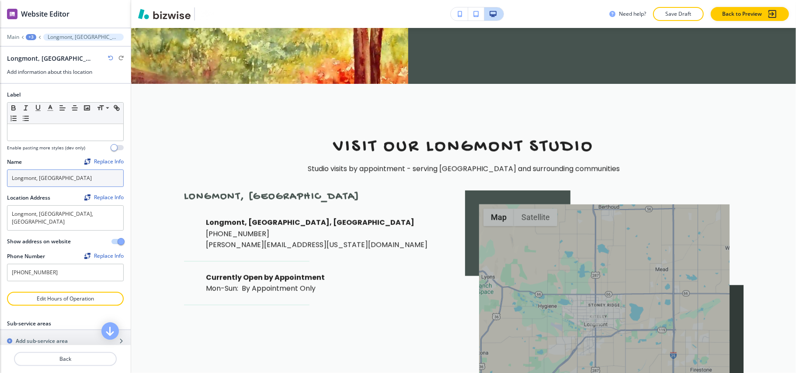
type input "Jantz@Colorado.edu"
drag, startPoint x: 65, startPoint y: 179, endPoint x: 0, endPoint y: 179, distance: 64.7
click at [0, 179] on div "Label Small Normal Large Huge Enable pasting more styles (dev only) Name Replac…" at bounding box center [65, 188] width 131 height 208
type input "Locati"
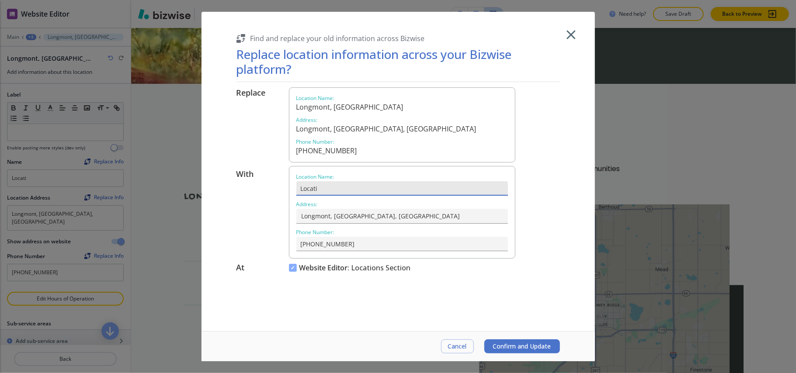
click at [346, 186] on input "Locati" at bounding box center [401, 188] width 211 height 14
type input "Location"
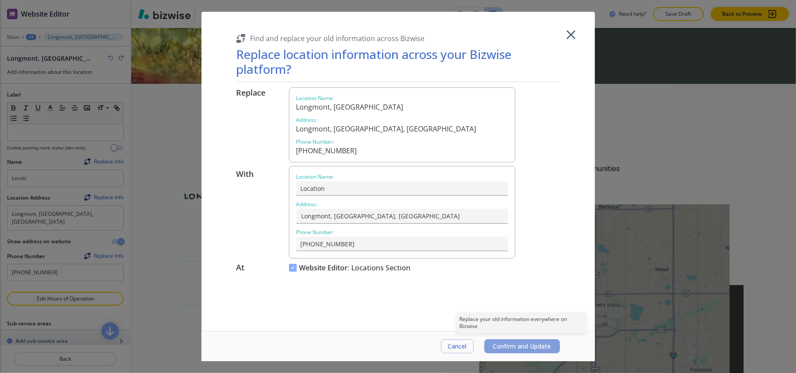
click at [504, 344] on span "Confirm and Update" at bounding box center [522, 346] width 58 height 7
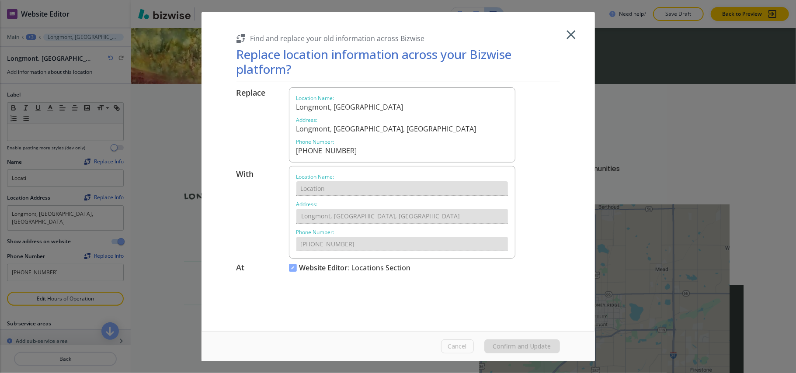
type input "Location"
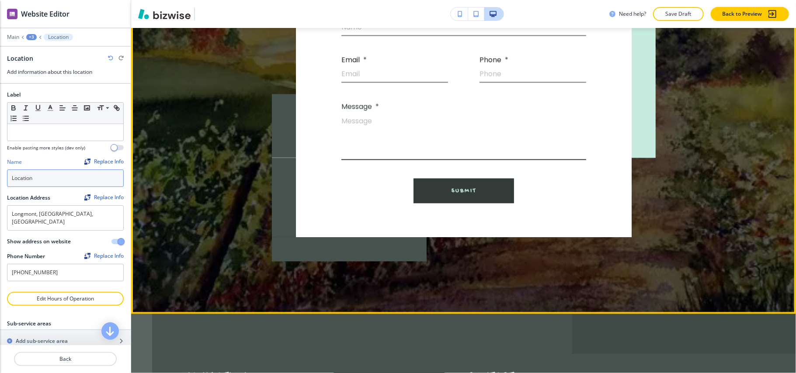
scroll to position [6258, 0]
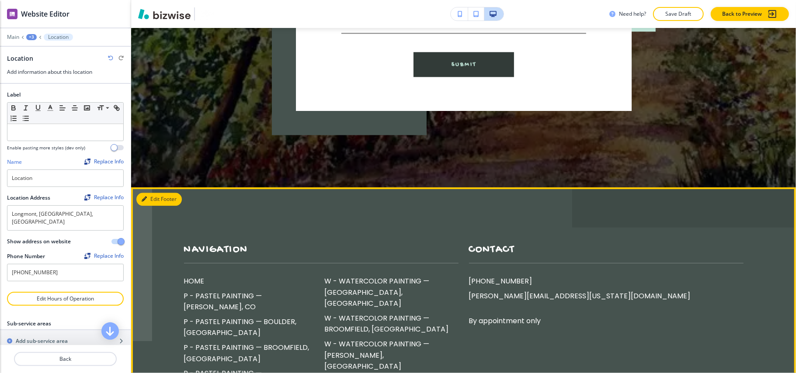
click at [157, 193] on button "Edit Footer" at bounding box center [158, 199] width 45 height 13
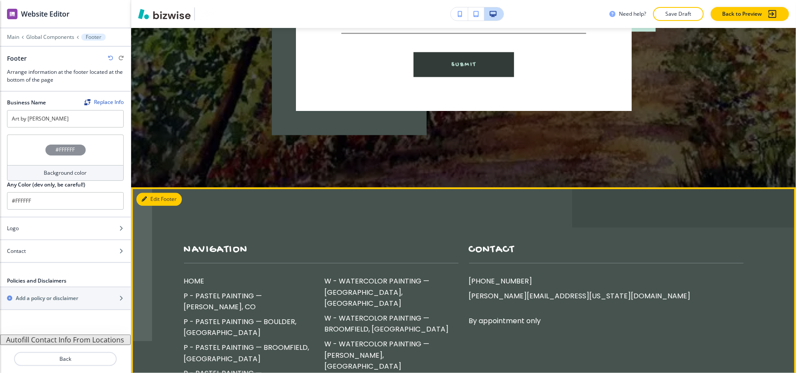
scroll to position [6323, 0]
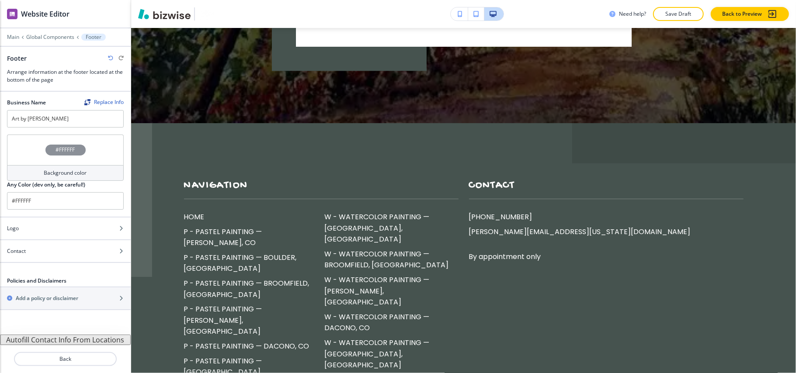
click at [74, 339] on button "Autofill Contact Info From Locations" at bounding box center [65, 340] width 131 height 10
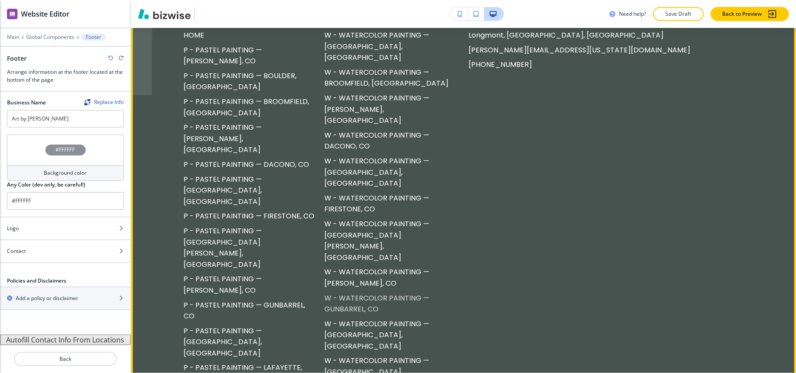
scroll to position [6614, 0]
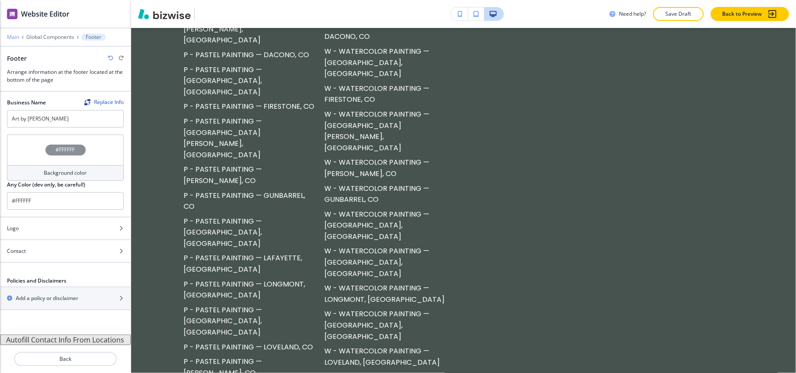
click at [9, 35] on p "Main" at bounding box center [13, 37] width 12 height 6
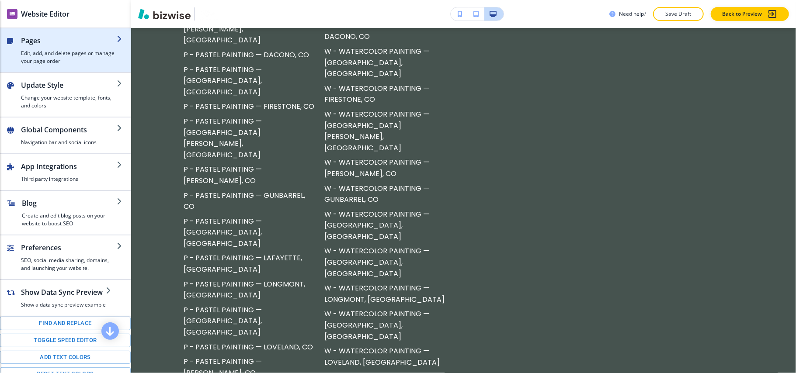
click at [60, 54] on h4 "Edit, add, and delete pages or manage your page order" at bounding box center [69, 57] width 96 height 16
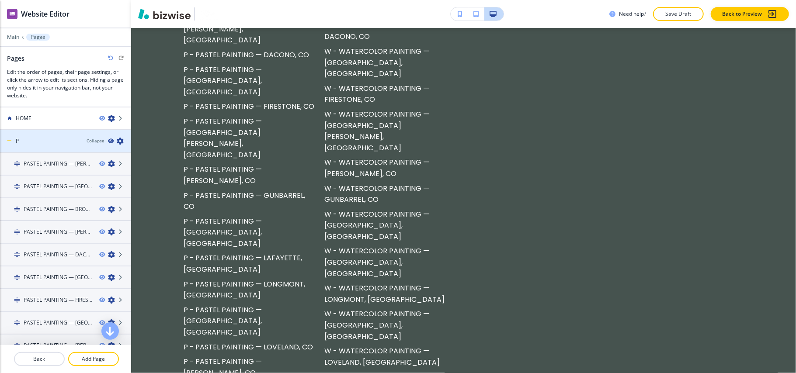
click at [108, 142] on icon "button" at bounding box center [110, 140] width 5 height 5
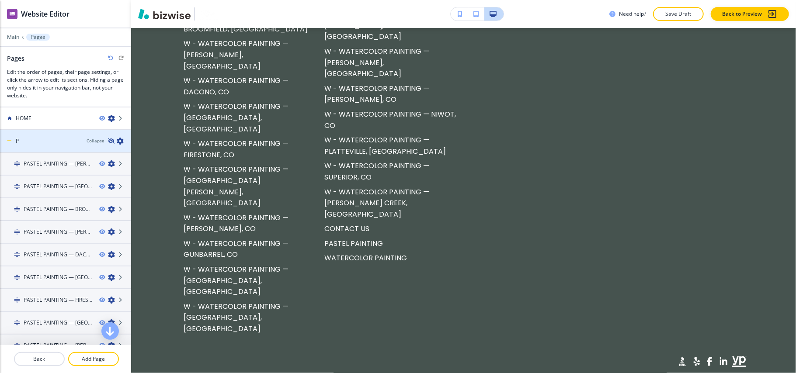
scroll to position [6542, 0]
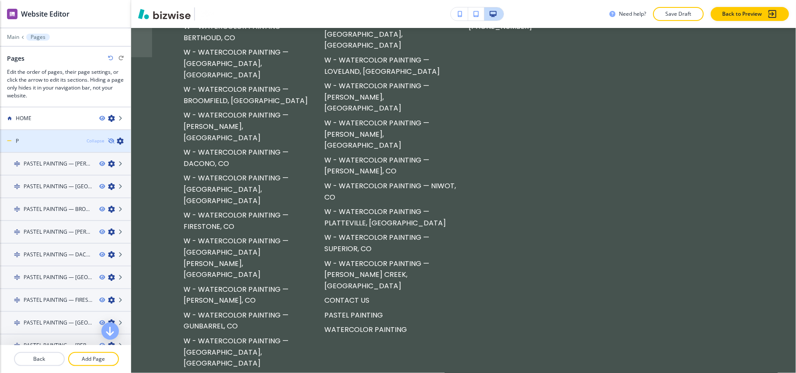
click at [86, 140] on div "Collapse" at bounding box center [95, 141] width 18 height 7
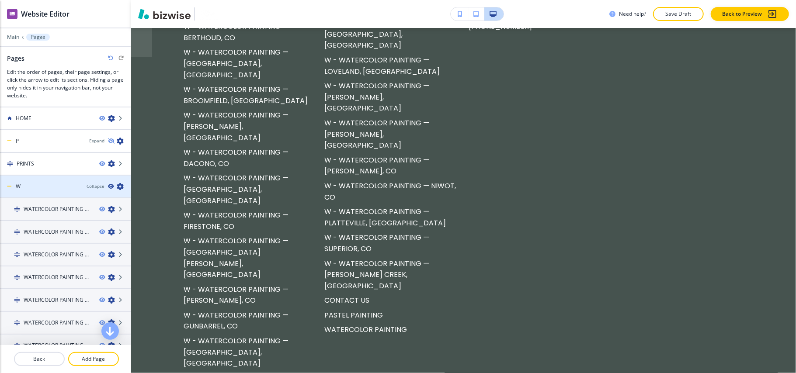
click at [108, 187] on icon "button" at bounding box center [110, 186] width 5 height 5
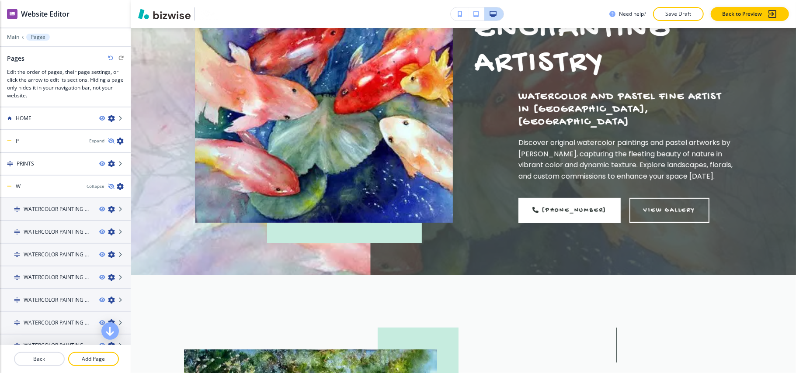
scroll to position [0, 0]
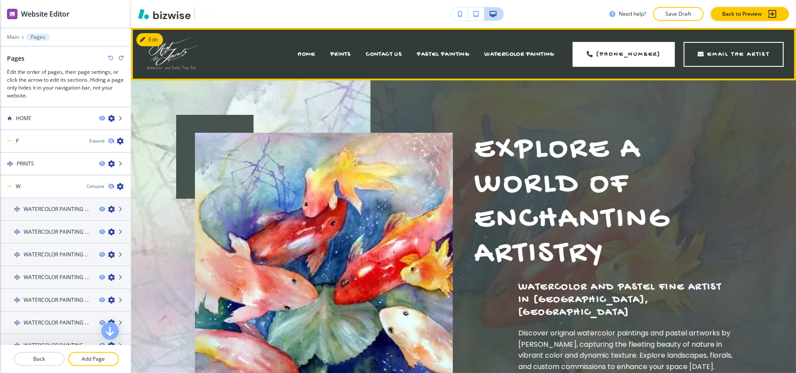
click at [433, 49] on div "PASTEL PAINTING" at bounding box center [442, 54] width 67 height 35
click at [435, 51] on span "PASTEL PAINTING" at bounding box center [443, 54] width 52 height 7
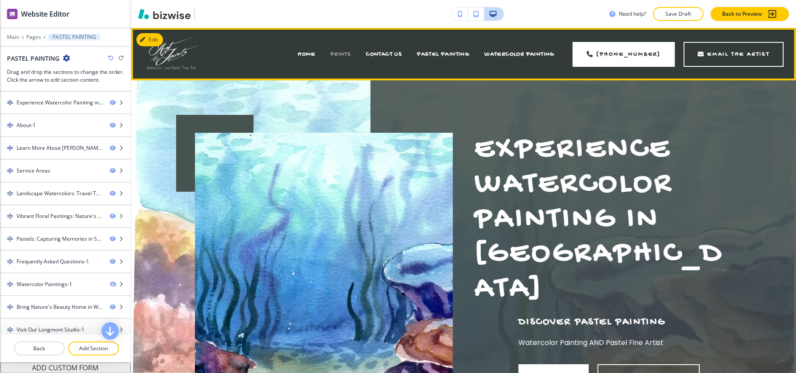
click at [338, 55] on span "PRINTS" at bounding box center [340, 54] width 21 height 7
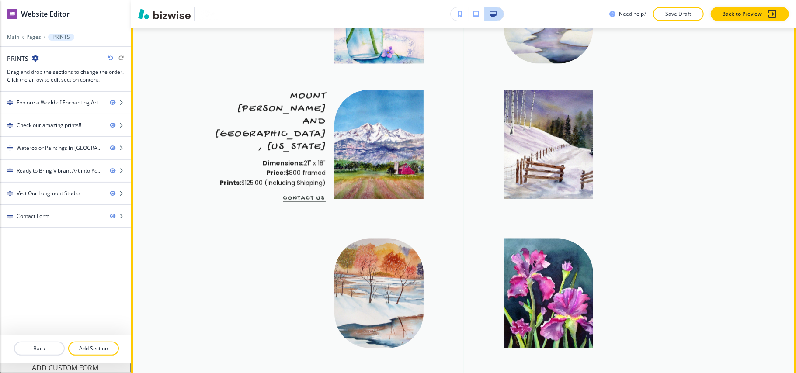
scroll to position [1281, 0]
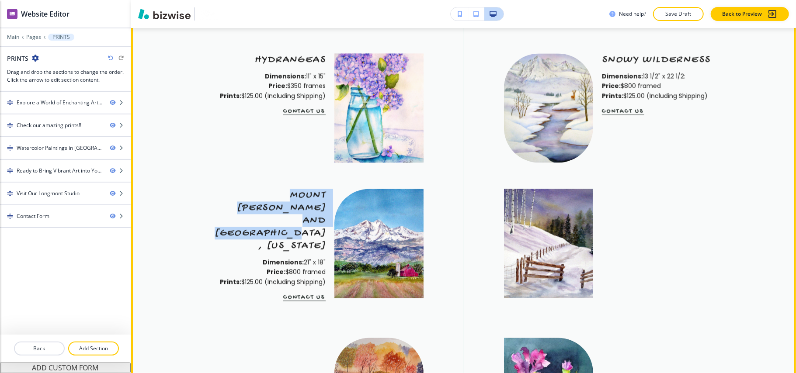
drag, startPoint x: 207, startPoint y: 170, endPoint x: 320, endPoint y: 197, distance: 116.0
click at [320, 197] on p "MOUNT MEEKER AND LONGS PEAK, COLORADO" at bounding box center [267, 220] width 115 height 63
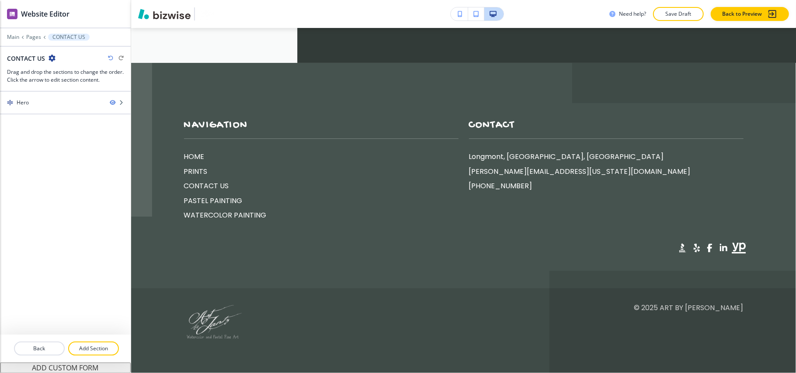
scroll to position [0, 0]
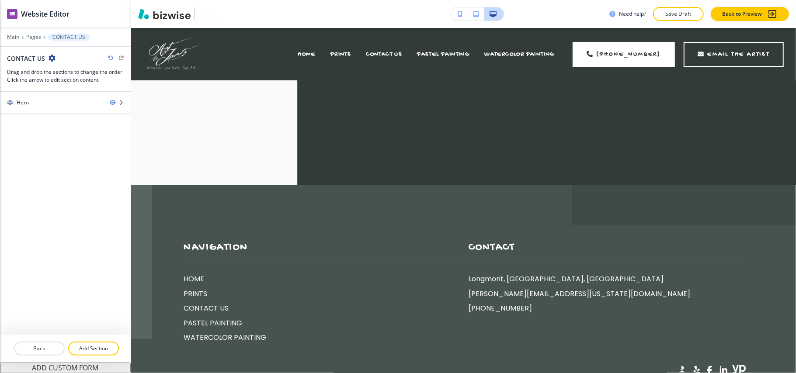
copy p "MOUNT MEEKER AND LONGS PEAK, COLORADO"
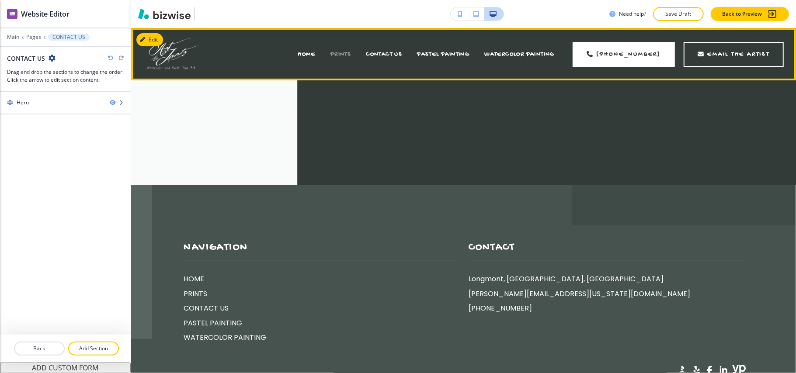
click at [342, 54] on span "PRINTS" at bounding box center [340, 54] width 21 height 7
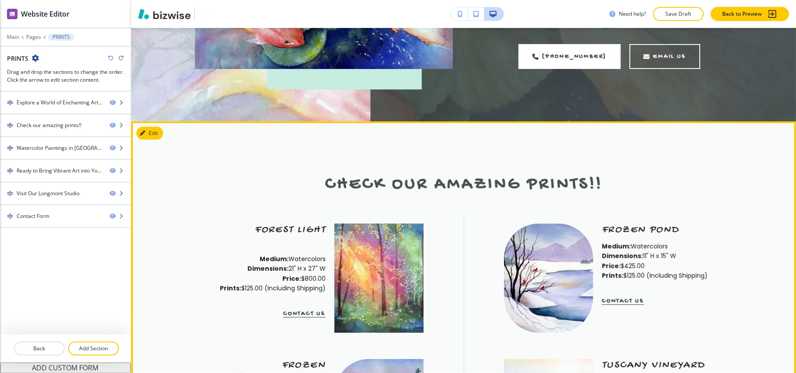
scroll to position [284, 0]
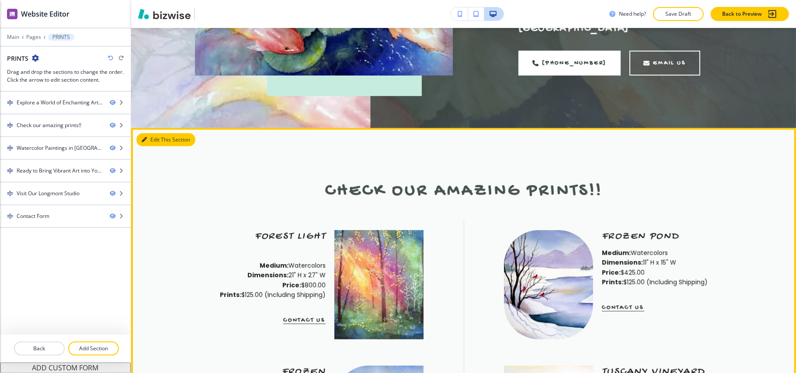
click at [154, 133] on button "Edit This Section" at bounding box center [165, 139] width 59 height 13
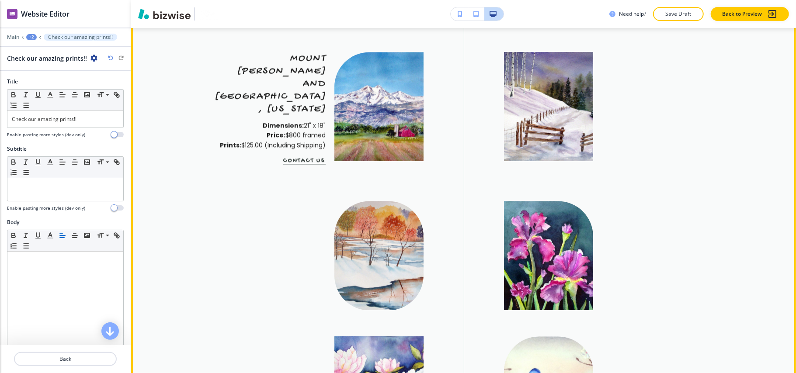
scroll to position [1302, 0]
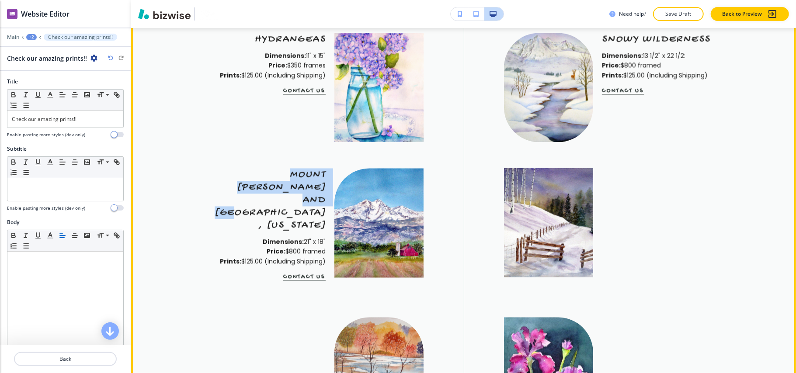
drag, startPoint x: 212, startPoint y: 144, endPoint x: 317, endPoint y: 165, distance: 106.9
click at [317, 165] on div "MOUNT MEEKER AND LONGS PEAK, COLORADO Dimensions: 21" x 18" Price: $800 framed …" at bounding box center [263, 224] width 124 height 131
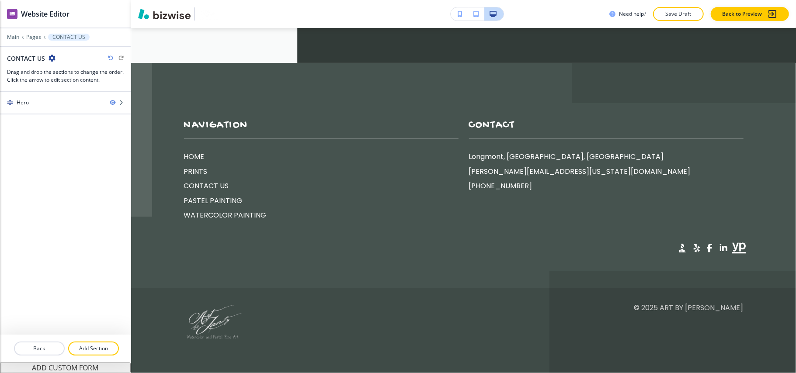
scroll to position [0, 0]
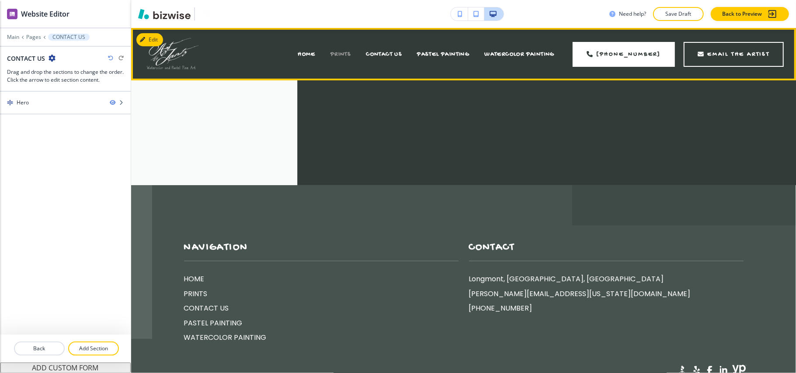
click at [337, 51] on span "PRINTS" at bounding box center [340, 54] width 21 height 7
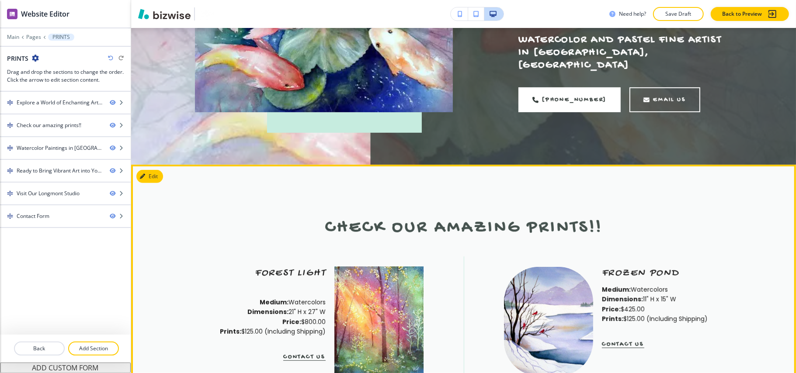
scroll to position [140, 0]
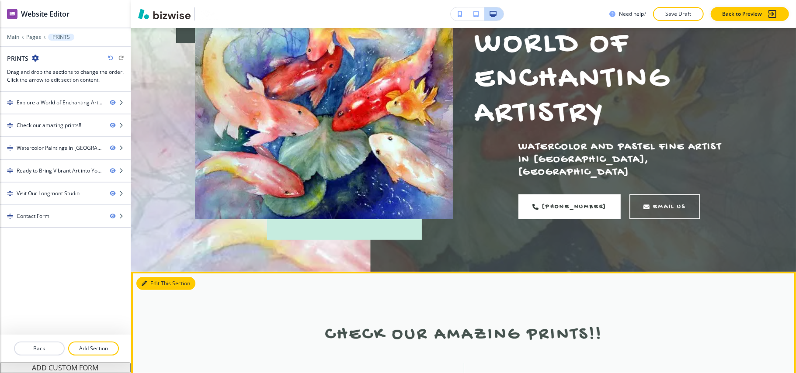
click at [155, 277] on button "Edit This Section" at bounding box center [165, 283] width 59 height 13
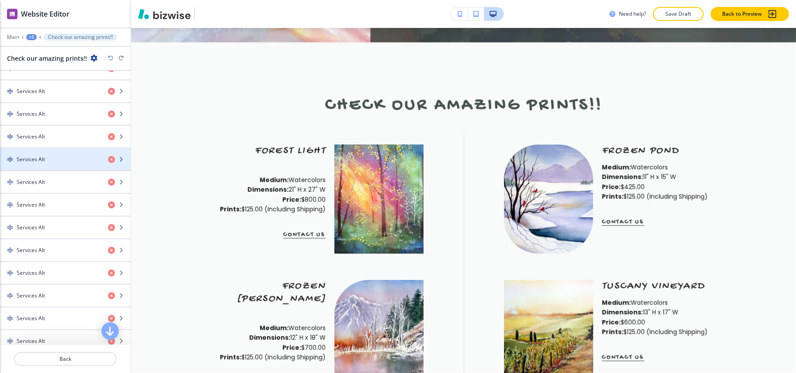
scroll to position [640, 0]
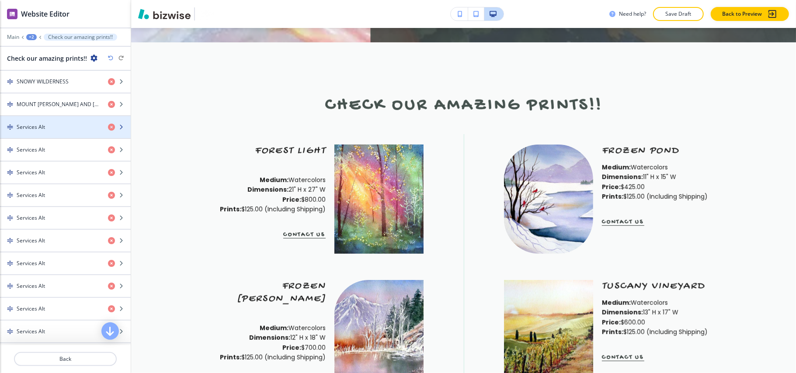
click at [56, 123] on div "button" at bounding box center [65, 119] width 131 height 7
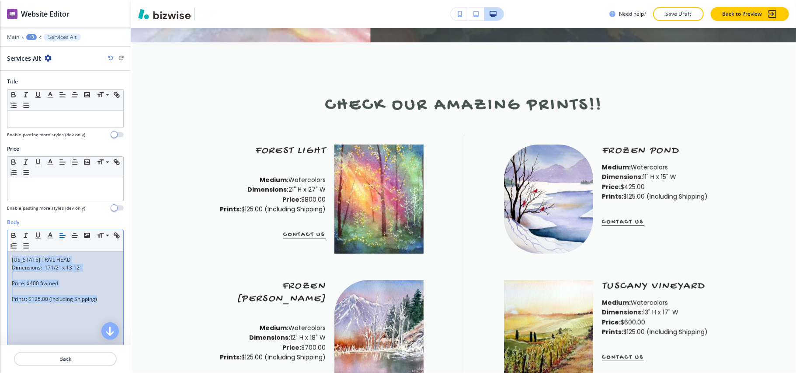
scroll to position [0, 0]
drag, startPoint x: 76, startPoint y: 261, endPoint x: 0, endPoint y: 263, distance: 76.0
click at [0, 263] on div "Body Small Normal Large Huge COLORADO TRAIL HEAD Dimensions: 171/2" x 13 12" Pr…" at bounding box center [65, 300] width 131 height 164
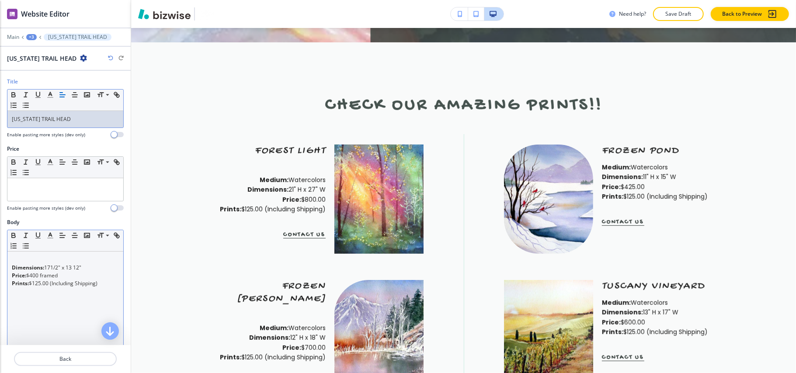
click at [10, 271] on div "Dimensions: 171/2" x 13 12" Price: $400 framed Prints: $125.00 (Including Shipp…" at bounding box center [65, 309] width 116 height 114
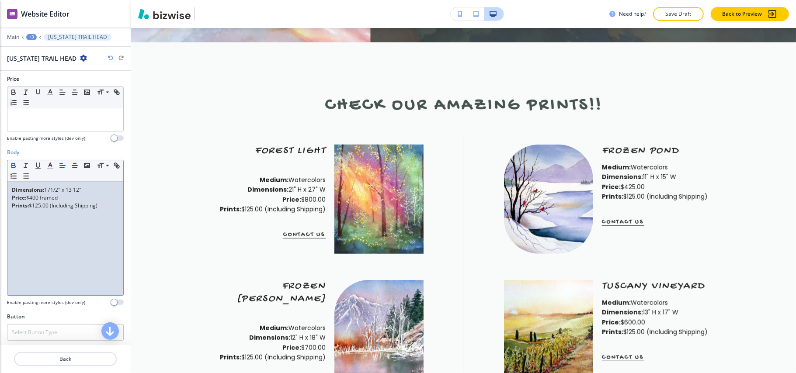
scroll to position [150, 0]
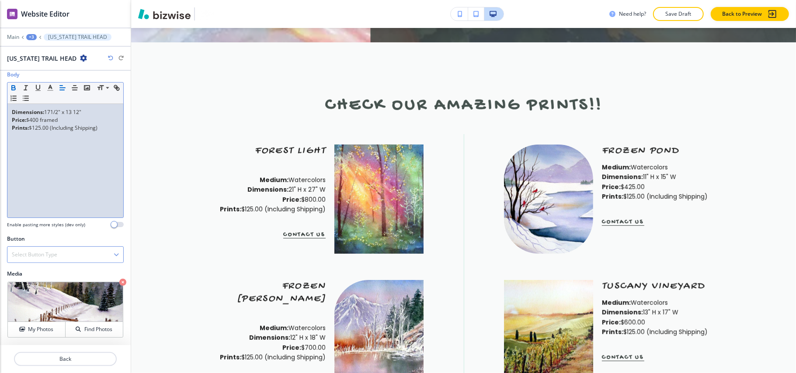
click at [47, 259] on div "Select Button Type" at bounding box center [65, 255] width 116 height 16
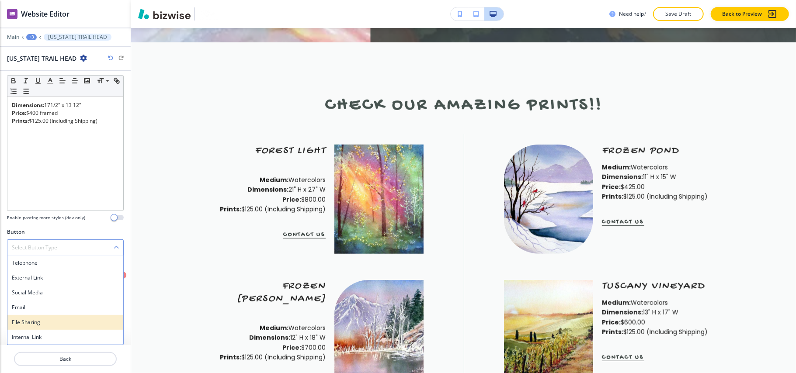
scroll to position [156, 0]
click at [34, 341] on h4 "Internal Link" at bounding box center [65, 337] width 107 height 8
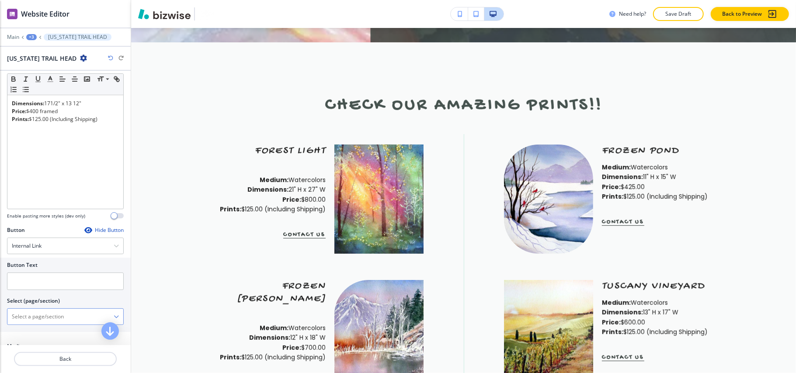
click at [48, 317] on \(page\/section\) "Manual Input" at bounding box center [60, 316] width 106 height 15
type \(page\/section\) "CONTACT US"
click at [40, 334] on h4 "CONTACT US" at bounding box center [65, 332] width 107 height 8
click at [51, 282] on input "text" at bounding box center [65, 281] width 117 height 17
paste input "CONTACT US"
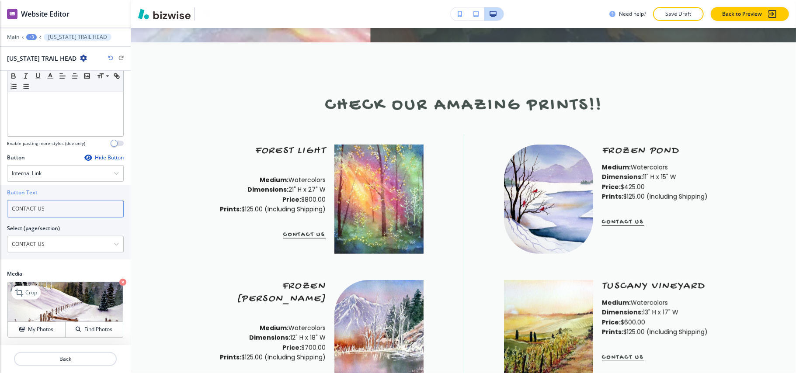
scroll to position [232, 0]
type input "CONTACT US"
click at [57, 363] on p "Back" at bounding box center [65, 359] width 101 height 8
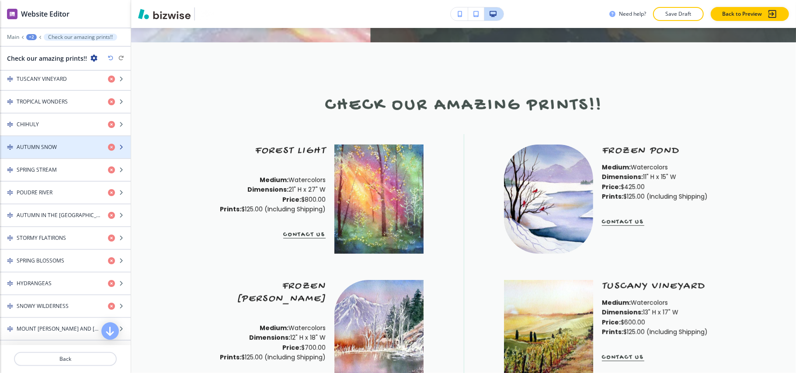
scroll to position [524, 0]
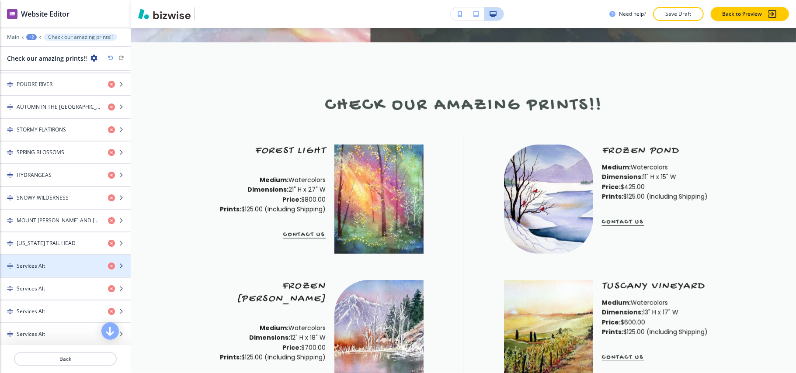
click at [54, 270] on div "Services Alt" at bounding box center [50, 266] width 101 height 8
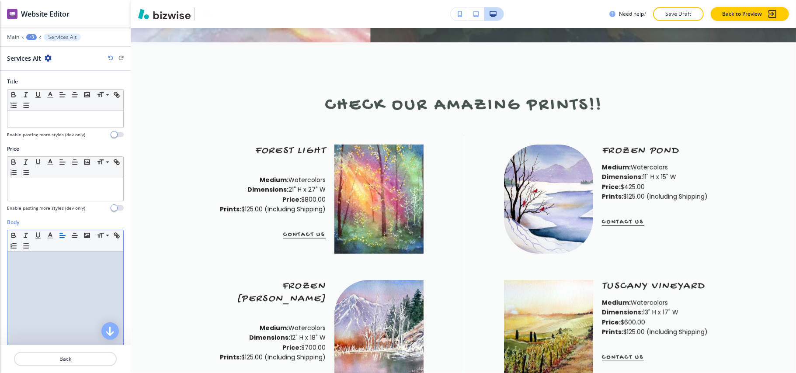
scroll to position [0, 0]
drag, startPoint x: 63, startPoint y: 266, endPoint x: 0, endPoint y: 268, distance: 62.9
click at [0, 268] on div "Body Small Normal Large Huge AUTUMN SNOW Dimensions: 23" x 14" Price: $700 fram…" at bounding box center [65, 300] width 131 height 164
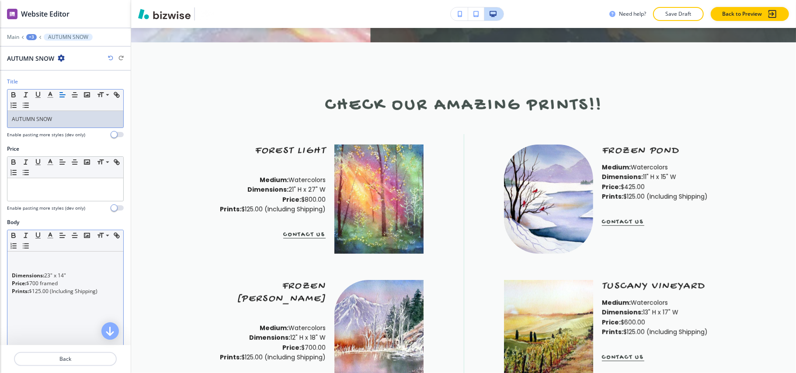
click at [7, 279] on div "Small Normal Large Huge Dimensions: 23" x 14" Price: $700 framed Prints: $125.0…" at bounding box center [65, 298] width 117 height 136
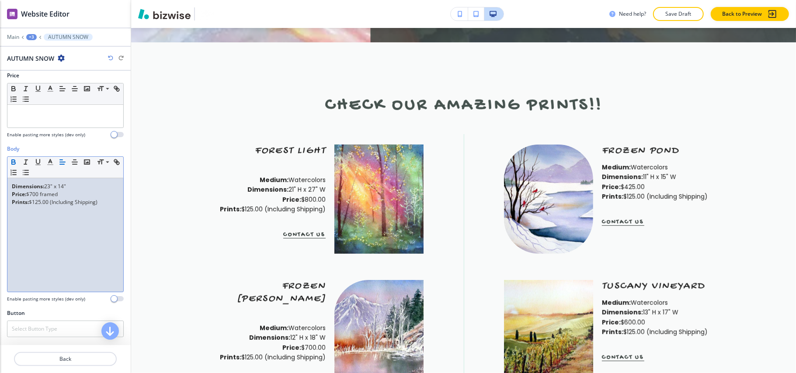
scroll to position [150, 0]
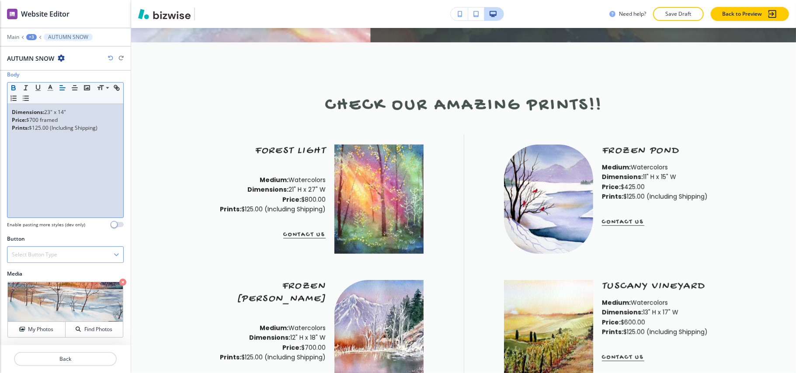
click at [44, 254] on h4 "Select Button Type" at bounding box center [34, 255] width 45 height 8
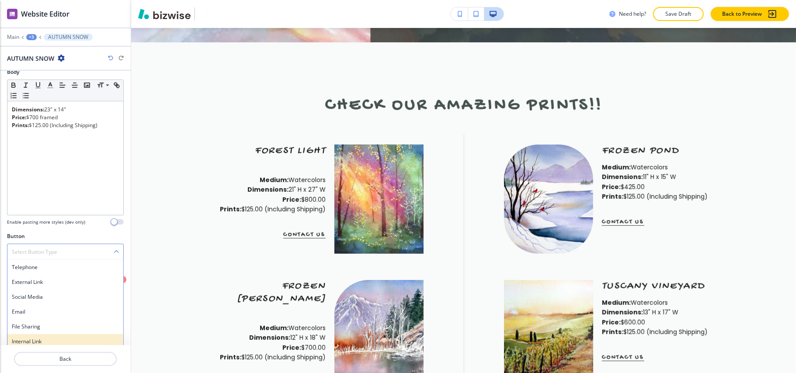
click at [32, 339] on div "Internal Link" at bounding box center [65, 341] width 116 height 15
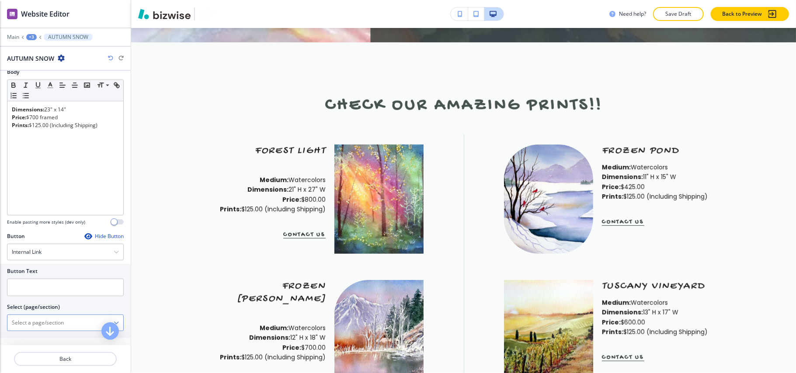
click at [41, 328] on \(page\/section\) "Manual Input" at bounding box center [60, 322] width 106 height 15
click at [46, 341] on h4 "CONTACT US" at bounding box center [65, 338] width 107 height 8
type \(page\/section\) "CONTACT US"
click at [46, 327] on \(page\/section\) "CONTACT US" at bounding box center [60, 322] width 106 height 15
click at [12, 293] on input "text" at bounding box center [65, 287] width 117 height 17
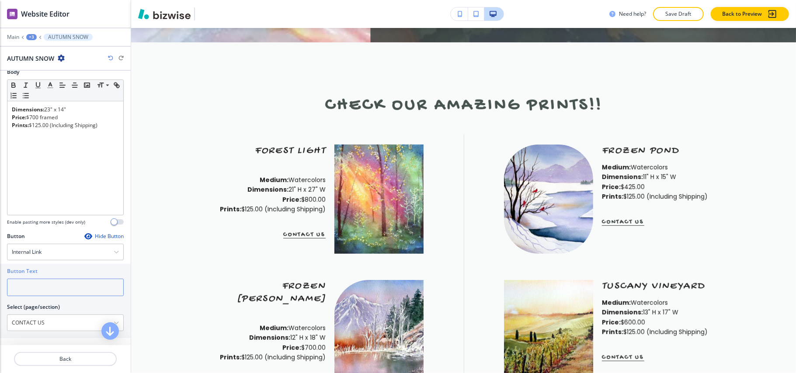
paste input "CONTACT US"
type input "CONTACT US"
drag, startPoint x: 67, startPoint y: 364, endPoint x: 86, endPoint y: 268, distance: 98.4
click at [86, 275] on div "Website Editor Main +3 AUTUMN SNOW AUTUMN SNOW Title Small Normal Large Huge AU…" at bounding box center [65, 186] width 131 height 373
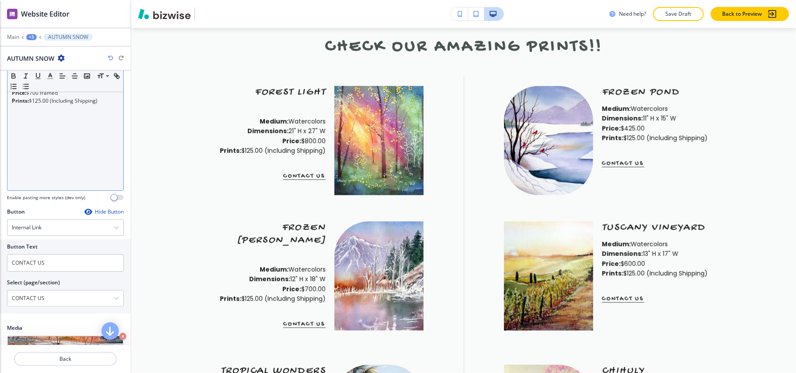
scroll to position [232, 0]
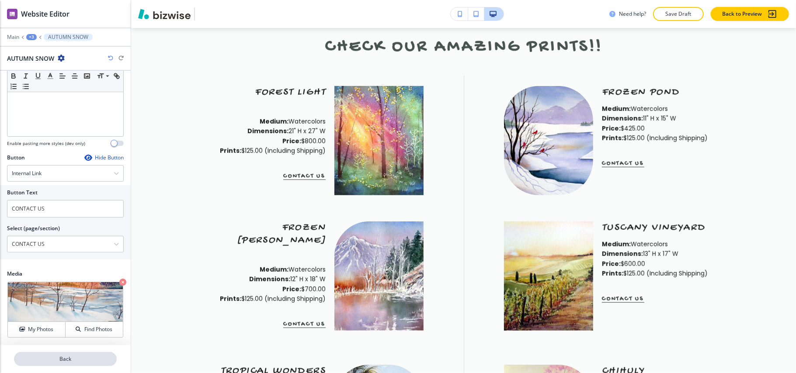
click at [60, 357] on p "Back" at bounding box center [65, 359] width 101 height 8
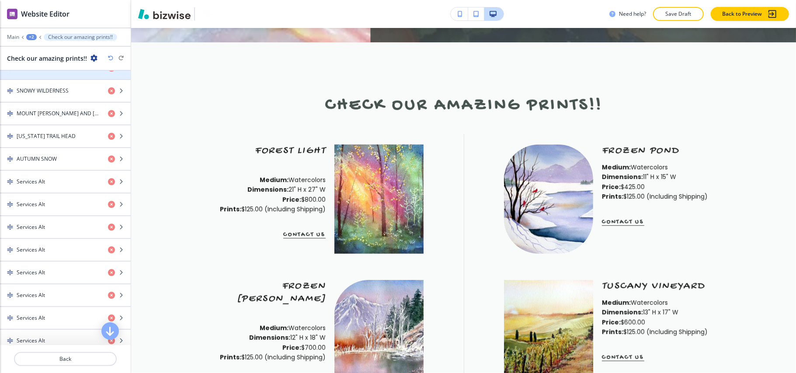
scroll to position [640, 0]
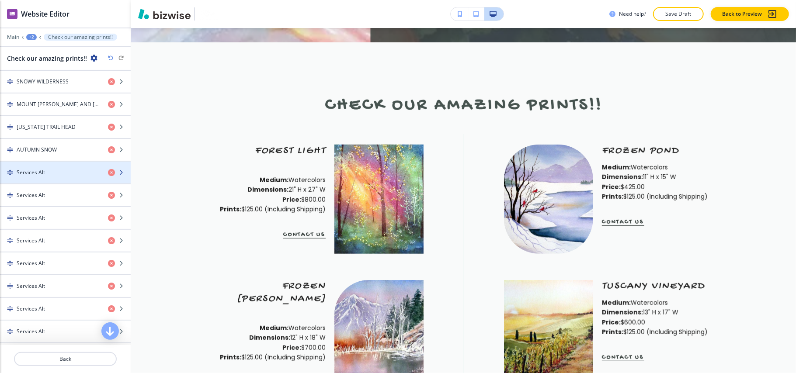
click at [50, 176] on div "Services Alt" at bounding box center [50, 173] width 101 height 8
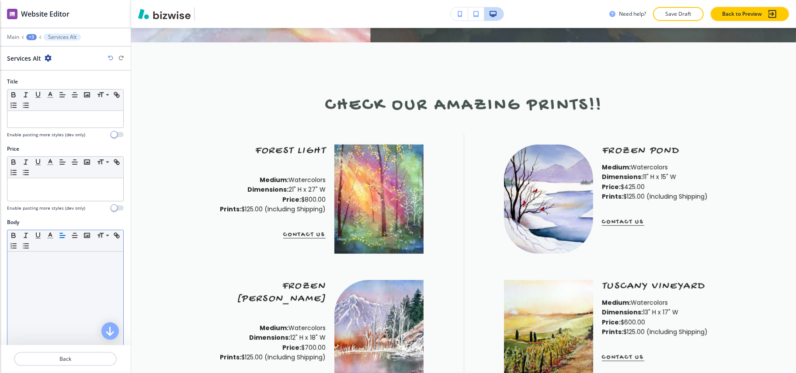
click at [47, 291] on div at bounding box center [65, 309] width 116 height 114
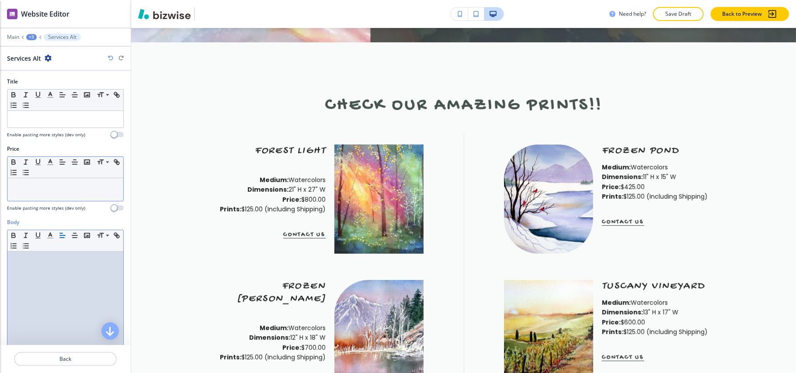
scroll to position [0, 0]
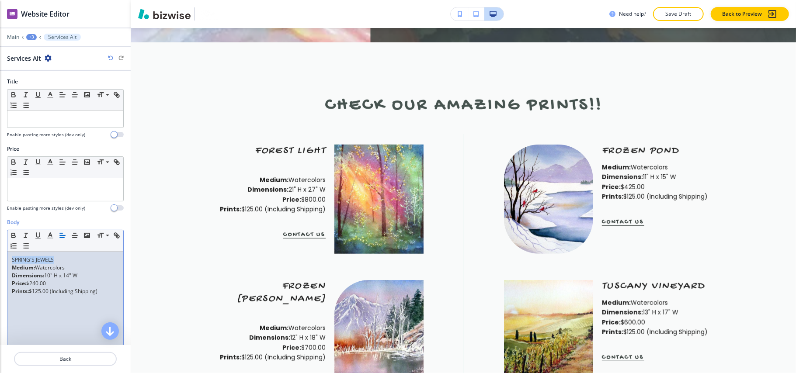
drag, startPoint x: 59, startPoint y: 257, endPoint x: 0, endPoint y: 259, distance: 58.6
click at [0, 259] on div "Body Small Normal Large Huge SPRING'S JEWELS Medium: Watercolors Dimensions: 10…" at bounding box center [65, 300] width 131 height 164
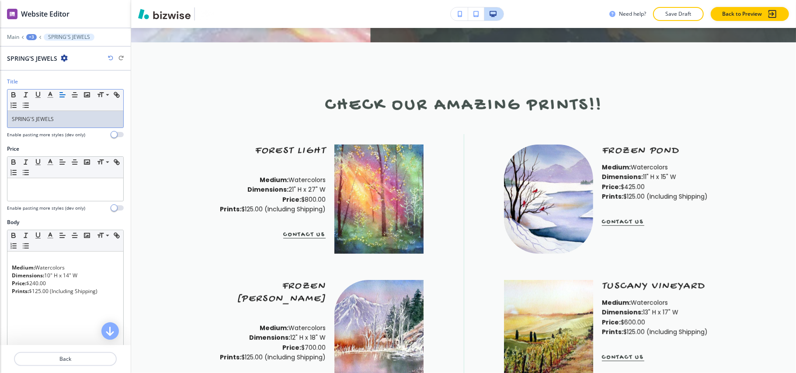
click at [6, 273] on div "Body Small Normal Large Huge Medium: Watercolors Dimensions: 10" H x 14" W Pric…" at bounding box center [65, 300] width 131 height 164
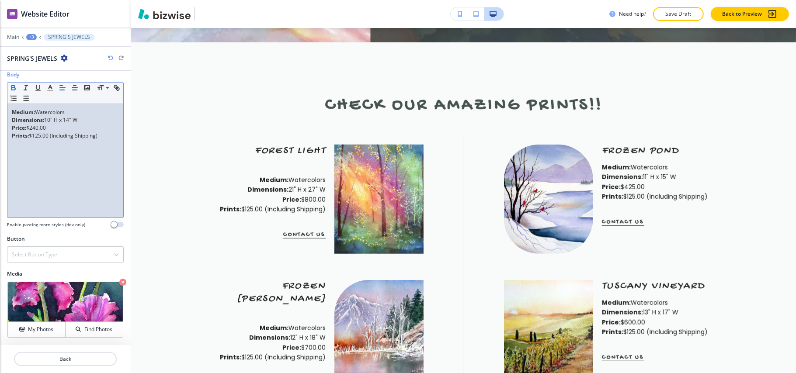
scroll to position [150, 0]
click at [65, 253] on div "Select Button Type" at bounding box center [65, 255] width 116 height 16
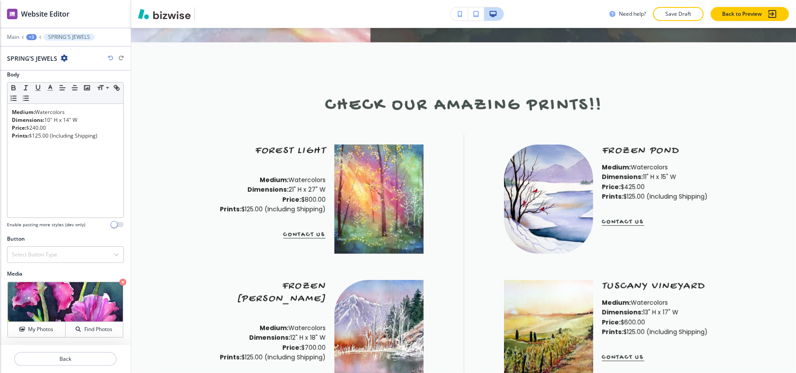
click at [45, 345] on div at bounding box center [65, 348] width 131 height 7
click at [62, 251] on div "Select Button Type" at bounding box center [65, 255] width 116 height 16
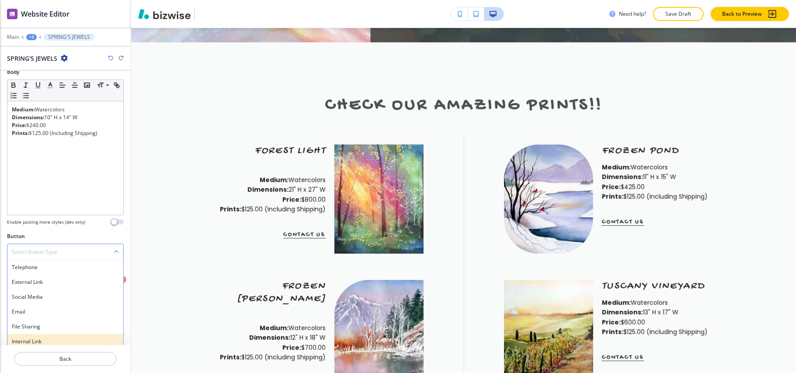
click at [32, 337] on div "Internal Link" at bounding box center [65, 341] width 116 height 15
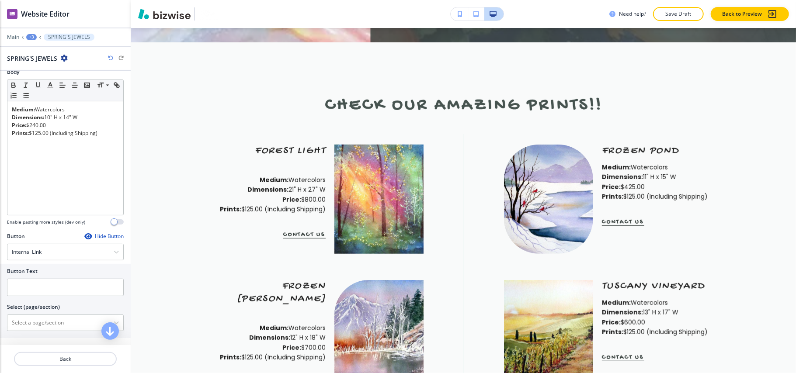
click at [63, 308] on div "Select (page/section)" at bounding box center [65, 307] width 117 height 8
click at [53, 322] on \(page\/section\) "Manual Input" at bounding box center [60, 322] width 106 height 15
type \(page\/section\) "CONTACT US"
click at [37, 336] on h4 "CONTACT US" at bounding box center [65, 338] width 107 height 8
click at [51, 289] on input "text" at bounding box center [65, 287] width 117 height 17
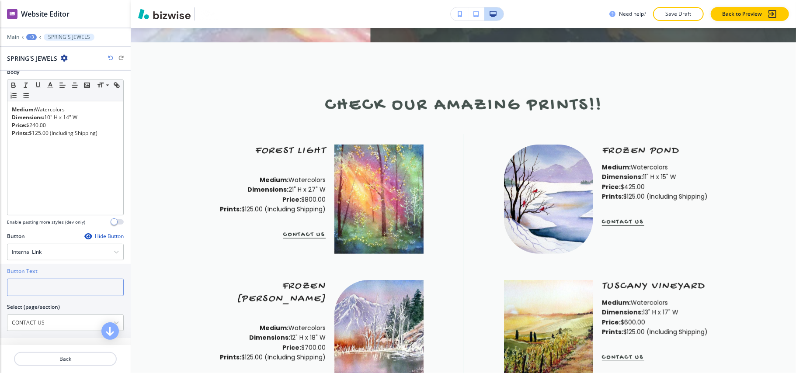
paste input "CONTACT US"
type input "CONTACT US"
click at [63, 359] on p "Back" at bounding box center [65, 359] width 101 height 8
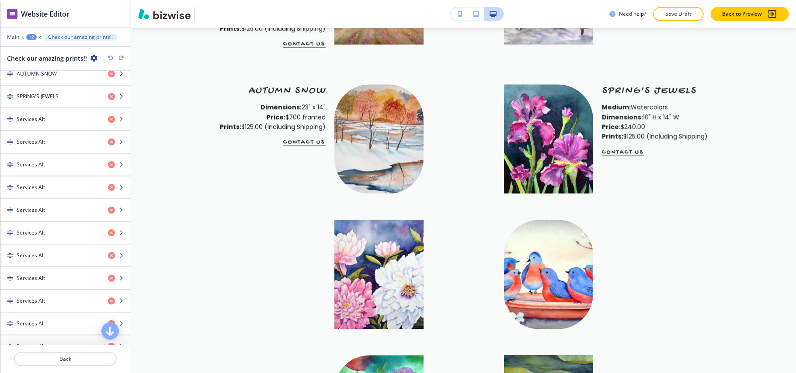
scroll to position [611, 0]
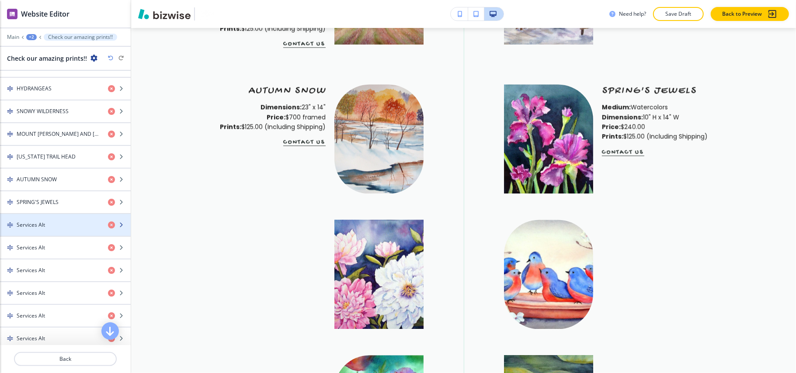
click at [81, 229] on div "Services Alt" at bounding box center [50, 225] width 101 height 8
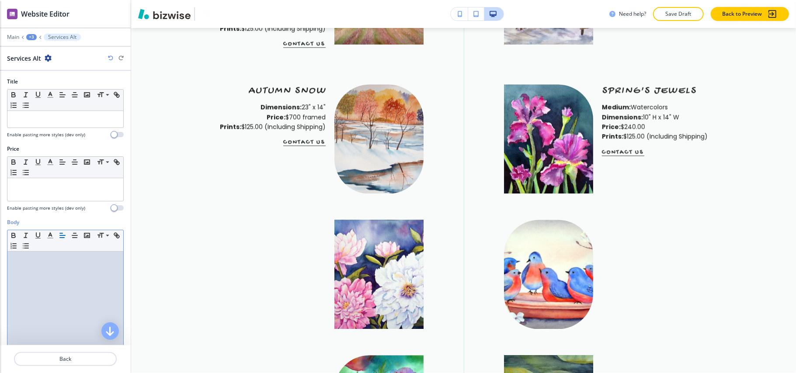
scroll to position [0, 0]
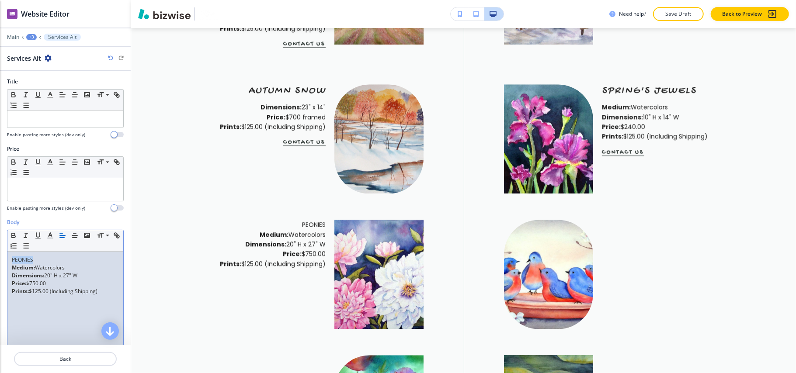
drag, startPoint x: 0, startPoint y: 258, endPoint x: 31, endPoint y: 259, distance: 31.5
click at [0, 258] on div "Body Small Normal Large Huge PEONIES Medium: Watercolors Dimensions: 20" H x 27…" at bounding box center [65, 300] width 131 height 164
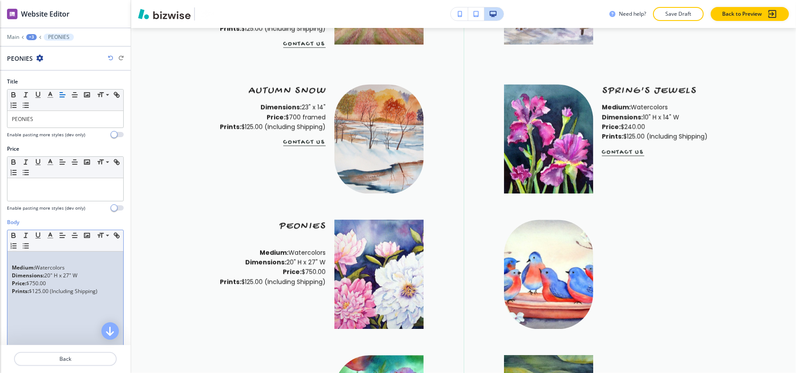
click at [6, 273] on div "Body Small Normal Large Huge Medium: Watercolors Dimensions: 20" H x 27" W Pric…" at bounding box center [65, 300] width 131 height 164
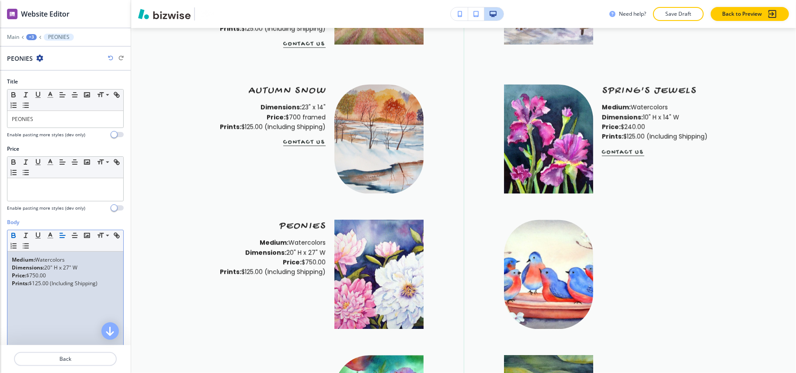
scroll to position [150, 0]
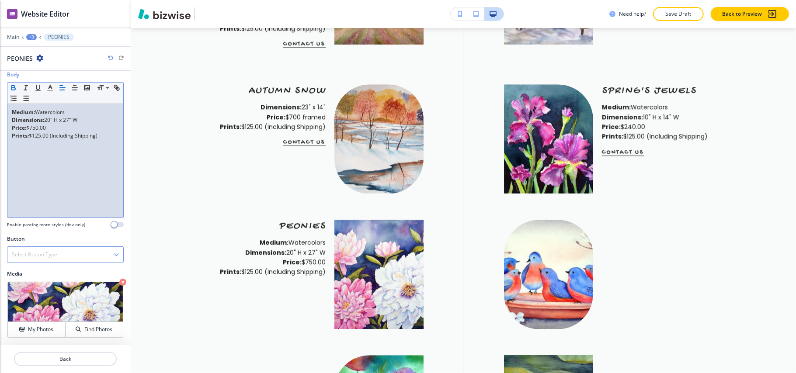
click at [60, 250] on div "Select Button Type" at bounding box center [65, 255] width 116 height 16
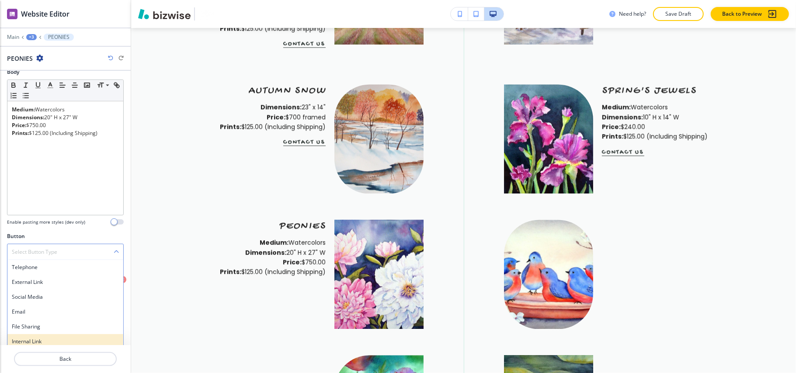
click at [40, 340] on h4 "Internal Link" at bounding box center [65, 342] width 107 height 8
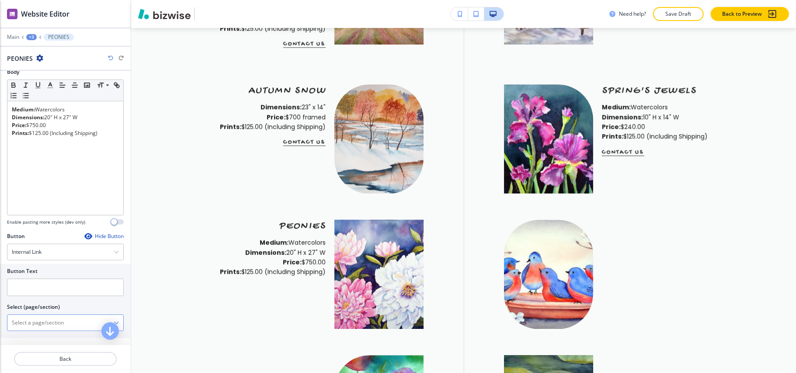
click at [46, 327] on \(page\/section\) "Manual Input" at bounding box center [60, 322] width 106 height 15
type \(page\/section\) "CONTACT US"
click at [49, 338] on h4 "CONTACT US" at bounding box center [65, 338] width 107 height 8
click at [49, 296] on input "text" at bounding box center [65, 287] width 117 height 17
paste input "CONTACT US"
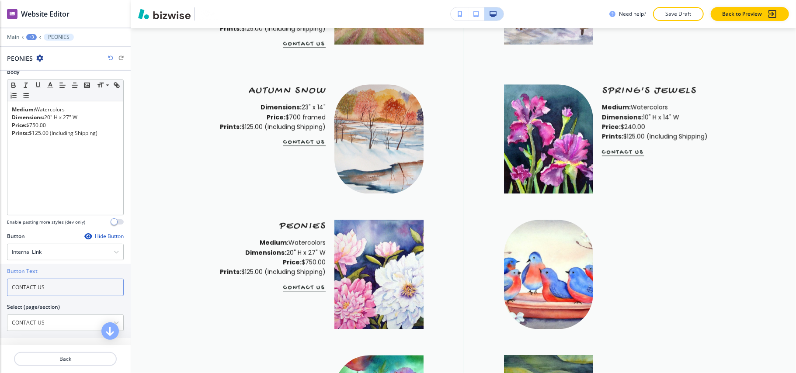
scroll to position [0, 0]
type input "CONTACT US"
click at [59, 360] on p "Back" at bounding box center [65, 359] width 101 height 8
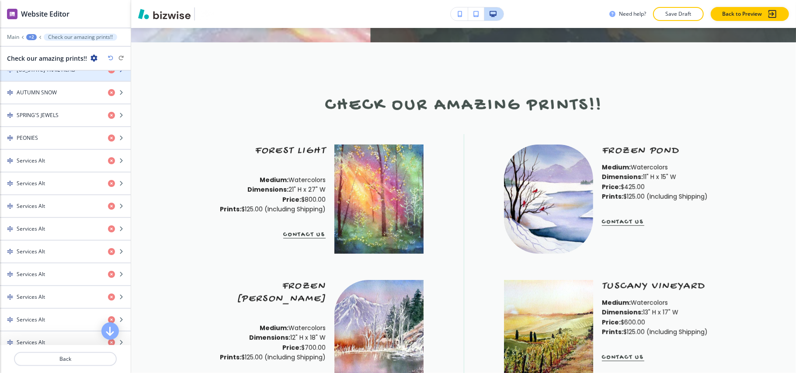
scroll to position [699, 0]
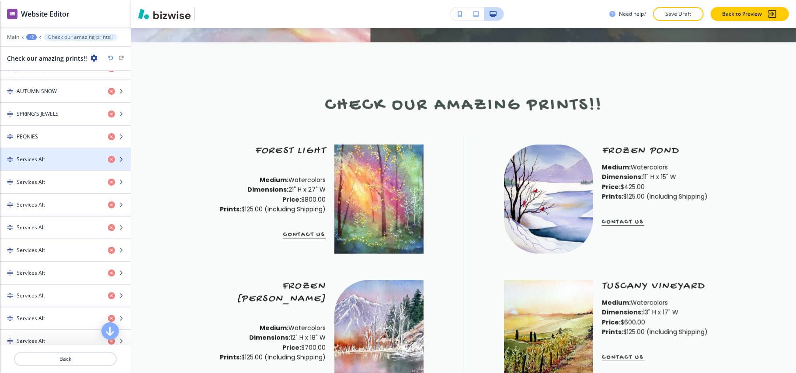
click at [46, 163] on div "Services Alt" at bounding box center [50, 160] width 101 height 8
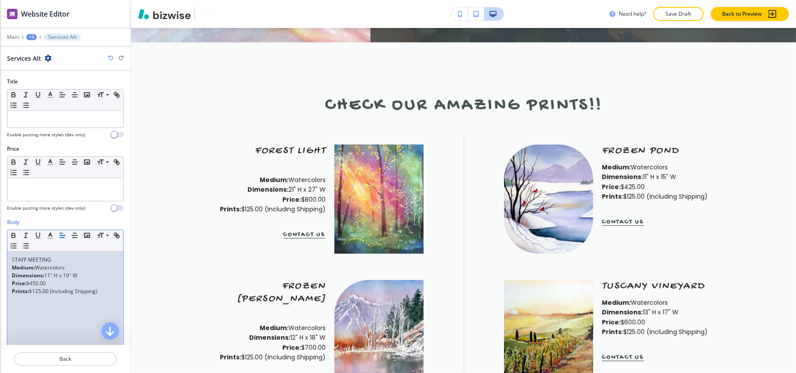
scroll to position [0, 0]
drag, startPoint x: 56, startPoint y: 259, endPoint x: 0, endPoint y: 261, distance: 56.4
click at [0, 261] on div "Body Small Normal Large Huge STAFF MEETING Medium: Watercolors Dimensions: 11" …" at bounding box center [65, 300] width 131 height 164
click at [12, 270] on strong "Medium:" at bounding box center [23, 267] width 23 height 7
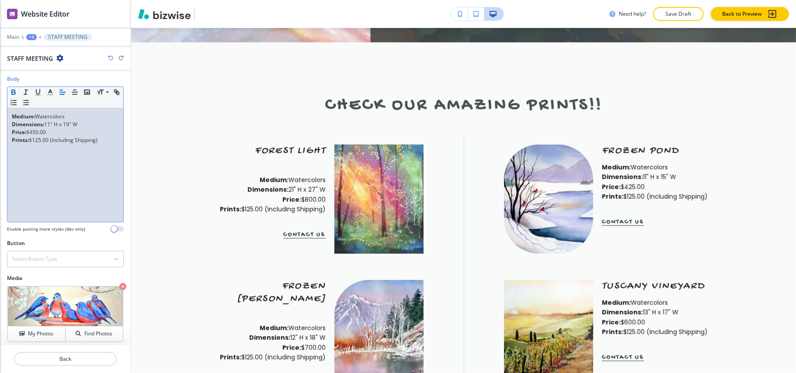
scroll to position [150, 0]
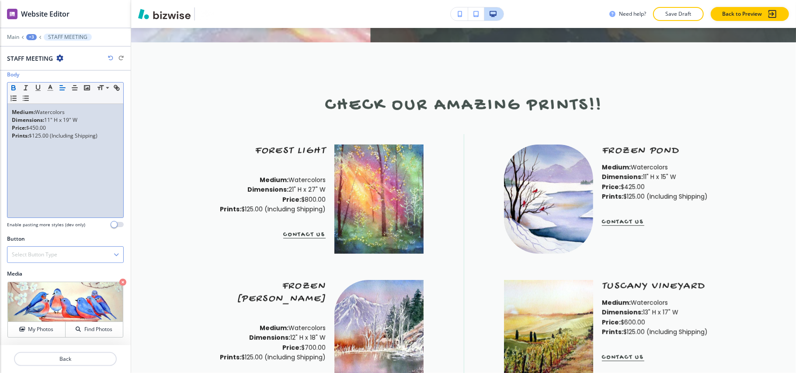
click at [63, 247] on div "Select Button Type" at bounding box center [65, 255] width 116 height 16
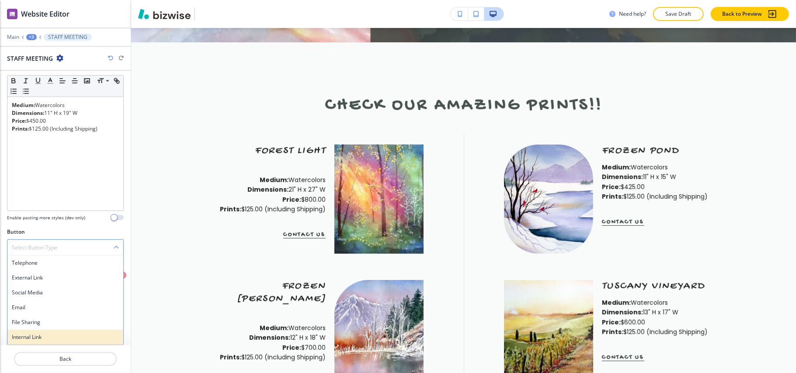
scroll to position [156, 0]
click at [36, 343] on div "Internal Link" at bounding box center [65, 337] width 116 height 15
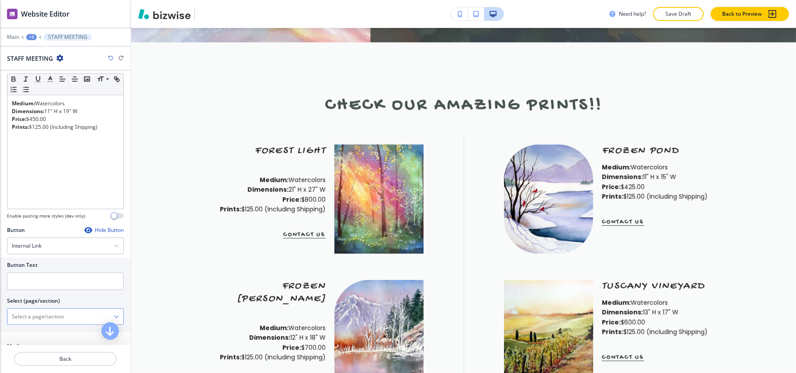
click at [57, 317] on \(page\/section\) "Manual Input" at bounding box center [60, 316] width 106 height 15
type \(page\/section\) "CONTACT US"
click at [48, 332] on h4 "CONTACT US" at bounding box center [65, 332] width 107 height 8
click at [53, 288] on input "text" at bounding box center [65, 281] width 117 height 17
click at [69, 313] on \(page\/section\) "CONTACT US" at bounding box center [60, 316] width 106 height 15
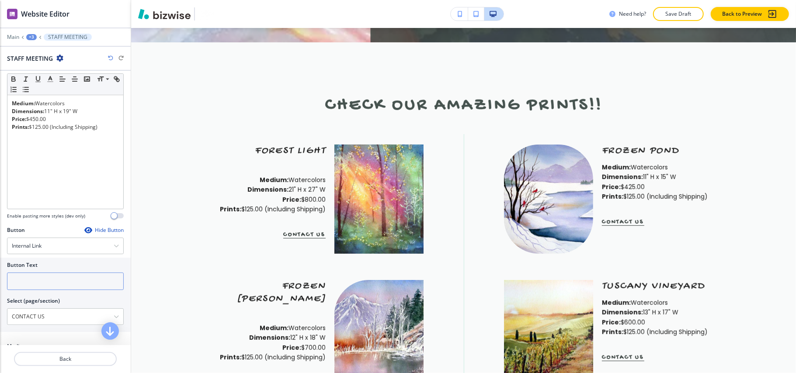
click at [23, 287] on input "text" at bounding box center [65, 281] width 117 height 17
paste input "CONTACT US"
type input "CONTACT US"
click at [65, 360] on p "Back" at bounding box center [65, 359] width 101 height 8
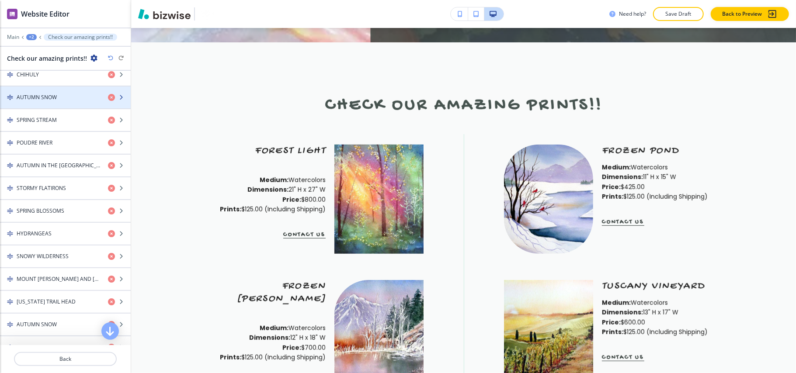
scroll to position [699, 0]
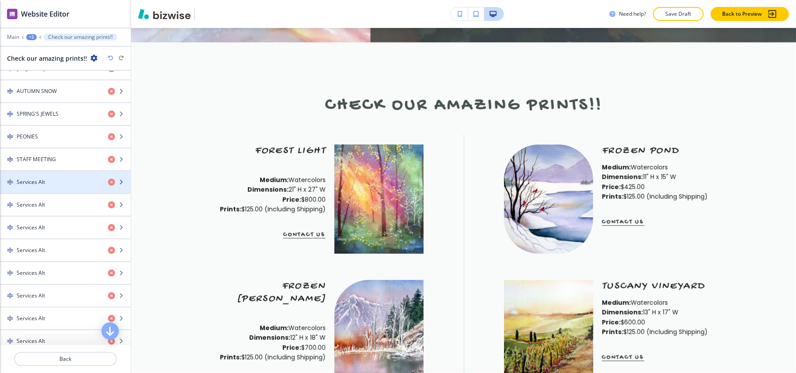
click at [44, 186] on h4 "Services Alt" at bounding box center [31, 182] width 28 height 8
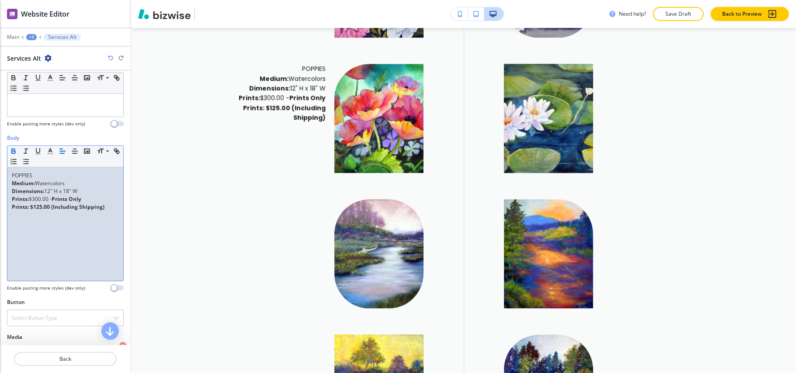
scroll to position [0, 0]
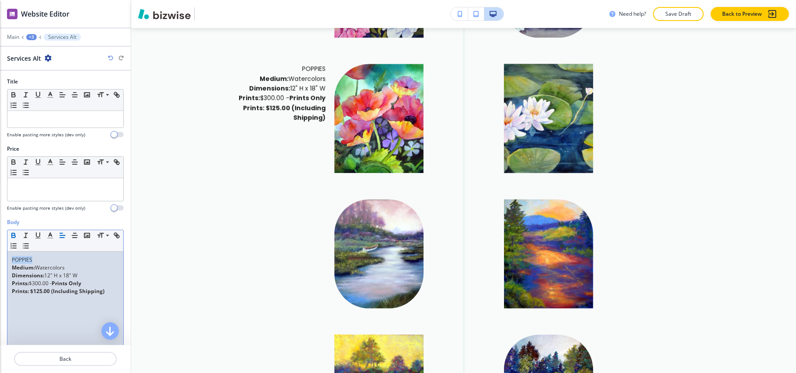
drag, startPoint x: 37, startPoint y: 259, endPoint x: 0, endPoint y: 263, distance: 37.3
click at [0, 263] on div "Body Small Normal Large Huge POPPIES Medium: Watercolors Dimensions: 12" H x 18…" at bounding box center [65, 300] width 131 height 164
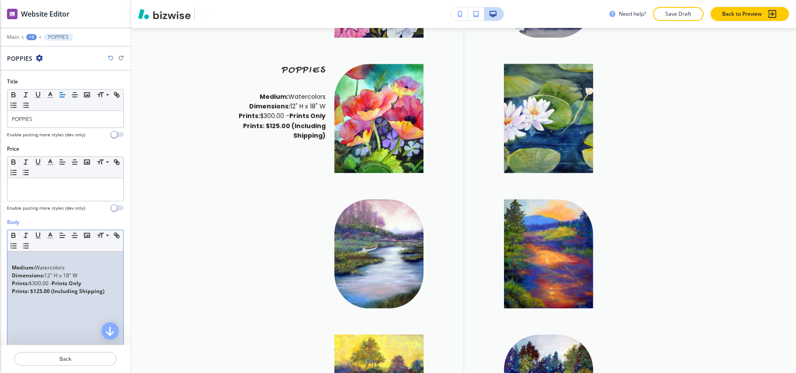
click at [6, 270] on div "Body Small Normal Large Huge Medium: Watercolors Dimensions: 12" H x 18" W Prin…" at bounding box center [65, 300] width 131 height 164
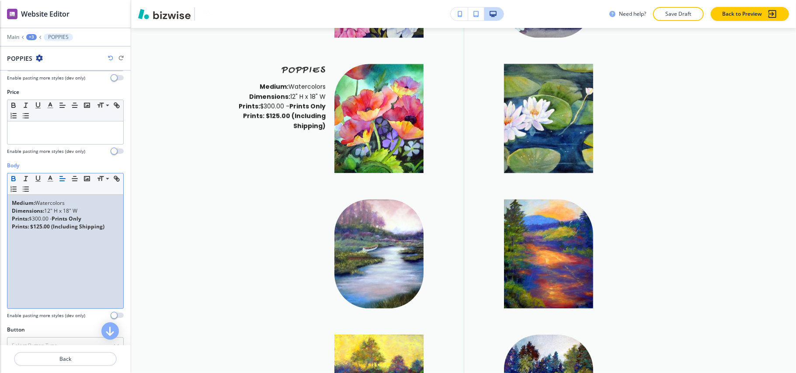
scroll to position [150, 0]
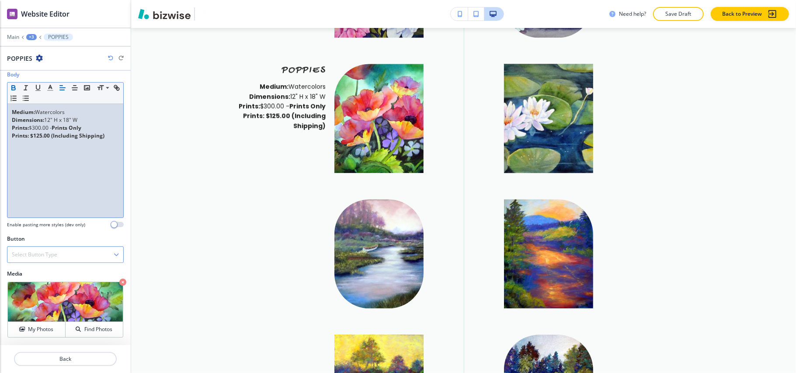
click at [35, 261] on div "Select Button Type" at bounding box center [65, 255] width 116 height 16
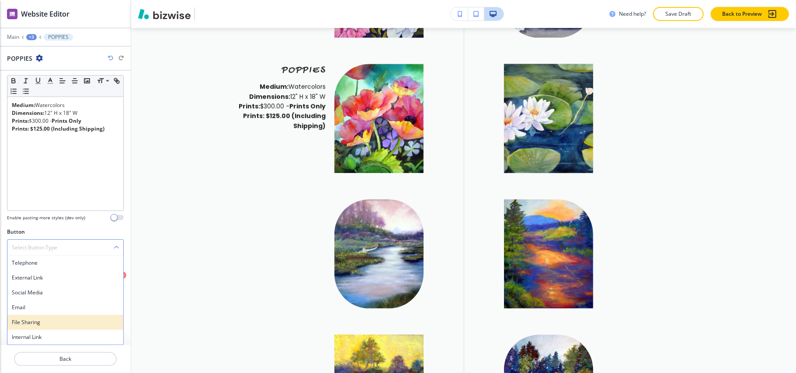
scroll to position [156, 0]
click at [29, 335] on h4 "Internal Link" at bounding box center [65, 337] width 107 height 8
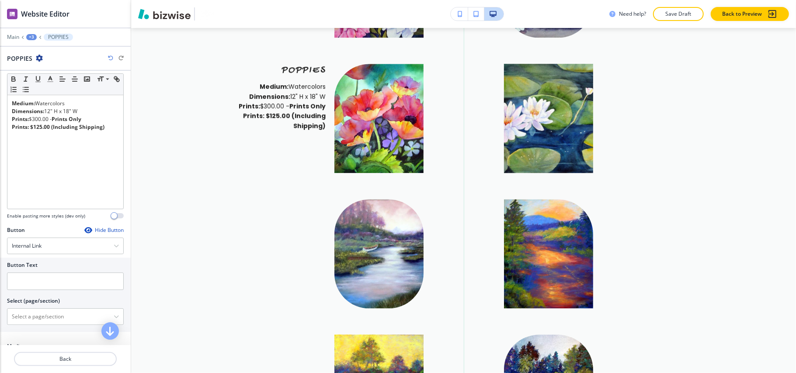
click at [40, 299] on h2 "Select (page/section)" at bounding box center [33, 301] width 53 height 8
click at [45, 320] on \(page\/section\) "Manual Input" at bounding box center [60, 316] width 106 height 15
type \(page\/section\) "CONTACT US"
click at [44, 336] on h4 "CONTACT US" at bounding box center [65, 332] width 107 height 8
click at [36, 280] on input "text" at bounding box center [65, 281] width 117 height 17
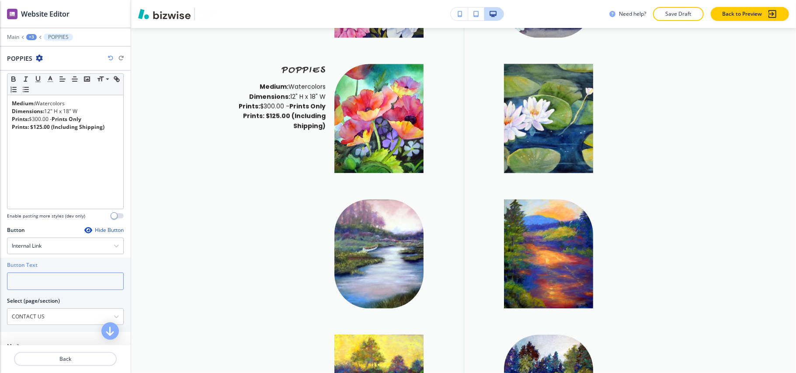
paste input "CONTACT US"
type input "CONTACT US"
click at [74, 356] on p "Back" at bounding box center [65, 359] width 101 height 8
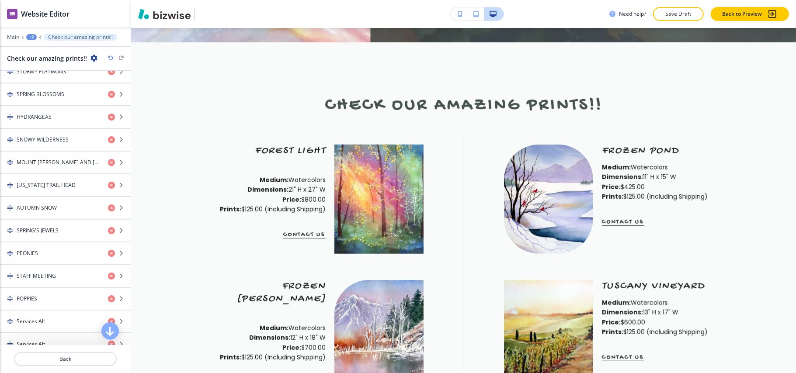
scroll to position [757, 0]
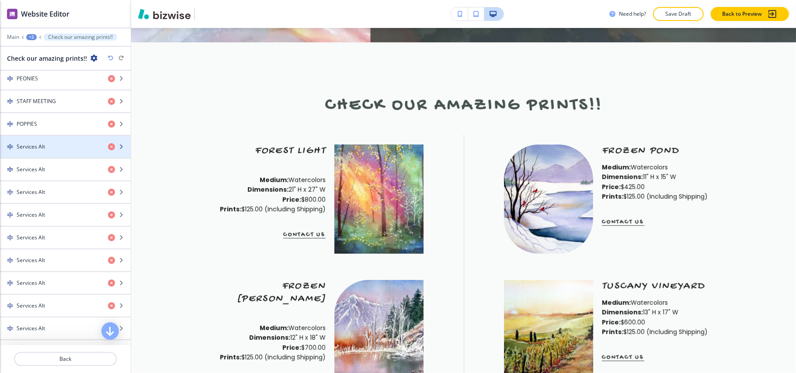
click at [38, 143] on div "button" at bounding box center [65, 139] width 131 height 7
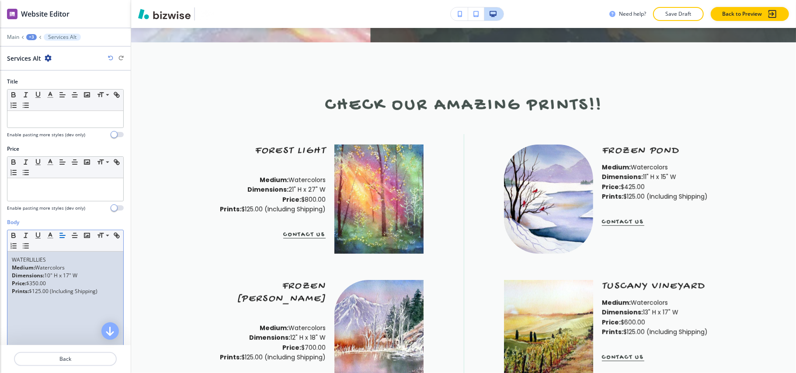
scroll to position [0, 0]
drag, startPoint x: 52, startPoint y: 256, endPoint x: 0, endPoint y: 259, distance: 52.6
click at [0, 259] on div "Body Small Normal Large Huge WATERLILLIES Medium: Watercolors Dimensions: 10" H…" at bounding box center [65, 300] width 131 height 164
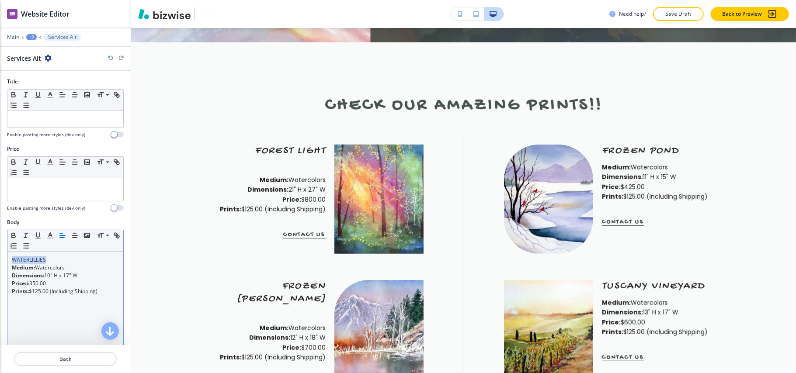
drag, startPoint x: 2, startPoint y: 259, endPoint x: 23, endPoint y: 259, distance: 21.4
click at [11, 273] on div "Medium: Watercolors Dimensions: 10" H x 17" W Price: $350.00 Prints: $125.00 (I…" at bounding box center [65, 309] width 116 height 114
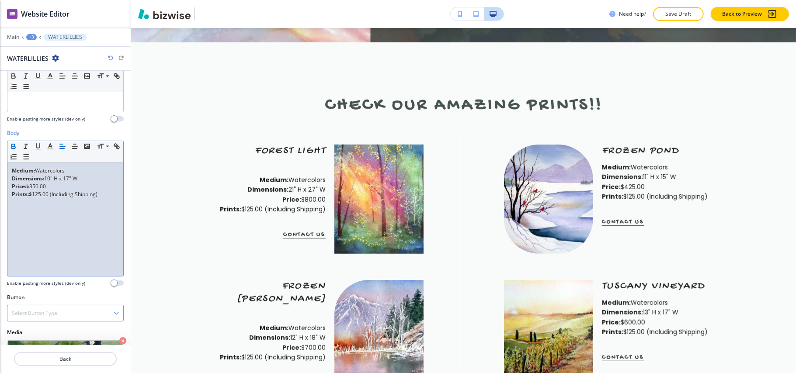
scroll to position [150, 0]
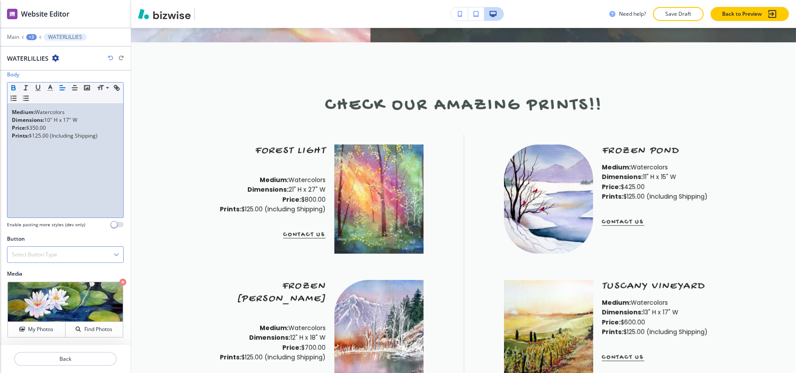
click at [38, 255] on h4 "Select Button Type" at bounding box center [34, 255] width 45 height 8
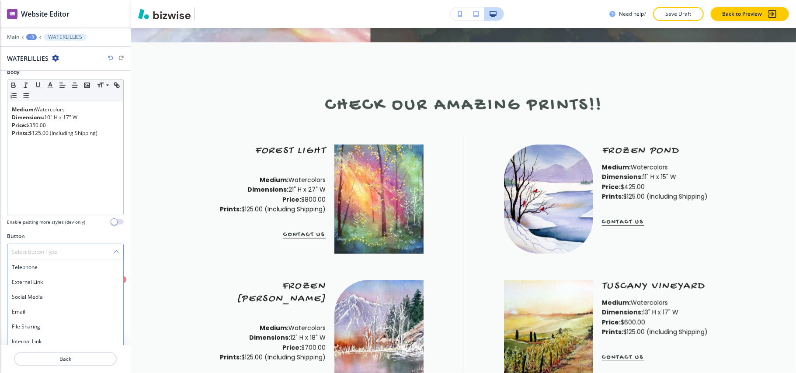
scroll to position [156, 0]
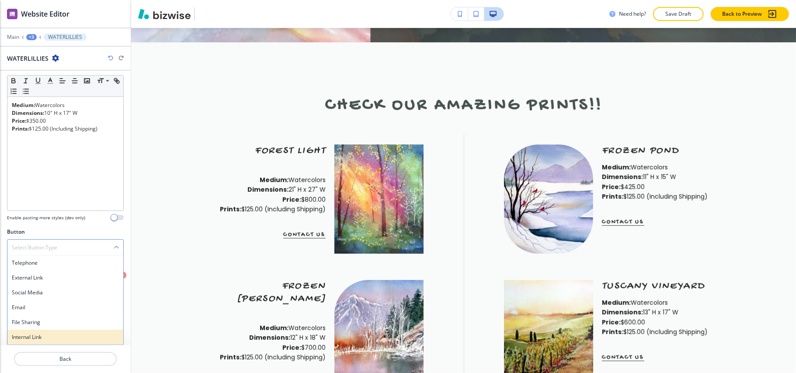
click at [37, 338] on h4 "Internal Link" at bounding box center [65, 337] width 107 height 8
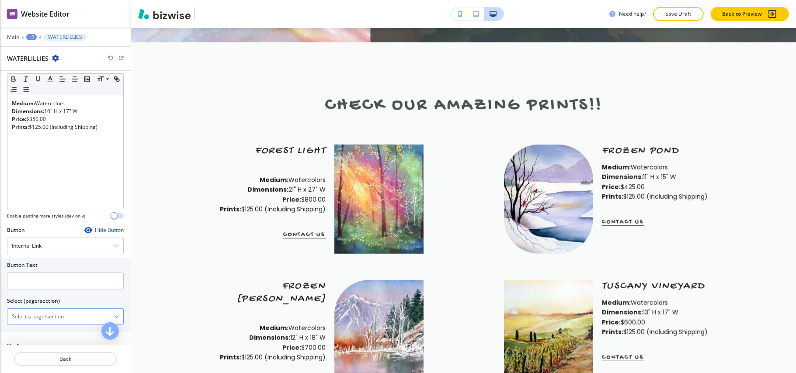
click at [43, 320] on \(page\/section\) "Manual Input" at bounding box center [60, 316] width 106 height 15
type \(page\/section\) "CONTACT US"
click at [46, 332] on h4 "CONTACT US" at bounding box center [65, 332] width 107 height 8
click at [44, 283] on input "text" at bounding box center [65, 281] width 117 height 17
paste input "CONTACT US"
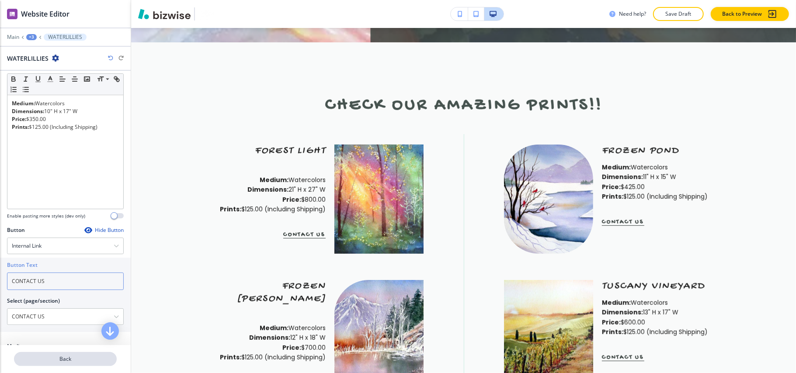
type input "CONTACT US"
click at [58, 361] on p "Back" at bounding box center [65, 359] width 101 height 8
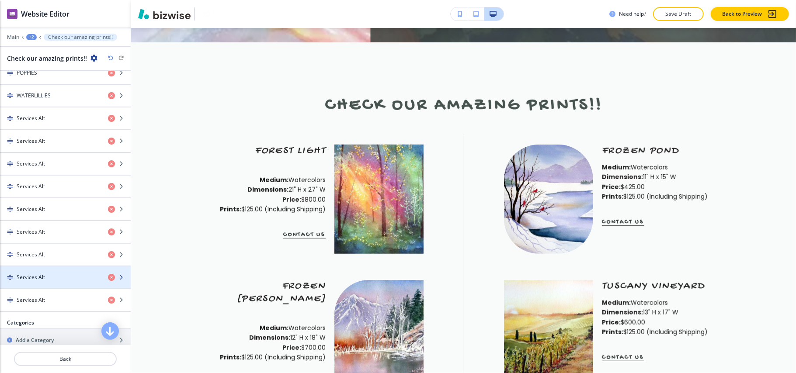
scroll to position [757, 0]
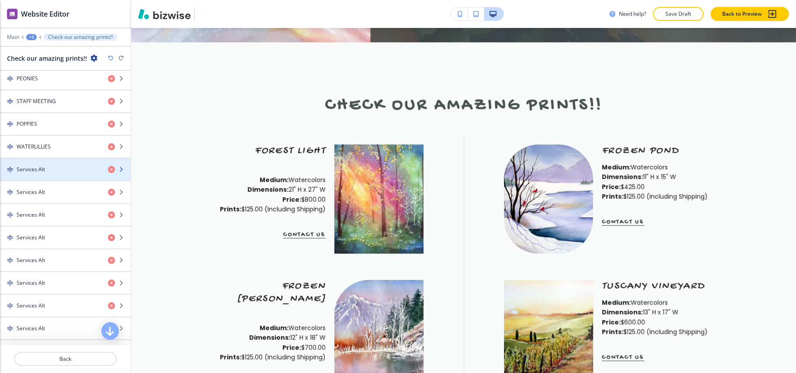
click at [41, 173] on h4 "Services Alt" at bounding box center [31, 170] width 28 height 8
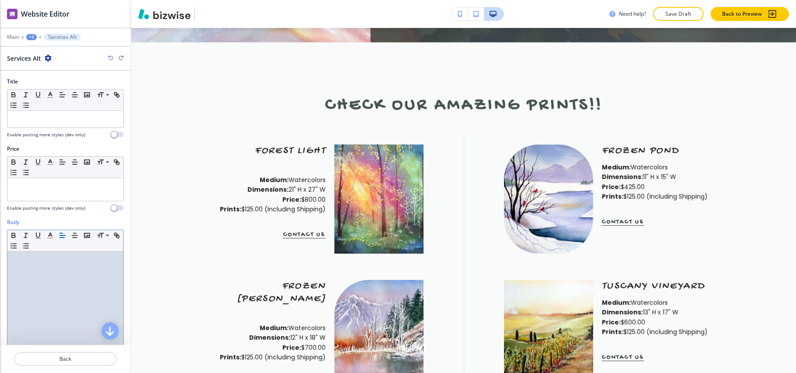
scroll to position [0, 0]
drag, startPoint x: 41, startPoint y: 261, endPoint x: 0, endPoint y: 263, distance: 40.6
click at [0, 263] on div "Body Small Normal Large Huge NOSTALGIA Medium: Pastels Dimensions: 10" H x 16" …" at bounding box center [65, 300] width 131 height 164
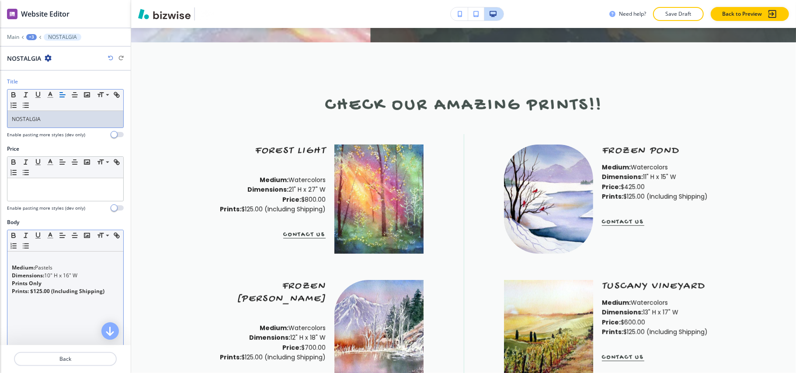
click at [13, 271] on strong "Medium:" at bounding box center [23, 267] width 23 height 7
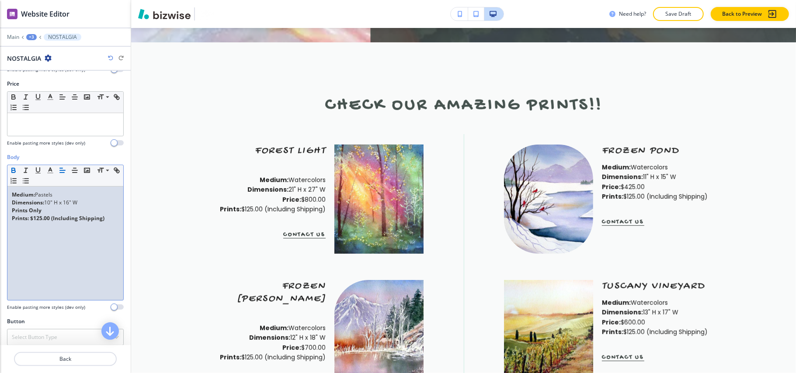
scroll to position [150, 0]
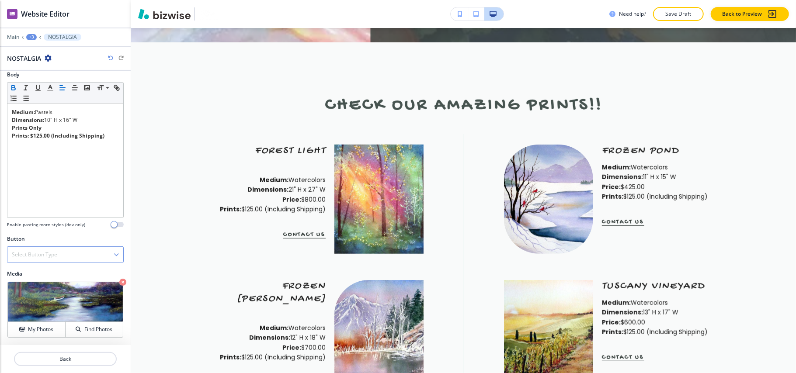
click at [51, 252] on h4 "Select Button Type" at bounding box center [34, 255] width 45 height 8
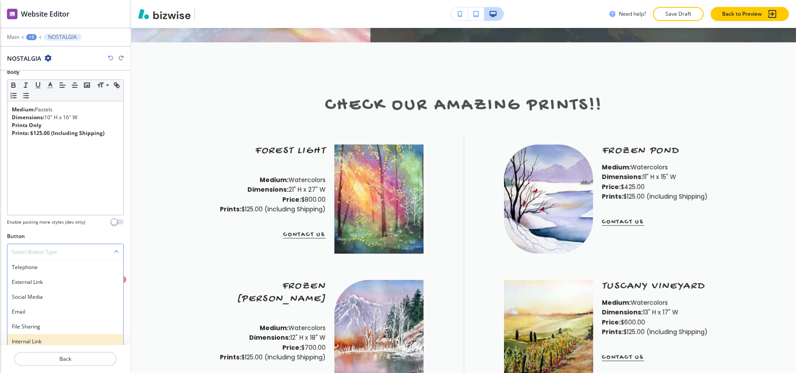
click at [52, 342] on h4 "Internal Link" at bounding box center [65, 342] width 107 height 8
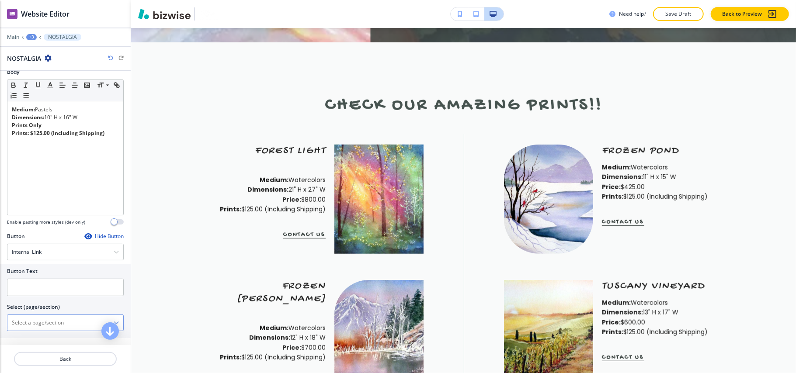
click at [46, 329] on \(page\/section\) "Manual Input" at bounding box center [60, 322] width 106 height 15
type \(page\/section\) "CONTACT US"
click at [25, 337] on h4 "CONTACT US" at bounding box center [65, 338] width 107 height 8
click at [34, 286] on input "text" at bounding box center [65, 287] width 117 height 17
paste input "CONTACT US"
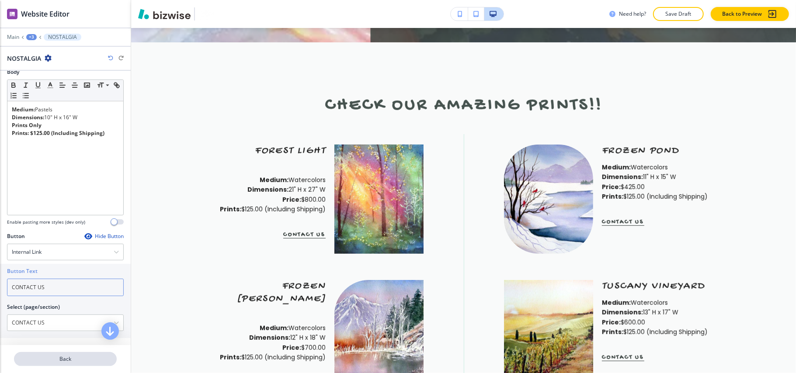
type input "CONTACT US"
click at [55, 365] on button "Back" at bounding box center [65, 359] width 103 height 14
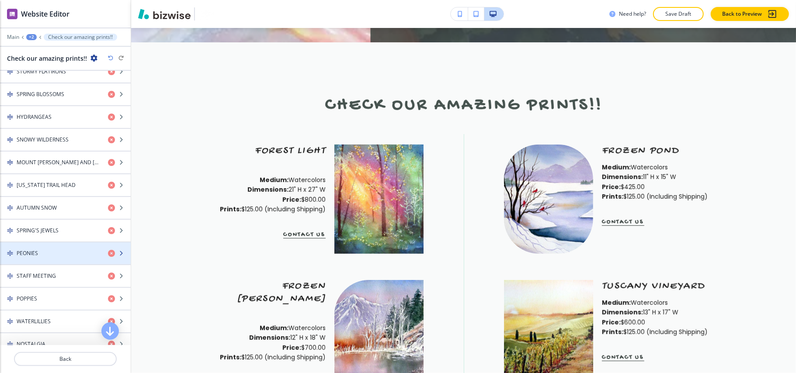
scroll to position [699, 0]
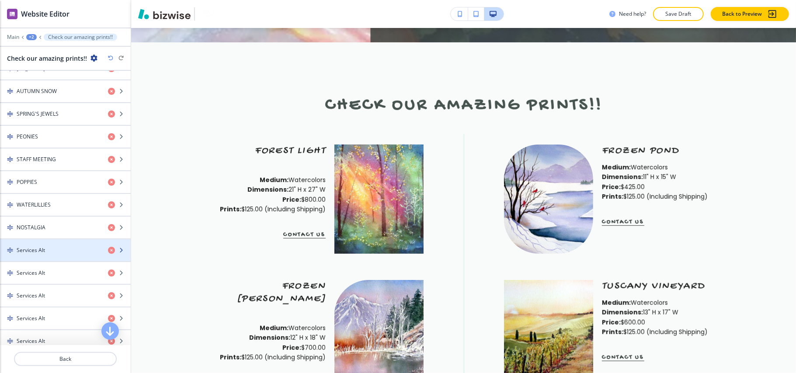
click at [51, 254] on div "Services Alt" at bounding box center [50, 250] width 101 height 8
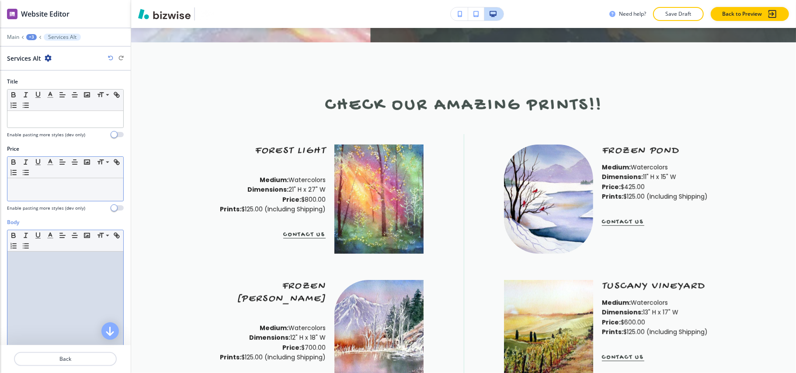
scroll to position [0, 0]
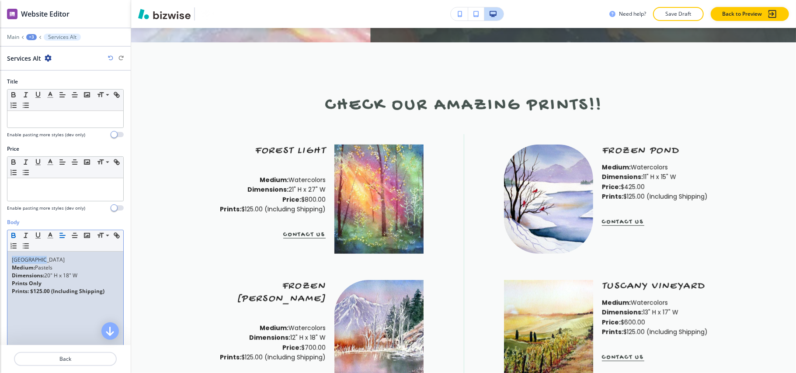
drag, startPoint x: 56, startPoint y: 258, endPoint x: 45, endPoint y: 259, distance: 11.9
click at [0, 257] on div "Body Small Normal Large Huge SUNSET ROAD Medium: Pastels Dimensions: 20" H x 18…" at bounding box center [65, 300] width 131 height 164
click at [11, 271] on div "Medium: Pastels Dimensions: 20" H x 18" W Prints Only Prints: $125.00 (Includin…" at bounding box center [65, 309] width 116 height 114
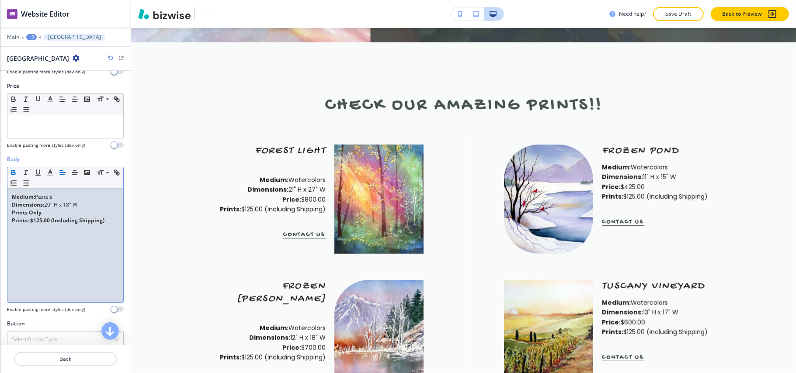
scroll to position [150, 0]
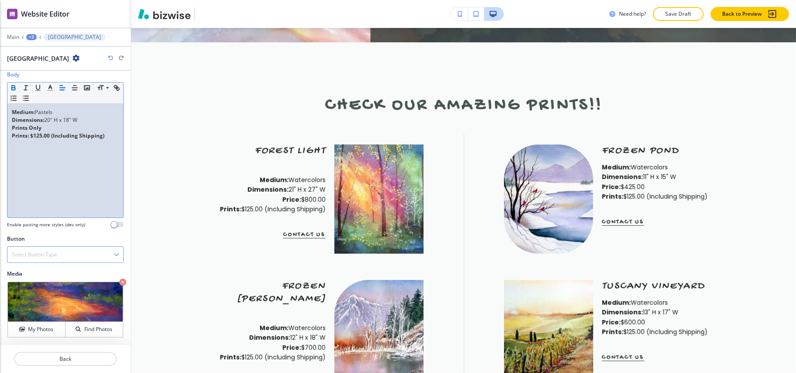
click at [30, 256] on h4 "Select Button Type" at bounding box center [34, 255] width 45 height 8
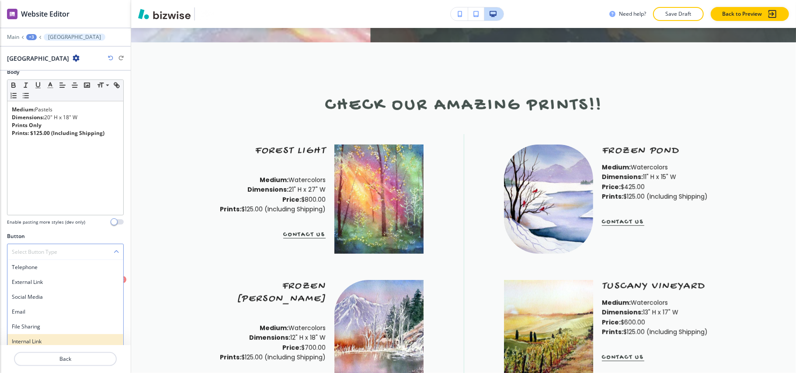
click at [28, 338] on div "Internal Link" at bounding box center [65, 341] width 116 height 15
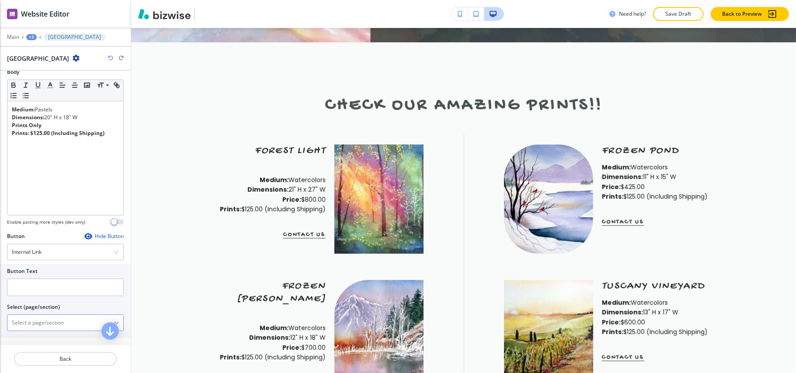
drag, startPoint x: 42, startPoint y: 332, endPoint x: 52, endPoint y: 325, distance: 12.2
click at [42, 330] on \(page\/section\) "Manual Input" at bounding box center [60, 322] width 106 height 15
type \(page\/section\) "CONTACT US"
click at [37, 342] on h4 "CONTACT US" at bounding box center [65, 338] width 107 height 8
click at [45, 287] on input "text" at bounding box center [65, 287] width 117 height 17
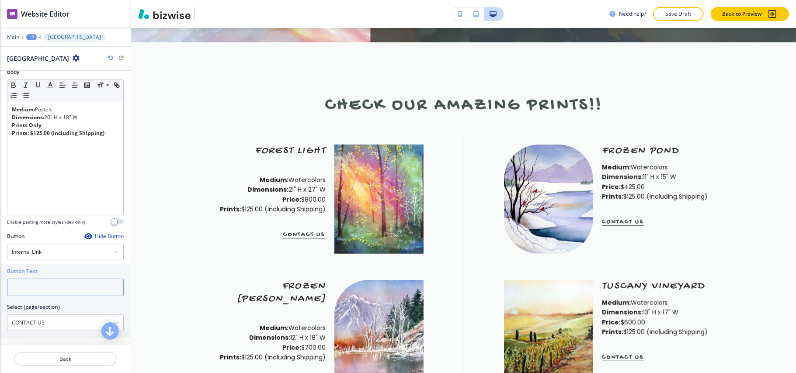
paste input "CONTACT US"
type input "CONTACT US"
click at [56, 357] on p "Back" at bounding box center [65, 359] width 101 height 8
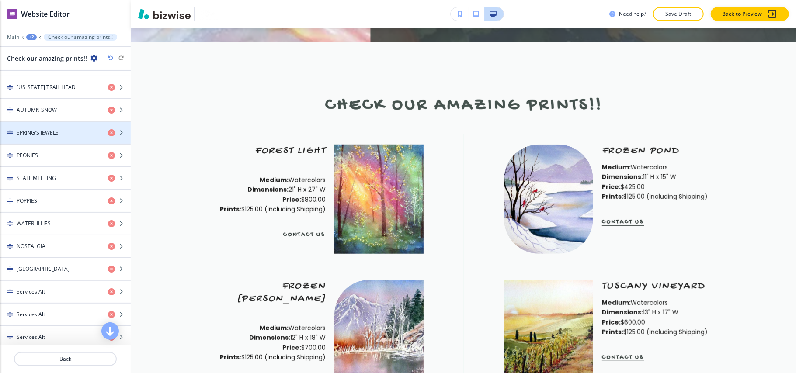
scroll to position [757, 0]
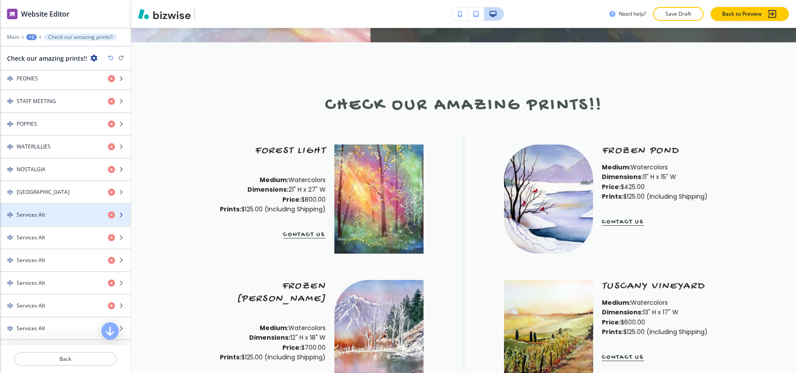
click at [44, 211] on div "button" at bounding box center [65, 207] width 131 height 7
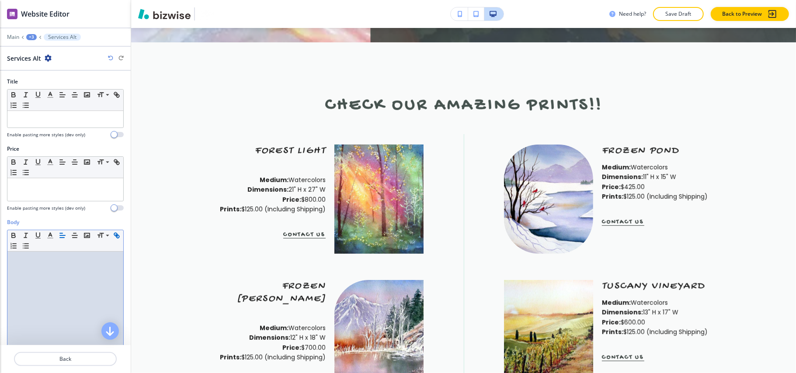
scroll to position [0, 0]
drag, startPoint x: 55, startPoint y: 262, endPoint x: 0, endPoint y: 263, distance: 54.6
click at [0, 263] on div "Body Small Normal Large Huge SUNLIT STREAM Medium: Pastels Dimensions: 20" H x …" at bounding box center [65, 300] width 131 height 164
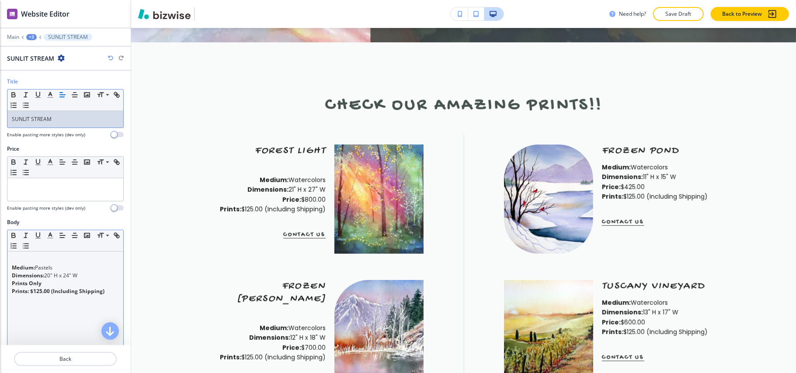
click at [10, 268] on div "Medium: Pastels Dimensions: 20" H x 24" W Prints Only Prints: $125.00 (Includin…" at bounding box center [65, 309] width 116 height 114
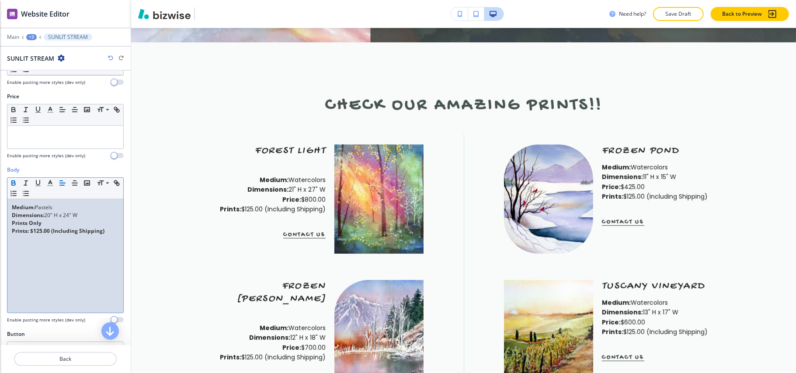
scroll to position [150, 0]
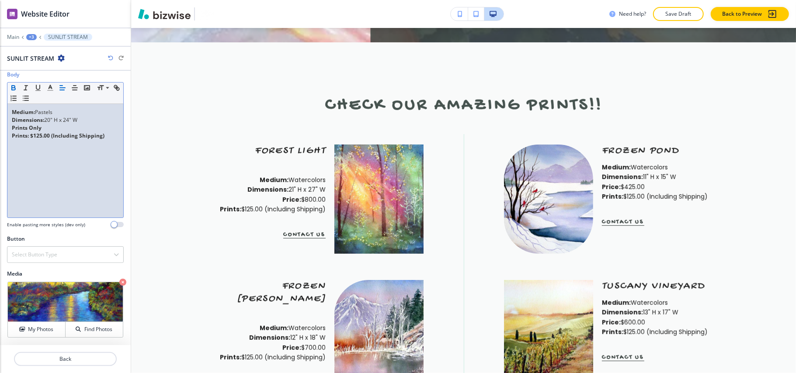
click at [60, 245] on div at bounding box center [65, 244] width 117 height 3
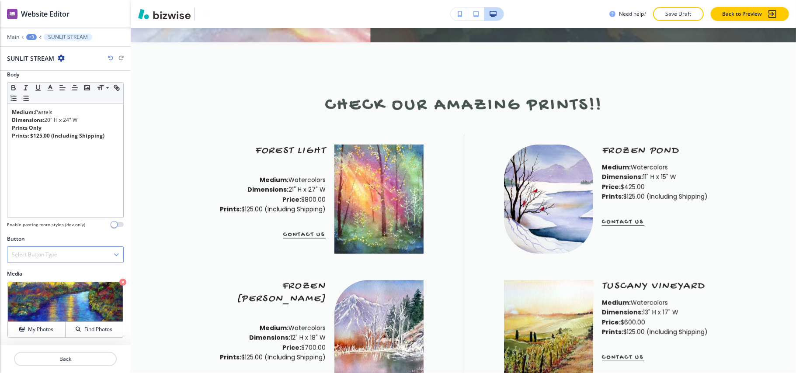
click at [59, 257] on div "Select Button Type" at bounding box center [65, 255] width 116 height 16
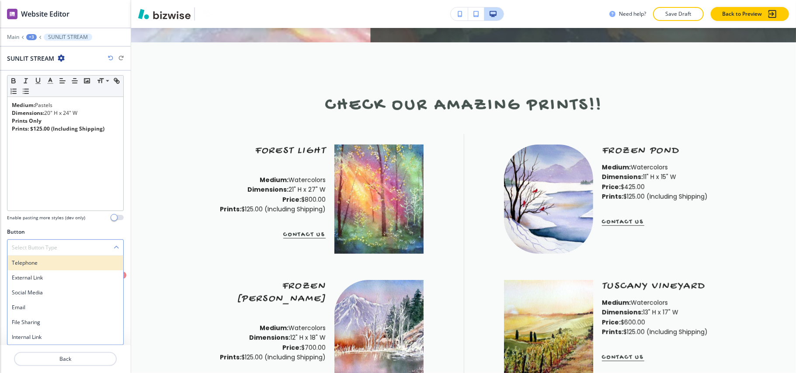
scroll to position [156, 0]
click at [37, 332] on div "Internal Link" at bounding box center [65, 337] width 116 height 15
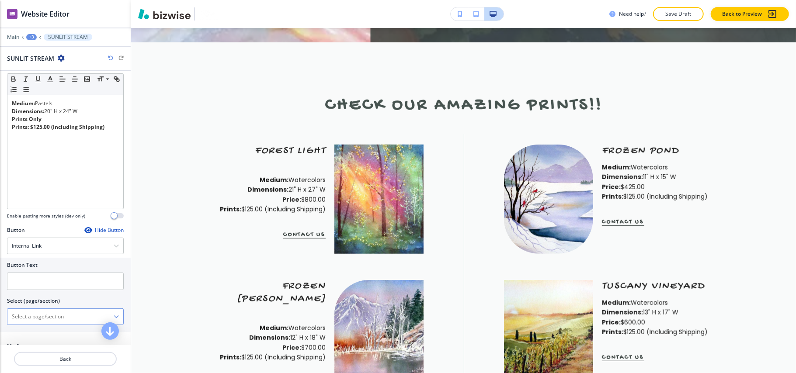
click at [45, 325] on div "HOME HOME | Explore a World of Enchanting Artistry HOME | About HOME | Learn Mo…" at bounding box center [65, 316] width 117 height 17
click at [49, 320] on \(page\/section\) "Manual Input" at bounding box center [60, 316] width 106 height 15
type \(page\/section\) "CONTACT US"
click at [45, 332] on h4 "CONTACT US" at bounding box center [65, 332] width 107 height 8
click at [47, 275] on input "text" at bounding box center [65, 281] width 117 height 17
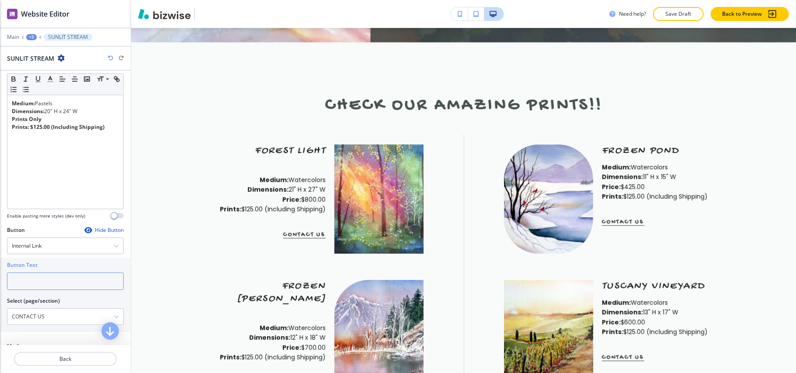
paste input "CONTACT US"
type input "CONTACT US"
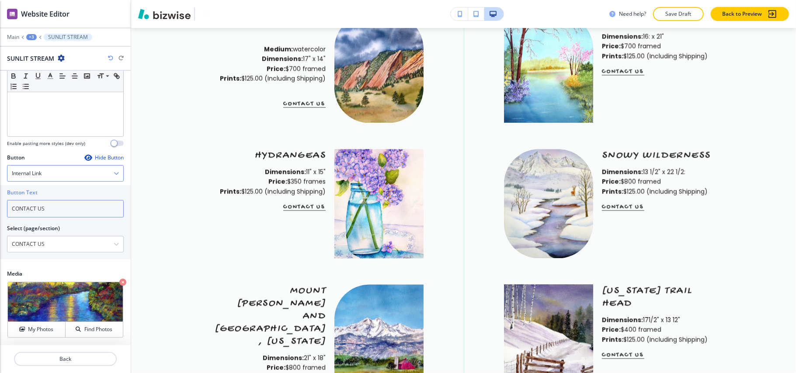
scroll to position [232, 0]
click at [77, 356] on p "Back" at bounding box center [65, 359] width 101 height 8
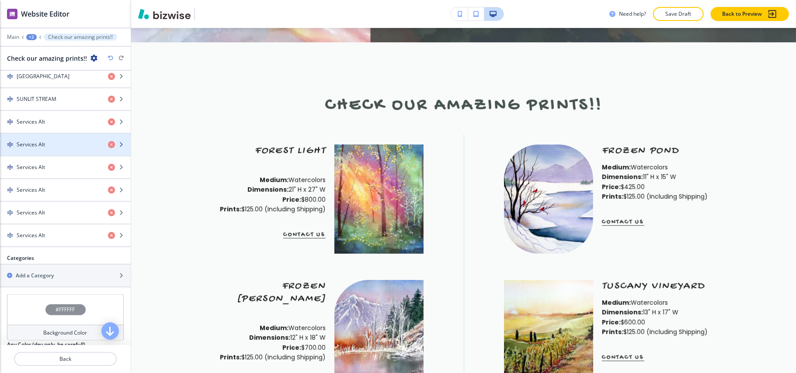
scroll to position [874, 0]
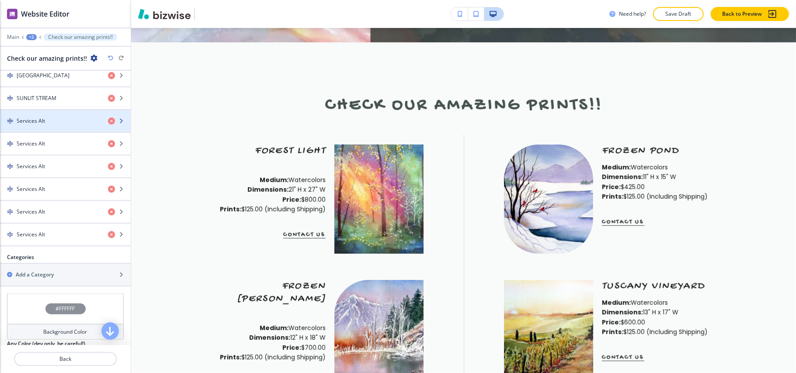
click at [51, 125] on div "Services Alt" at bounding box center [50, 121] width 101 height 8
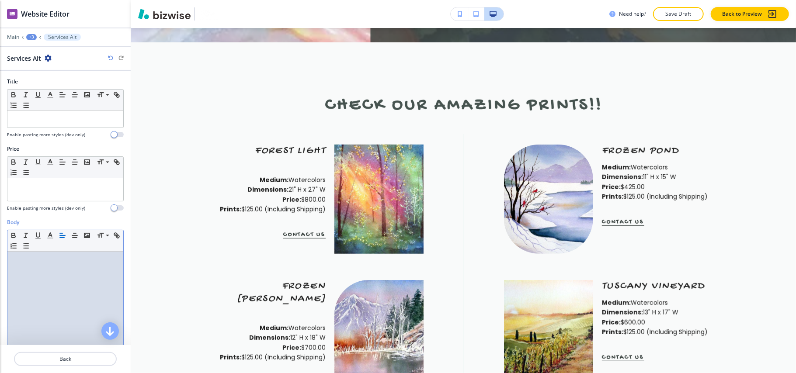
scroll to position [0, 0]
drag, startPoint x: 76, startPoint y: 256, endPoint x: 0, endPoint y: 257, distance: 75.6
click at [0, 257] on div "Body Small Normal Large Huge JAPANESE GARDENS Medium: Pastels Dimensions: 20" H…" at bounding box center [65, 300] width 131 height 164
copy p "JAPANESE GARDENS"
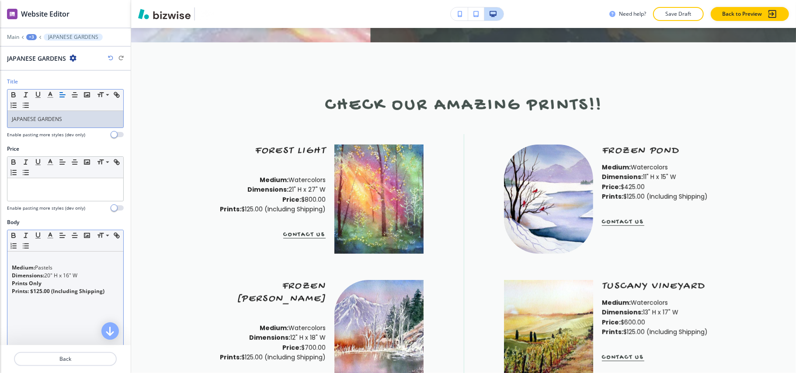
click at [10, 268] on div "Medium: Pastels Dimensions: 20" H x 16" W Prints Only Prints: $125.00 (Includin…" at bounding box center [65, 309] width 116 height 114
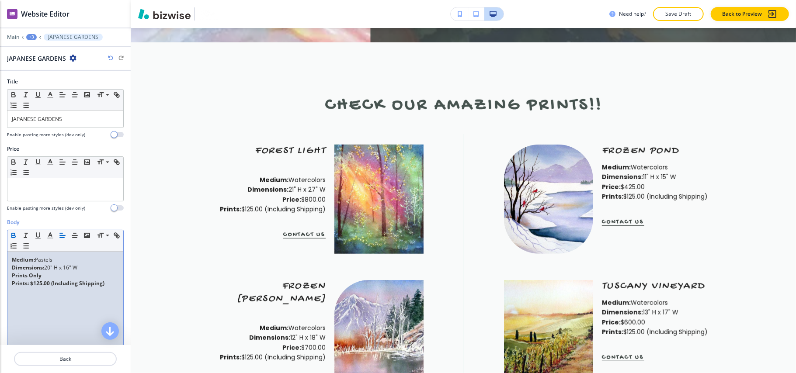
scroll to position [150, 0]
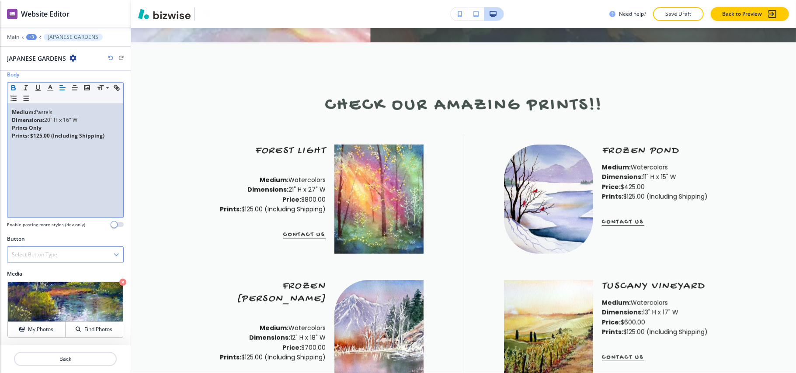
click at [52, 249] on div "Select Button Type" at bounding box center [65, 255] width 116 height 16
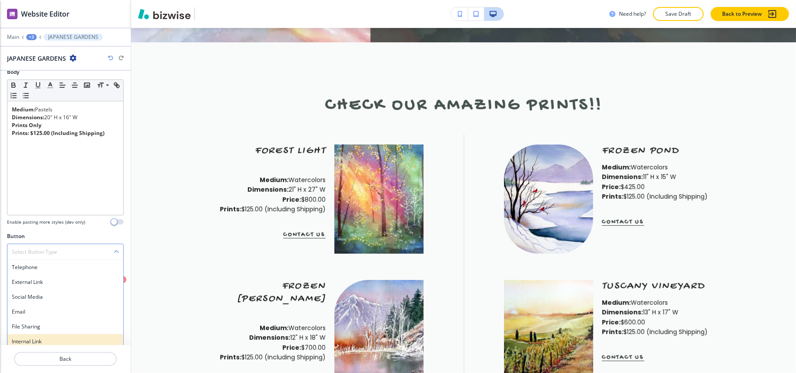
click at [37, 344] on h4 "Internal Link" at bounding box center [65, 342] width 107 height 8
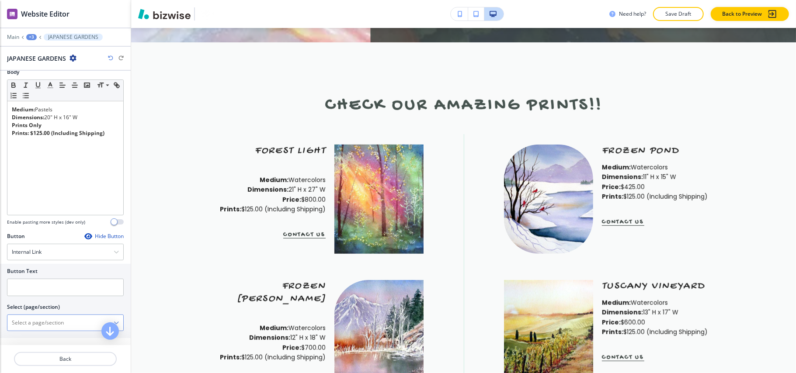
click at [49, 324] on \(page\/section\) "Manual Input" at bounding box center [60, 322] width 106 height 15
type \(page\/section\) "CONTACT US"
click at [43, 339] on h4 "CONTACT US" at bounding box center [65, 338] width 107 height 8
click at [47, 287] on input "text" at bounding box center [65, 287] width 117 height 17
paste input "CONTACT US"
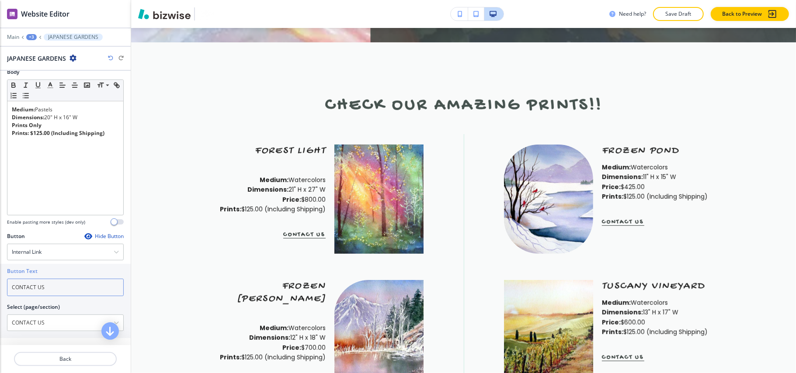
type input "CONTACT US"
click at [65, 367] on div at bounding box center [65, 369] width 131 height 7
click at [65, 363] on p "Back" at bounding box center [65, 359] width 101 height 8
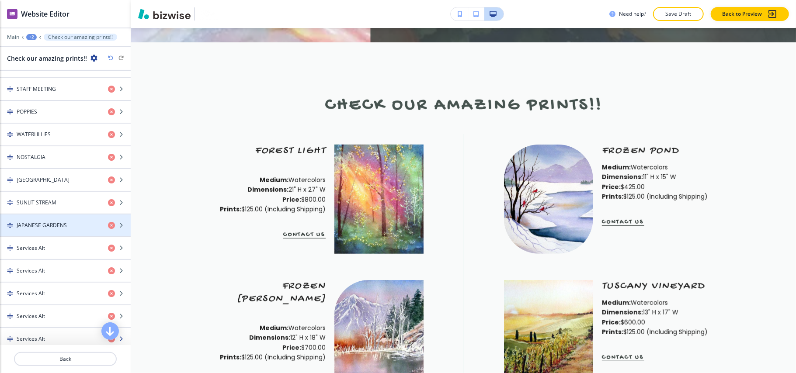
scroll to position [874, 0]
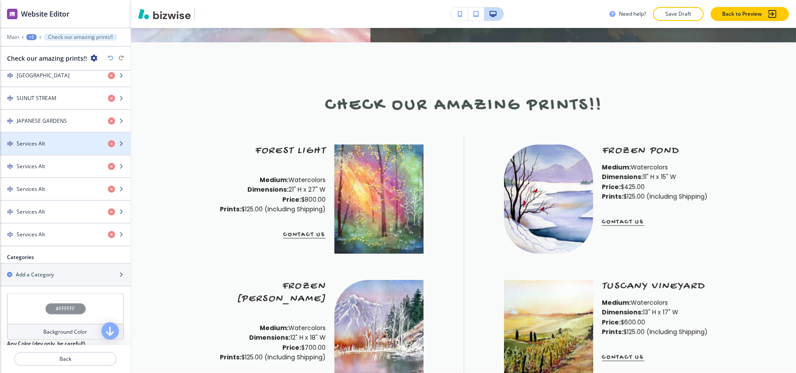
click at [46, 148] on div "Services Alt" at bounding box center [50, 144] width 101 height 8
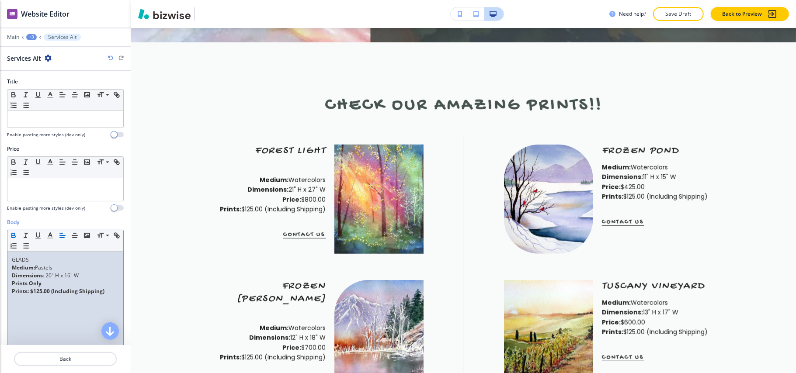
scroll to position [0, 0]
click at [0, 261] on div "Body Small Normal Large Huge GLADS Medium: Pastels Dimensions : 20" H x 16" W P…" at bounding box center [65, 300] width 131 height 164
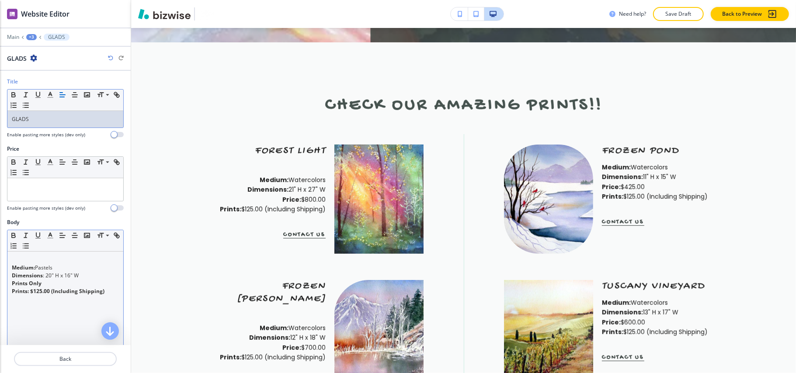
click at [13, 268] on strong "Medium:" at bounding box center [23, 267] width 23 height 7
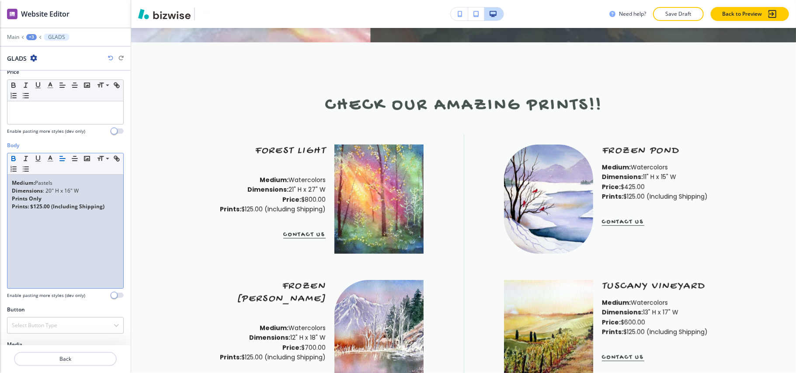
scroll to position [150, 0]
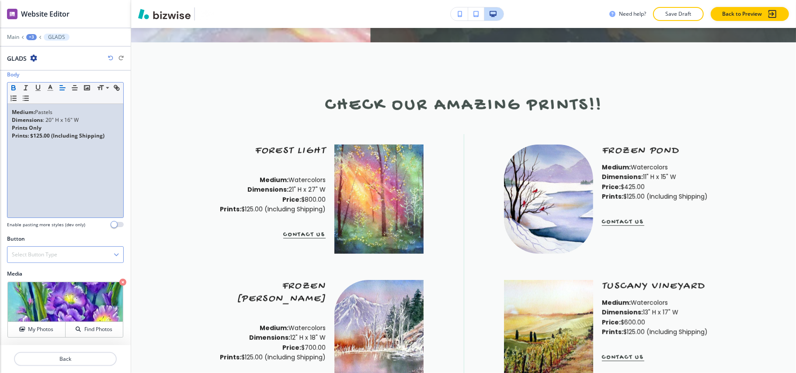
click at [49, 256] on h4 "Select Button Type" at bounding box center [34, 255] width 45 height 8
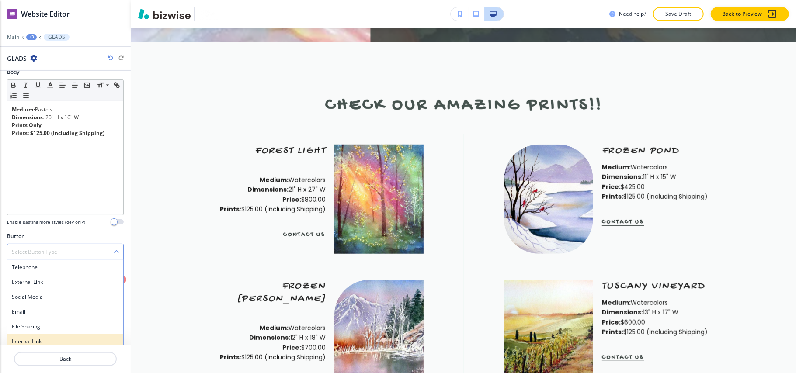
click at [42, 338] on div "Internal Link" at bounding box center [65, 341] width 116 height 15
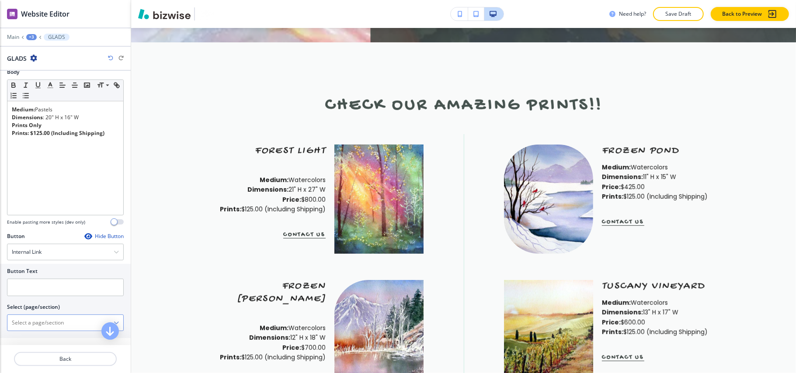
drag, startPoint x: 45, startPoint y: 324, endPoint x: 50, endPoint y: 322, distance: 4.6
click at [45, 324] on \(page\/section\) "Manual Input" at bounding box center [60, 322] width 106 height 15
type \(page\/section\) "CONTACT US"
click at [32, 339] on h4 "CONTACT US" at bounding box center [65, 338] width 107 height 8
click at [51, 282] on input "text" at bounding box center [65, 287] width 117 height 17
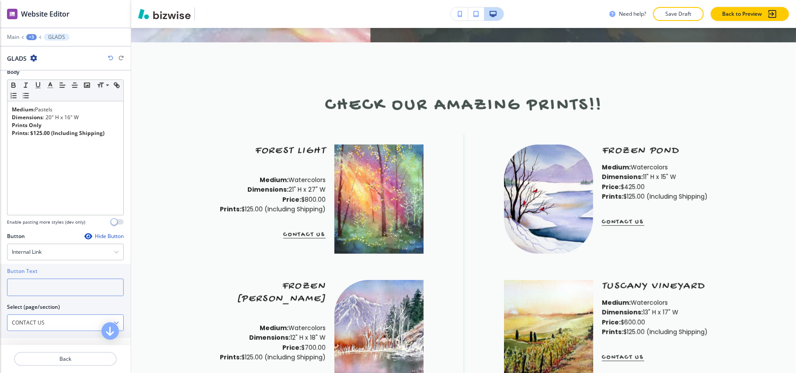
paste input "CONTACT US"
type input "CONTACT US"
click at [61, 358] on p "Back" at bounding box center [65, 359] width 101 height 8
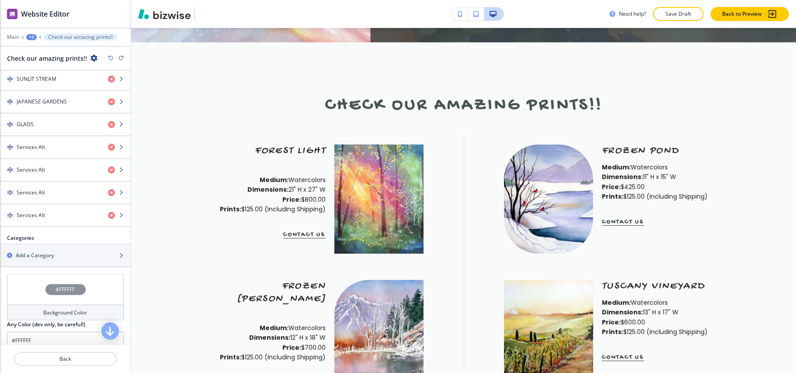
scroll to position [872, 0]
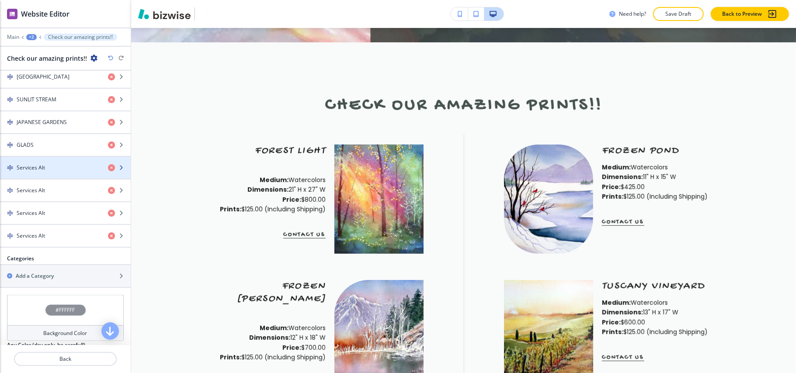
click at [44, 179] on div "button" at bounding box center [65, 175] width 131 height 7
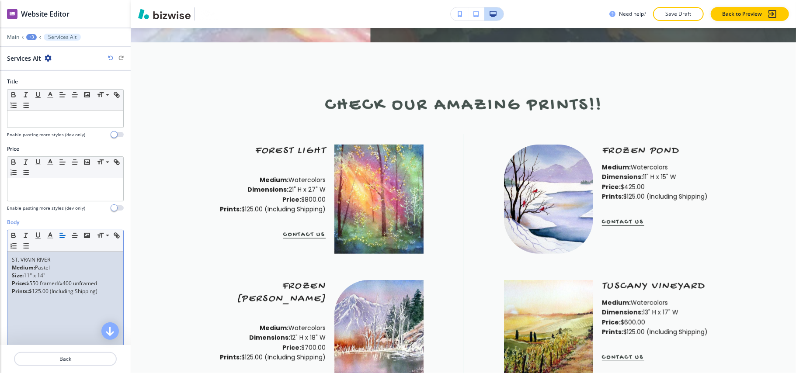
scroll to position [0, 0]
drag, startPoint x: 59, startPoint y: 258, endPoint x: 0, endPoint y: 260, distance: 58.6
click at [0, 260] on div "Body Small Normal Large Huge ST. VRAIN RIVER Medium: Pastel Size: 11" x 14" Pri…" at bounding box center [65, 300] width 131 height 164
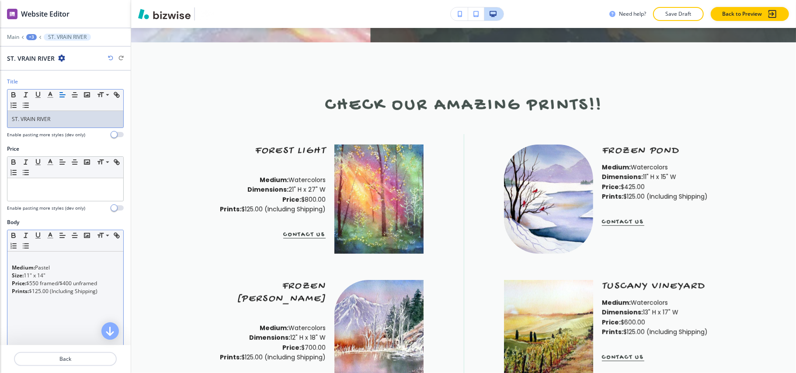
click at [12, 266] on strong "Medium:" at bounding box center [23, 267] width 23 height 7
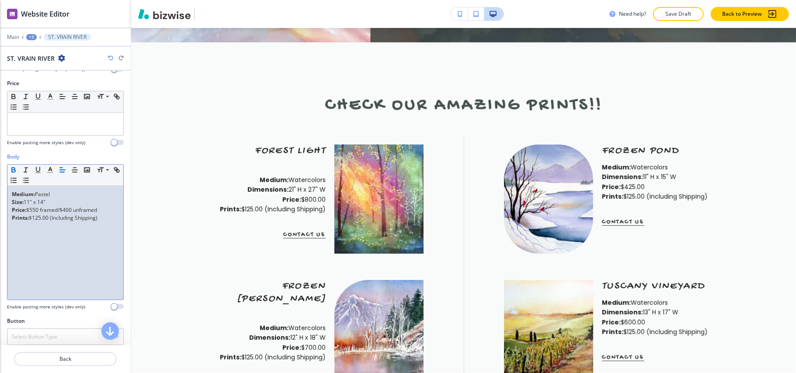
scroll to position [150, 0]
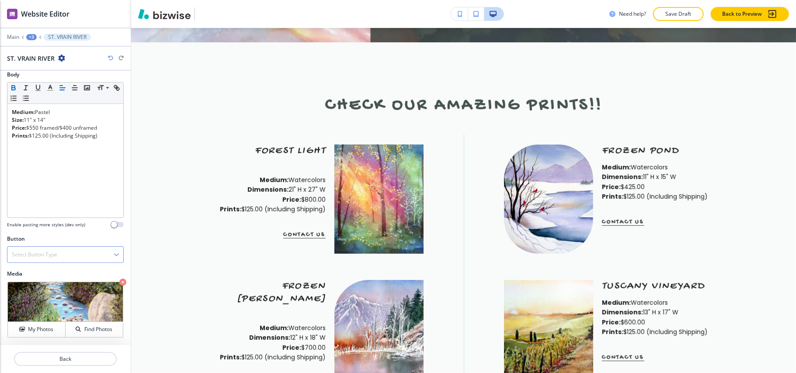
click at [49, 248] on div "Select Button Type" at bounding box center [65, 255] width 116 height 16
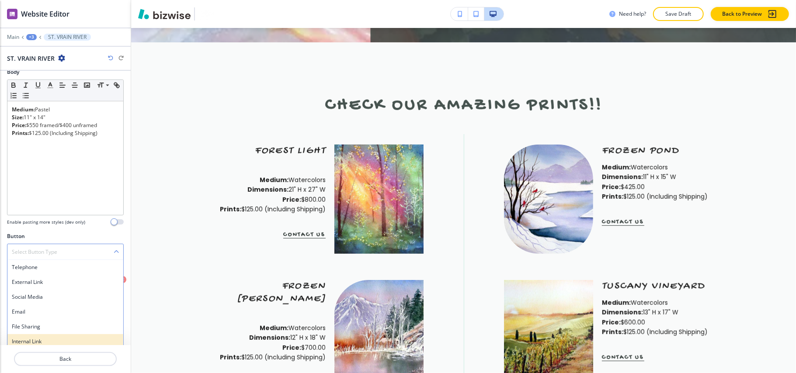
click at [36, 338] on div "Internal Link" at bounding box center [65, 341] width 116 height 15
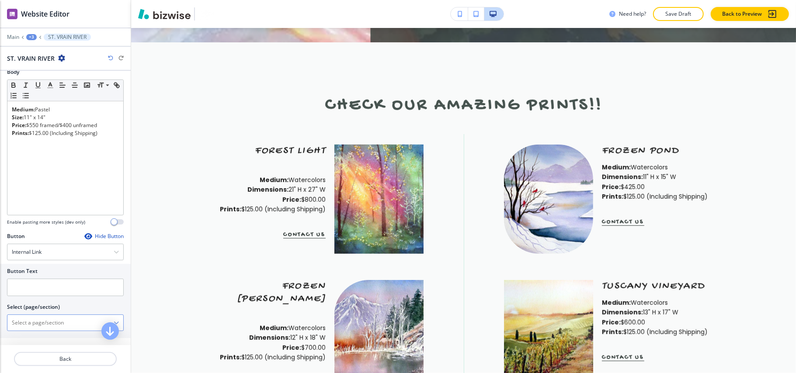
click at [52, 330] on \(page\/section\) "Manual Input" at bounding box center [60, 322] width 106 height 15
type \(page\/section\) "CONTACT US"
click at [32, 341] on h4 "CONTACT US" at bounding box center [65, 338] width 107 height 8
click at [35, 279] on div at bounding box center [65, 276] width 117 height 3
drag, startPoint x: 34, startPoint y: 287, endPoint x: 47, endPoint y: 337, distance: 51.5
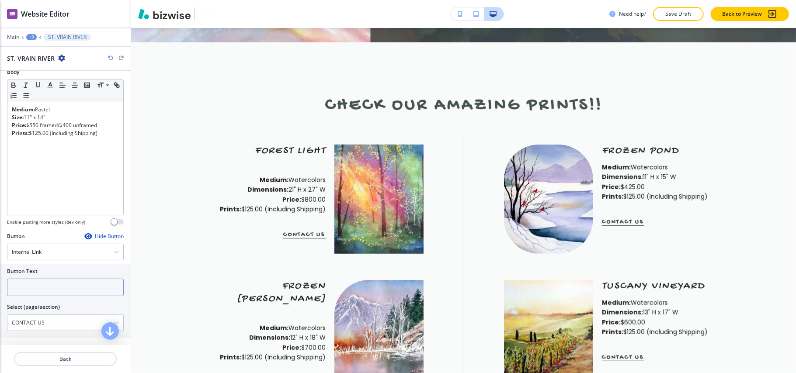
click at [34, 288] on input "text" at bounding box center [65, 287] width 117 height 17
paste input "CONTACT US"
type input "CONTACT US"
click at [55, 357] on p "Back" at bounding box center [65, 359] width 101 height 8
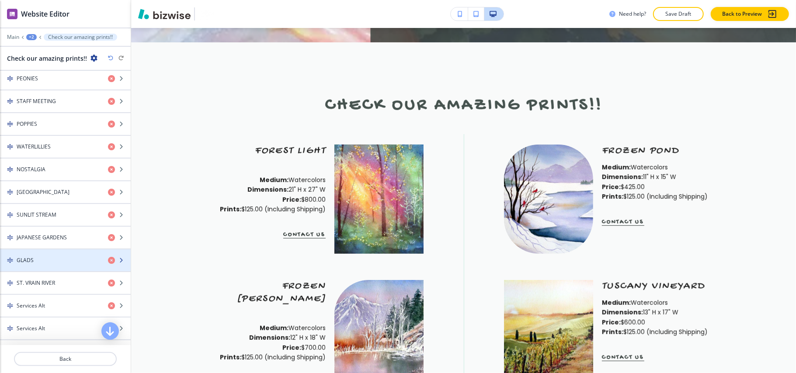
scroll to position [874, 0]
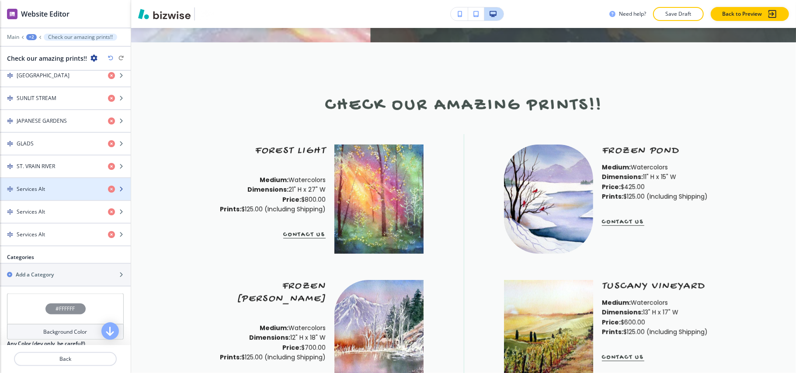
click at [48, 185] on div "button" at bounding box center [65, 181] width 131 height 7
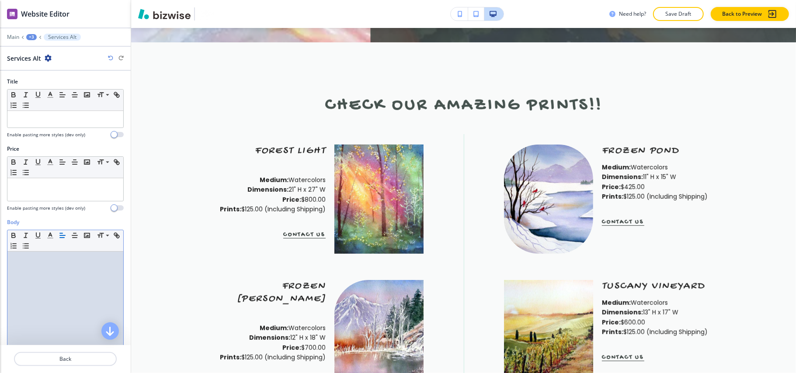
scroll to position [0, 0]
drag, startPoint x: 72, startPoint y: 259, endPoint x: 0, endPoint y: 259, distance: 71.6
click at [0, 259] on div "Body Small Normal Large Huge SUSAN'S TEA PARTY Medium: Watercolors Dimensions: …" at bounding box center [65, 300] width 131 height 164
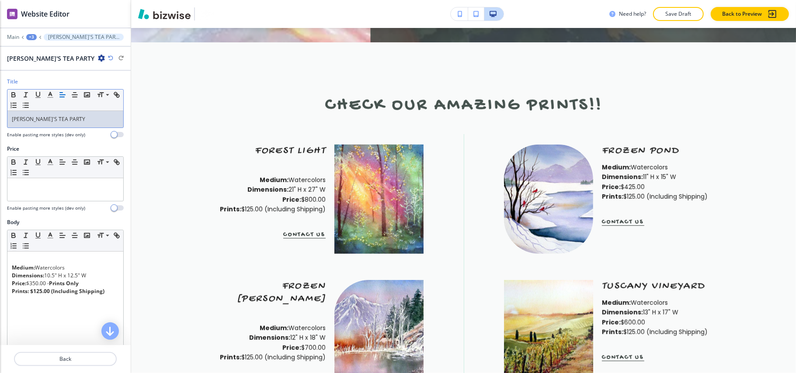
click at [3, 270] on div "Body Small Normal Large Huge Medium: Watercolors Dimensions: 10.5" H x 12.5" W …" at bounding box center [65, 300] width 131 height 164
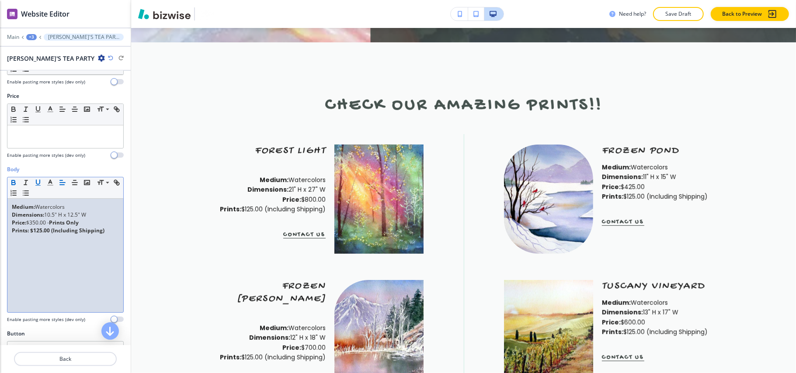
scroll to position [150, 0]
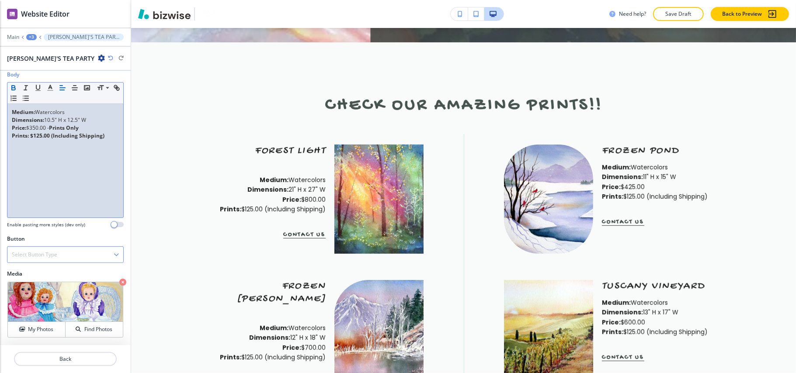
click at [52, 253] on h4 "Select Button Type" at bounding box center [34, 255] width 45 height 8
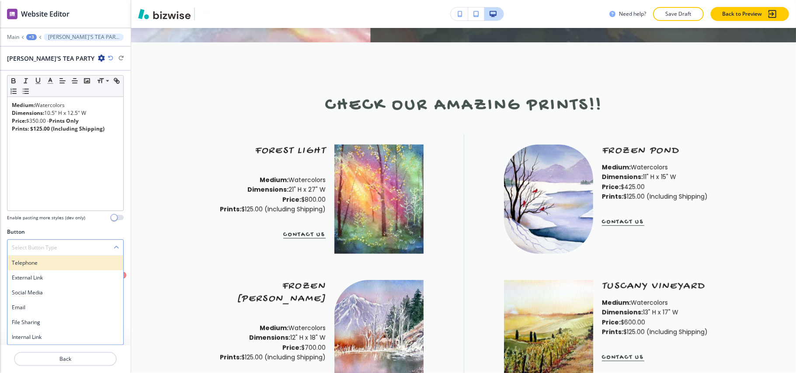
scroll to position [156, 0]
click at [37, 332] on div "Internal Link" at bounding box center [65, 337] width 116 height 15
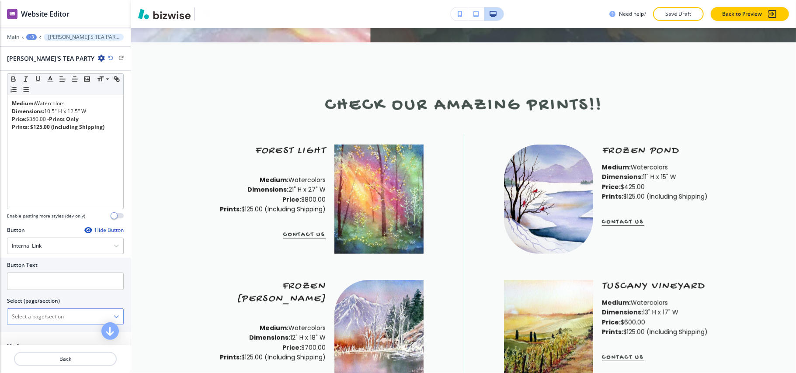
click at [41, 320] on \(page\/section\) "Manual Input" at bounding box center [60, 316] width 106 height 15
type \(page\/section\) "CONTACT US"
click at [48, 336] on h4 "CONTACT US" at bounding box center [65, 332] width 107 height 8
click at [51, 290] on input "text" at bounding box center [65, 281] width 117 height 17
paste input "CONTACT US"
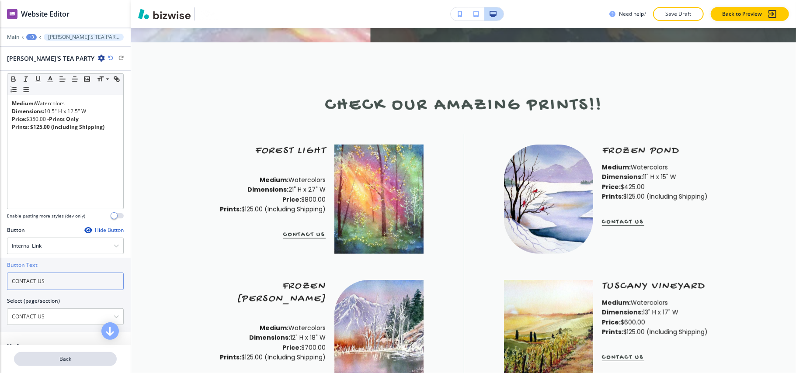
type input "CONTACT US"
click at [64, 355] on p "Back" at bounding box center [65, 359] width 101 height 8
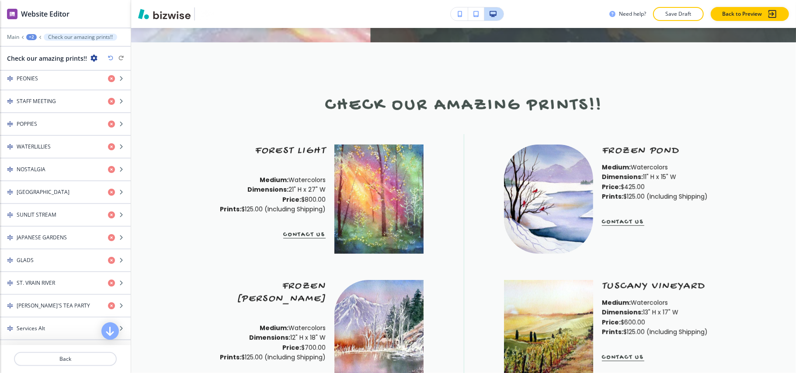
scroll to position [930, 0]
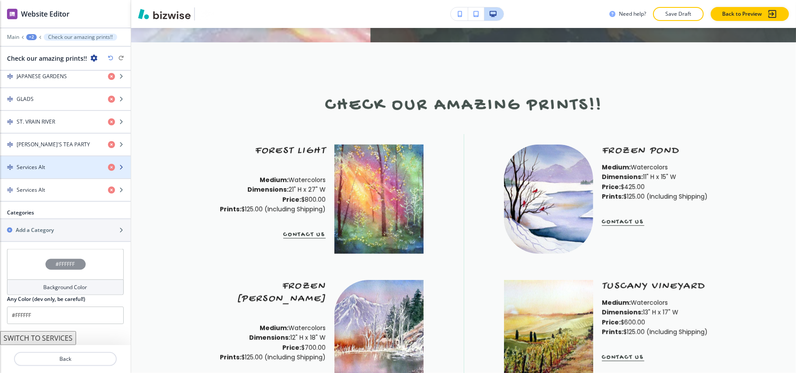
click at [54, 163] on div "Services Alt" at bounding box center [50, 167] width 101 height 8
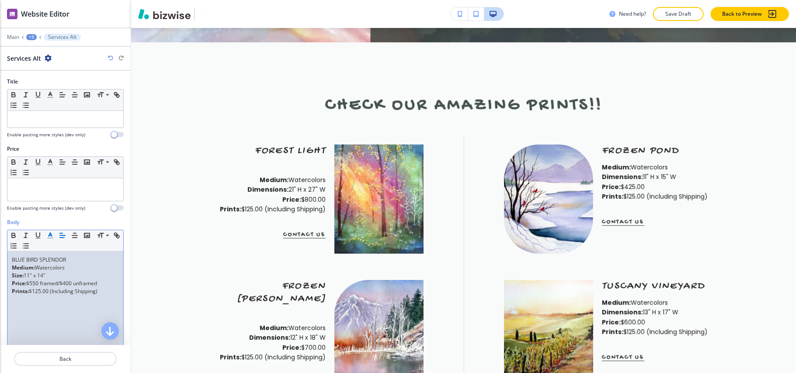
scroll to position [0, 0]
drag, startPoint x: 64, startPoint y: 260, endPoint x: 0, endPoint y: 259, distance: 63.8
click at [0, 259] on div "Body Small Normal Large Huge BLUE BIRD SPLENDOR Medium: Watercolors Size: 11" x…" at bounding box center [65, 300] width 131 height 164
drag, startPoint x: 48, startPoint y: 256, endPoint x: 69, endPoint y: 261, distance: 21.5
click at [62, 261] on p "BLUE BIRD SPLENDOR" at bounding box center [65, 260] width 107 height 8
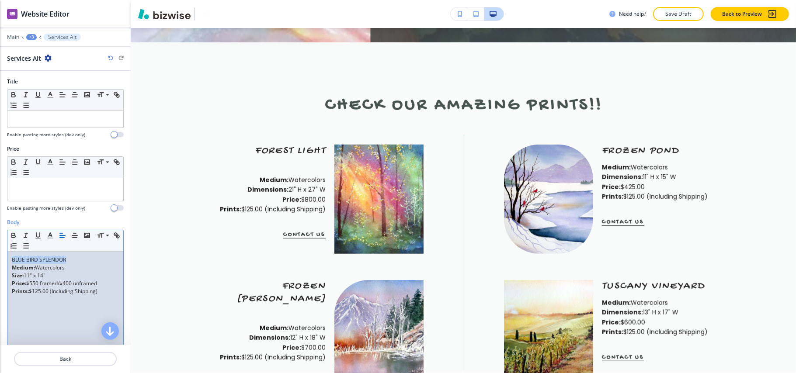
drag, startPoint x: 85, startPoint y: 260, endPoint x: 0, endPoint y: 261, distance: 84.8
click at [0, 261] on div "Body Small Normal Large Huge BLUE BIRD SPLENDOR Medium: Watercolors Size: 11" x…" at bounding box center [65, 300] width 131 height 164
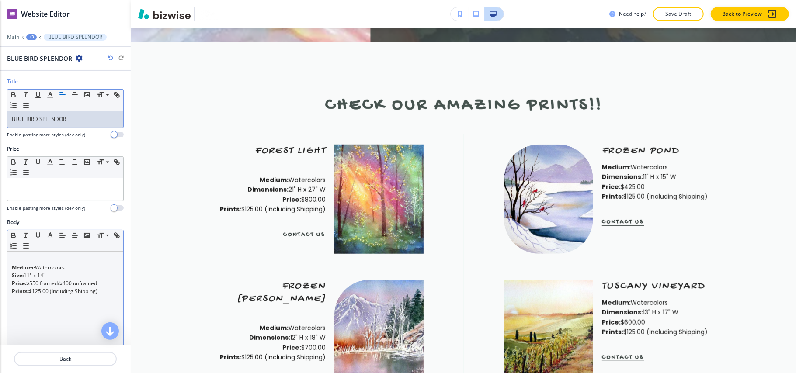
click at [10, 269] on div "Medium: Watercolors Size: 11" x 14" Price: $550 framed/$400 unframed Prints: $1…" at bounding box center [65, 309] width 116 height 114
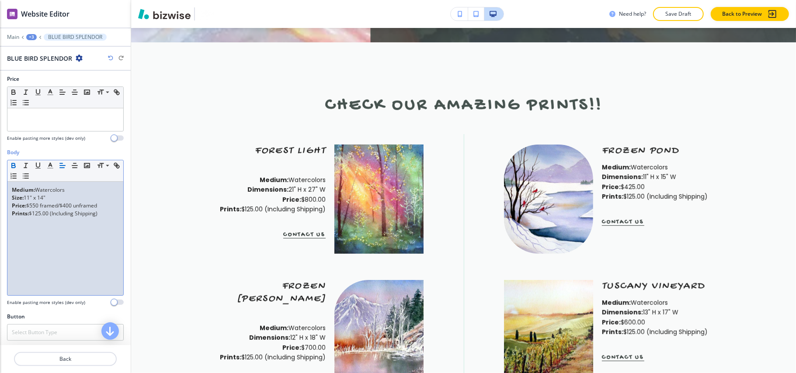
scroll to position [150, 0]
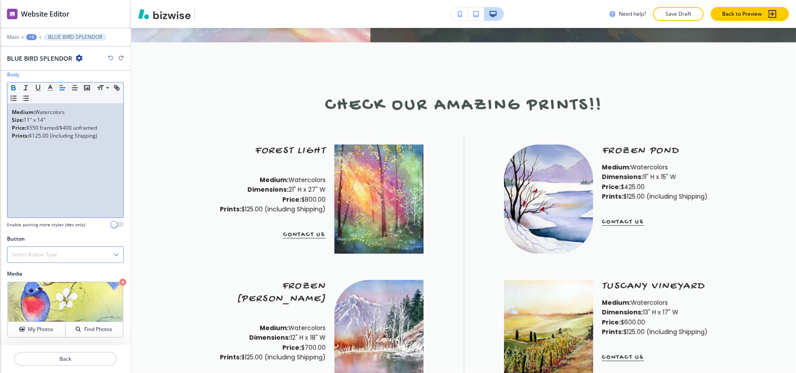
click at [39, 253] on h4 "Select Button Type" at bounding box center [34, 255] width 45 height 8
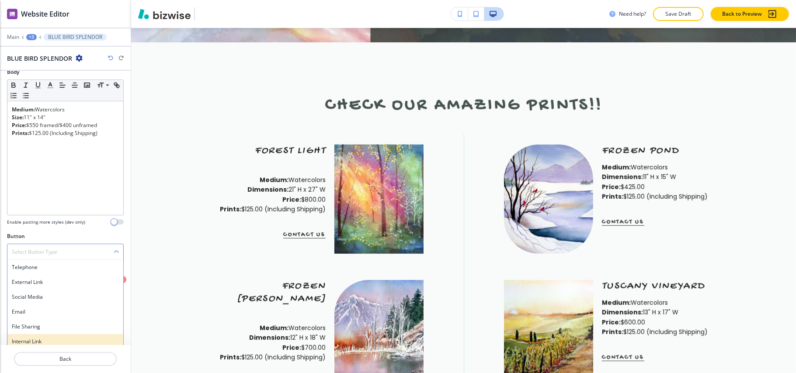
click at [36, 341] on h4 "Internal Link" at bounding box center [65, 342] width 107 height 8
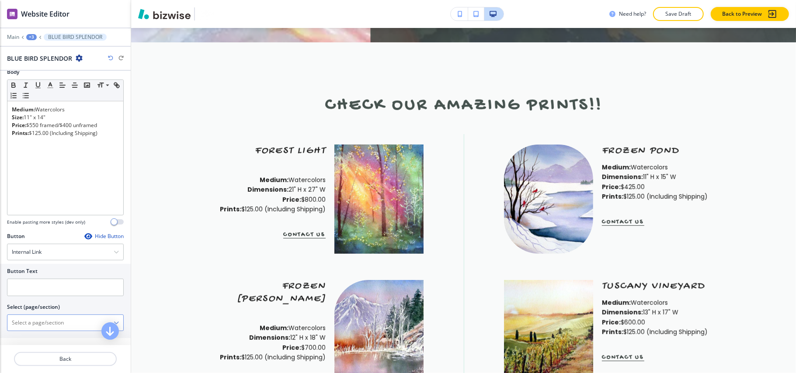
click at [60, 326] on \(page\/section\) "Manual Input" at bounding box center [60, 322] width 106 height 15
click at [44, 349] on div at bounding box center [65, 348] width 131 height 7
click at [45, 342] on h4 "CONTACT US" at bounding box center [65, 338] width 107 height 8
type \(page\/section\) "CONTACT US"
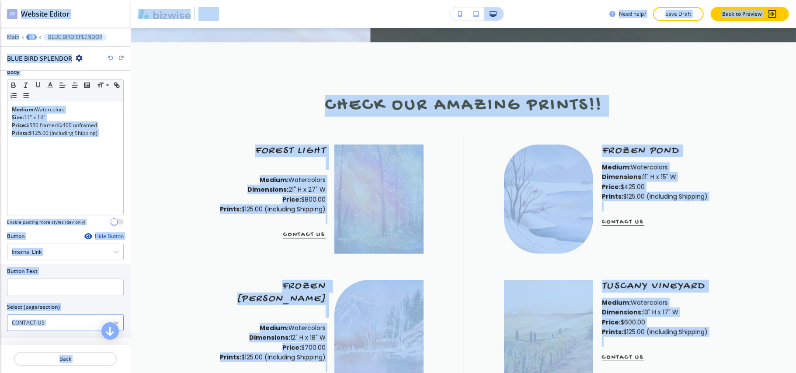
click at [53, 326] on \(page\/section\) "CONTACT US" at bounding box center [60, 322] width 106 height 15
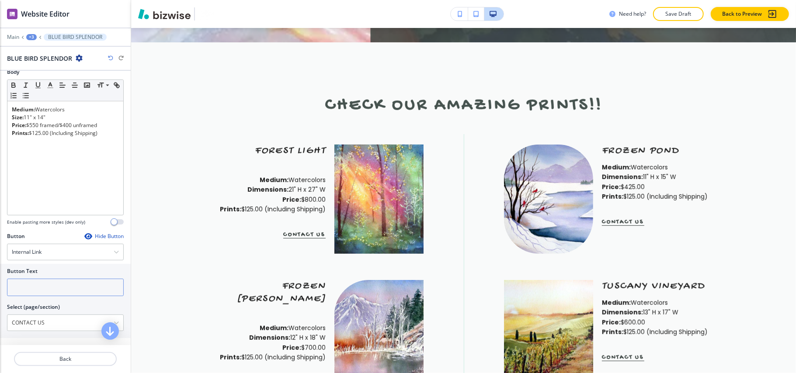
click at [13, 294] on input "text" at bounding box center [65, 287] width 117 height 17
paste input "CONTACT US"
type input "CONTACT US"
click at [69, 359] on p "Back" at bounding box center [65, 359] width 101 height 8
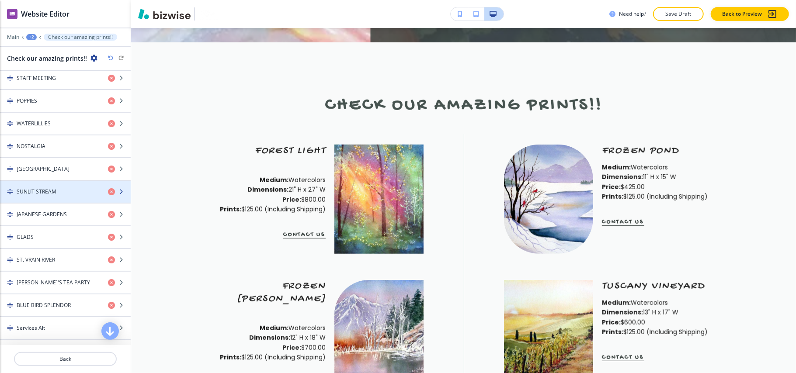
scroll to position [874, 0]
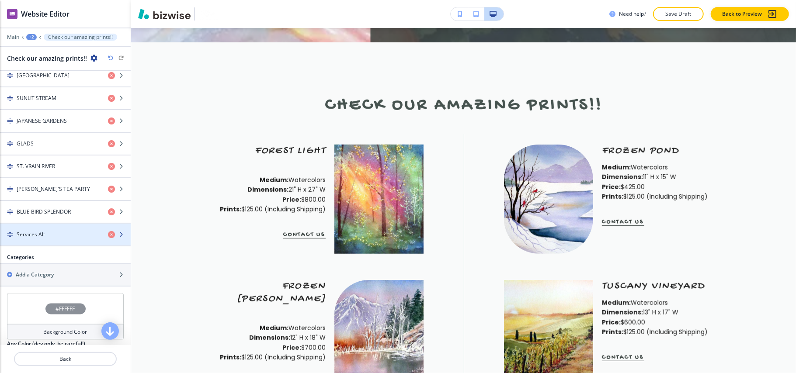
click at [50, 239] on div "Services Alt" at bounding box center [50, 235] width 101 height 8
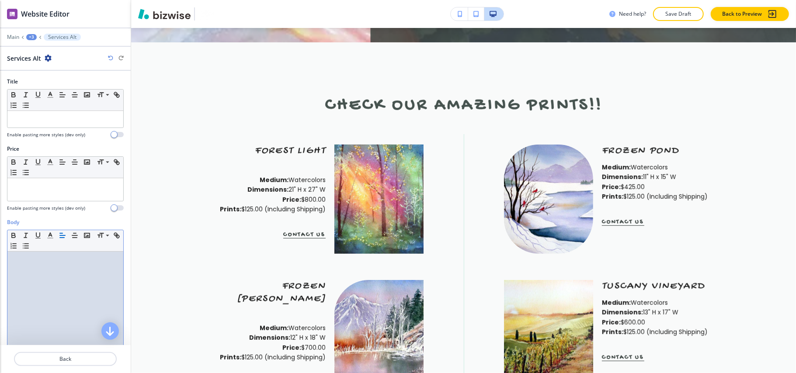
scroll to position [0, 0]
drag, startPoint x: 20, startPoint y: 257, endPoint x: 0, endPoint y: 257, distance: 19.7
click at [0, 257] on div "Body Small Normal Large Huge KOI Medium: watercolor Size: 9" x 13" Price: $550 …" at bounding box center [65, 300] width 131 height 164
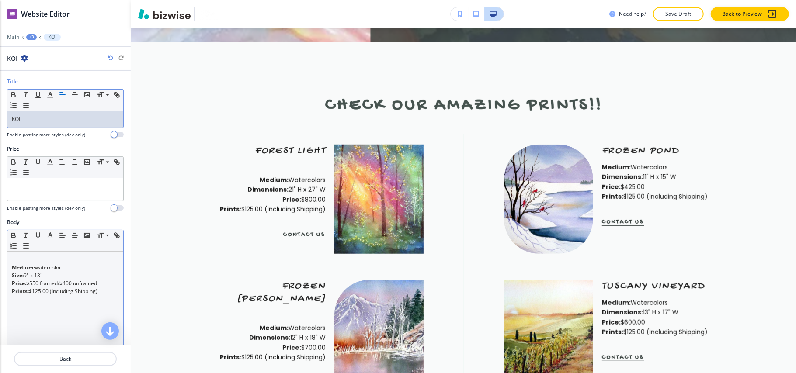
click at [10, 272] on div "Medium: watercolor Size: 9" x 13" Price: $550 framed/$400 unframed Prints: $125…" at bounding box center [65, 309] width 116 height 114
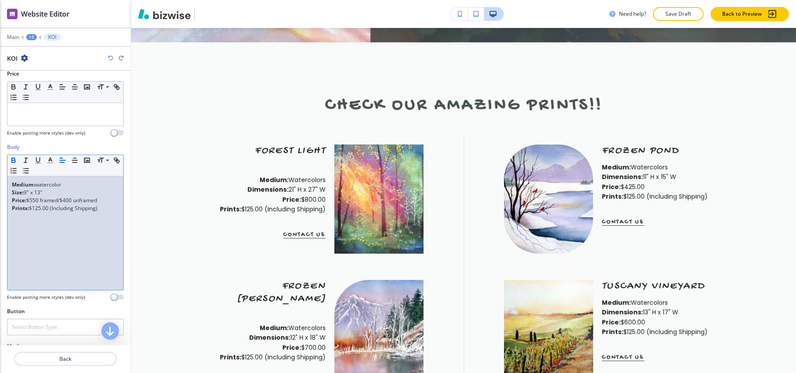
scroll to position [150, 0]
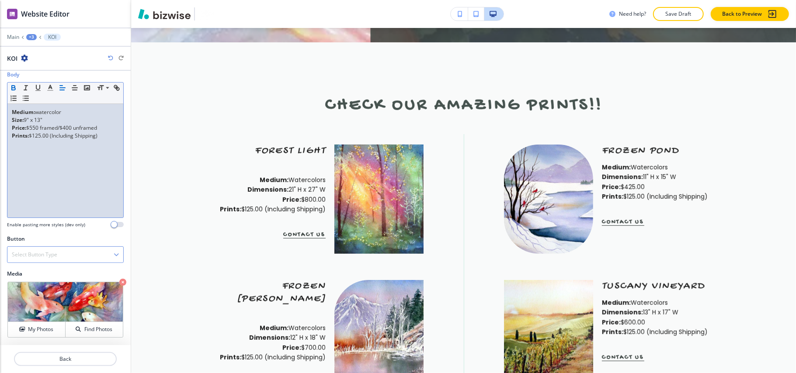
click at [44, 254] on h4 "Select Button Type" at bounding box center [34, 255] width 45 height 8
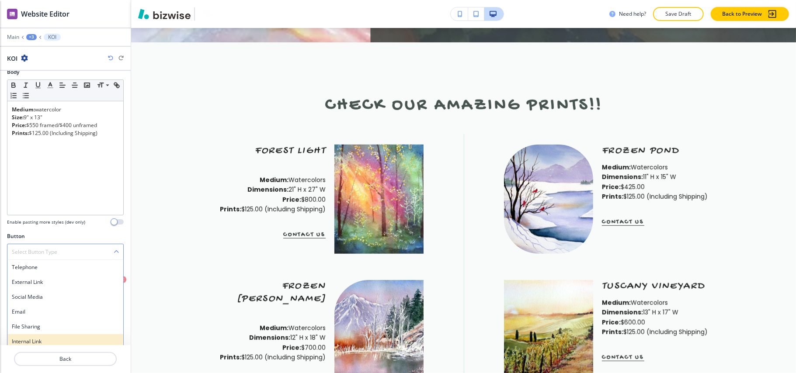
click at [34, 338] on div "Internal Link" at bounding box center [65, 341] width 116 height 15
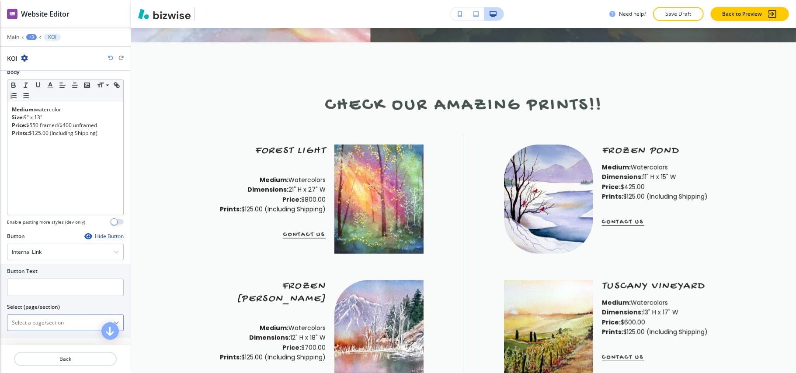
click at [48, 330] on \(page\/section\) "Manual Input" at bounding box center [60, 322] width 106 height 15
type \(page\/section\) "CONTACT US"
click at [25, 339] on h4 "CONTACT US" at bounding box center [65, 338] width 107 height 8
click at [51, 283] on input "text" at bounding box center [65, 287] width 117 height 17
paste input "CONTACT US"
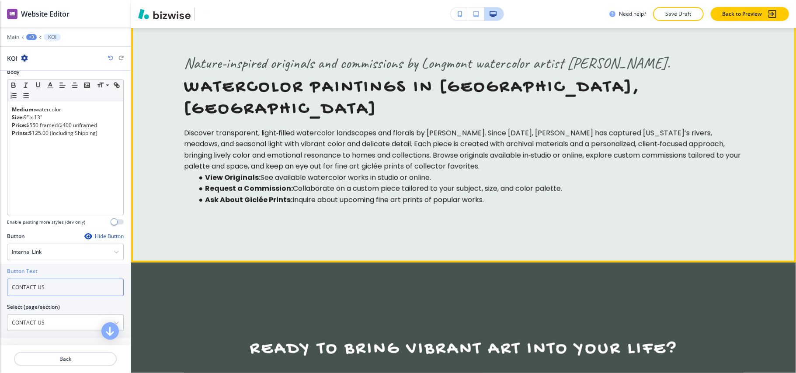
scroll to position [2751, 0]
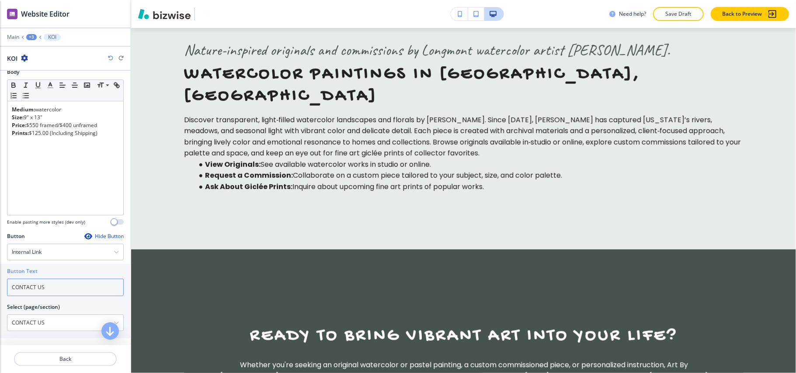
type input "CONTACT US"
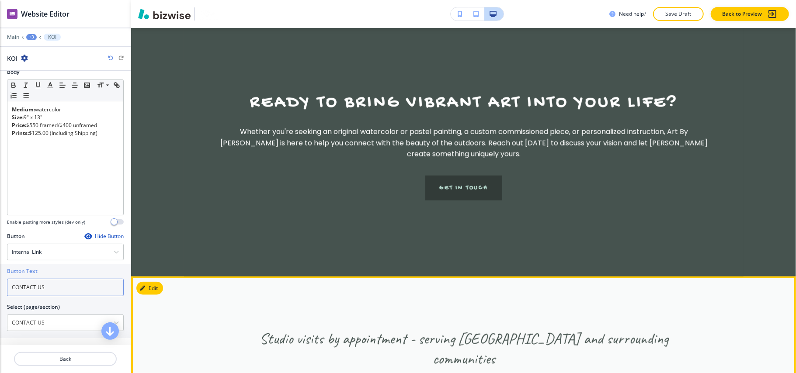
scroll to position [2868, 0]
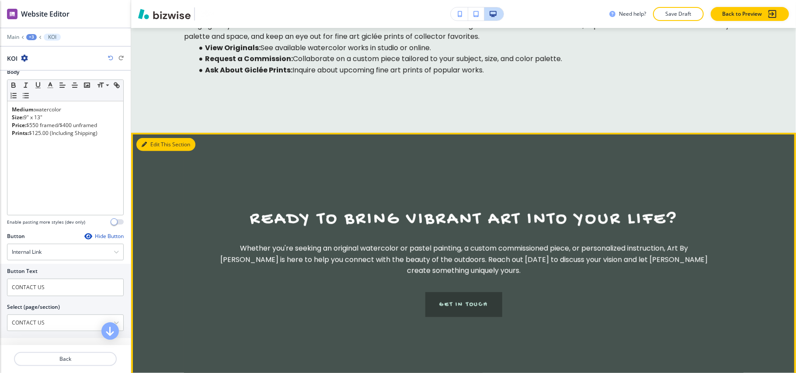
click at [155, 138] on button "Edit This Section" at bounding box center [165, 144] width 59 height 13
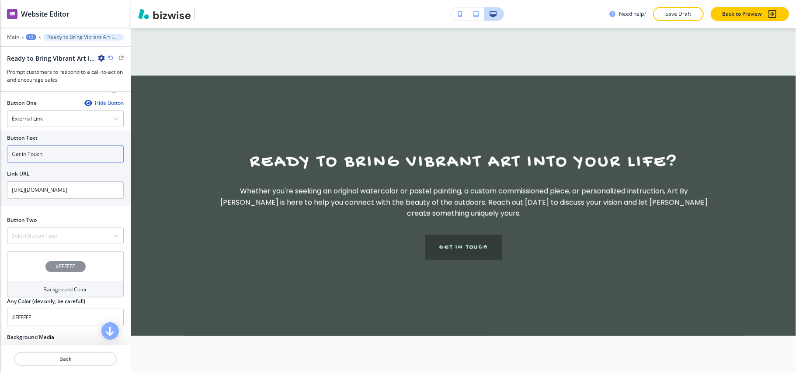
scroll to position [407, 0]
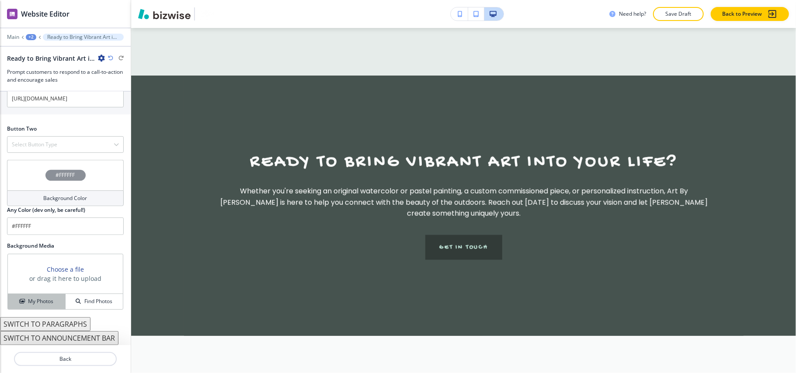
click at [34, 297] on button "My Photos" at bounding box center [37, 301] width 58 height 15
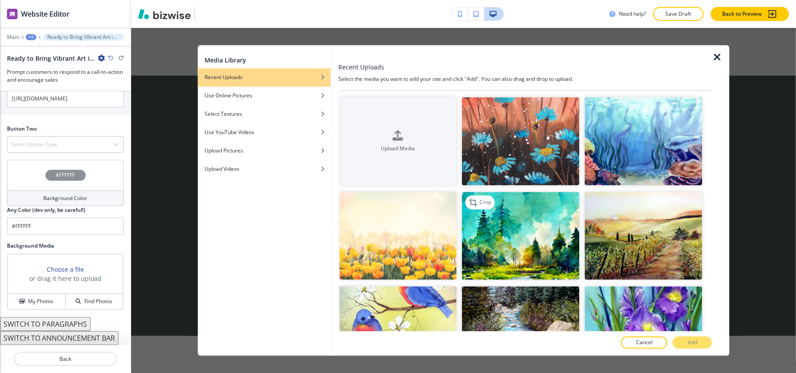
click at [528, 256] on img "button" at bounding box center [521, 236] width 118 height 88
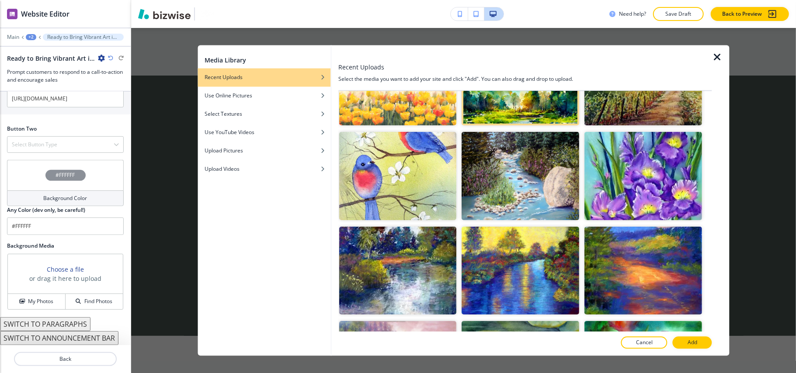
scroll to position [233, 0]
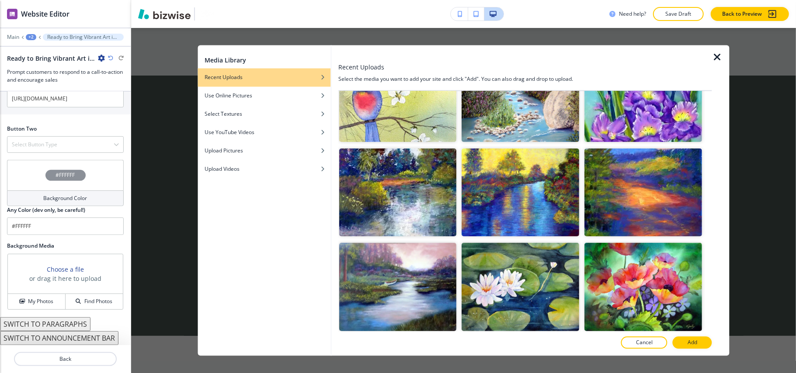
click at [647, 102] on img "button" at bounding box center [644, 98] width 118 height 88
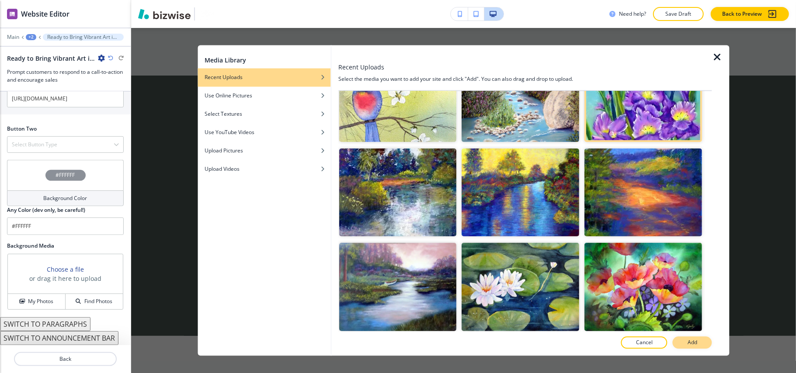
click at [687, 346] on p "Add" at bounding box center [692, 343] width 10 height 8
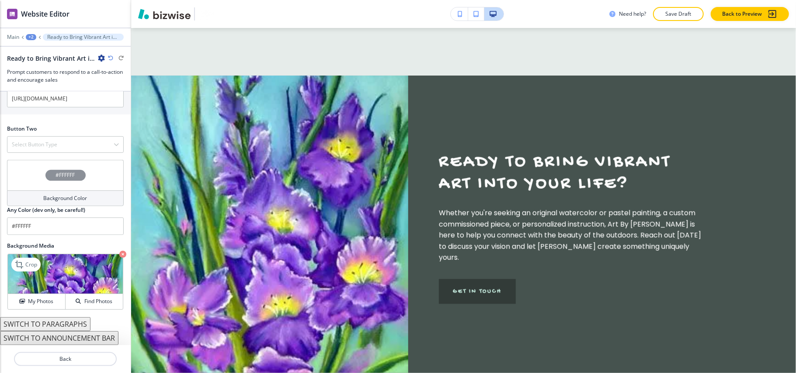
click at [119, 255] on icon "button" at bounding box center [122, 254] width 7 height 7
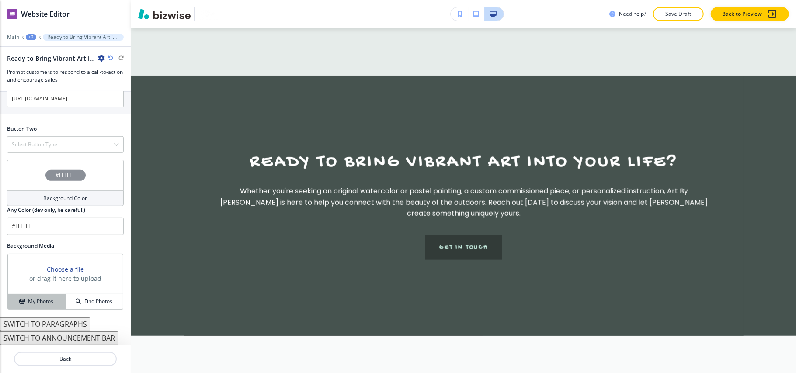
click at [37, 301] on h4 "My Photos" at bounding box center [40, 301] width 25 height 8
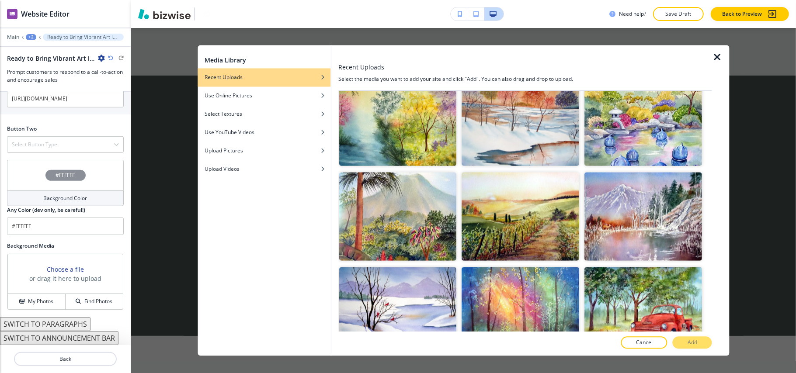
scroll to position [806, 0]
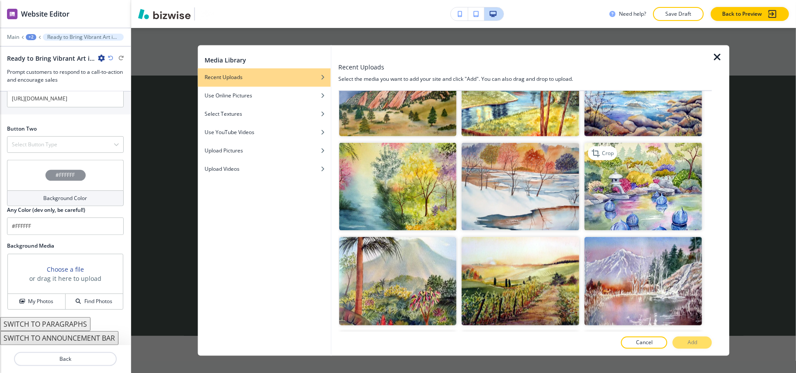
click at [647, 189] on img "button" at bounding box center [644, 186] width 118 height 88
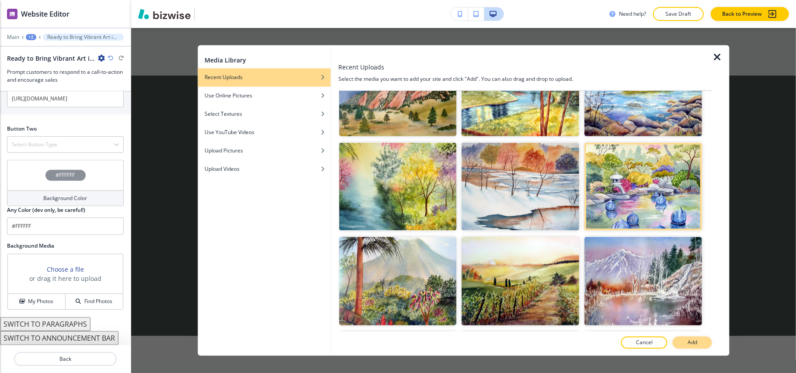
click at [692, 339] on p "Add" at bounding box center [692, 343] width 10 height 8
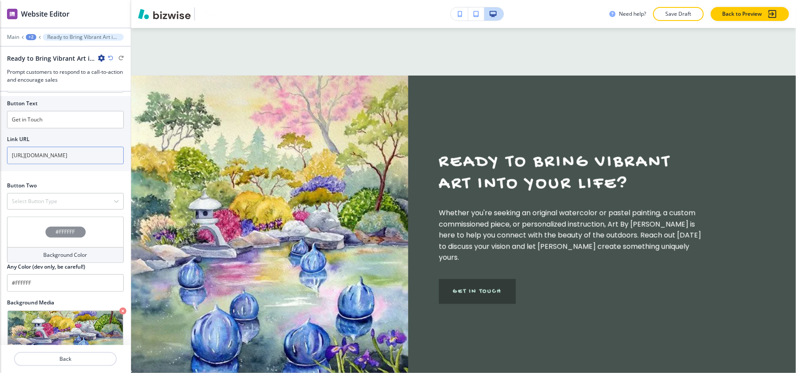
scroll to position [232, 0]
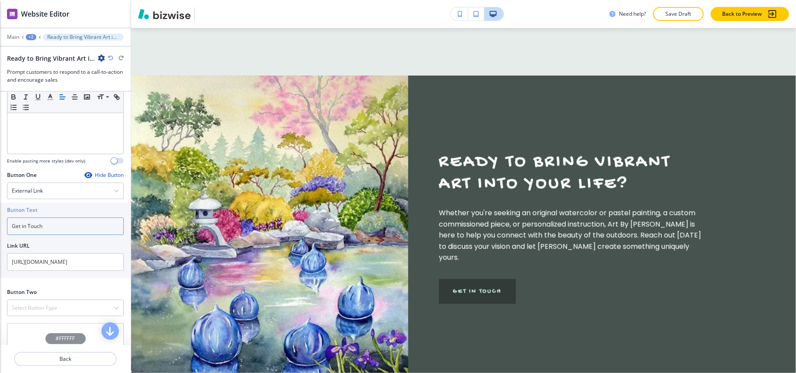
drag, startPoint x: 59, startPoint y: 239, endPoint x: 0, endPoint y: 232, distance: 59.0
click at [0, 232] on div "Button Text Get in Touch Link URL https://www.artbyjantz.com/#Contact" at bounding box center [65, 240] width 131 height 75
click at [55, 179] on div "Button One Hide Button" at bounding box center [65, 175] width 117 height 8
click at [51, 199] on div "External Link" at bounding box center [65, 191] width 116 height 16
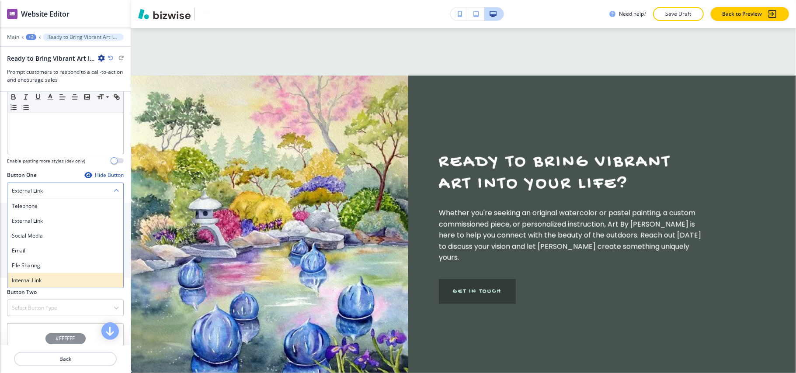
click at [45, 284] on h4 "Internal Link" at bounding box center [65, 281] width 107 height 8
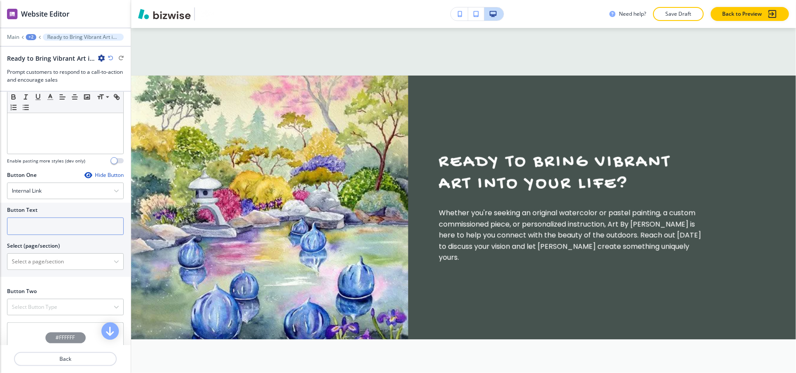
click at [59, 233] on input "text" at bounding box center [65, 226] width 117 height 17
paste input "Get in Touch"
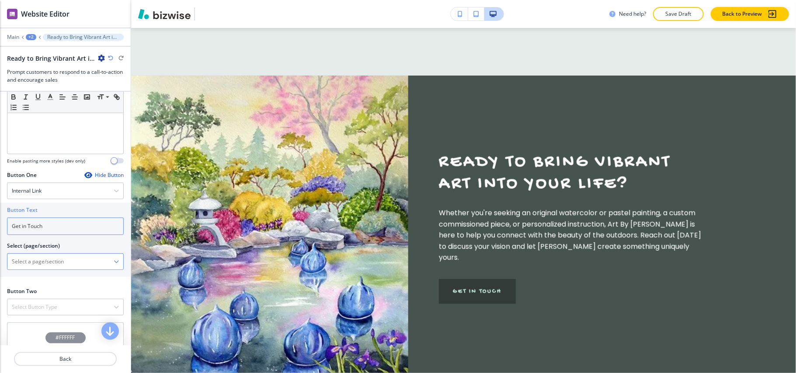
type input "Get in Touch"
click at [50, 269] on \(page\/section\) "Manual Input" at bounding box center [60, 261] width 106 height 15
type \(page\/section\) "CONTACT US"
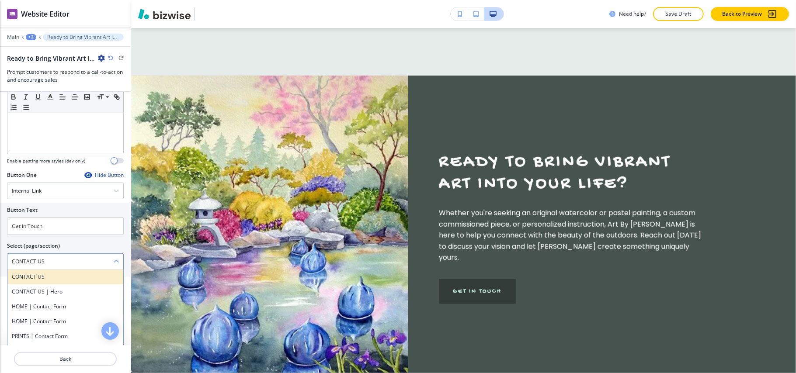
click at [35, 281] on h4 "CONTACT US" at bounding box center [65, 277] width 107 height 8
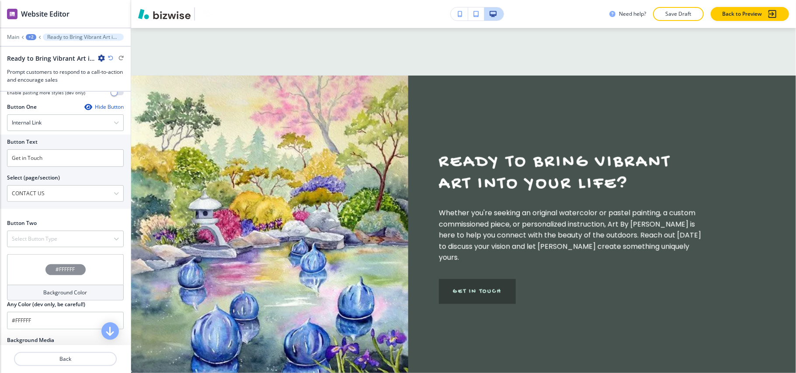
scroll to position [406, 0]
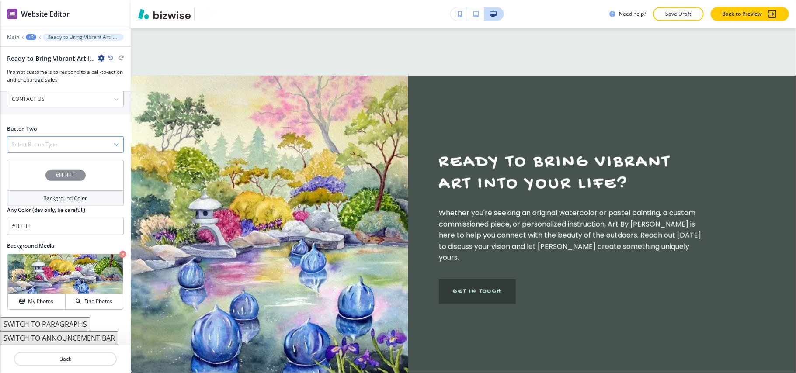
click at [55, 141] on h4 "Select Button Type" at bounding box center [34, 145] width 45 height 8
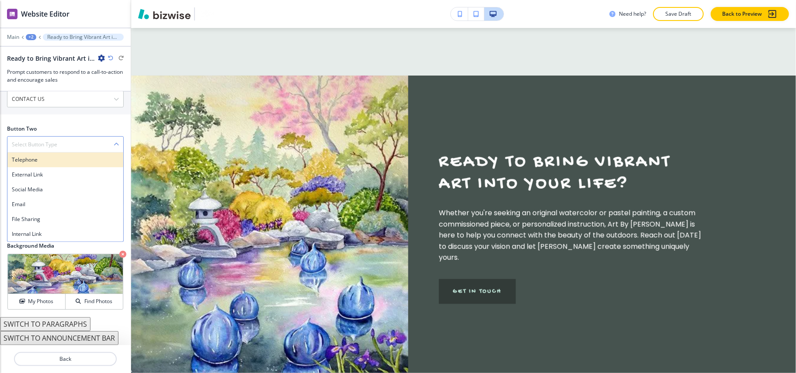
click at [49, 162] on h4 "Telephone" at bounding box center [65, 160] width 107 height 8
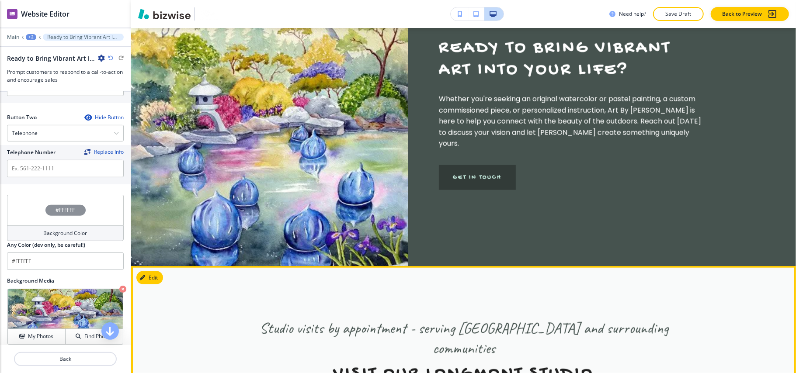
scroll to position [3158, 0]
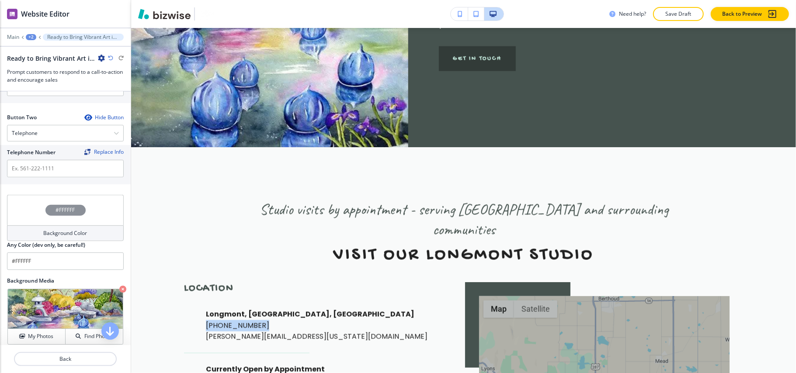
drag, startPoint x: 195, startPoint y: 245, endPoint x: 267, endPoint y: 246, distance: 72.5
click at [267, 309] on div "Longmont, CO, USA (303) 305-9109 Jantz@Colorado.edu" at bounding box center [309, 326] width 250 height 34
copy p "(303) 305-9109"
click at [28, 177] on input "text" at bounding box center [65, 168] width 117 height 17
paste input "(303) 305-9109"
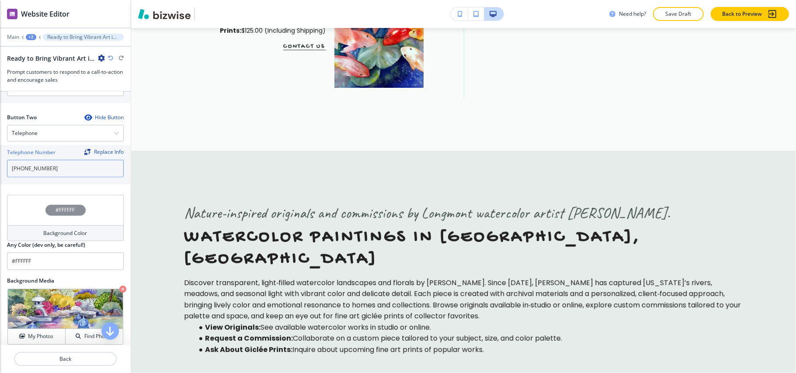
scroll to position [2597, 0]
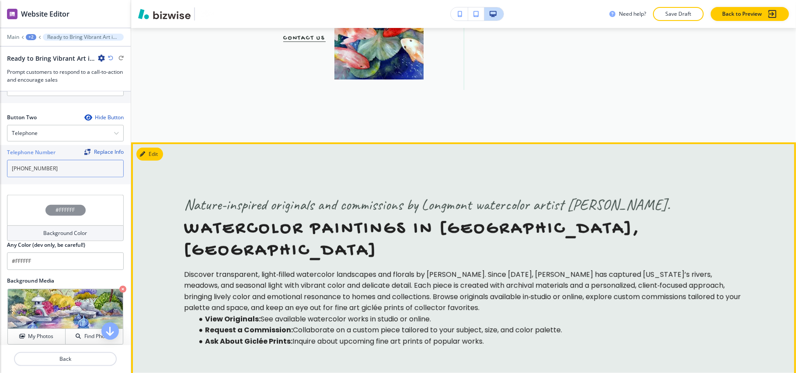
type input "(303) 305-9109"
click at [160, 142] on section "Nature‑inspired originals and commissions by Longmont watercolor artist Anita J…" at bounding box center [463, 273] width 664 height 262
click at [150, 148] on button "Edit This Section" at bounding box center [165, 154] width 59 height 13
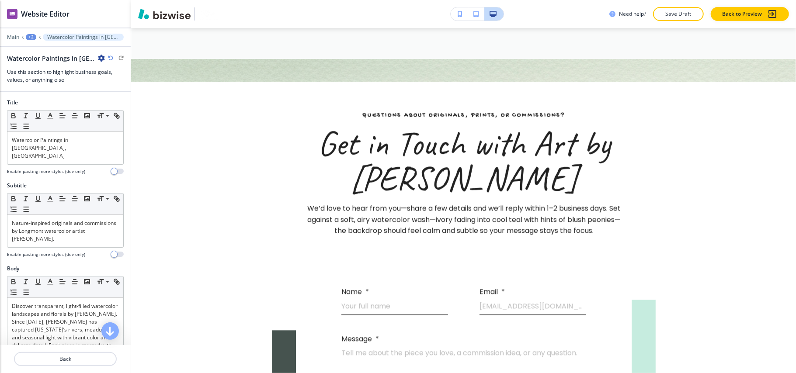
scroll to position [3684, 0]
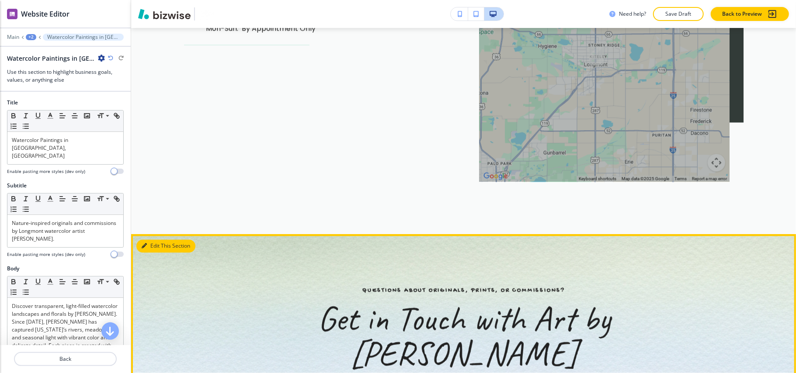
click at [154, 240] on button "Edit This Section" at bounding box center [165, 246] width 59 height 13
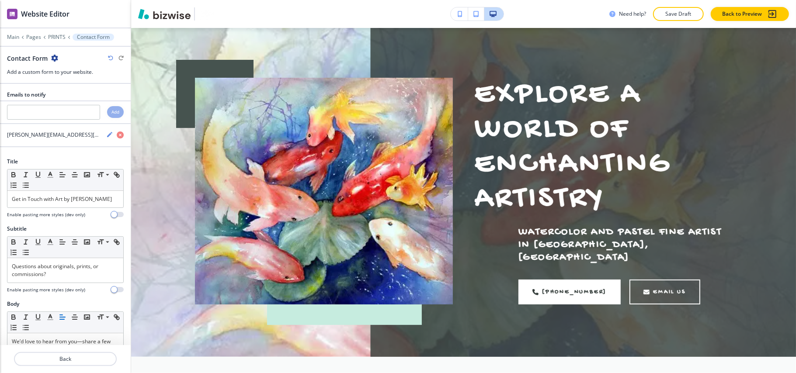
scroll to position [0, 0]
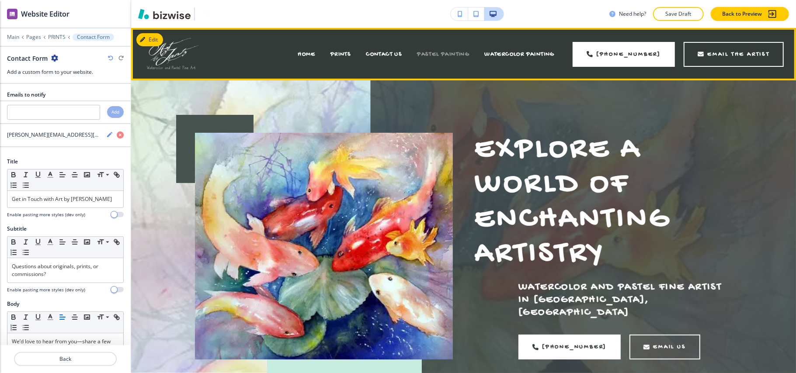
click at [433, 53] on span "PASTEL PAINTING" at bounding box center [443, 54] width 52 height 7
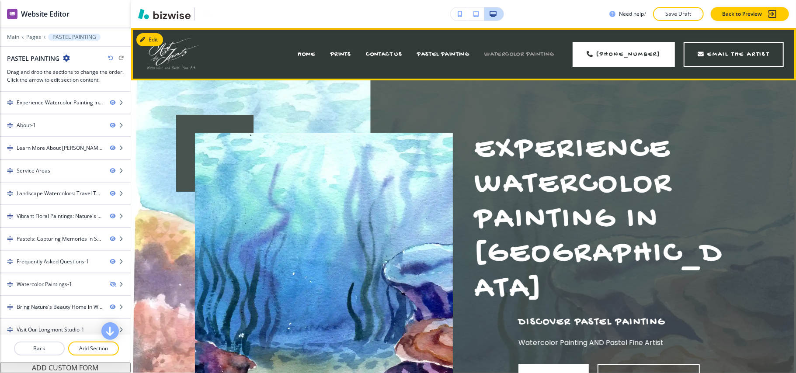
click at [515, 51] on span "WATERCOLOR PAINTING" at bounding box center [519, 54] width 70 height 7
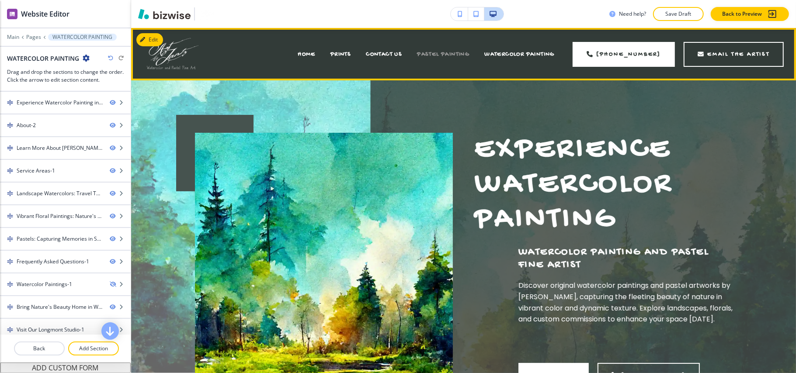
click at [444, 51] on span "PASTEL PAINTING" at bounding box center [443, 54] width 52 height 7
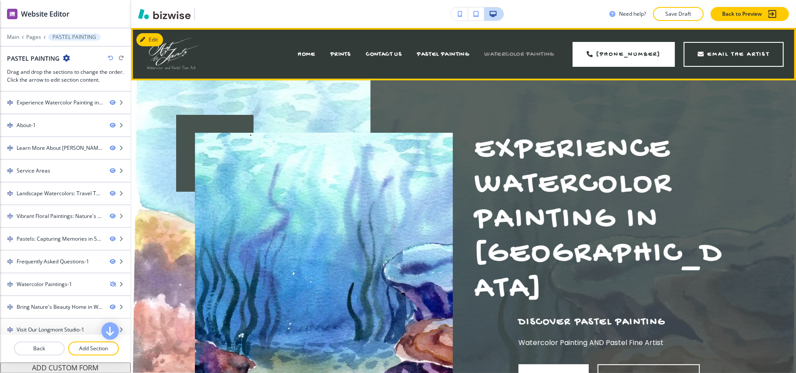
click at [529, 52] on span "WATERCOLOR PAINTING" at bounding box center [519, 54] width 70 height 7
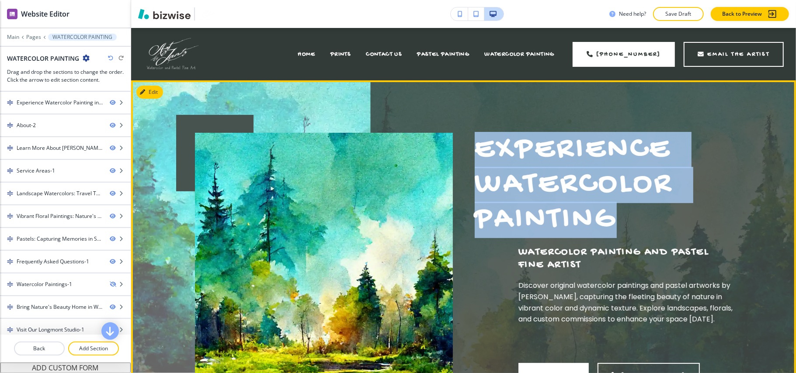
drag, startPoint x: 471, startPoint y: 144, endPoint x: 615, endPoint y: 211, distance: 158.7
click at [613, 212] on p "Experience Watercolor Painting" at bounding box center [603, 185] width 258 height 104
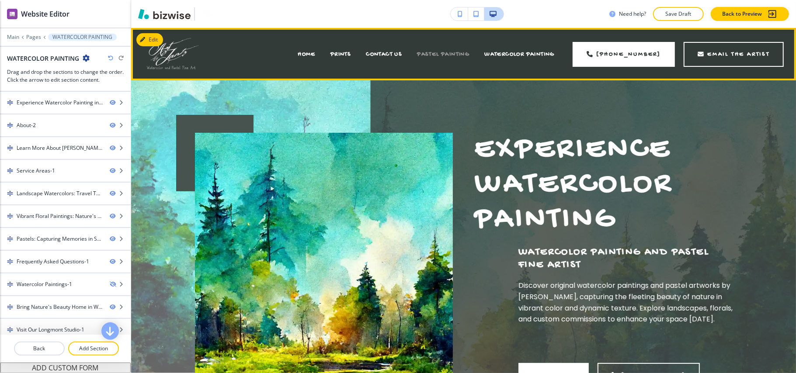
click at [446, 52] on span "PASTEL PAINTING" at bounding box center [443, 54] width 52 height 7
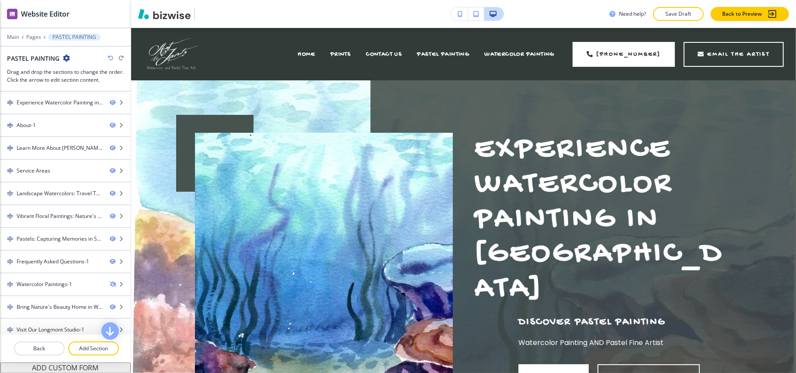
scroll to position [11, 0]
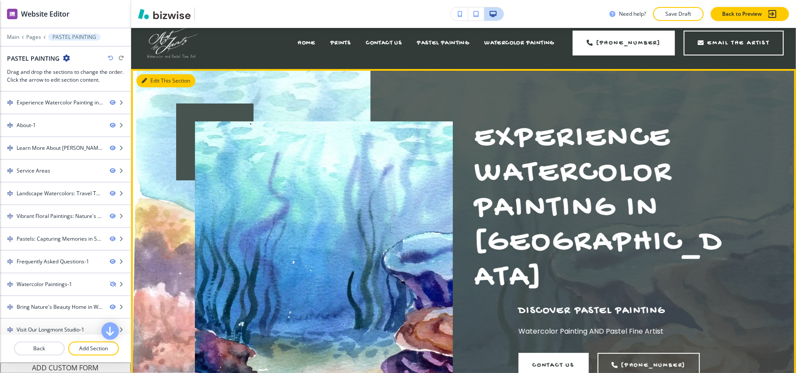
click at [159, 78] on button "Edit This Section" at bounding box center [165, 80] width 59 height 13
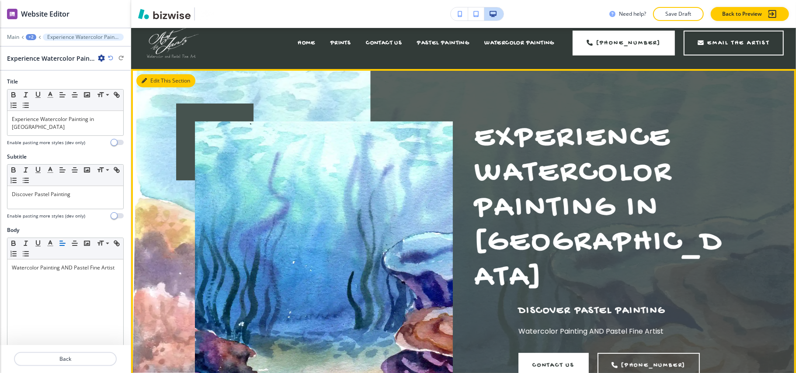
scroll to position [52, 0]
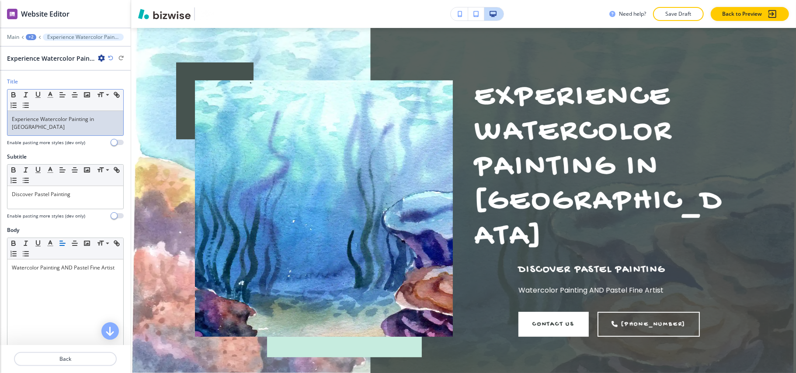
click at [51, 126] on p "Experience Watercolor Painting in Berthoud" at bounding box center [65, 123] width 107 height 16
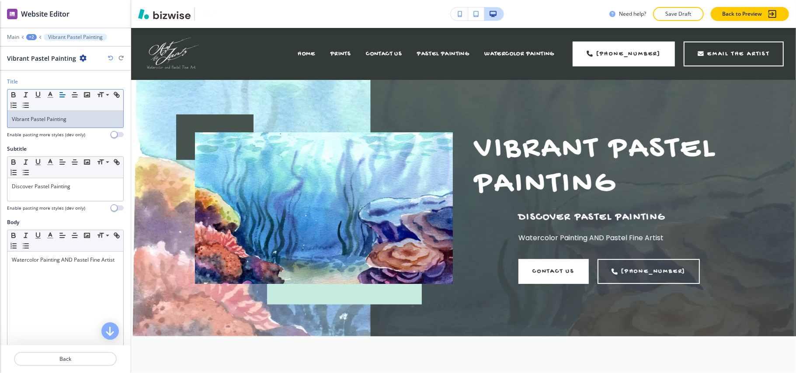
scroll to position [0, 0]
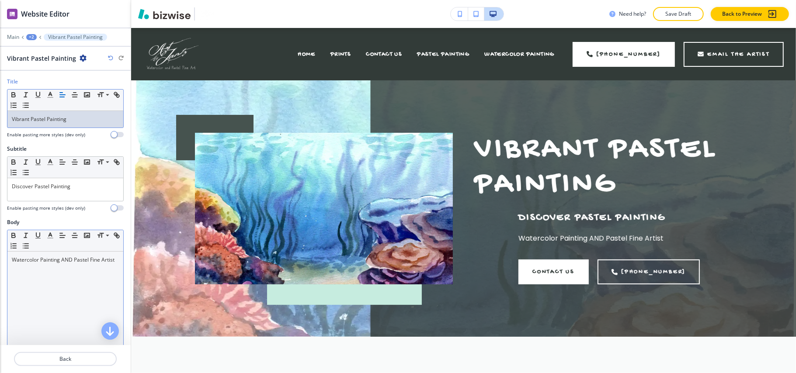
click at [39, 278] on div "Watercolor Painting AND Pastel Fine Artist" at bounding box center [65, 309] width 116 height 114
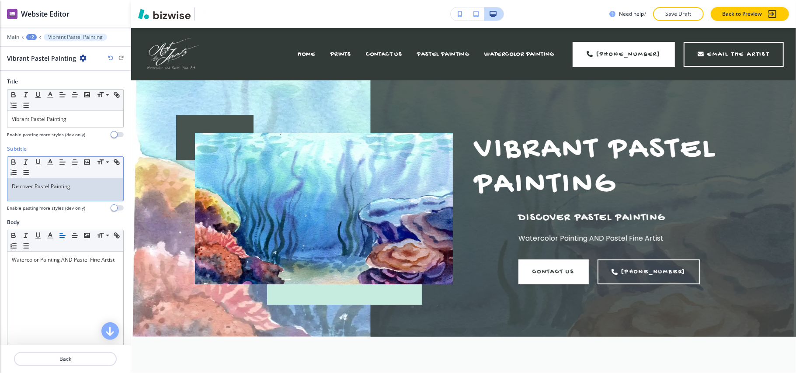
drag, startPoint x: 39, startPoint y: 278, endPoint x: 18, endPoint y: 190, distance: 91.1
click at [18, 190] on p "Discover Pastel Painting" at bounding box center [65, 187] width 107 height 8
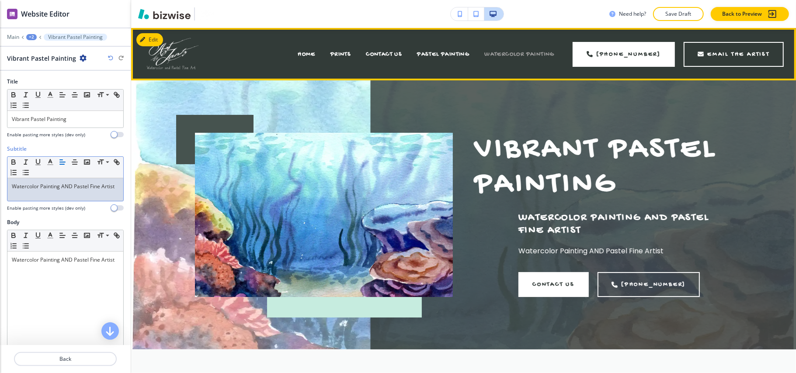
click at [516, 52] on span "WATERCOLOR PAINTING" at bounding box center [519, 54] width 70 height 7
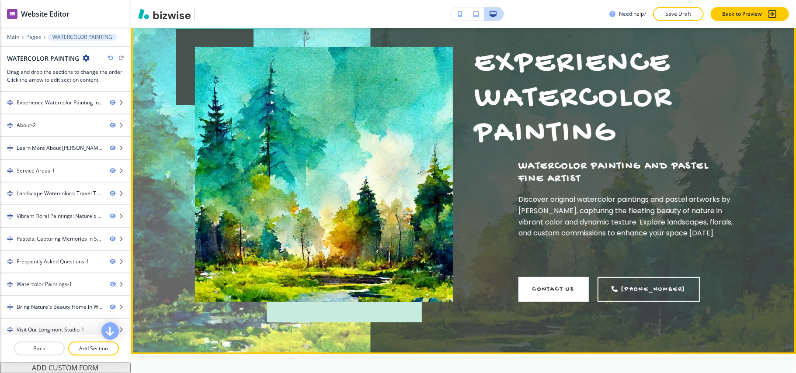
scroll to position [175, 0]
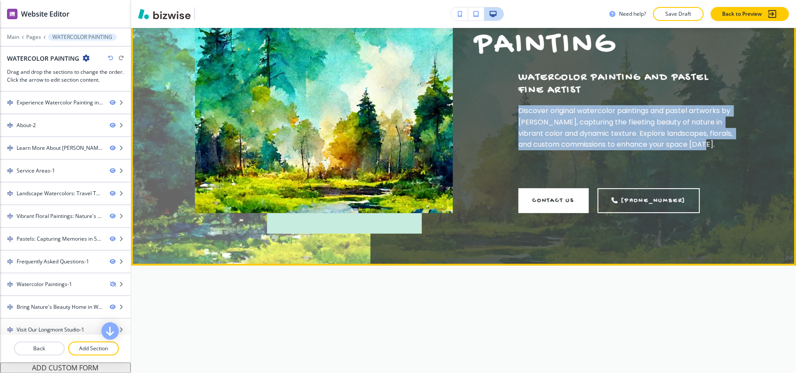
drag, startPoint x: 519, startPoint y: 113, endPoint x: 724, endPoint y: 145, distance: 207.4
click at [724, 145] on div "Watercolor Painting AND Pastel Fine Artist Discover original watercolor paintin…" at bounding box center [603, 121] width 258 height 101
copy p "Discover original watercolor paintings and pastel artworks by Anita Jantz, capt…"
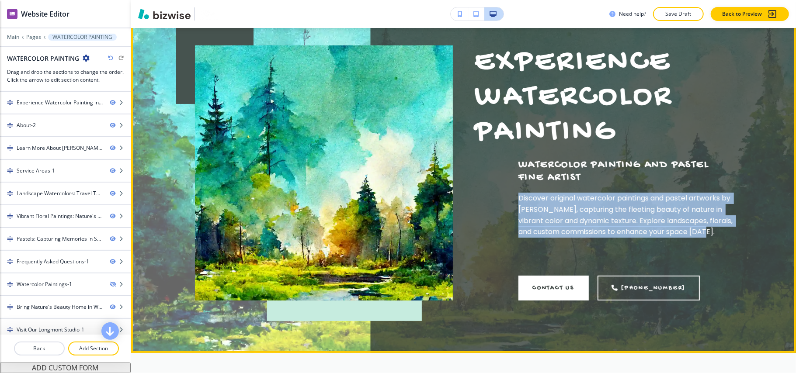
scroll to position [0, 0]
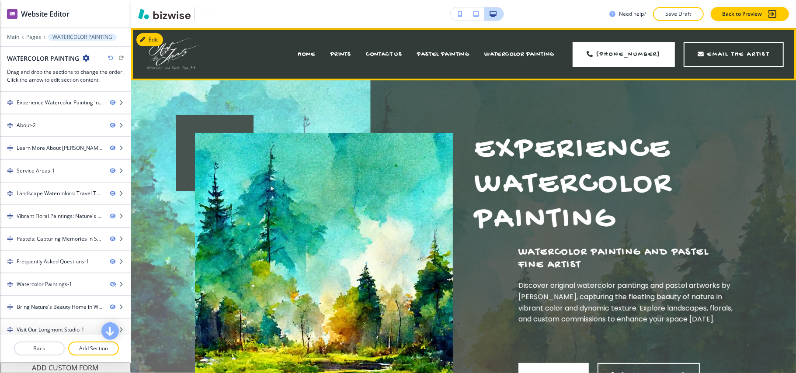
click at [437, 49] on div "PASTEL PAINTING" at bounding box center [442, 54] width 67 height 35
click at [439, 56] on span "PASTEL PAINTING" at bounding box center [443, 54] width 52 height 7
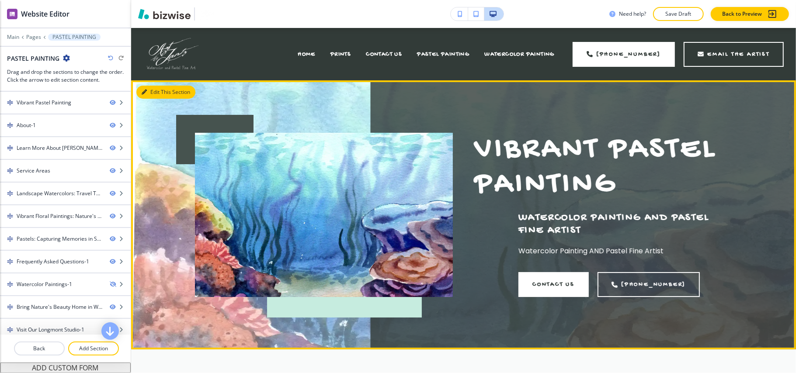
click at [154, 93] on button "Edit This Section" at bounding box center [165, 92] width 59 height 13
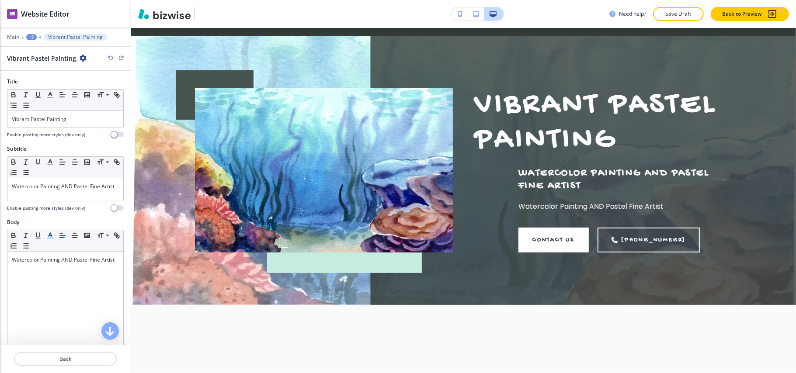
scroll to position [52, 0]
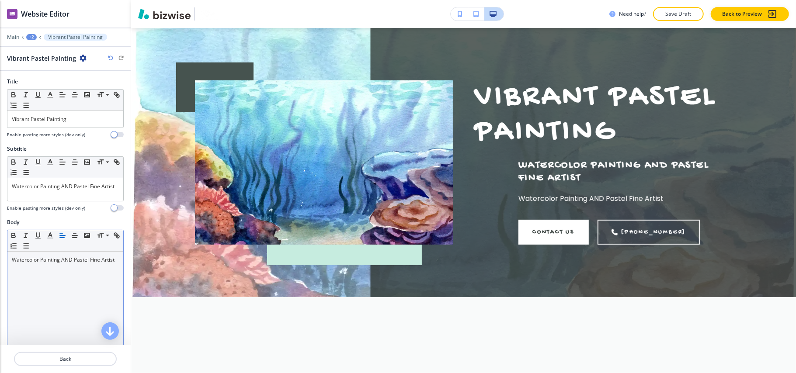
click at [41, 264] on p "Watercolor Painting AND Pastel Fine Artist" at bounding box center [65, 260] width 107 height 8
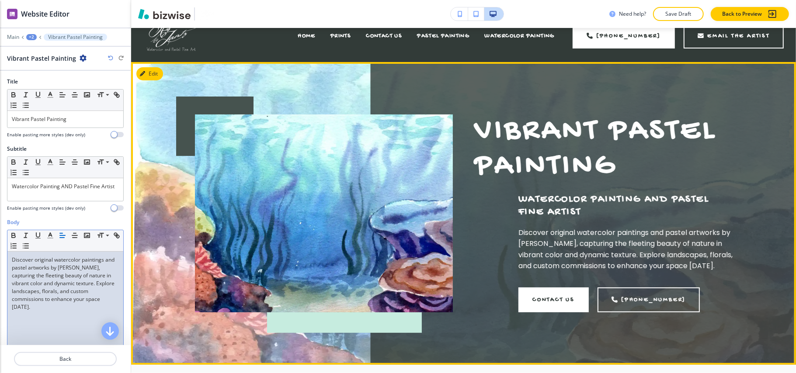
scroll to position [0, 0]
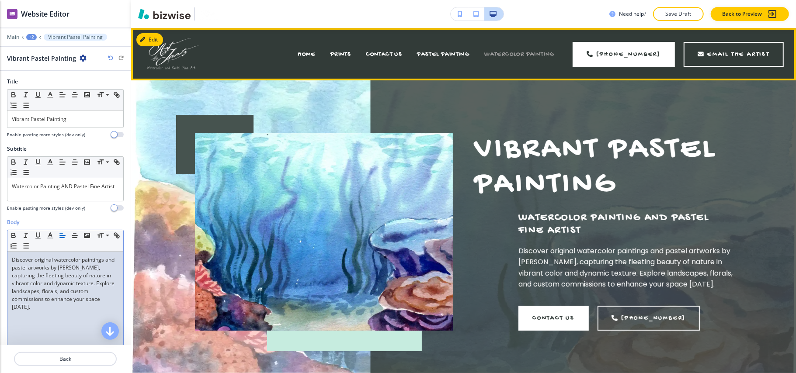
click at [514, 53] on span "WATERCOLOR PAINTING" at bounding box center [519, 54] width 70 height 7
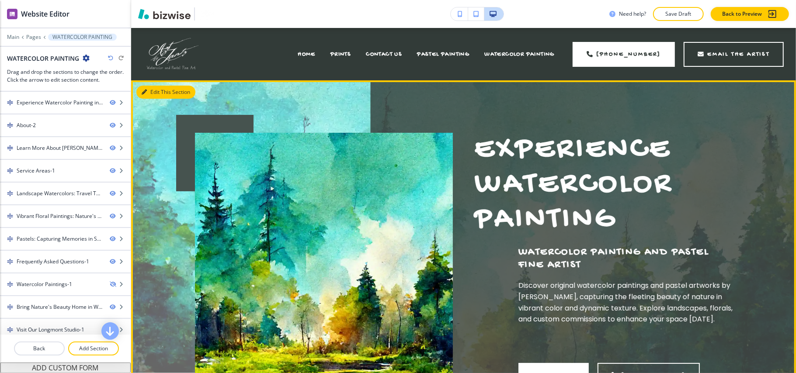
click at [157, 93] on button "Edit This Section" at bounding box center [165, 92] width 59 height 13
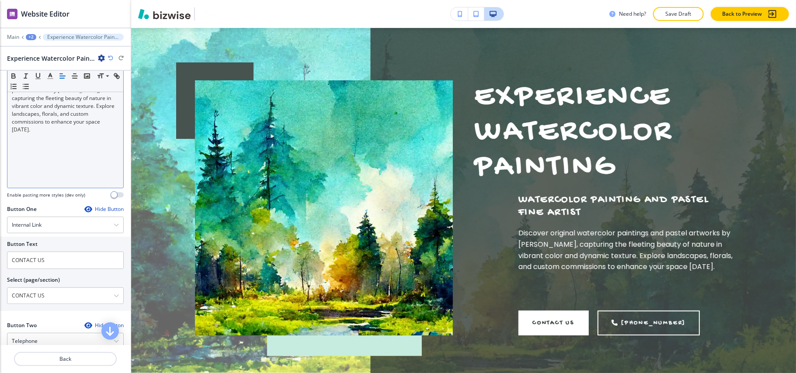
scroll to position [116, 0]
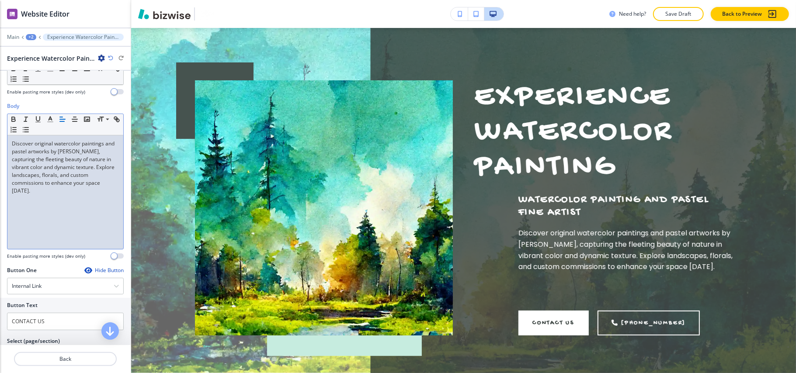
click at [51, 211] on div "Discover original watercolor paintings and pastel artworks by Anita Jantz, capt…" at bounding box center [65, 192] width 116 height 114
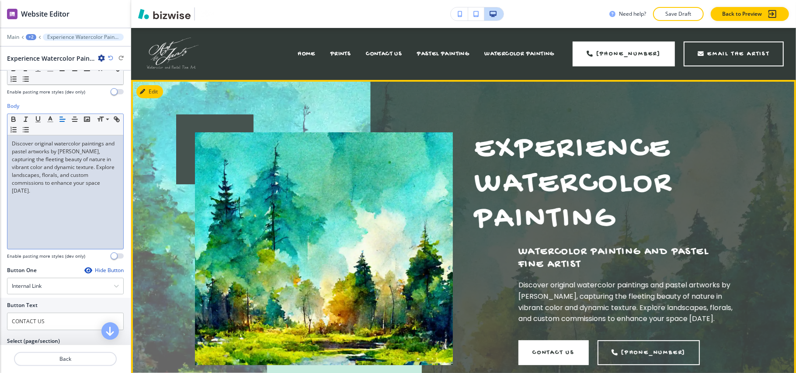
scroll to position [0, 0]
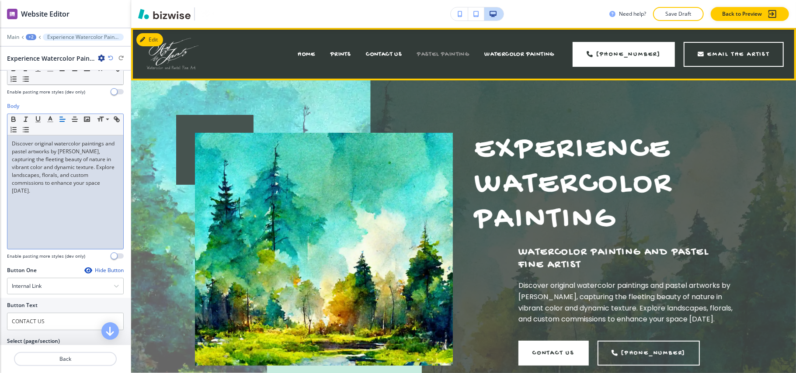
click at [439, 57] on span "PASTEL PAINTING" at bounding box center [443, 54] width 52 height 7
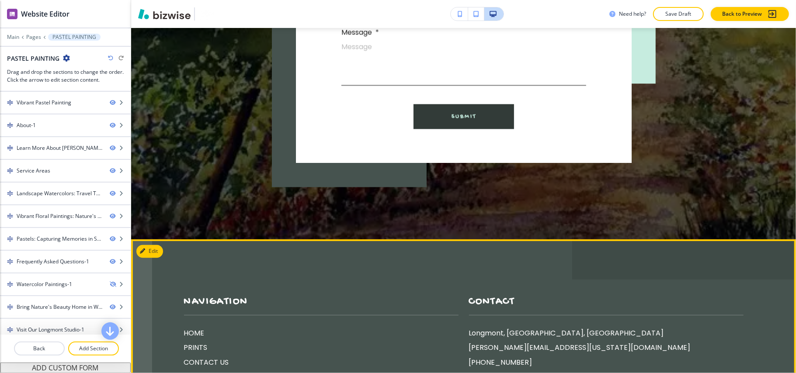
scroll to position [6118, 0]
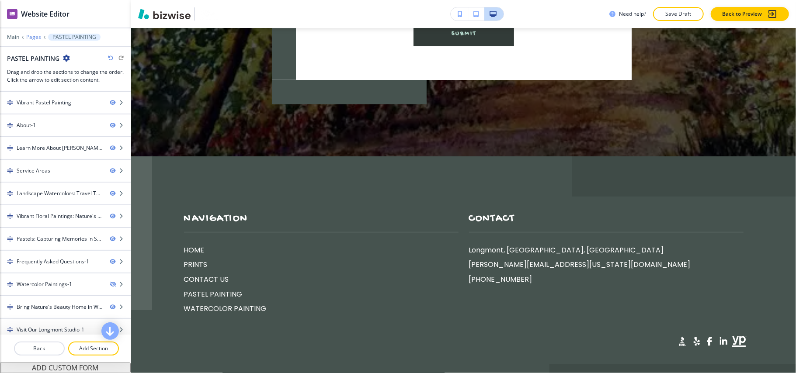
click at [37, 37] on p "Pages" at bounding box center [33, 37] width 15 height 6
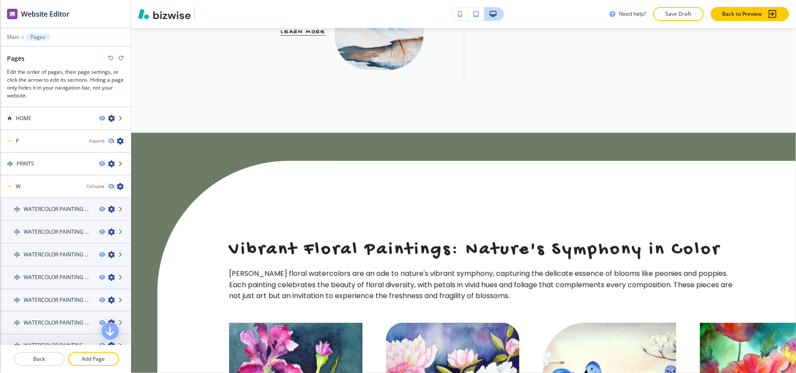
scroll to position [0, 0]
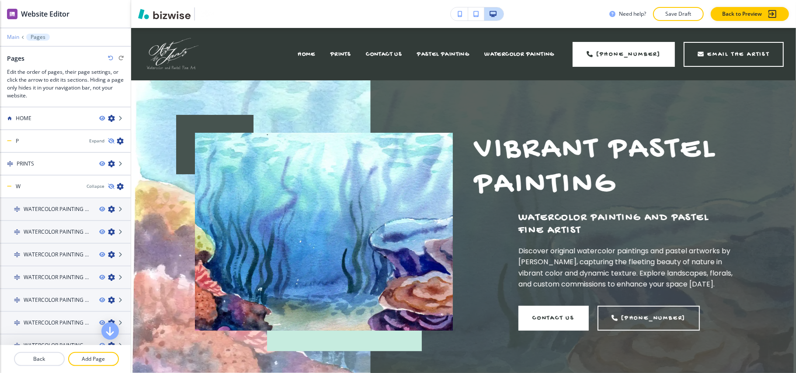
click at [17, 38] on p "Main" at bounding box center [13, 37] width 12 height 6
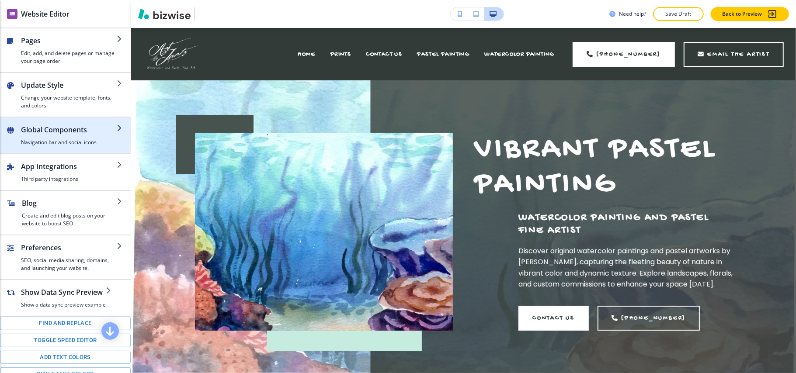
click at [44, 135] on h2 "Global Components" at bounding box center [69, 130] width 96 height 10
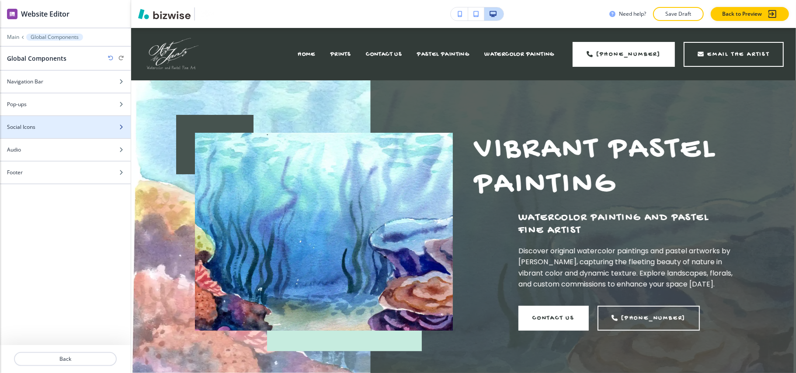
click at [43, 129] on div "Social Icons" at bounding box center [55, 127] width 111 height 8
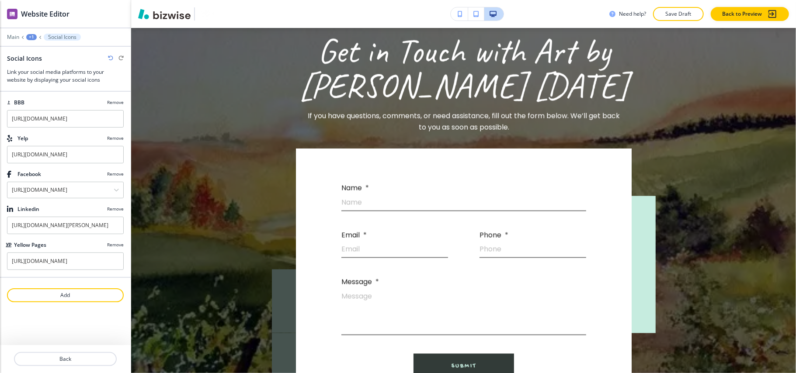
scroll to position [6118, 0]
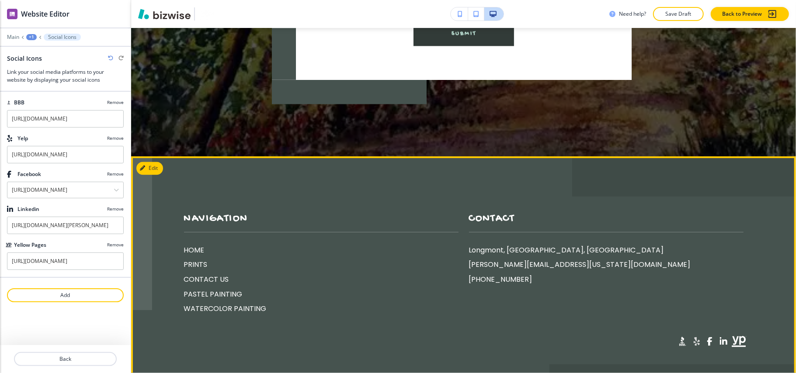
drag, startPoint x: 670, startPoint y: 250, endPoint x: 689, endPoint y: 249, distance: 19.2
click at [673, 333] on icon ".st0{fill:#015A75;}" at bounding box center [681, 341] width 17 height 17
click at [693, 337] on span at bounding box center [696, 341] width 7 height 9
click at [707, 337] on span at bounding box center [710, 341] width 6 height 9
click at [719, 337] on span at bounding box center [723, 341] width 8 height 9
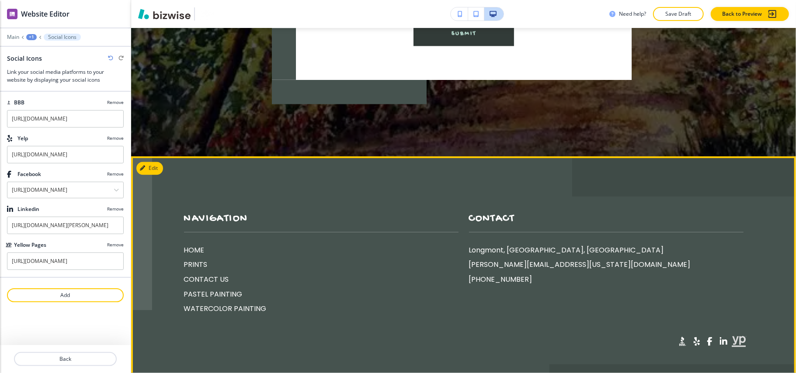
click at [730, 333] on icon at bounding box center [738, 341] width 17 height 17
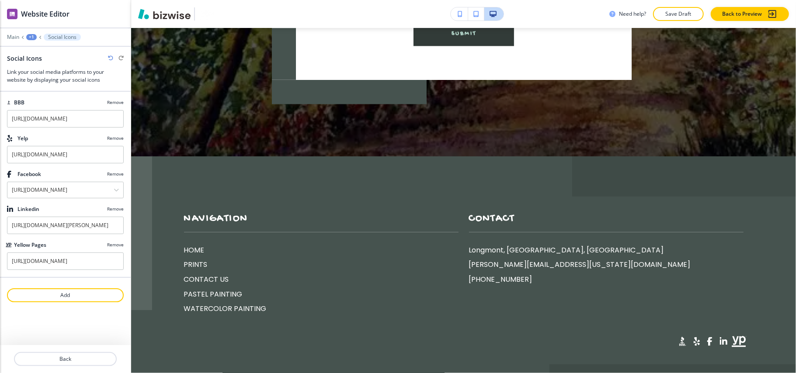
drag, startPoint x: 748, startPoint y: 310, endPoint x: 689, endPoint y: 308, distance: 58.6
click at [689, 308] on footer "Navigation HOME PRINTS CONTACT US PASTEL PAINTING WATERCOLOR PAINTING Contact L…" at bounding box center [463, 311] width 664 height 310
copy p "Art by Jantz"
click at [117, 102] on p "Remove" at bounding box center [115, 102] width 17 height 7
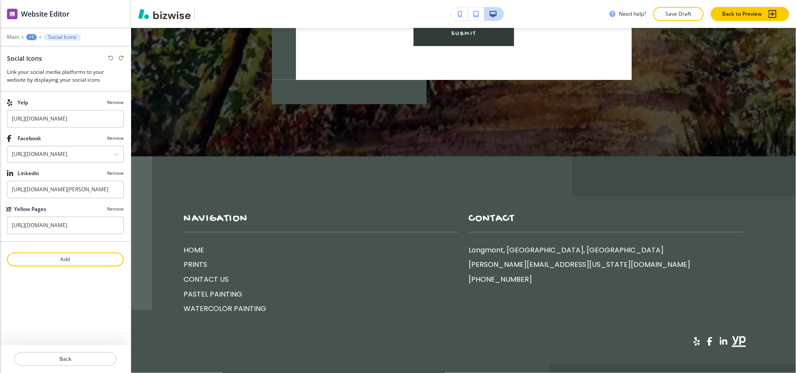
click at [116, 103] on p "Remove" at bounding box center [115, 102] width 17 height 7
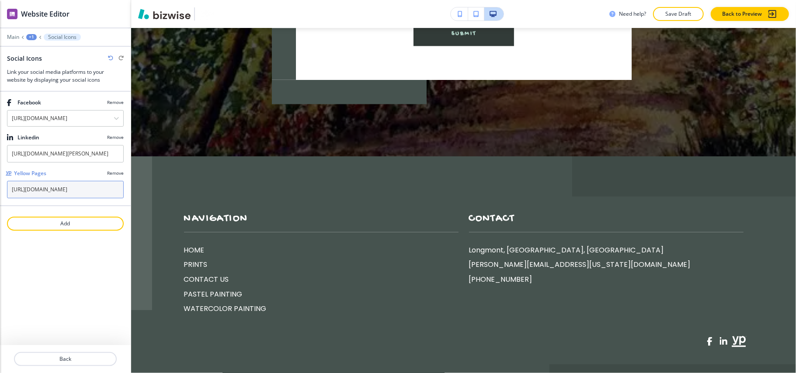
click at [66, 188] on input "https://www.yellowpages.com/search?search_terms=art+gallery&geo_location_terms=…" at bounding box center [65, 189] width 117 height 17
paste input "longmont-co/mip/art-by-jantz-26273142"
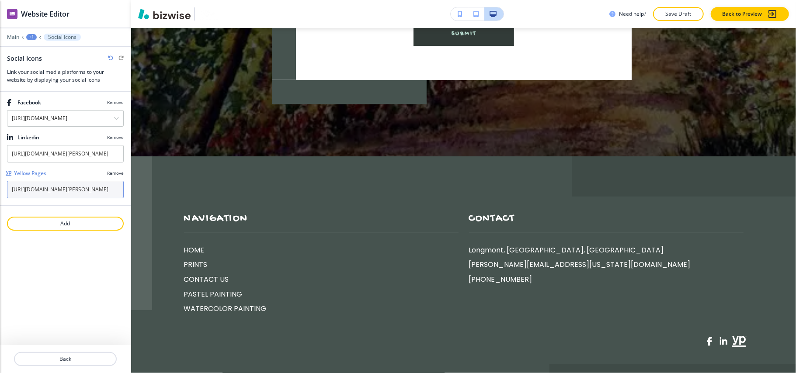
type input "https://www.yellowpages.com/longmont-co/mip/art-by-jantz-26273142"
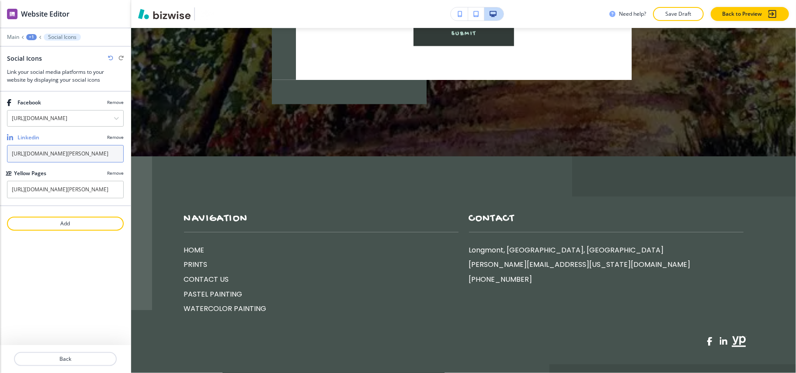
click at [45, 156] on input "https://linkedin.com/in/anita-jantz-b986a211" at bounding box center [65, 153] width 117 height 17
paste input "www.linkedin.com/in/anita-jantz-b986a211/"
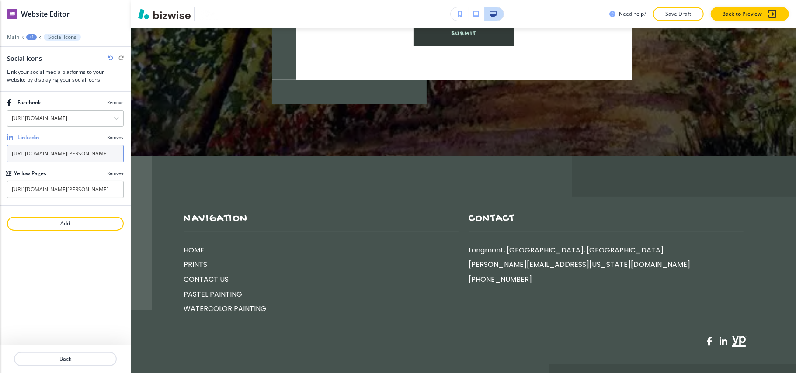
type input "https://www.linkedin.com/in/anita-jantz-b986a211/"
click at [114, 176] on p "Remove" at bounding box center [115, 173] width 17 height 7
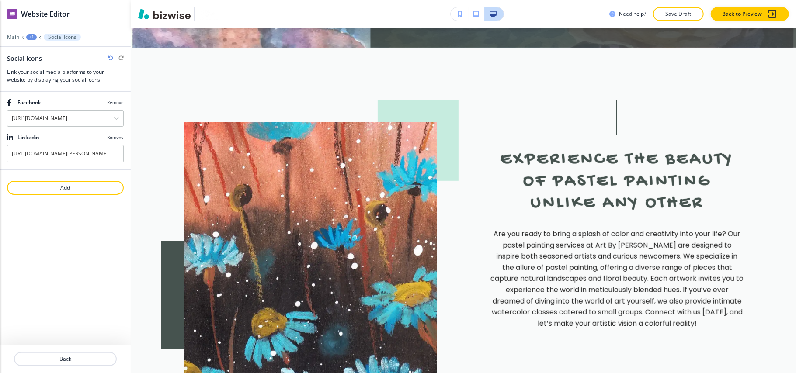
scroll to position [0, 0]
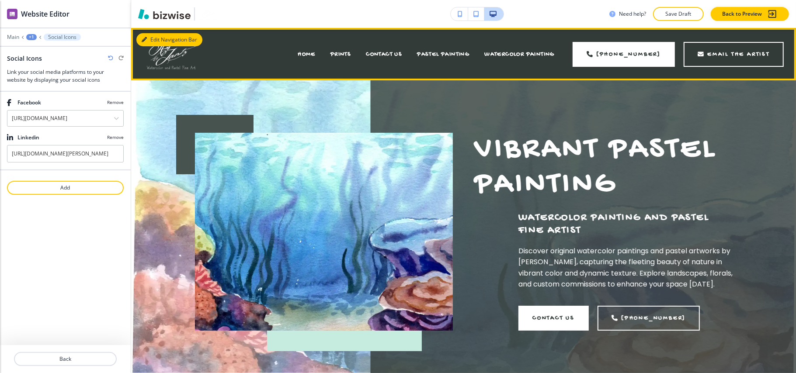
click at [151, 36] on button "Edit Navigation Bar" at bounding box center [169, 39] width 66 height 13
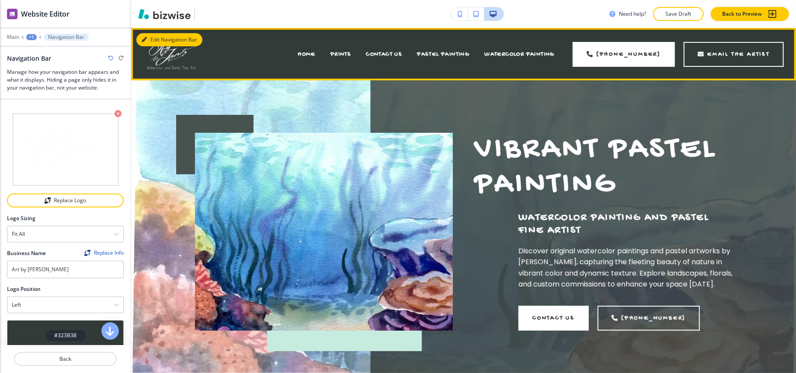
click at [150, 34] on button "Edit Navigation Bar" at bounding box center [169, 39] width 66 height 13
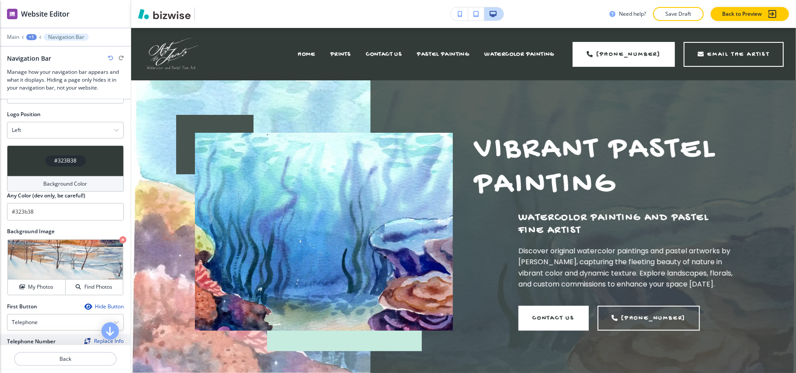
click at [30, 158] on div "#323B38" at bounding box center [65, 160] width 117 height 31
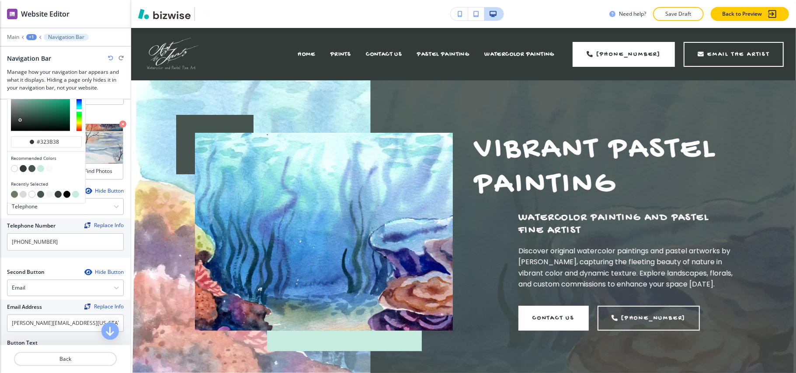
scroll to position [291, 0]
click at [14, 193] on button "button" at bounding box center [14, 193] width 7 height 7
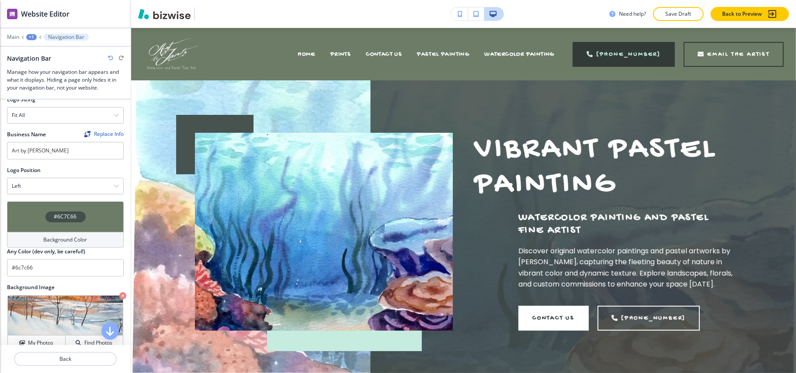
scroll to position [116, 0]
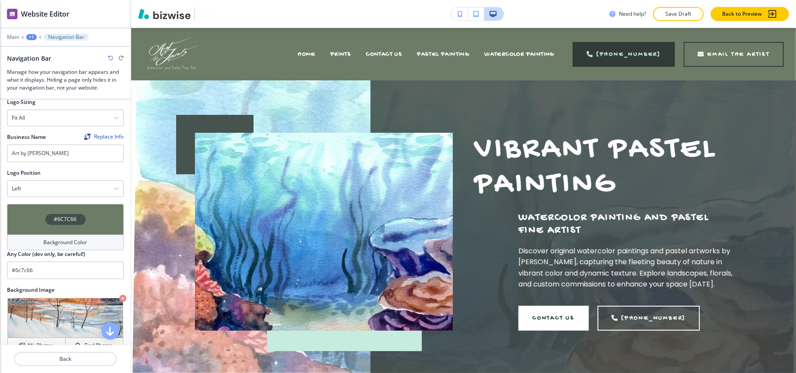
click at [34, 221] on div "#6C7C66" at bounding box center [65, 219] width 117 height 31
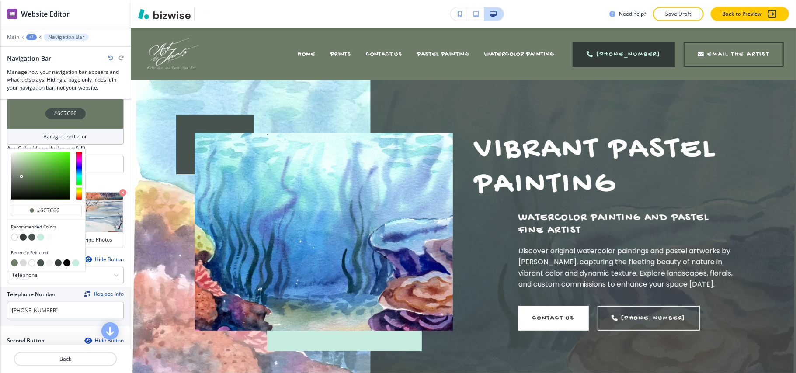
scroll to position [233, 0]
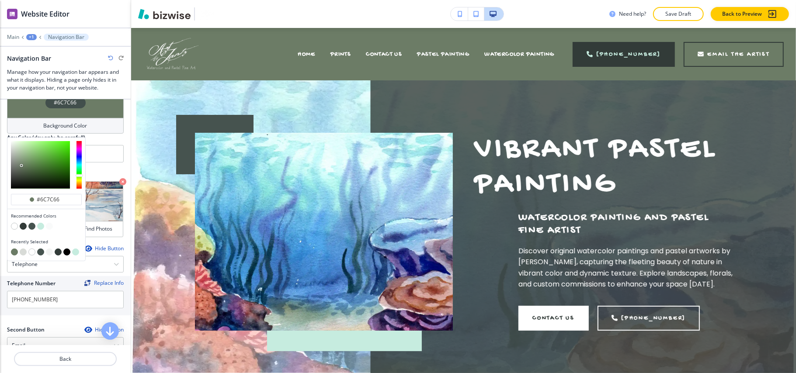
click at [22, 228] on button "button" at bounding box center [23, 226] width 7 height 7
type input "#323b38"
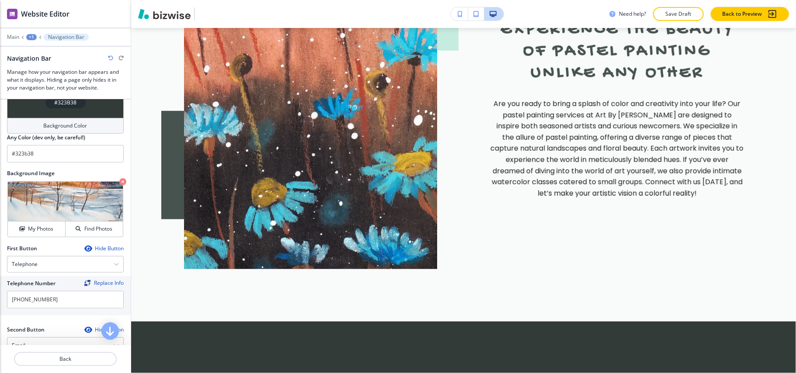
scroll to position [0, 0]
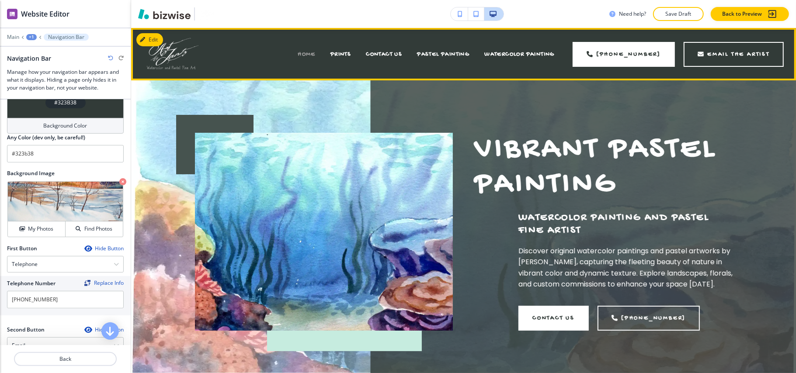
click at [299, 52] on span "HOME" at bounding box center [306, 54] width 18 height 7
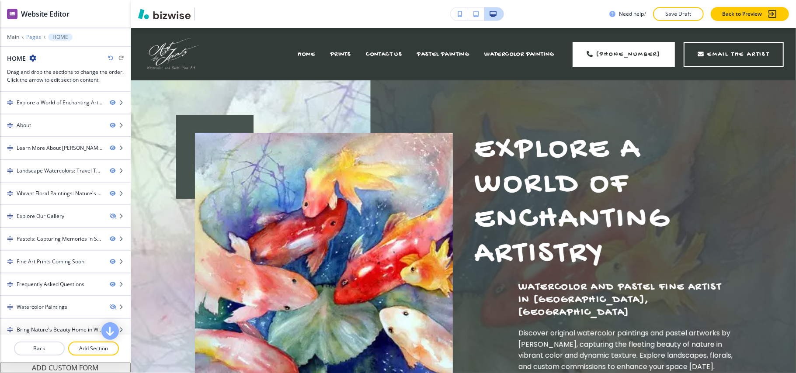
click at [34, 38] on p "Pages" at bounding box center [33, 37] width 15 height 6
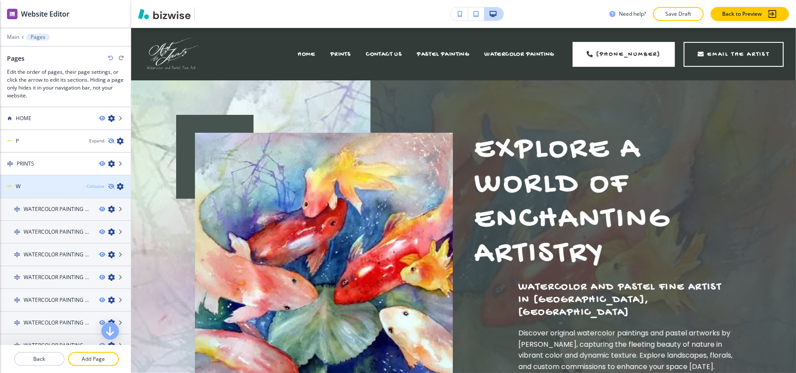
click at [86, 184] on div "Collapse" at bounding box center [95, 186] width 18 height 7
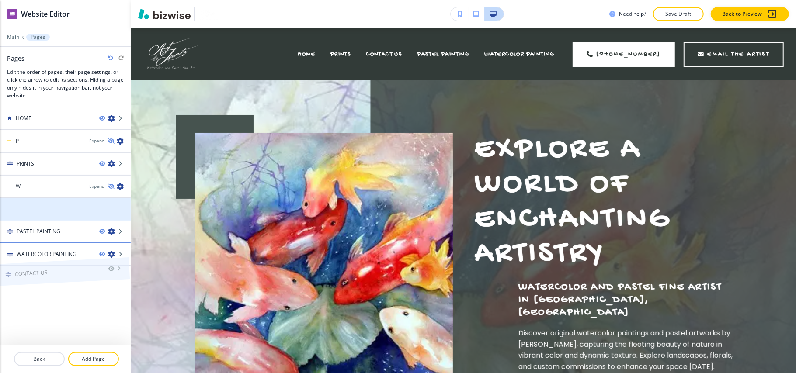
drag, startPoint x: 41, startPoint y: 205, endPoint x: 39, endPoint y: 250, distance: 45.5
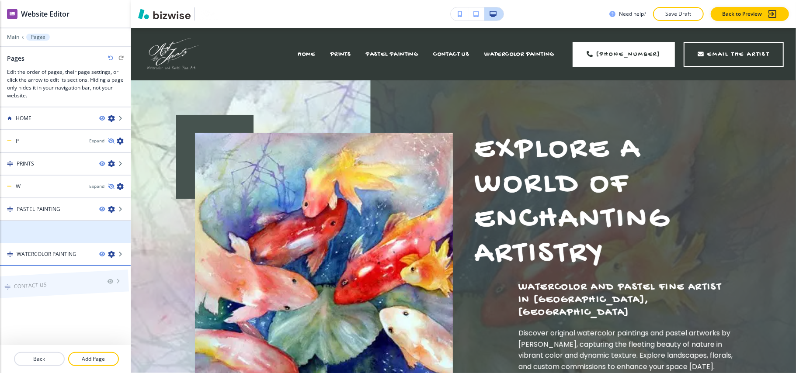
drag, startPoint x: 54, startPoint y: 224, endPoint x: 51, endPoint y: 259, distance: 35.5
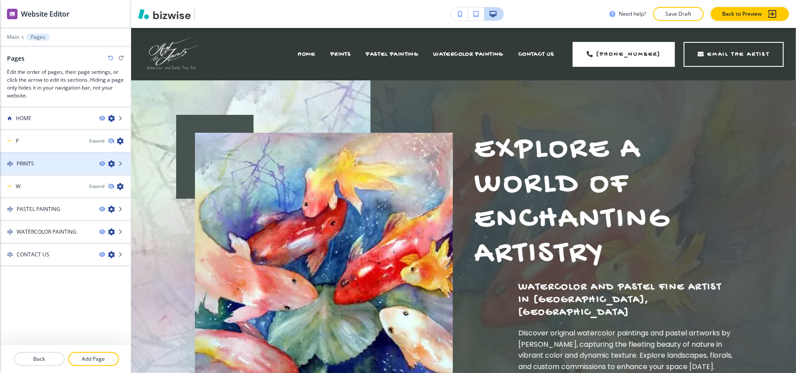
click at [51, 165] on div "PRINTS" at bounding box center [46, 164] width 92 height 8
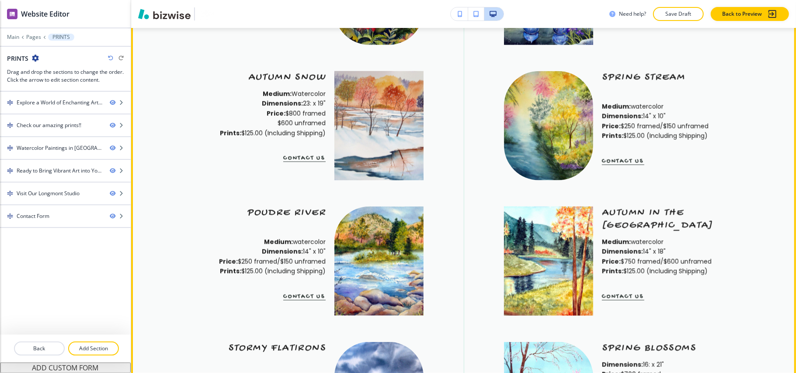
scroll to position [874, 0]
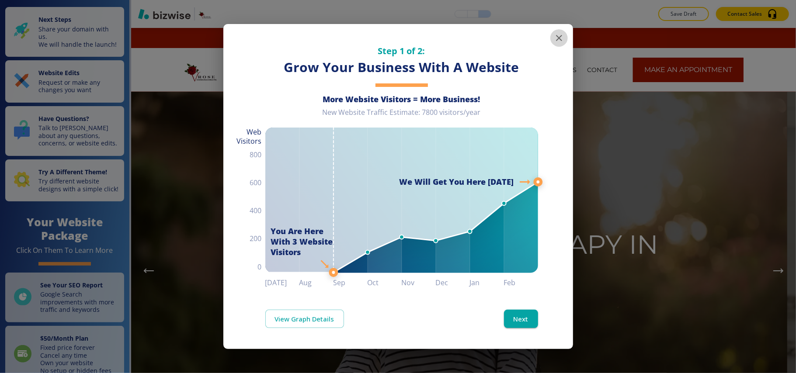
click at [557, 39] on icon "button" at bounding box center [558, 38] width 10 height 10
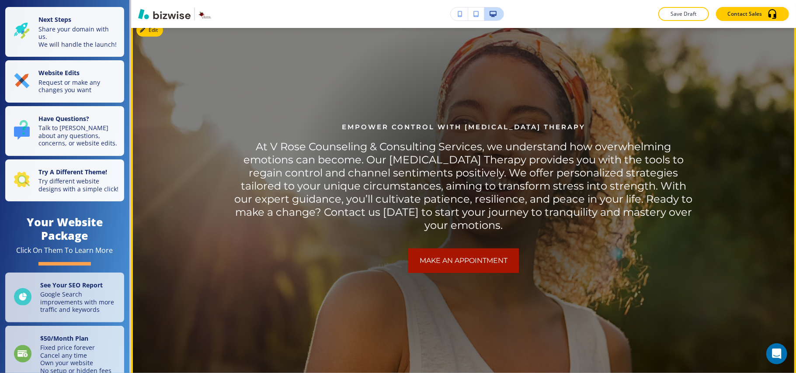
scroll to position [349, 0]
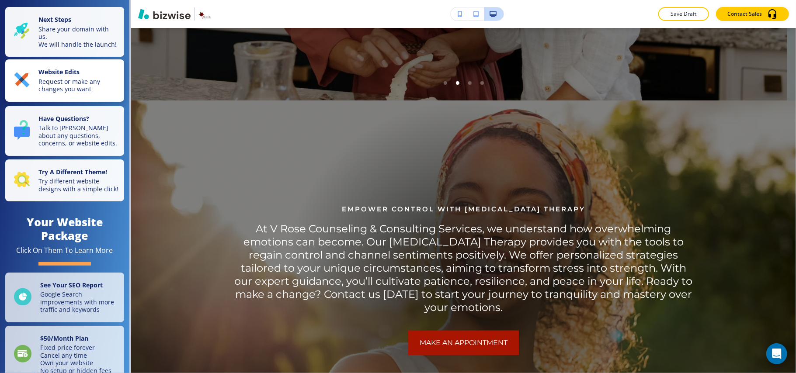
click at [62, 89] on p "Request or make any changes you want" at bounding box center [78, 85] width 80 height 15
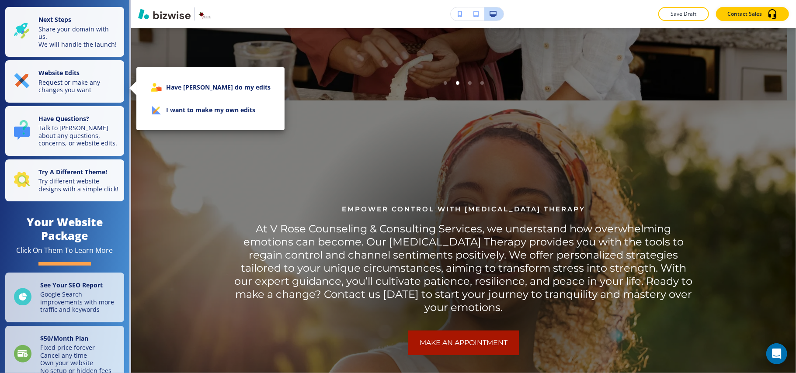
click at [175, 114] on li "I want to make my own edits" at bounding box center [210, 110] width 134 height 23
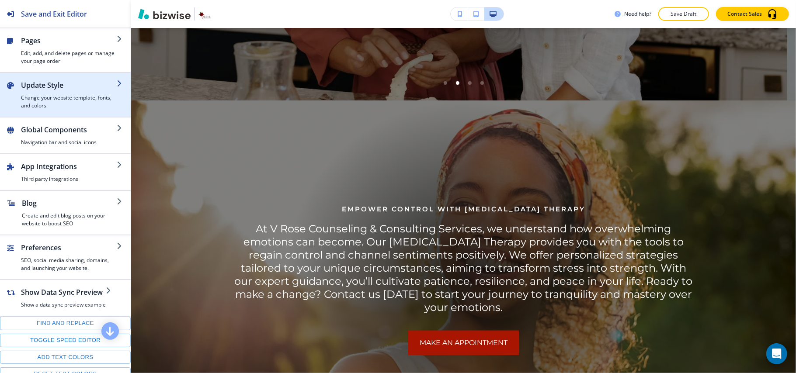
click at [27, 95] on h4 "Change your website template, fonts, and colors" at bounding box center [69, 102] width 96 height 16
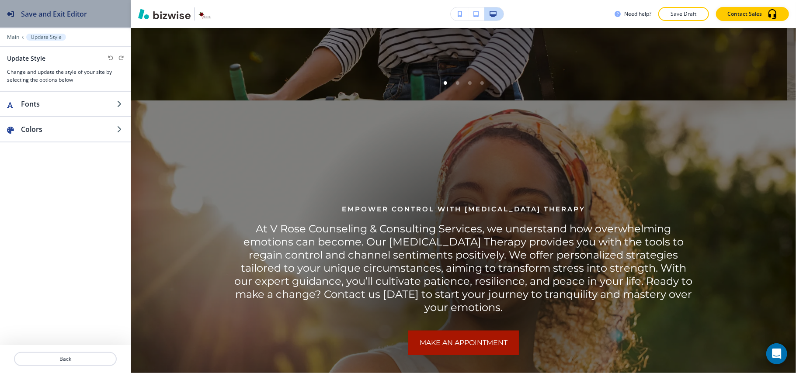
click at [23, 20] on div "Save and Exit Editor" at bounding box center [43, 14] width 87 height 28
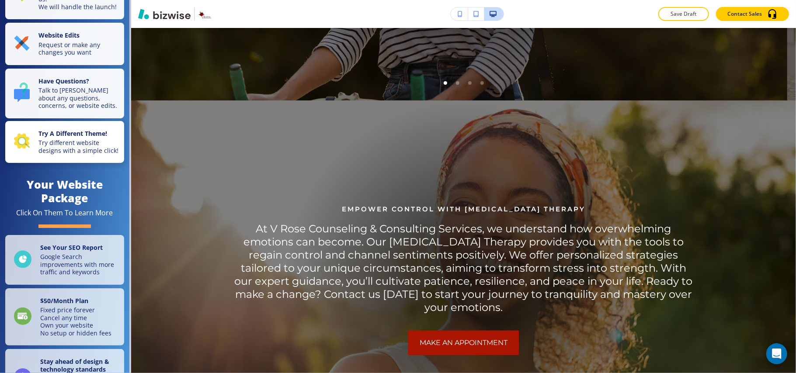
scroll to position [58, 0]
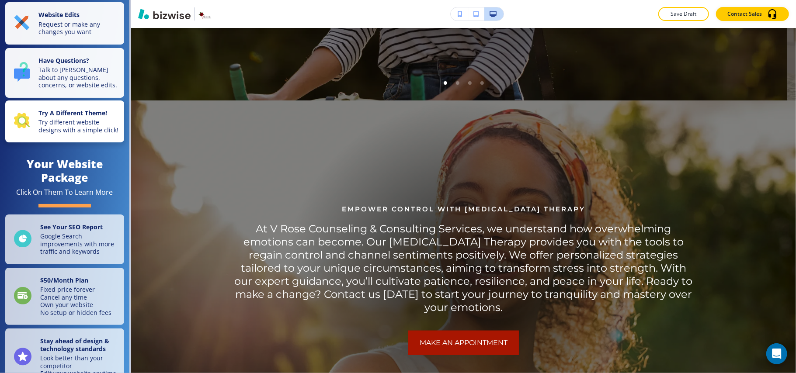
click at [63, 134] on p "Try different website designs with a simple click!" at bounding box center [78, 125] width 80 height 15
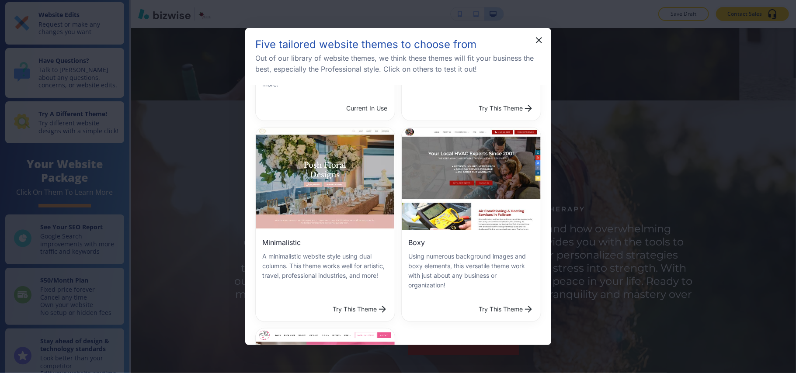
scroll to position [233, 0]
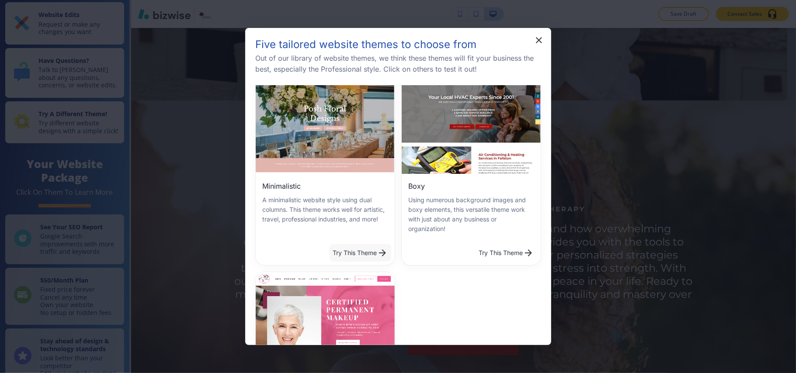
click at [356, 246] on button "Try This Theme" at bounding box center [360, 252] width 62 height 17
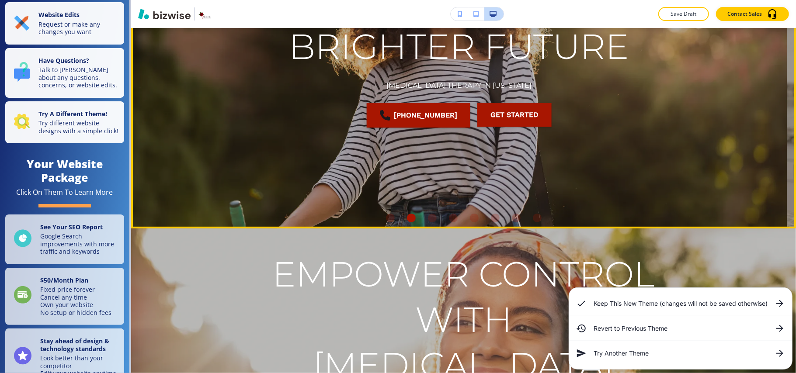
scroll to position [0, 0]
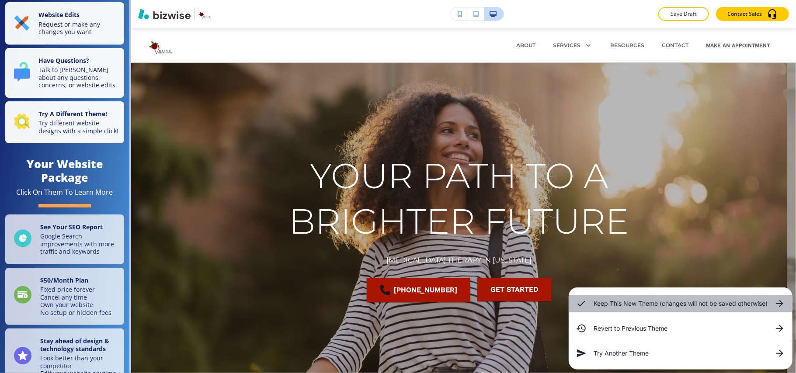
click at [784, 299] on icon at bounding box center [779, 303] width 10 height 10
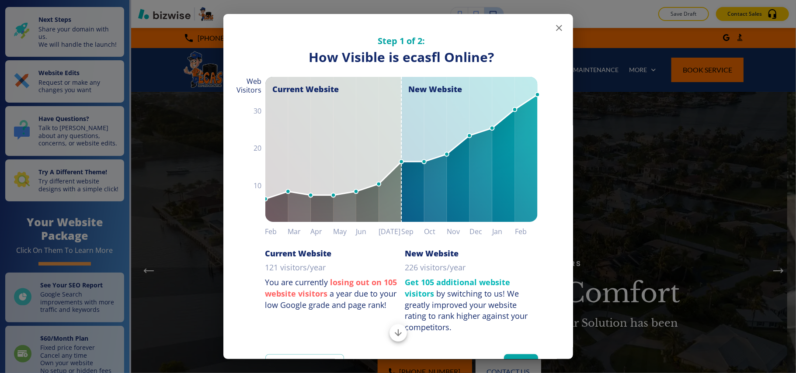
click at [553, 31] on icon "button" at bounding box center [558, 28] width 10 height 10
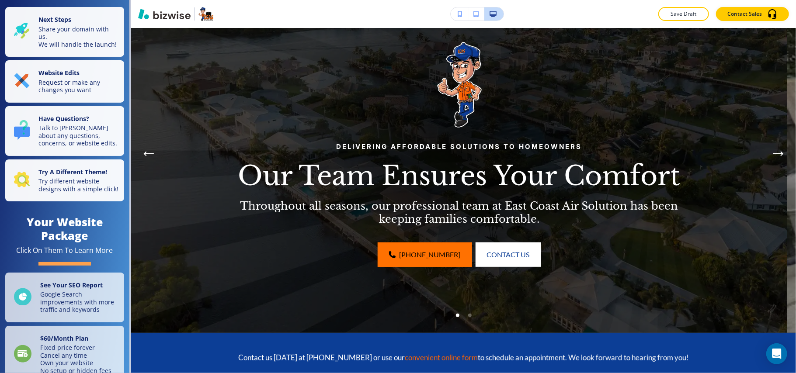
scroll to position [116, 0]
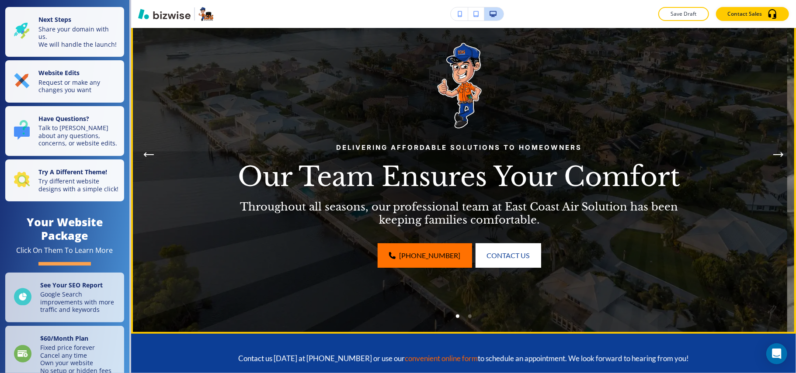
click at [769, 155] on button "Next Hero Image" at bounding box center [777, 154] width 17 height 17
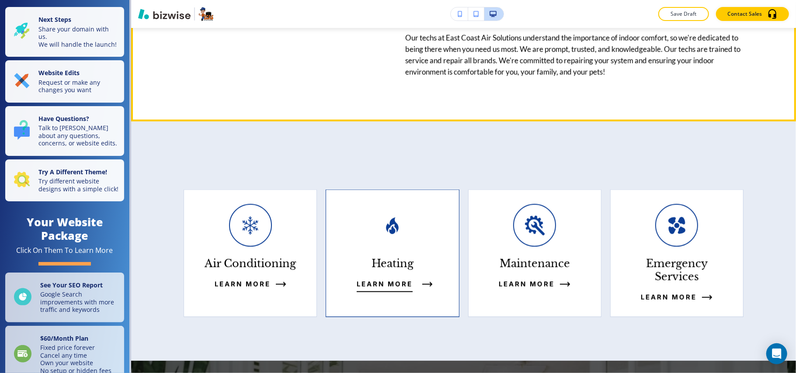
scroll to position [815, 0]
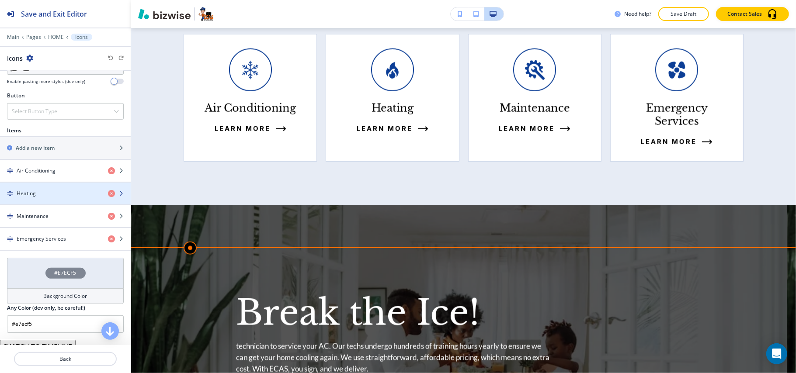
scroll to position [348, 0]
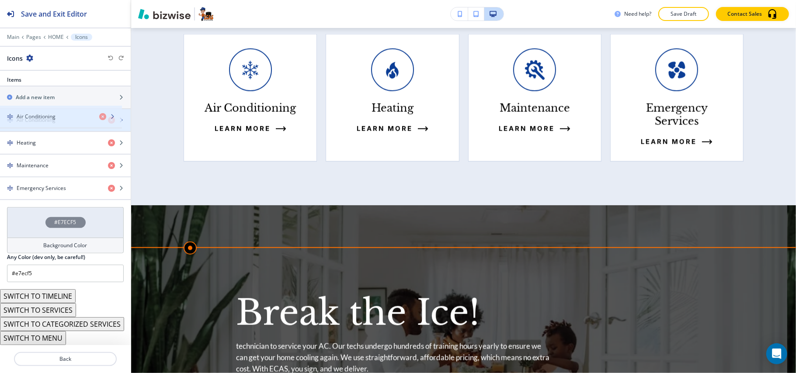
click at [39, 116] on h4 "Air Conditioning" at bounding box center [36, 120] width 39 height 8
click at [42, 116] on h4 "Air Conditioning" at bounding box center [36, 120] width 39 height 8
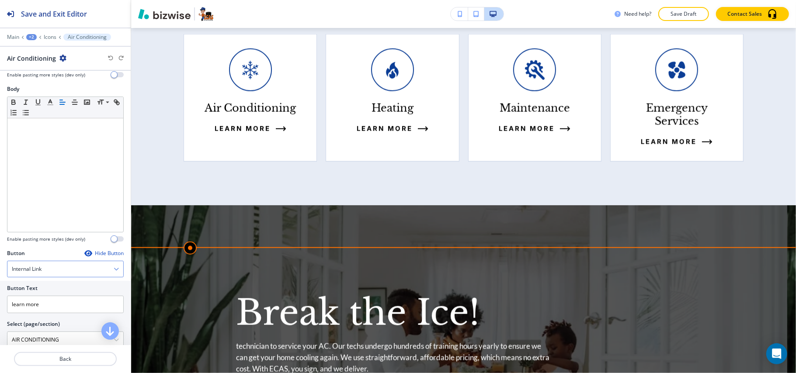
scroll to position [257, 0]
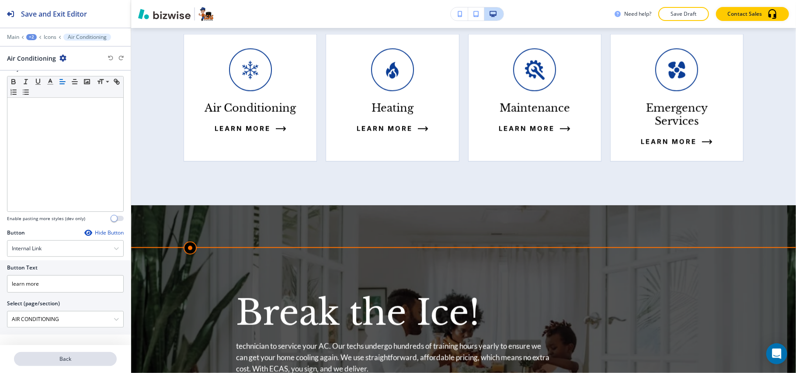
click at [70, 359] on p "Back" at bounding box center [65, 359] width 101 height 8
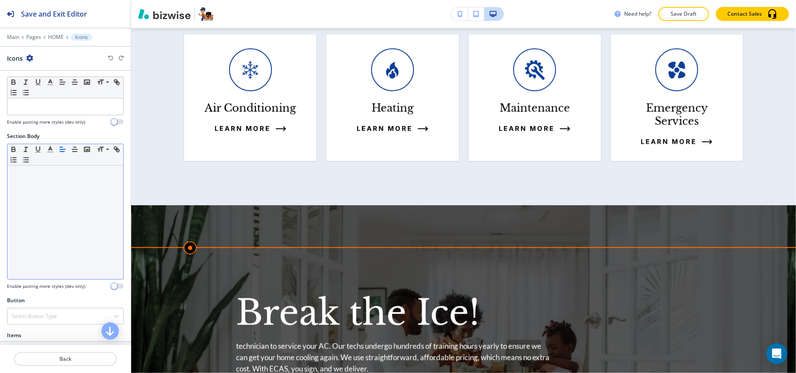
scroll to position [233, 0]
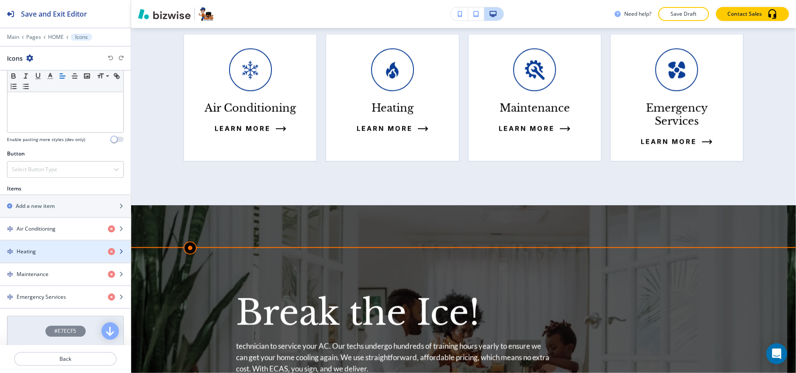
click at [55, 263] on div "button" at bounding box center [65, 259] width 131 height 7
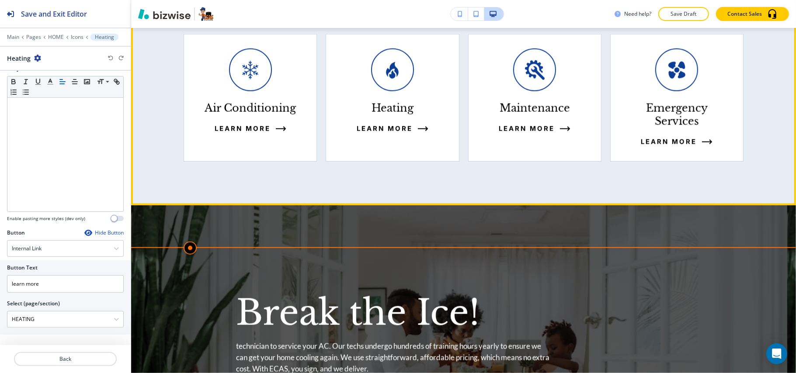
scroll to position [1061, 0]
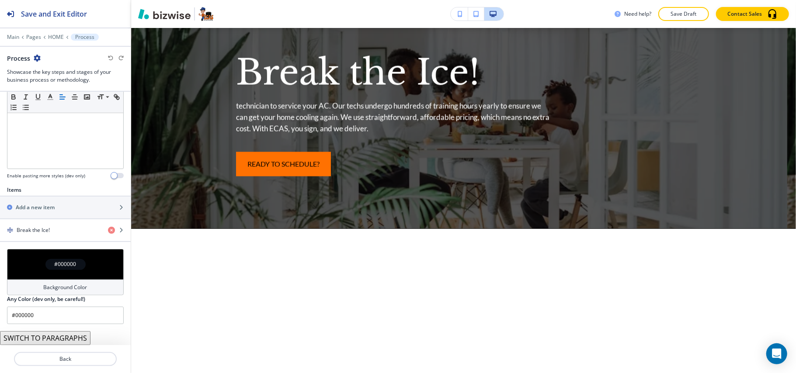
scroll to position [221, 0]
click at [37, 232] on h4 "Break the Ice!" at bounding box center [33, 230] width 33 height 8
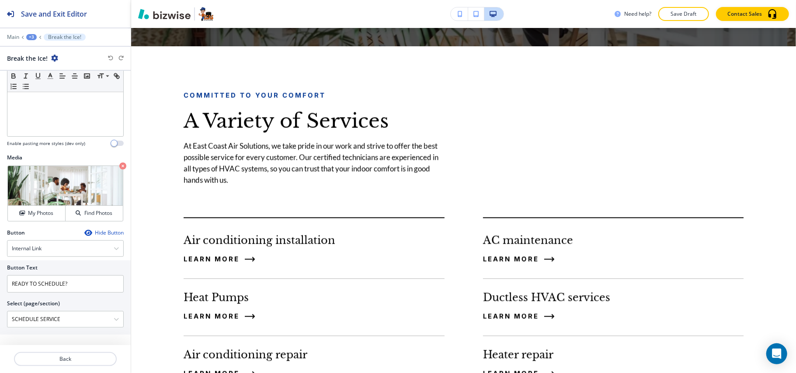
scroll to position [1279, 0]
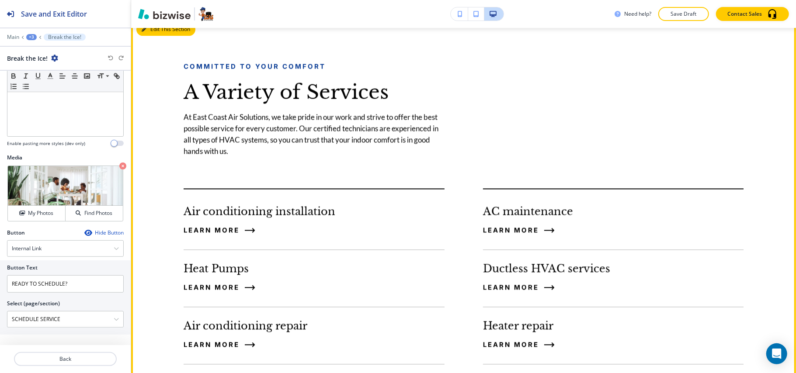
click at [154, 36] on button "Edit This Section" at bounding box center [165, 29] width 59 height 13
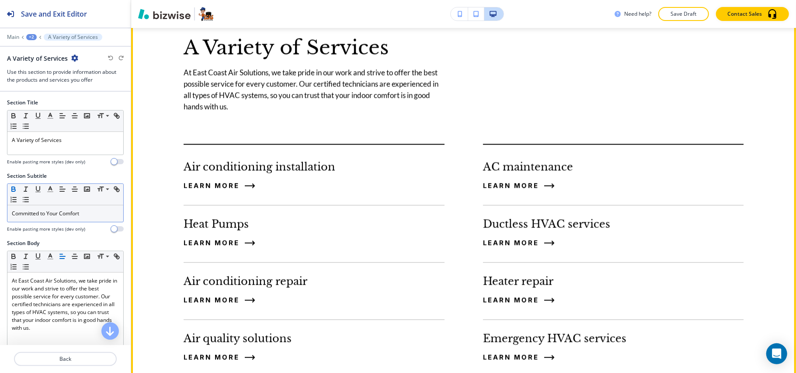
scroll to position [1332, 0]
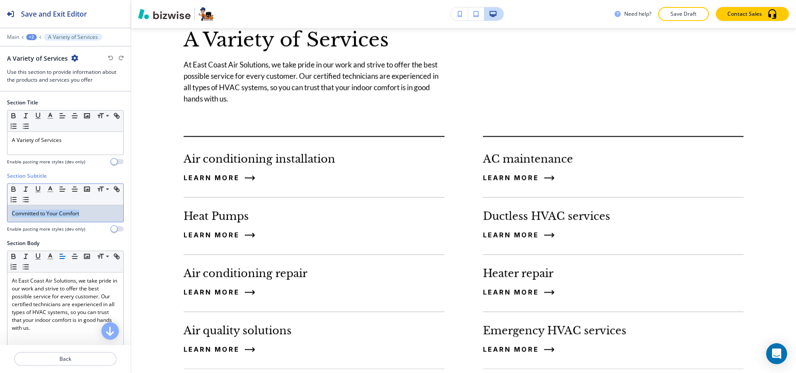
drag, startPoint x: 87, startPoint y: 213, endPoint x: 0, endPoint y: 213, distance: 87.4
click at [0, 213] on div "Section Subtitle Small Normal Large Huge Committed to Your Comfort Enable pasti…" at bounding box center [65, 205] width 131 height 67
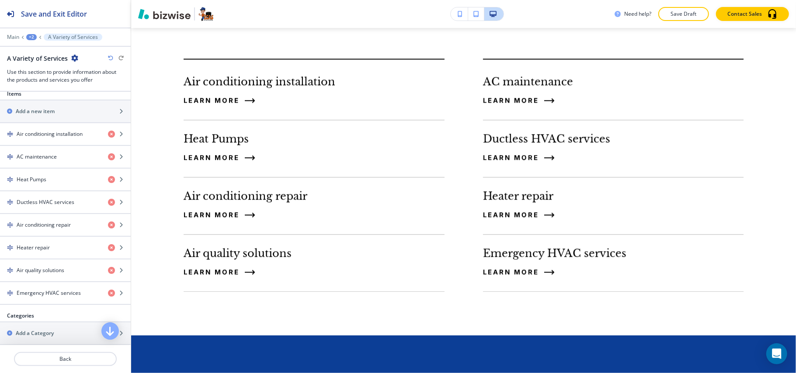
scroll to position [349, 0]
click at [38, 137] on h4 "Air conditioning installation" at bounding box center [50, 133] width 66 height 8
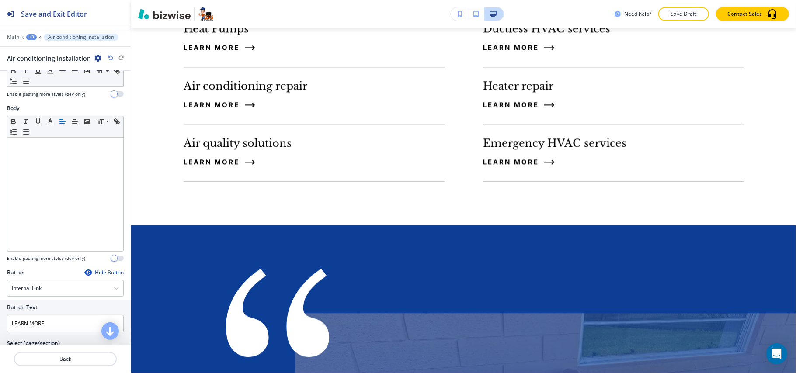
scroll to position [83, 0]
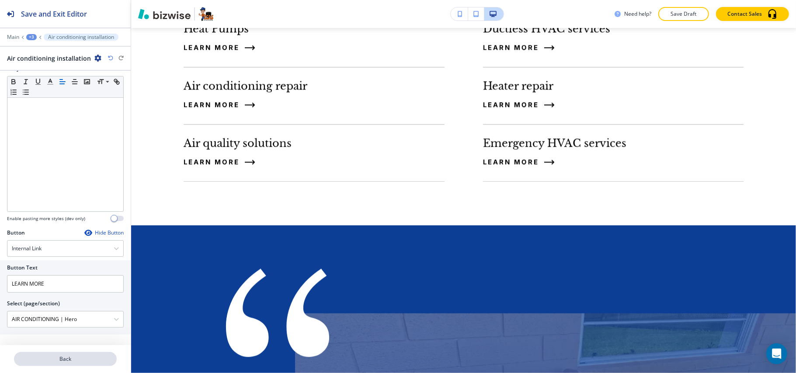
click at [66, 357] on p "Back" at bounding box center [65, 359] width 101 height 8
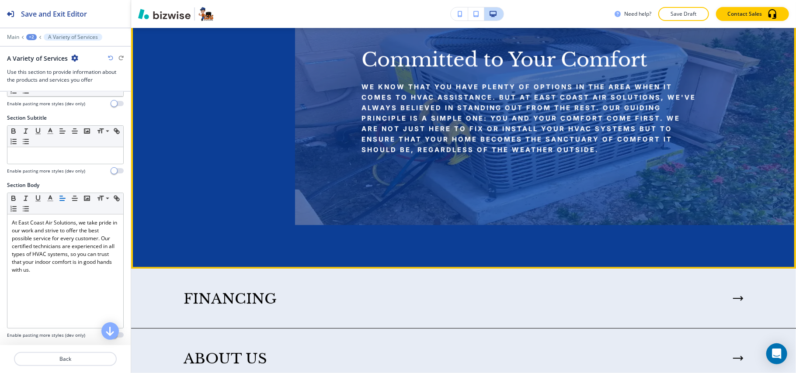
scroll to position [1972, 0]
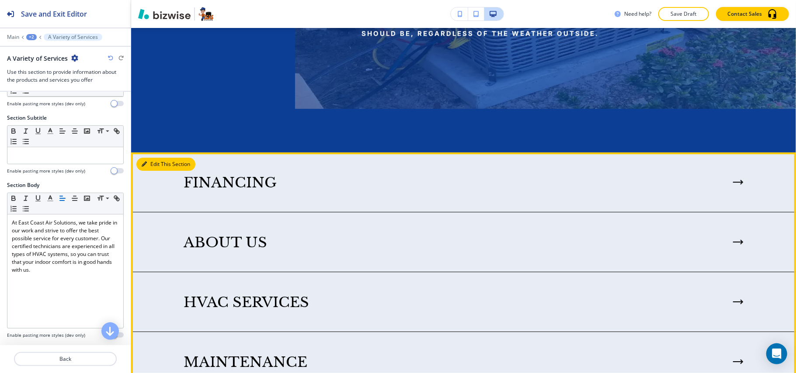
click at [149, 171] on button "Edit This Section" at bounding box center [165, 164] width 59 height 13
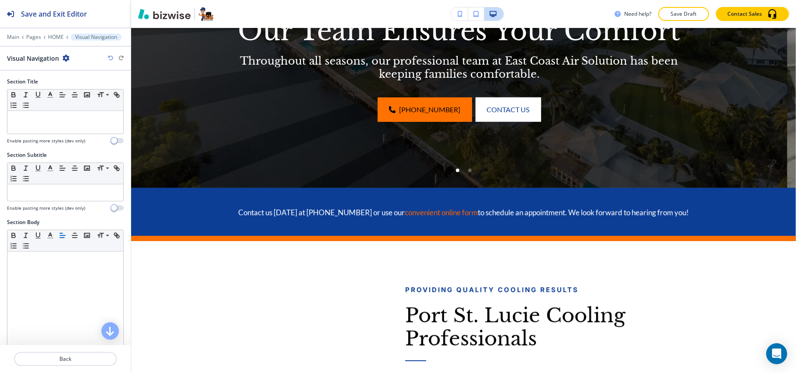
scroll to position [0, 0]
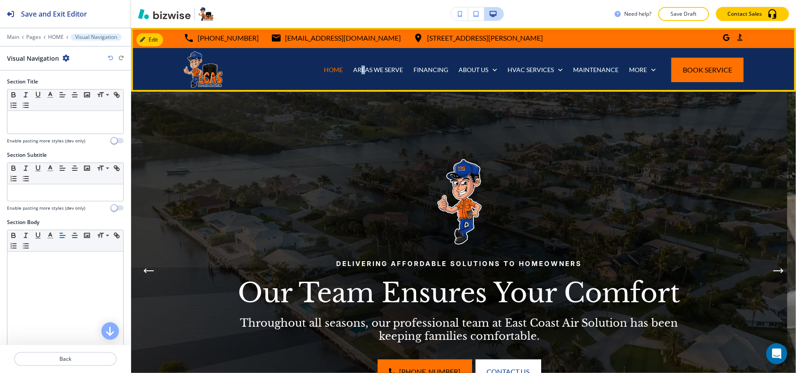
click at [356, 75] on div "AREAS WE SERVE" at bounding box center [378, 70] width 60 height 44
click at [363, 70] on p "AREAS WE SERVE" at bounding box center [378, 70] width 50 height 9
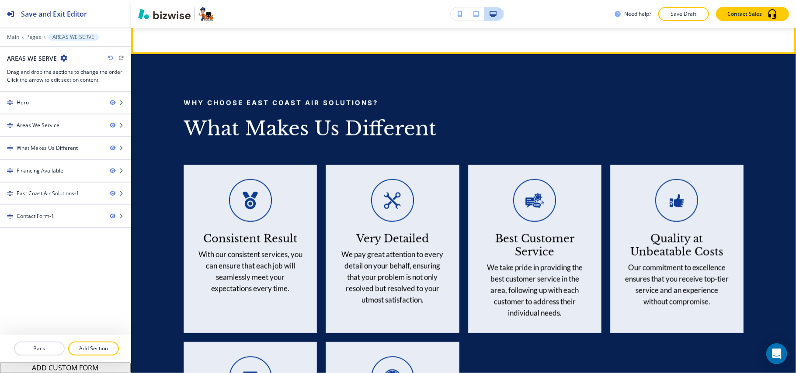
scroll to position [699, 0]
